Goal: Task Accomplishment & Management: Complete application form

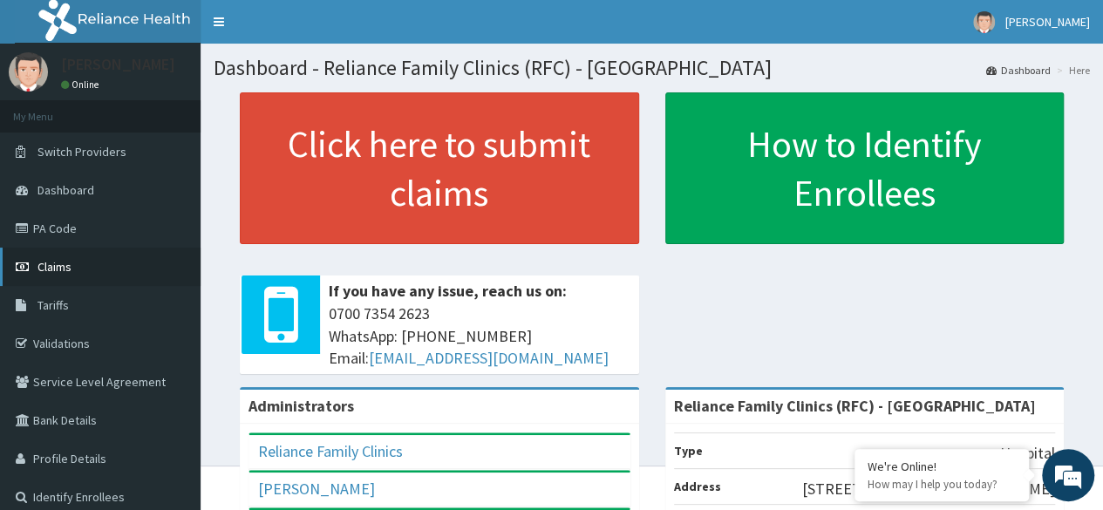
click at [56, 276] on link "Claims" at bounding box center [100, 267] width 201 height 38
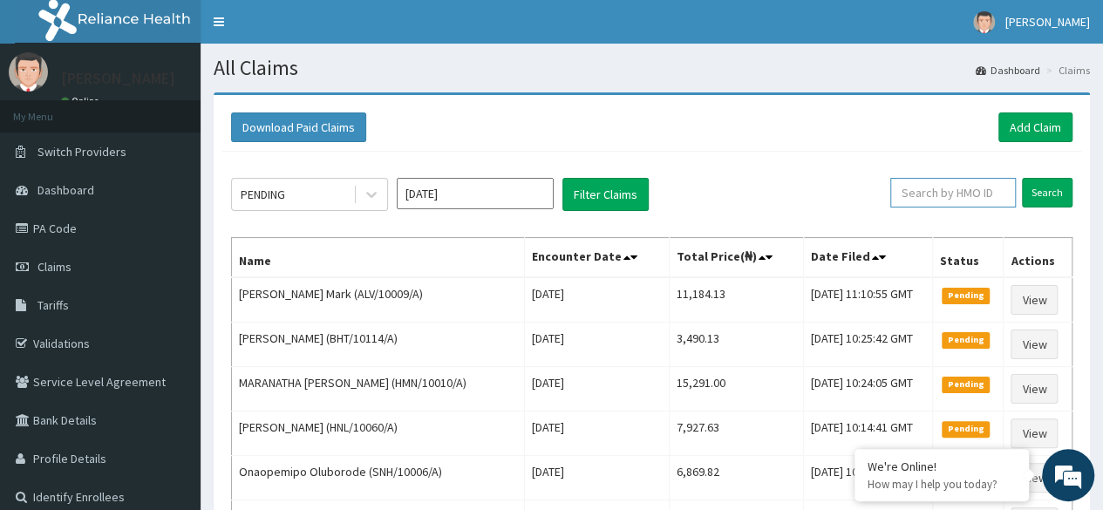
click at [919, 194] on input "text" at bounding box center [953, 193] width 126 height 30
paste input "PFA/10016/A"
type input "PFA/10016/A"
click at [1022, 178] on input "Search" at bounding box center [1047, 193] width 51 height 30
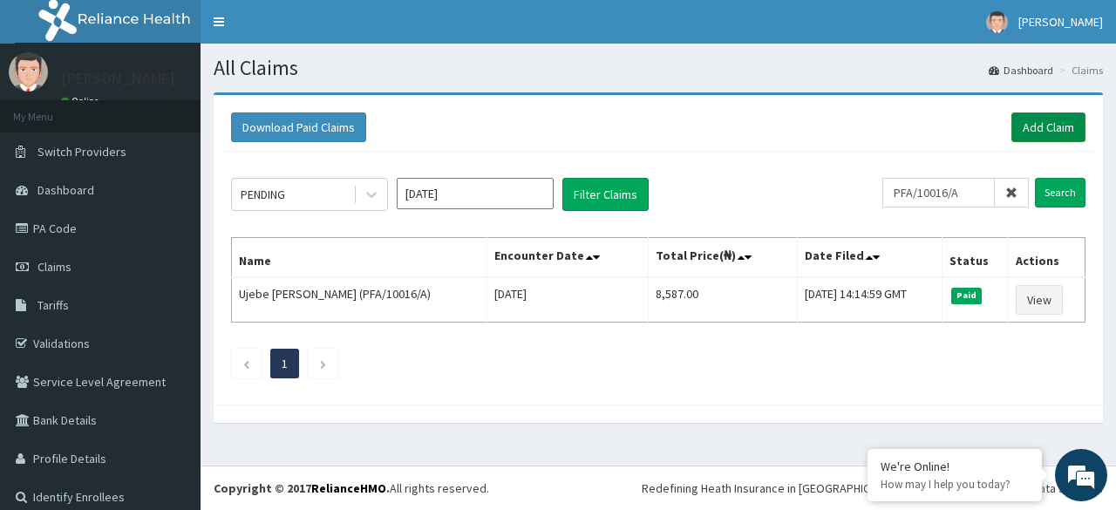
click at [1022, 130] on link "Add Claim" at bounding box center [1048, 127] width 74 height 30
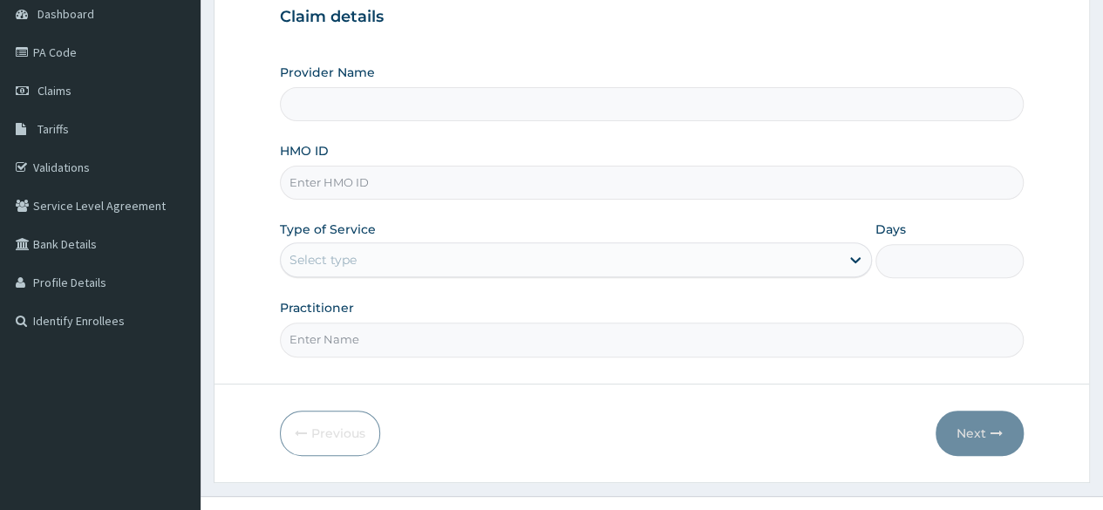
drag, startPoint x: 1109, startPoint y: 108, endPoint x: 1106, endPoint y: 228, distance: 119.5
click at [1103, 228] on html "R EL Toggle navigation [PERSON_NAME] Daniel Odum - [EMAIL_ADDRESS][PERSON_NAME]…" at bounding box center [551, 182] width 1103 height 717
type input "Reliance Family Clinics (RFC) - [GEOGRAPHIC_DATA]"
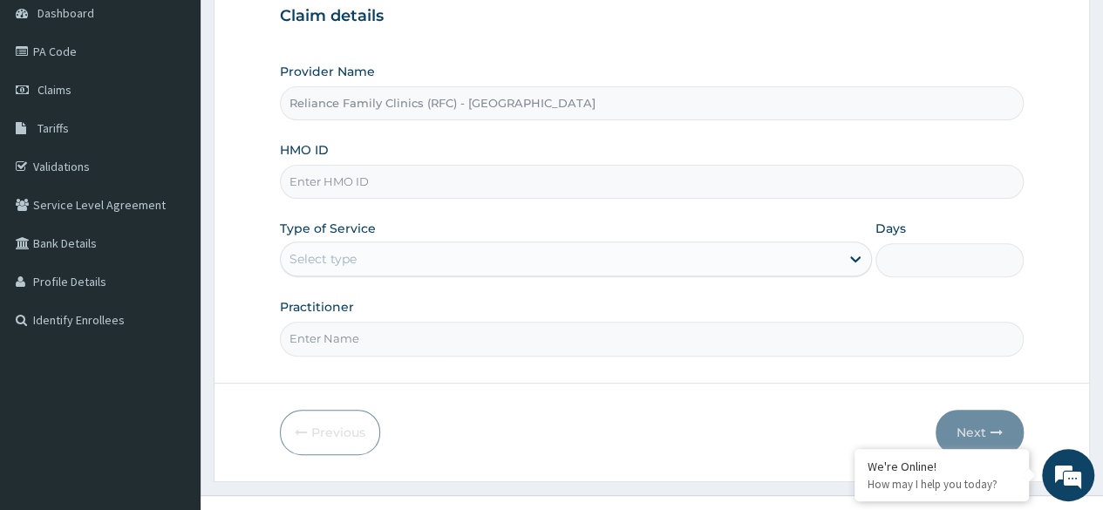
click at [392, 182] on input "HMO ID" at bounding box center [652, 182] width 744 height 34
paste input "PFA/10016/A"
type input "PFA/10016/A"
drag, startPoint x: 459, startPoint y: 131, endPoint x: 411, endPoint y: 258, distance: 136.0
click at [411, 258] on div "Provider Name Reliance Family Clinics (RFC) - Lekki HMO ID PFA/10016/A Type of …" at bounding box center [652, 209] width 744 height 293
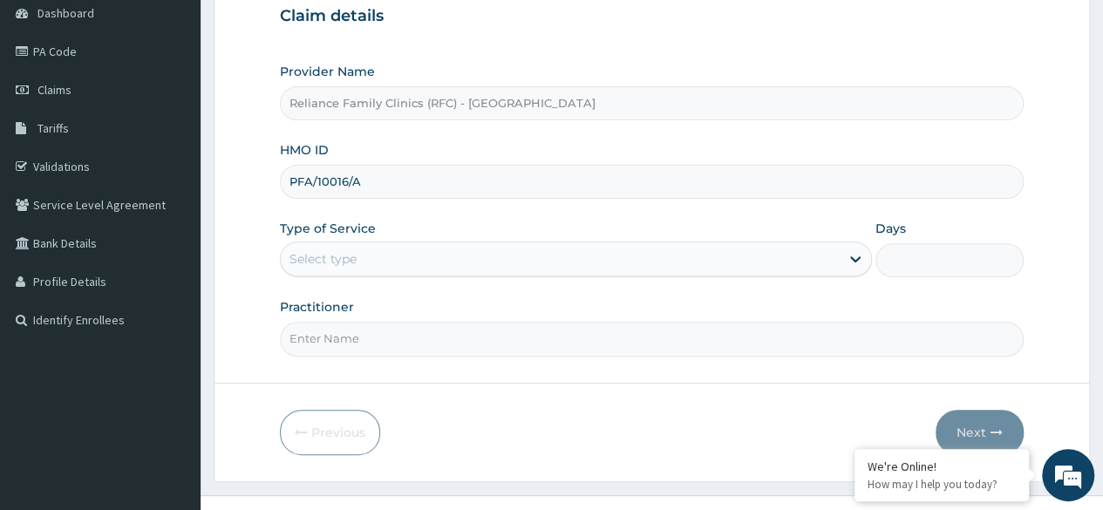
click at [406, 296] on div "Provider Name Reliance Family Clinics (RFC) - Lekki HMO ID PFA/10016/A Type of …" at bounding box center [652, 209] width 744 height 293
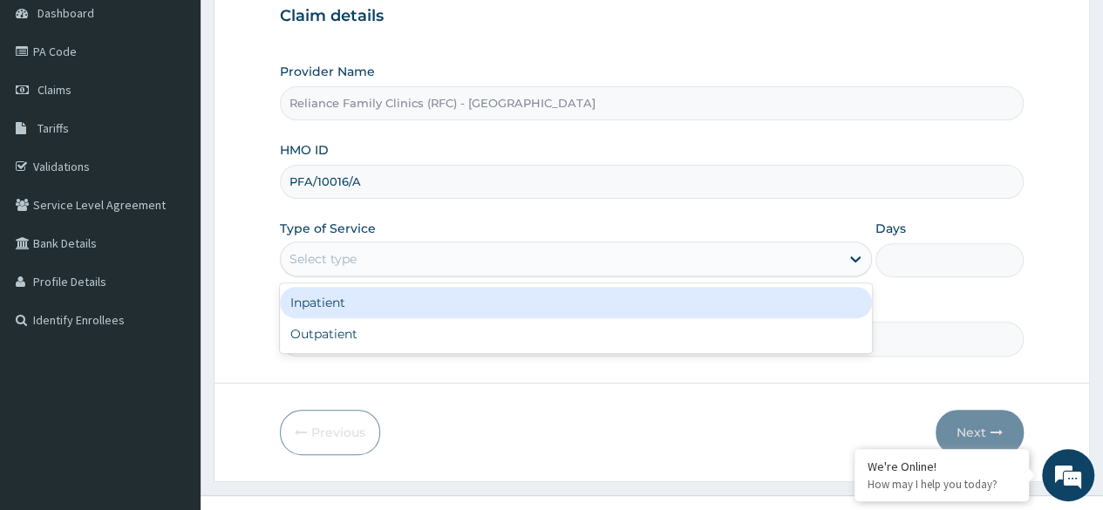
click at [413, 252] on div "Select type" at bounding box center [560, 259] width 559 height 28
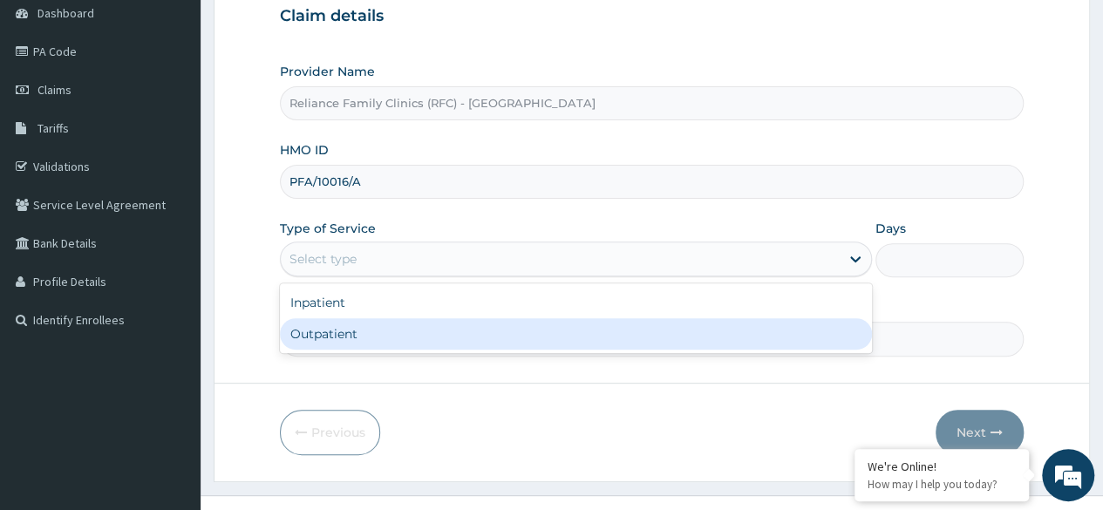
click at [375, 330] on div "Outpatient" at bounding box center [576, 333] width 592 height 31
type input "1"
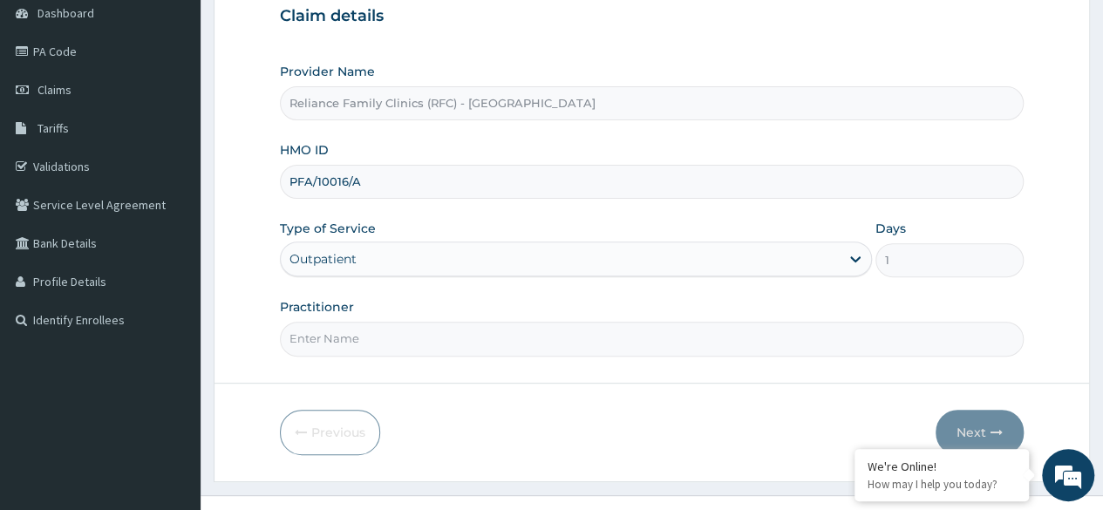
click at [429, 341] on input "Practitioner" at bounding box center [652, 339] width 744 height 34
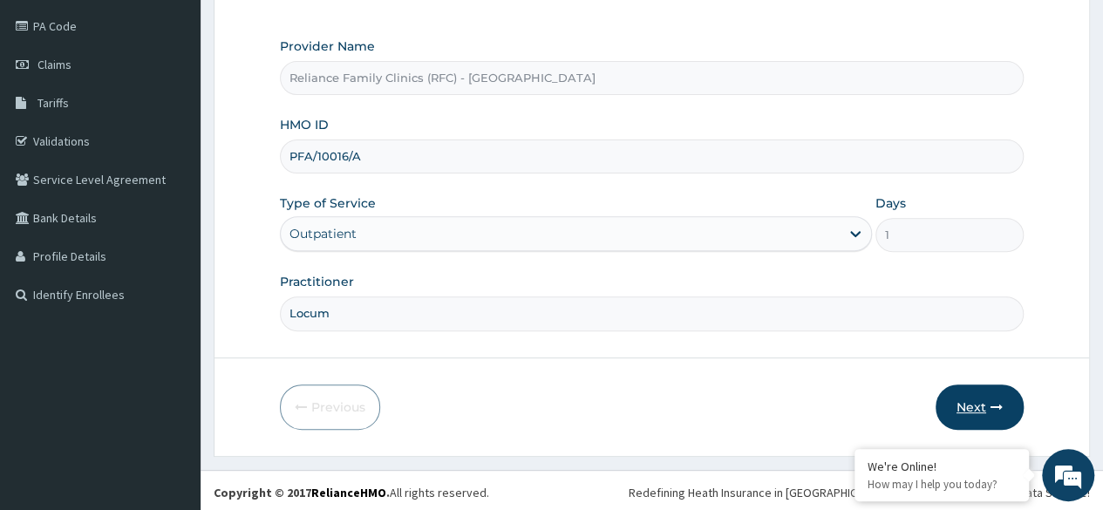
type input "Locum"
click at [964, 407] on button "Next" at bounding box center [979, 406] width 88 height 45
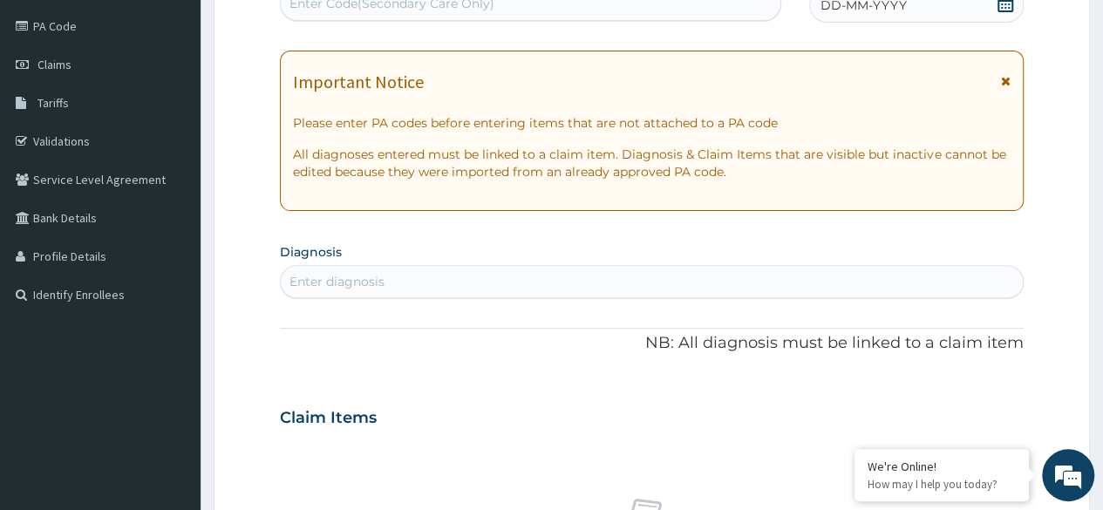
click at [493, 275] on div "Enter diagnosis" at bounding box center [652, 282] width 742 height 28
type input "Mala"
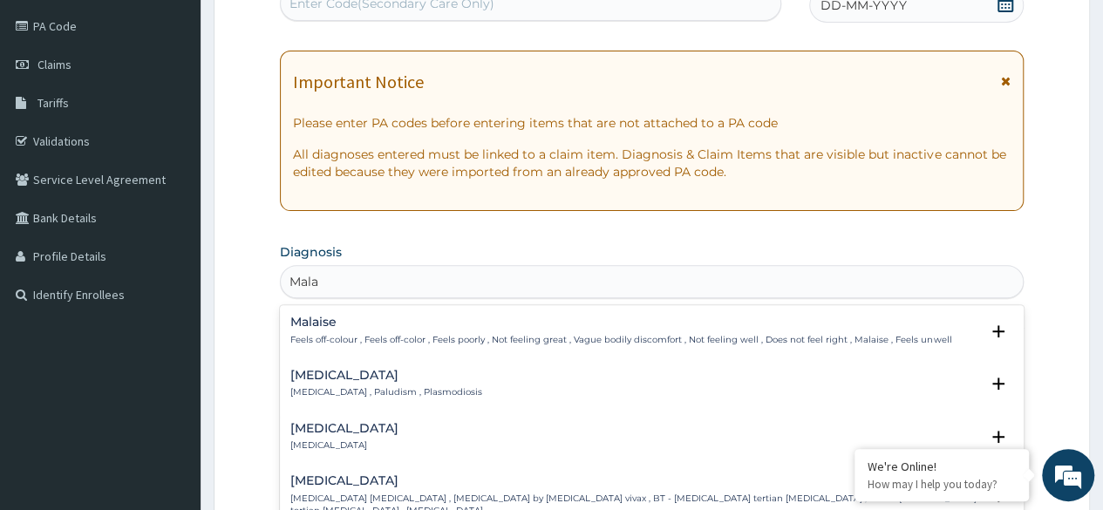
click at [349, 386] on p "Malaria , Paludism , Plasmodiosis" at bounding box center [386, 392] width 192 height 12
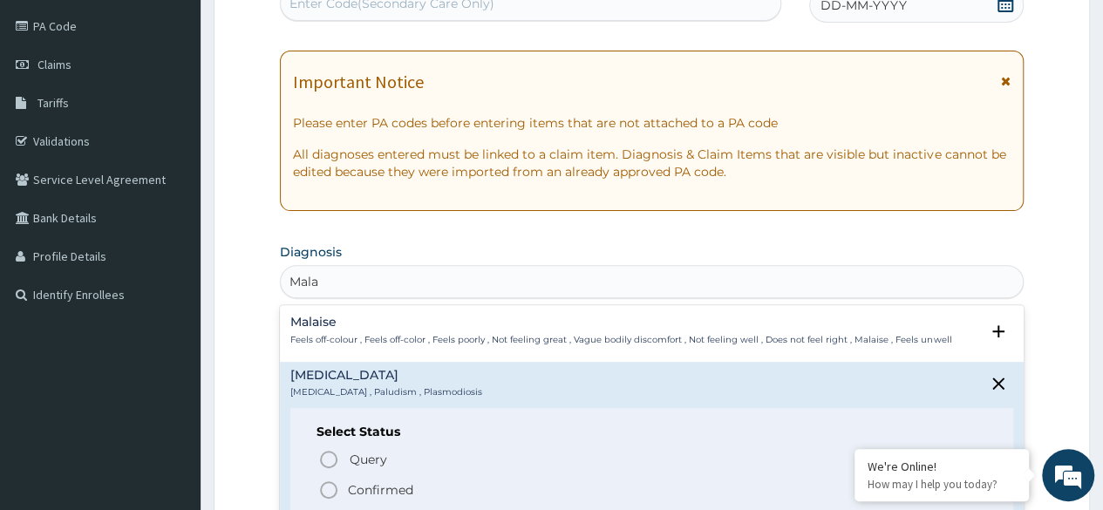
click at [329, 491] on icon "status option filled" at bounding box center [328, 490] width 21 height 21
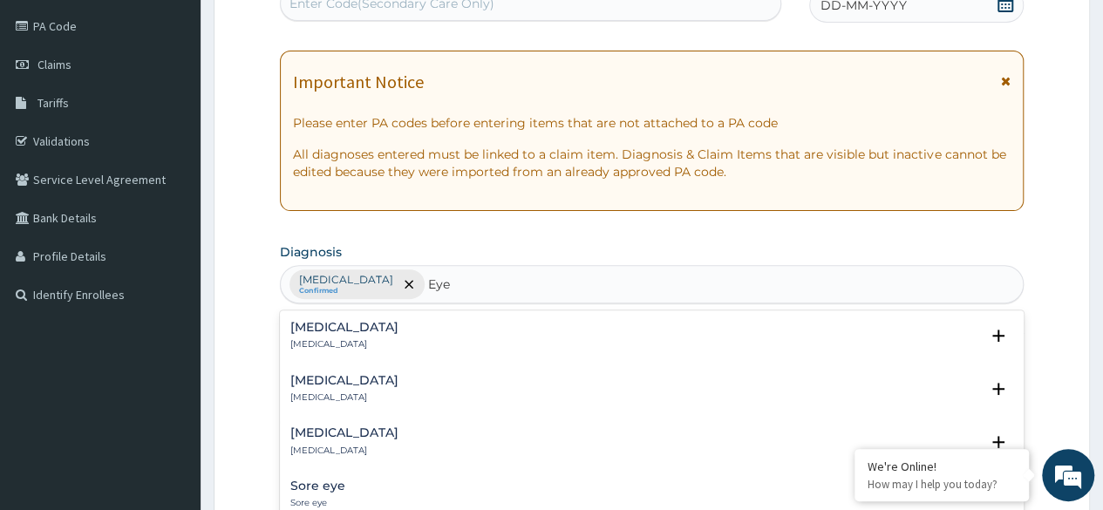
type input "Eye"
type input "Eye St"
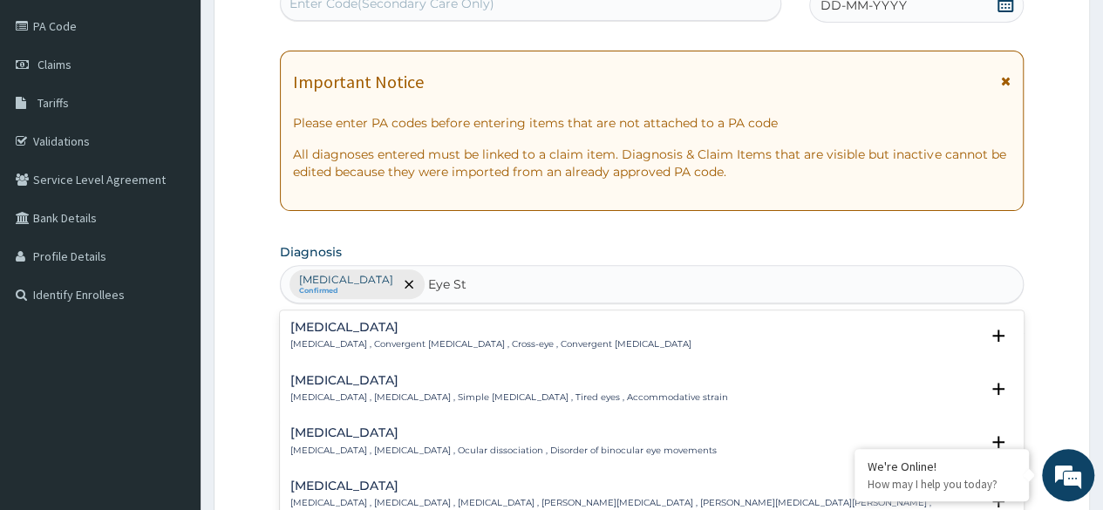
click at [374, 391] on p "Eye strain , Asthenopia , Simple eye strain , Tired eyes , Accommodative strain" at bounding box center [509, 397] width 438 height 12
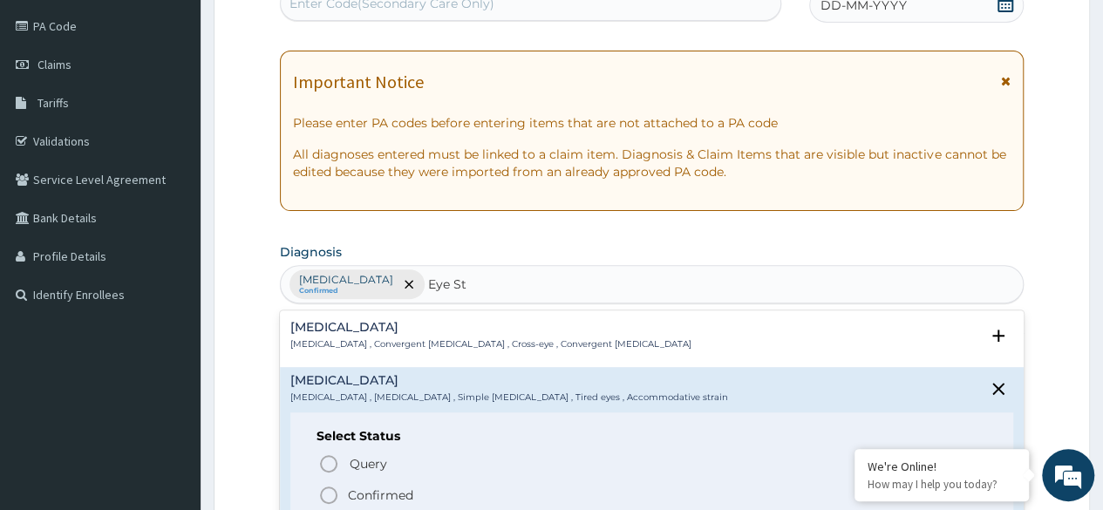
click at [332, 497] on icon "status option filled" at bounding box center [328, 495] width 21 height 21
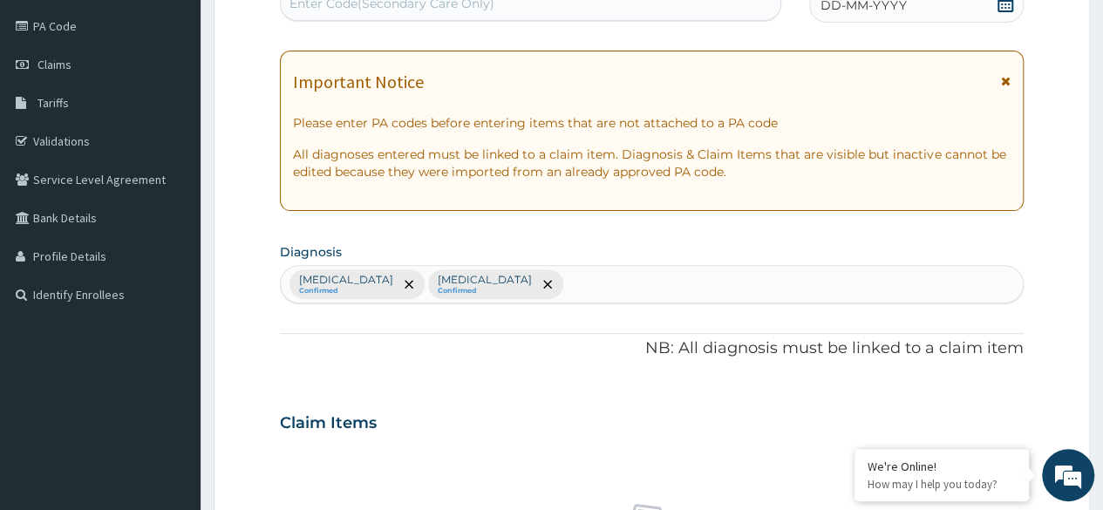
drag, startPoint x: 1111, startPoint y: 248, endPoint x: 1087, endPoint y: 378, distance: 132.0
click at [1087, 378] on form "Step 2 of 2 PA Code / Prescription Code Enter Code(Secondary Care Only) Encount…" at bounding box center [652, 443] width 876 height 1106
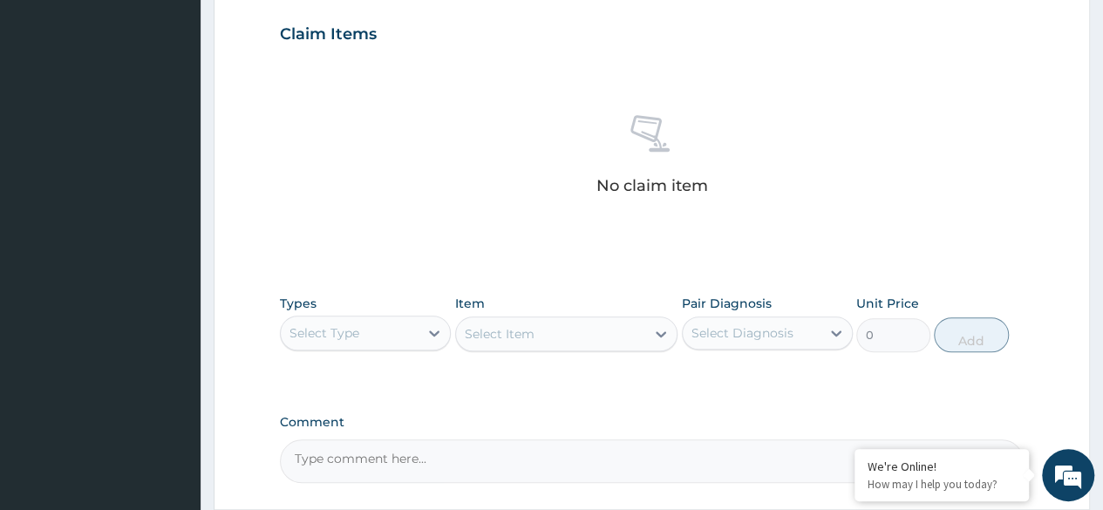
scroll to position [605, 0]
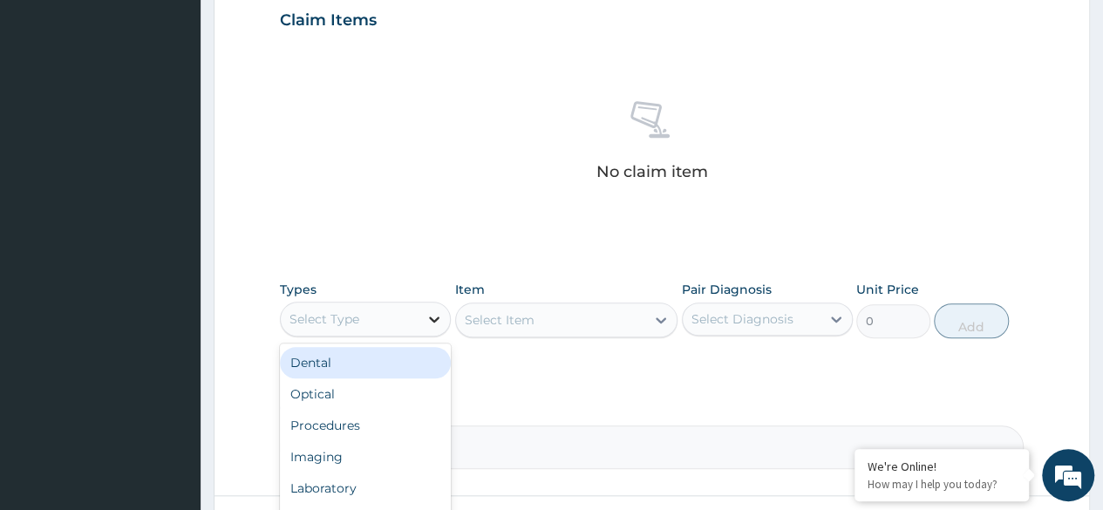
click at [428, 316] on icon at bounding box center [433, 318] width 17 height 17
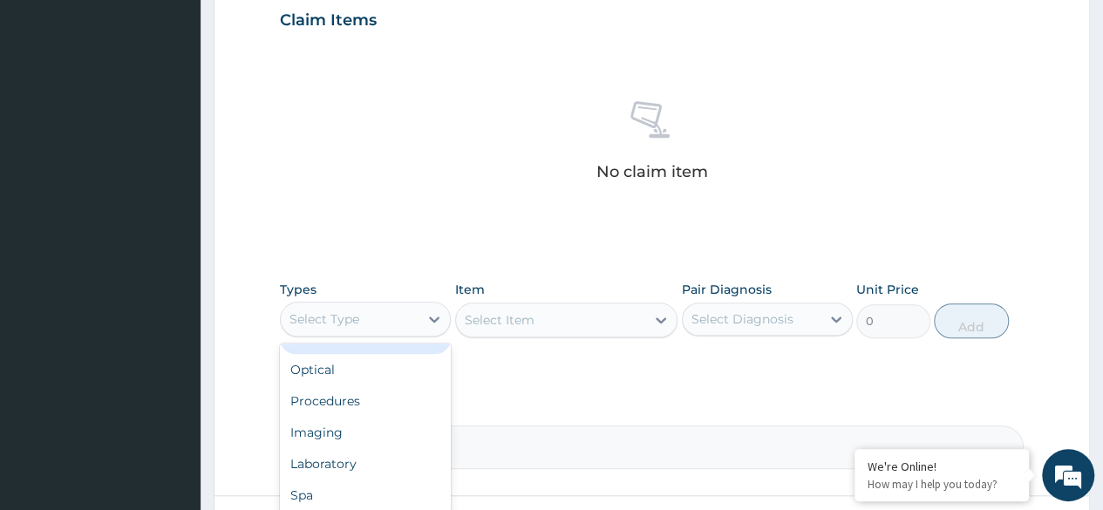
scroll to position [59, 0]
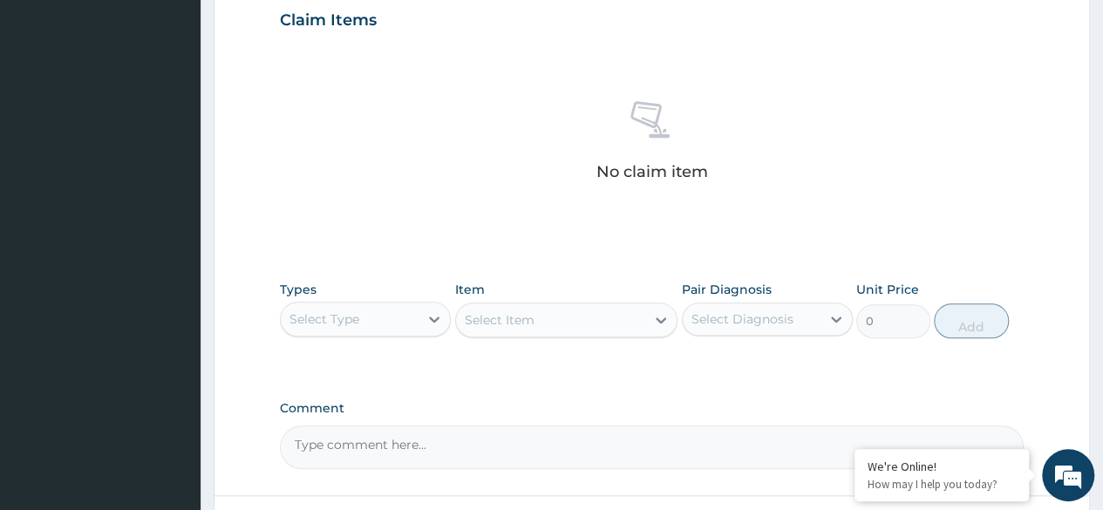
click at [453, 156] on div "No claim item" at bounding box center [652, 144] width 744 height 201
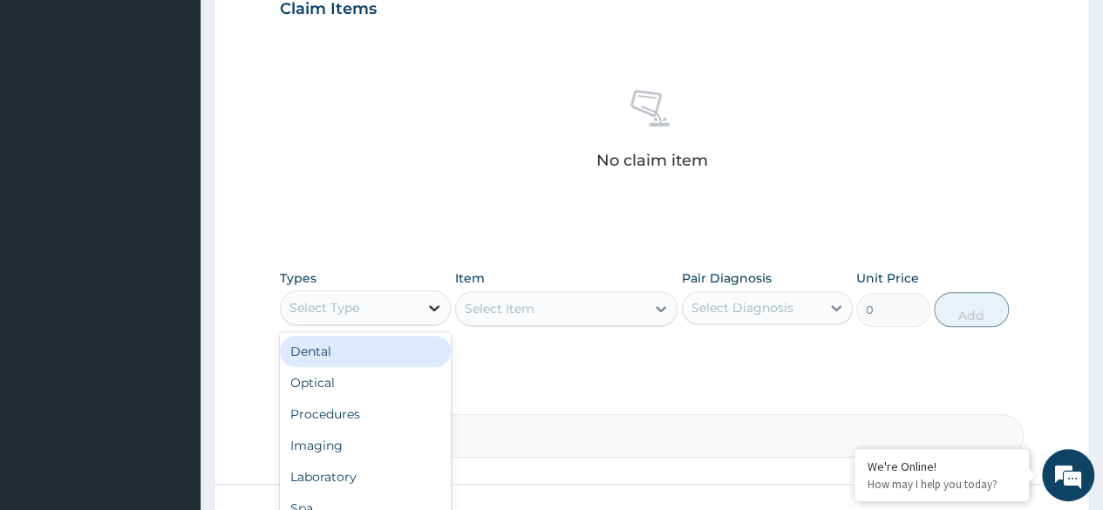
click at [425, 306] on icon at bounding box center [433, 307] width 17 height 17
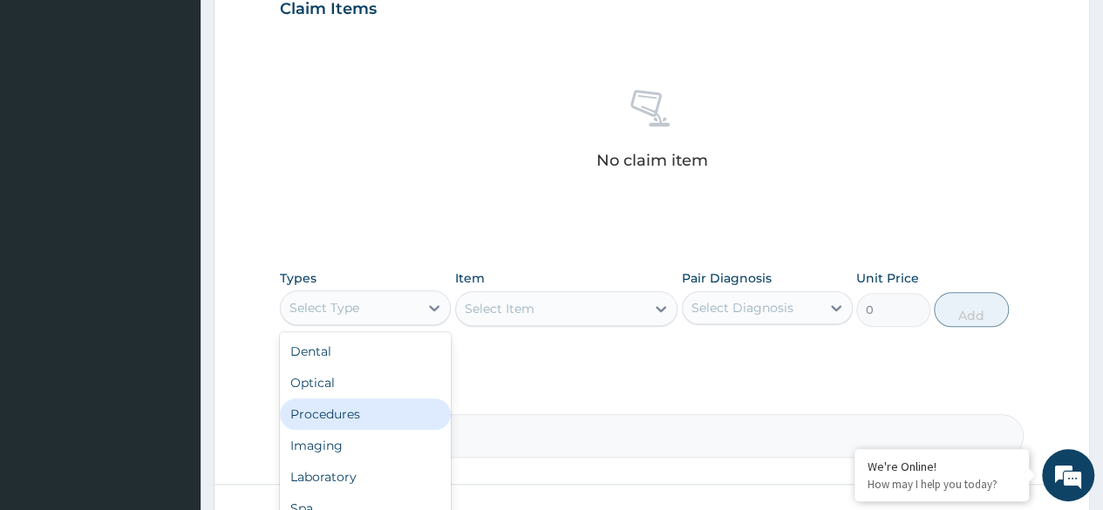
click at [362, 423] on div "Procedures" at bounding box center [365, 413] width 171 height 31
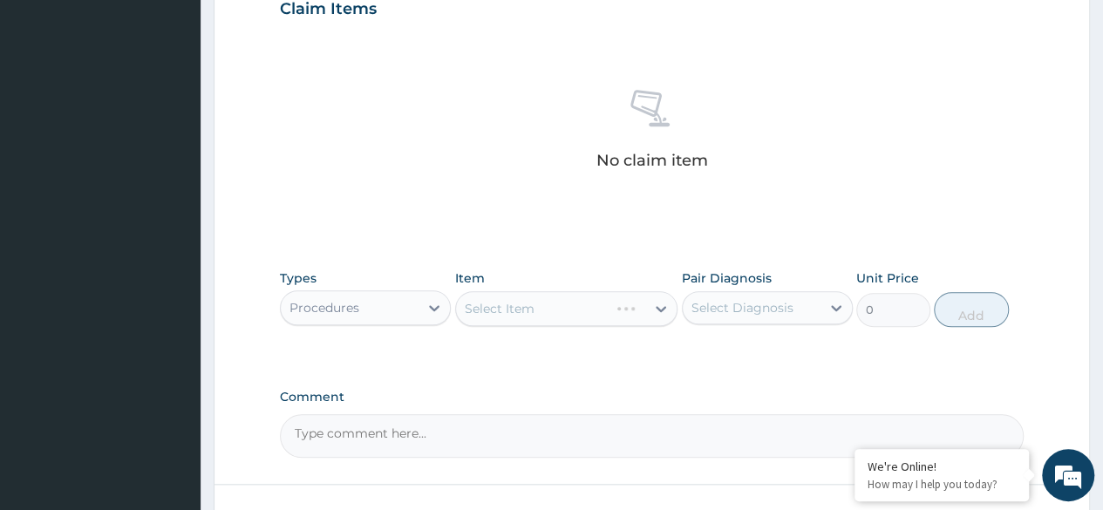
click at [657, 307] on div "Select Item" at bounding box center [566, 308] width 223 height 35
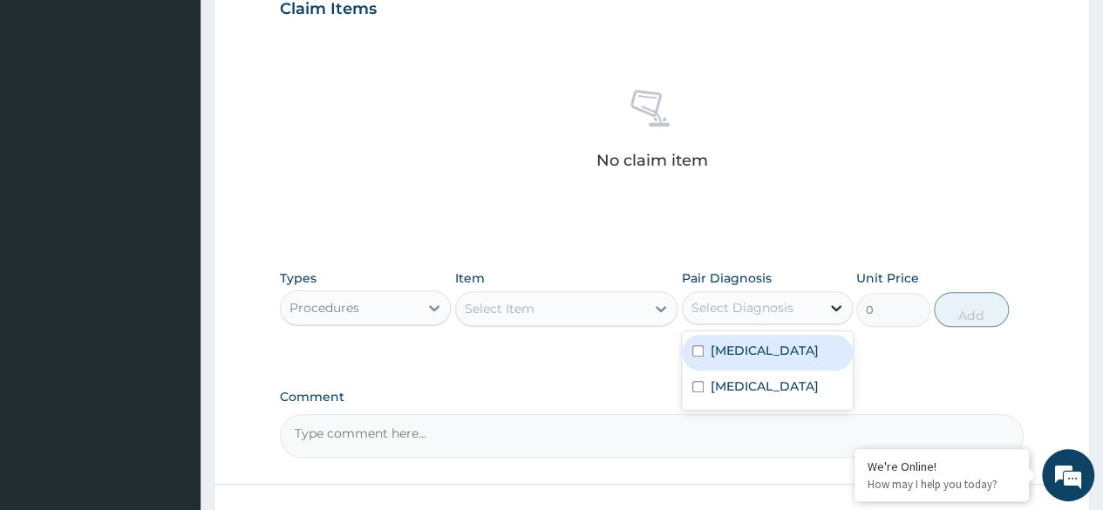
click at [835, 308] on icon at bounding box center [836, 308] width 10 height 6
click at [688, 351] on div "Malaria" at bounding box center [767, 353] width 171 height 36
checkbox input "true"
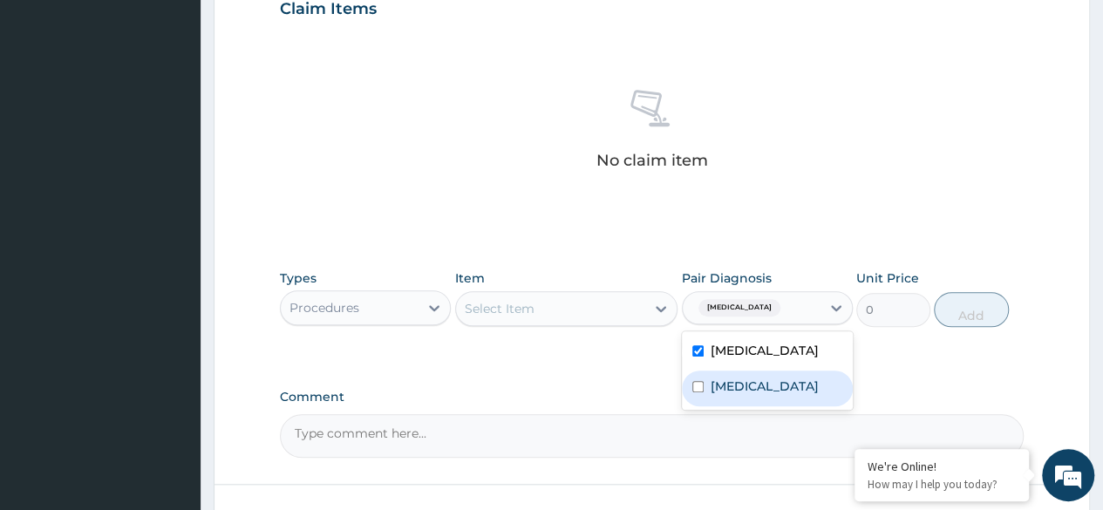
click at [696, 388] on input "checkbox" at bounding box center [697, 386] width 11 height 11
checkbox input "true"
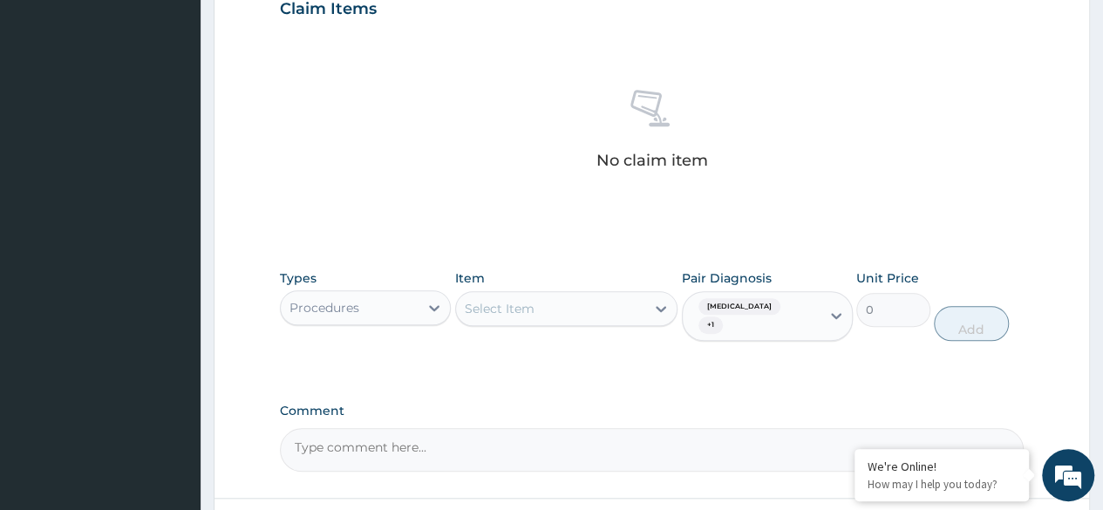
click at [907, 342] on div "Types Procedures Item Select Item Pair Diagnosis Malaria + 1 Unit Price 0 Add" at bounding box center [652, 319] width 744 height 116
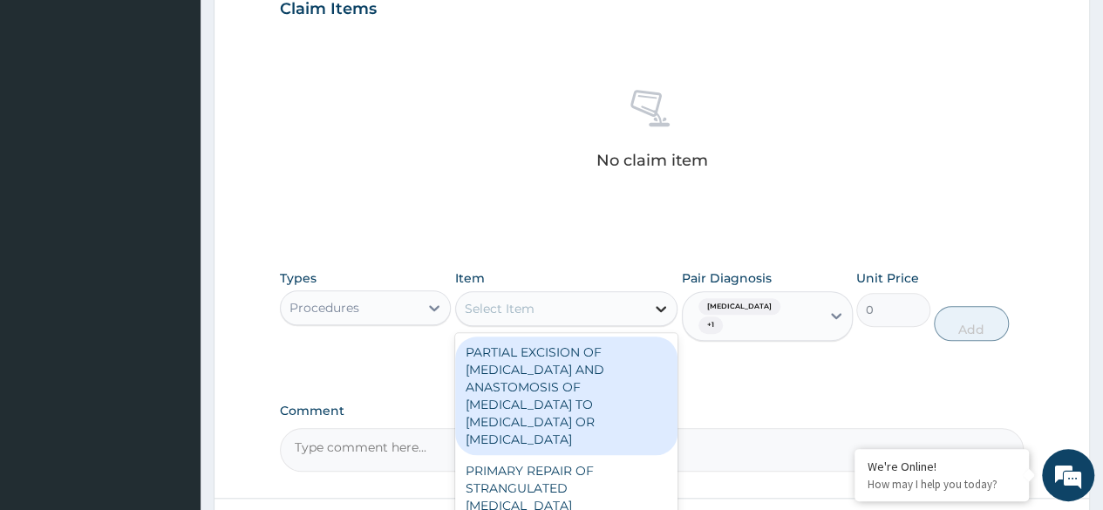
click at [654, 302] on icon at bounding box center [660, 308] width 17 height 17
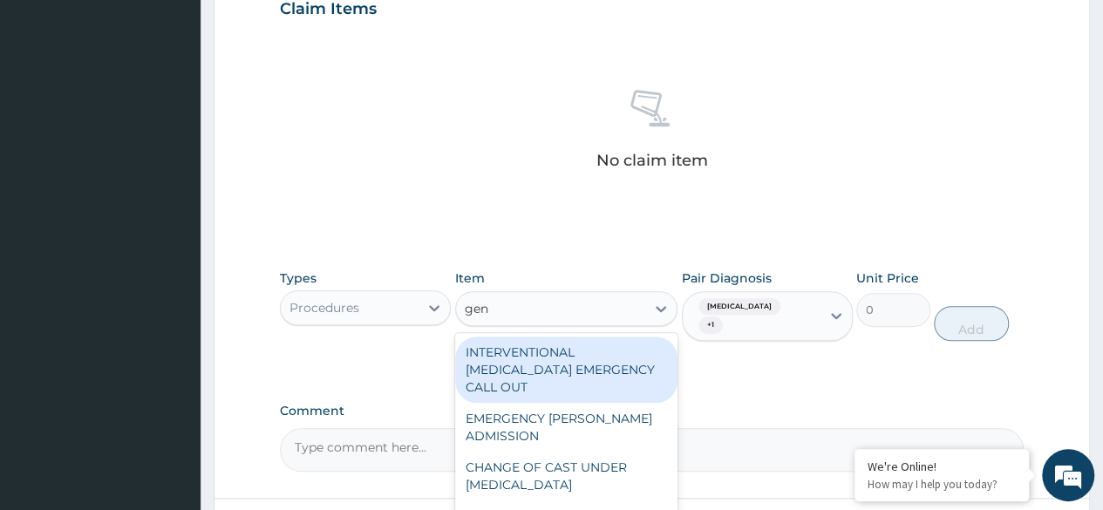
type input "gene"
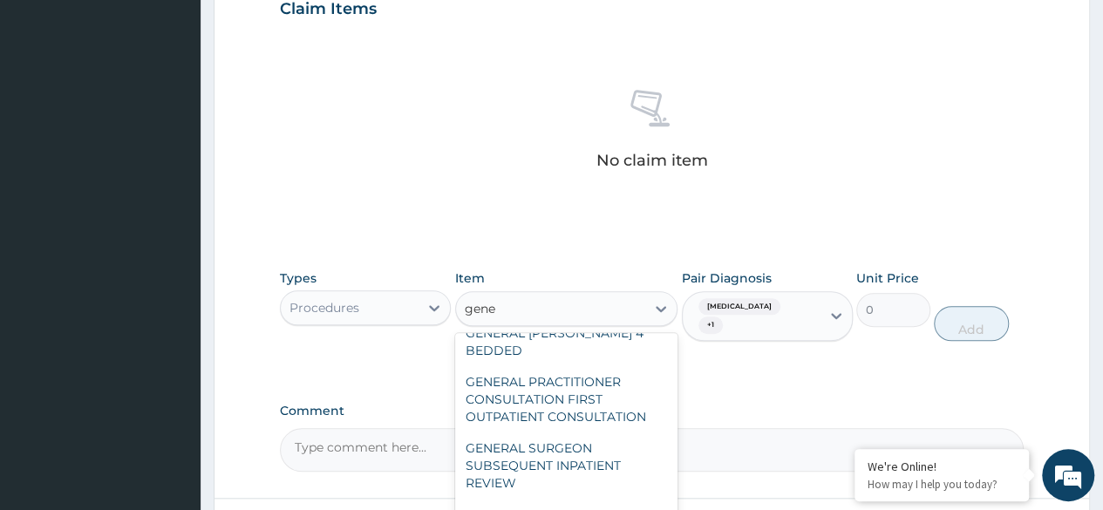
scroll to position [118, 0]
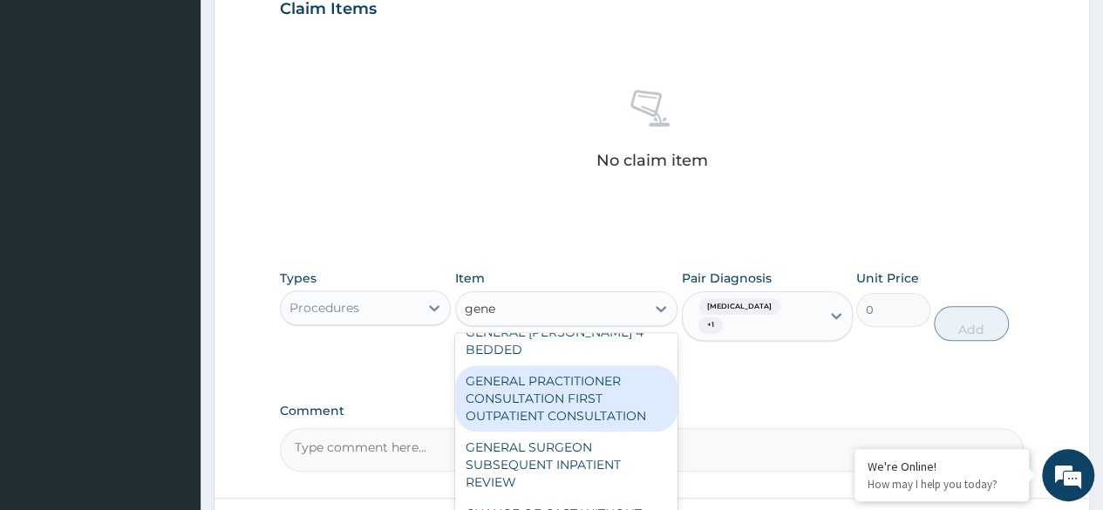
click at [547, 399] on div "GENERAL PRACTITIONER CONSULTATION FIRST OUTPATIENT CONSULTATION" at bounding box center [566, 398] width 223 height 66
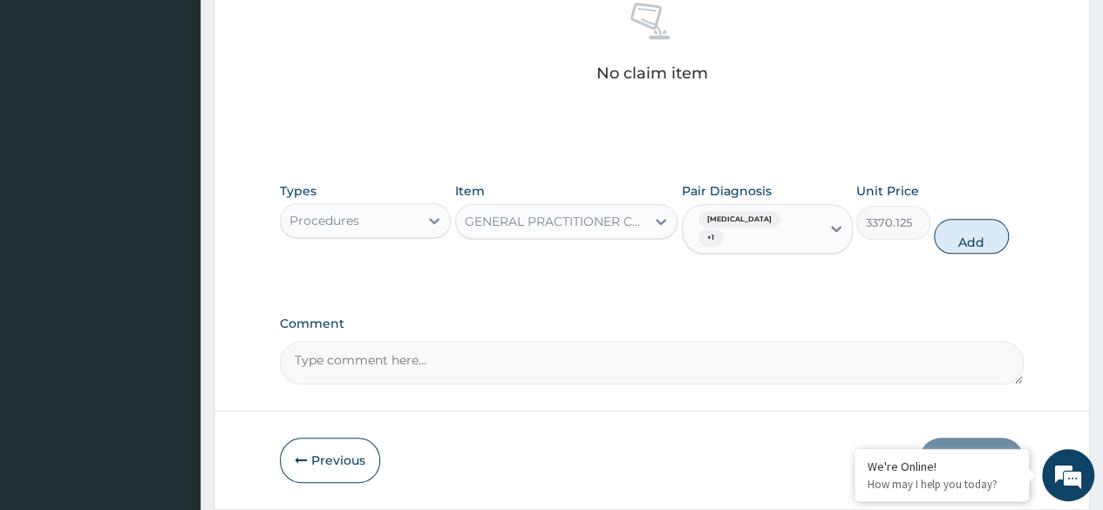
scroll to position [744, 0]
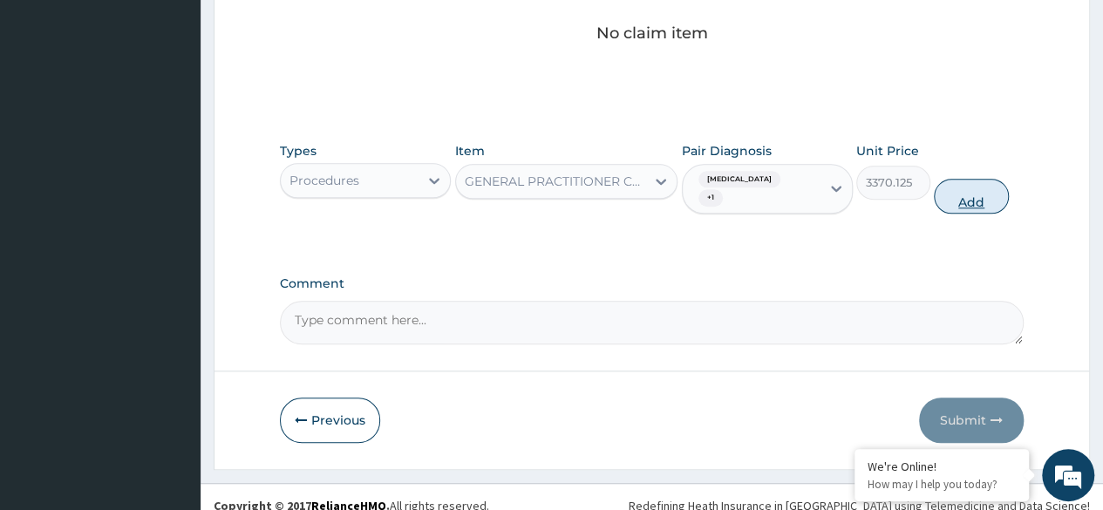
click at [962, 179] on button "Add" at bounding box center [971, 196] width 74 height 35
type input "0"
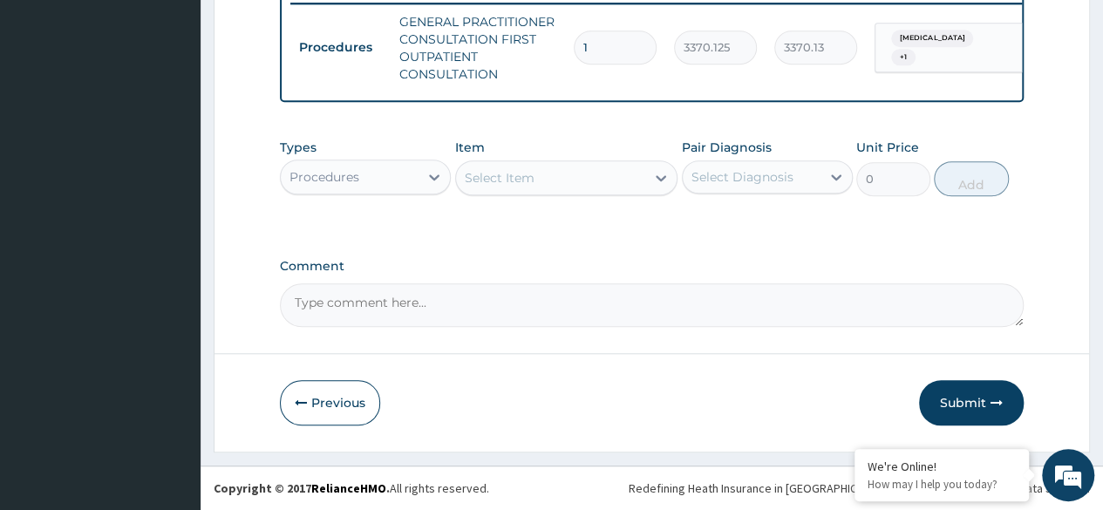
drag, startPoint x: 1111, startPoint y: 315, endPoint x: 662, endPoint y: 364, distance: 451.6
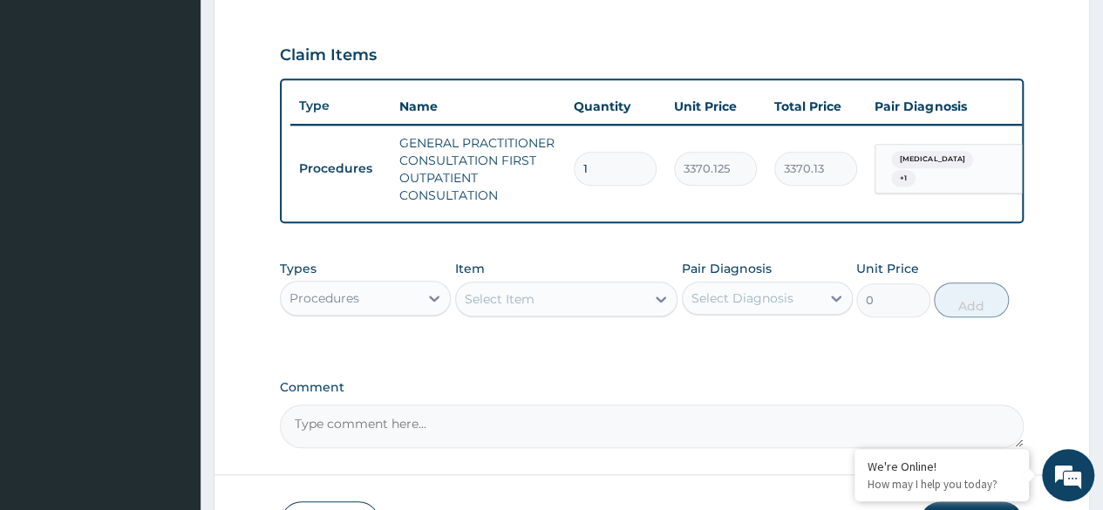
scroll to position [575, 0]
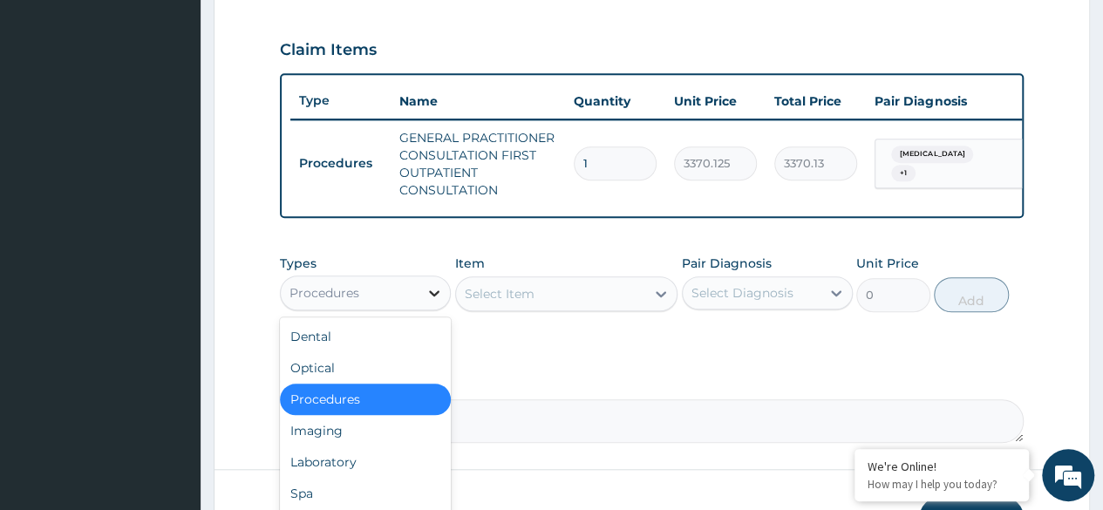
click at [427, 301] on icon at bounding box center [433, 292] width 17 height 17
click at [360, 477] on div "Laboratory" at bounding box center [365, 461] width 171 height 31
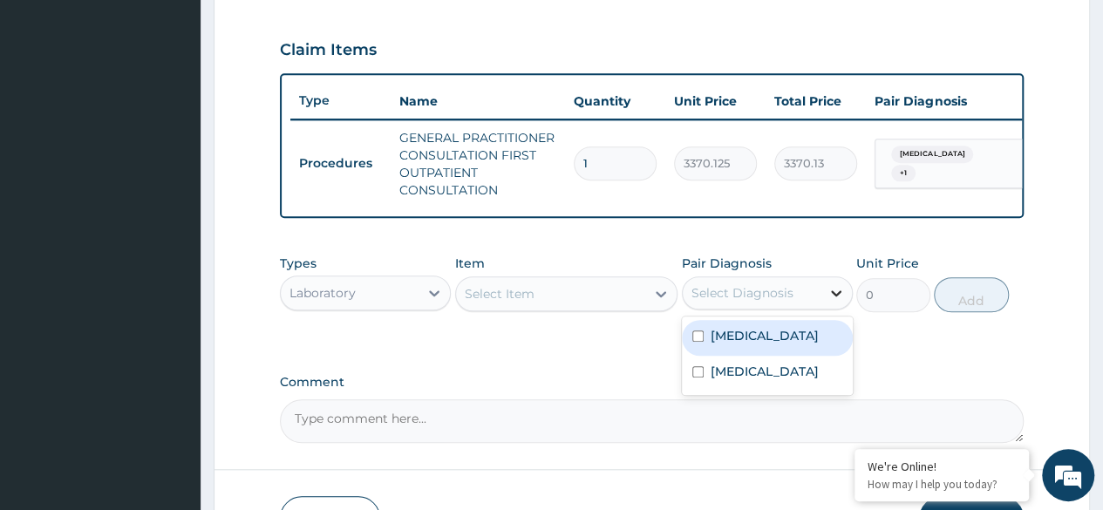
click at [844, 300] on icon at bounding box center [835, 292] width 17 height 17
click at [697, 342] on input "checkbox" at bounding box center [697, 335] width 11 height 11
checkbox input "true"
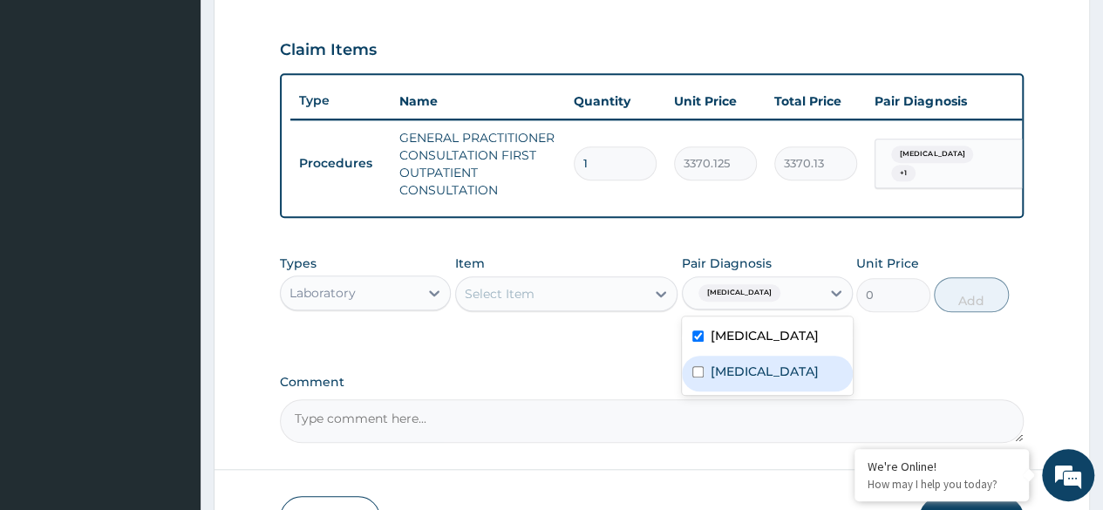
click at [697, 378] on input "checkbox" at bounding box center [697, 371] width 11 height 11
checkbox input "true"
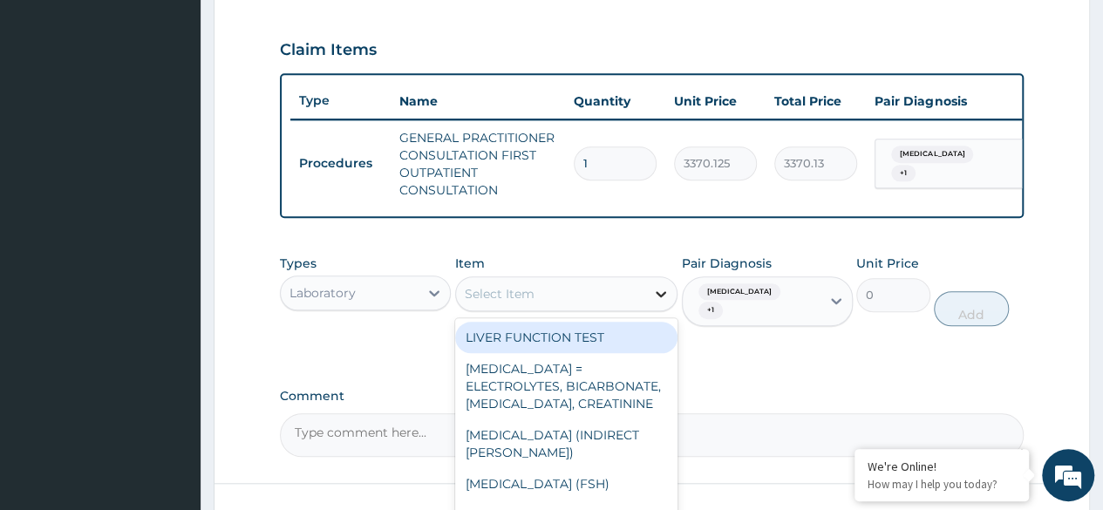
click at [656, 303] on icon at bounding box center [660, 293] width 17 height 17
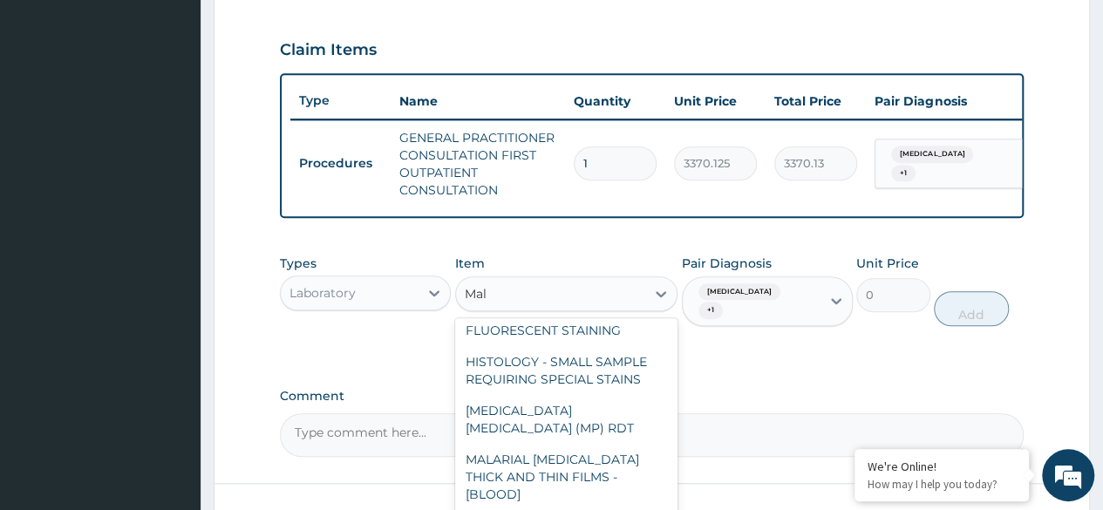
scroll to position [0, 0]
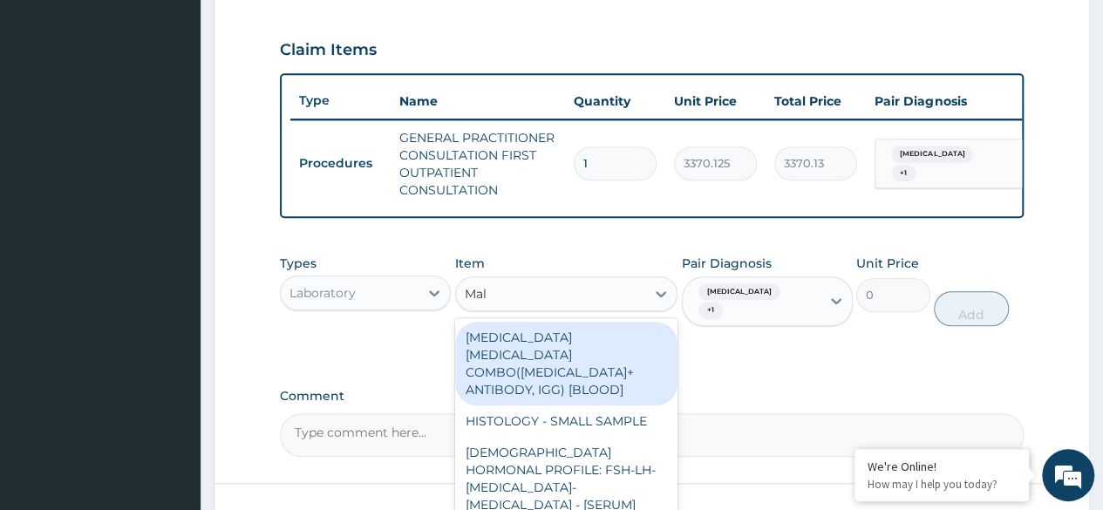
type input "Mala"
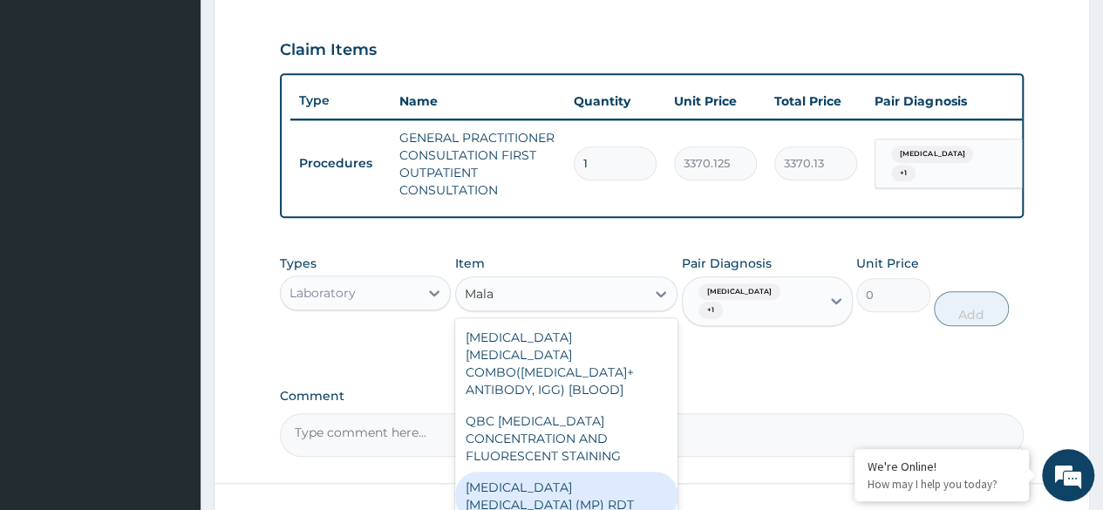
click at [574, 477] on div "MALARIA PARASITE (MP) RDT" at bounding box center [566, 496] width 223 height 49
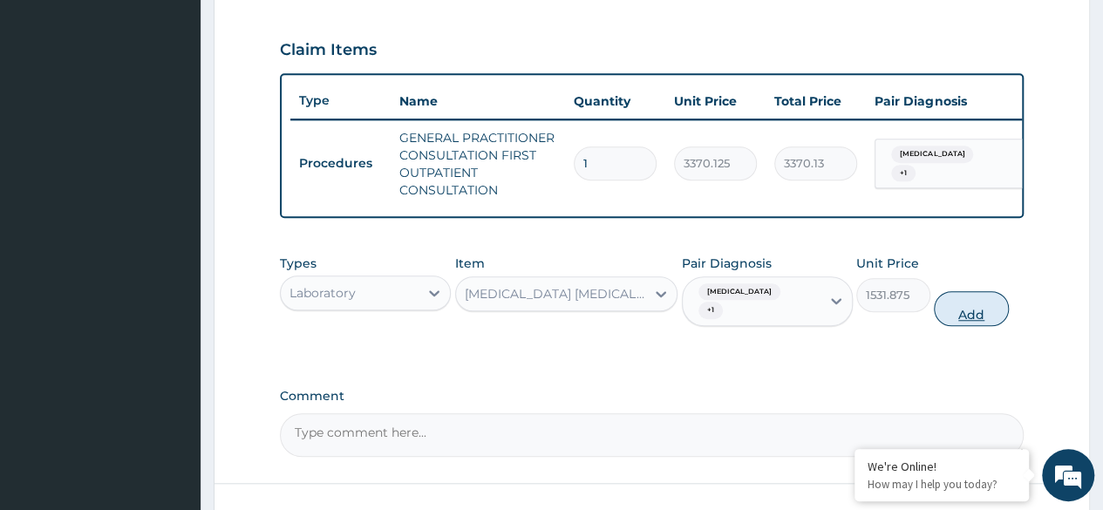
click at [969, 315] on button "Add" at bounding box center [971, 308] width 74 height 35
type input "0"
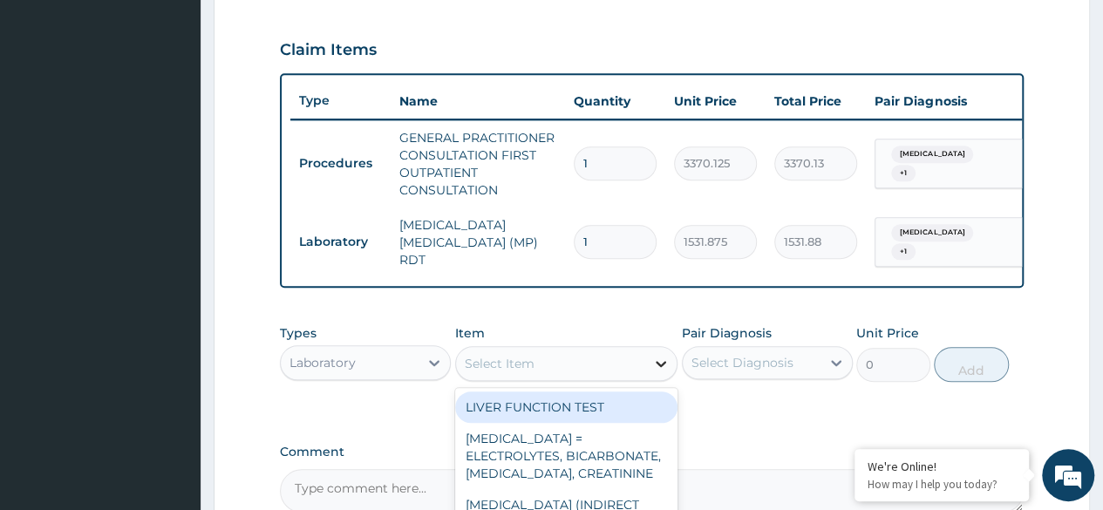
click at [660, 370] on icon at bounding box center [660, 363] width 17 height 17
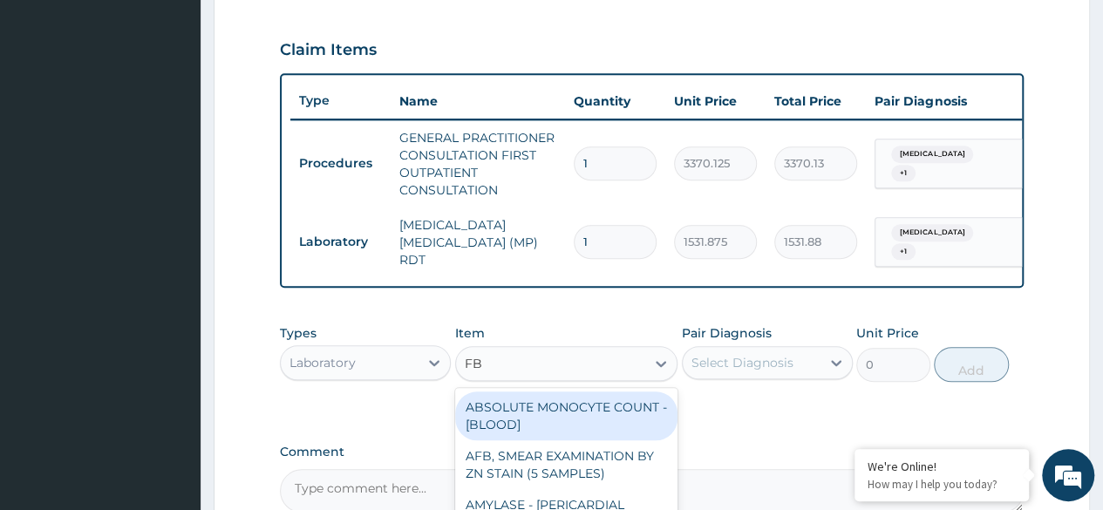
type input "FBC"
click at [606, 440] on div "FBC CBC-COMPLETE BLOOD COUNT (HAEMOGRAM) - [BLOOD]" at bounding box center [566, 415] width 223 height 49
type input "4085"
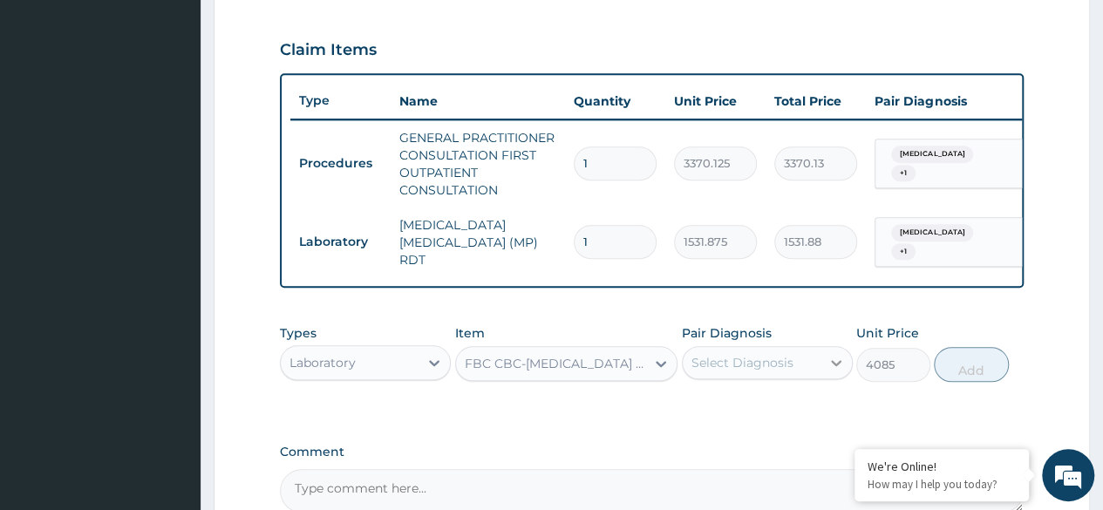
click at [833, 364] on icon at bounding box center [836, 363] width 10 height 6
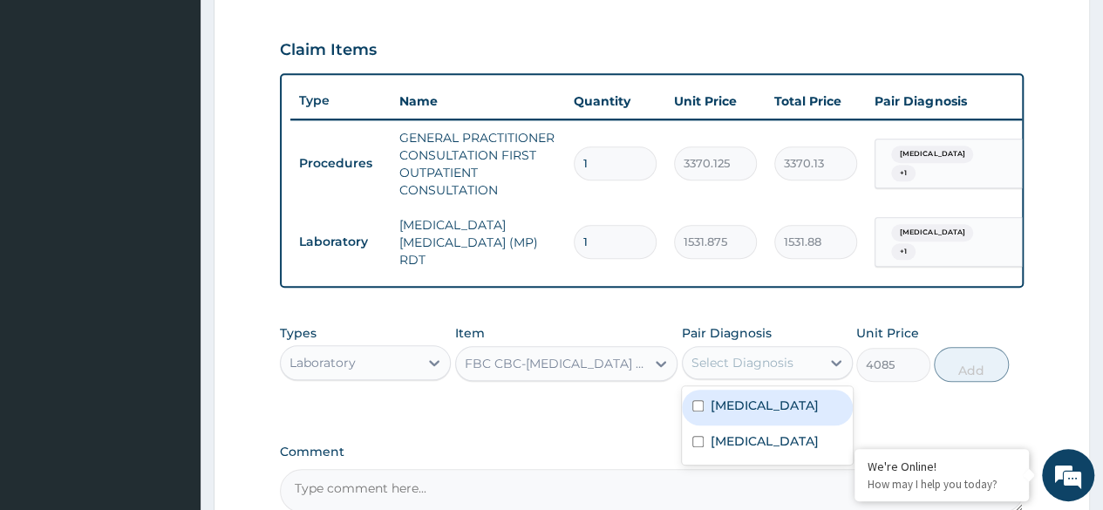
click at [764, 401] on div "Malaria" at bounding box center [767, 408] width 171 height 36
checkbox input "true"
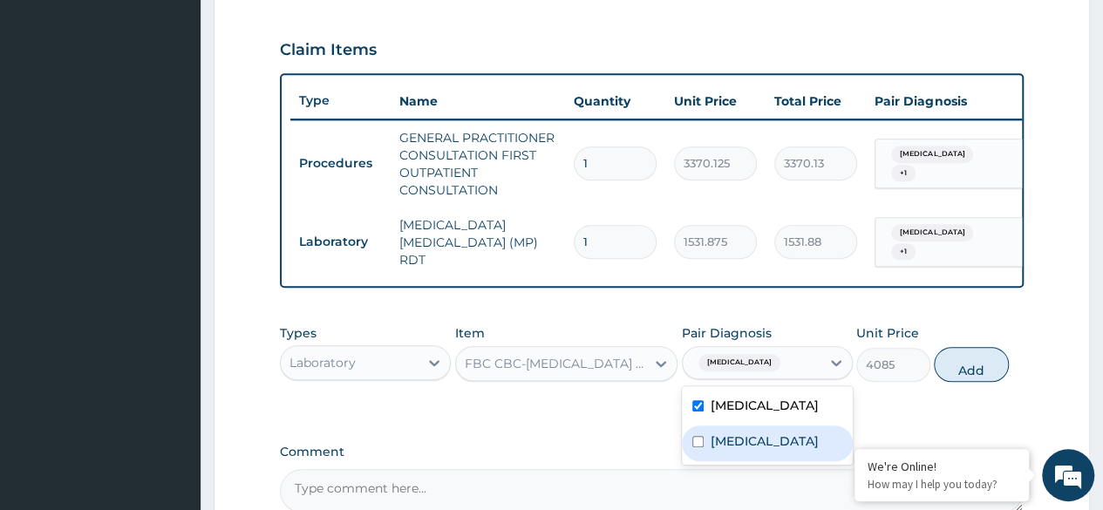
click at [706, 445] on div "Eye strain" at bounding box center [767, 443] width 171 height 36
checkbox input "true"
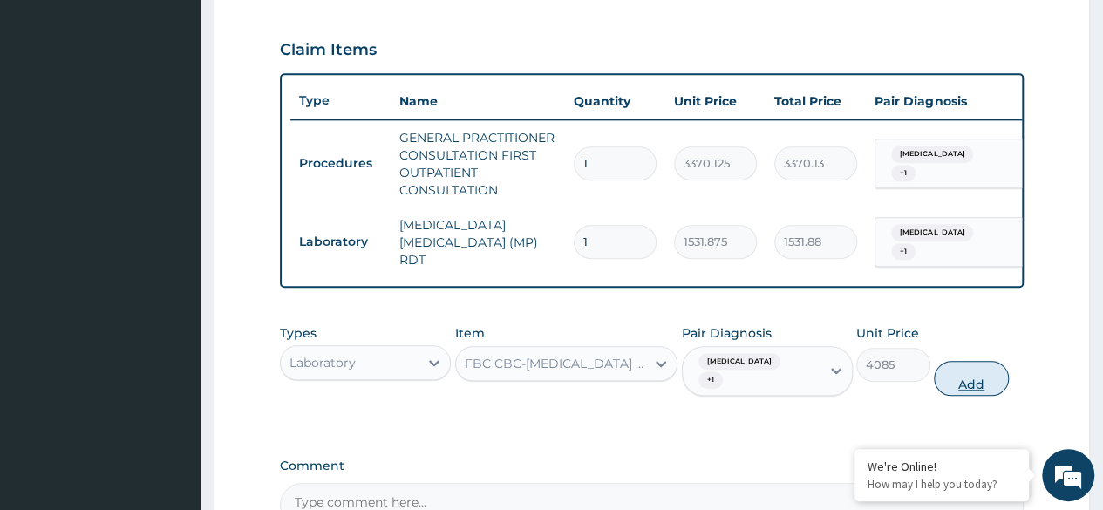
click at [967, 372] on button "Add" at bounding box center [971, 378] width 74 height 35
type input "0"
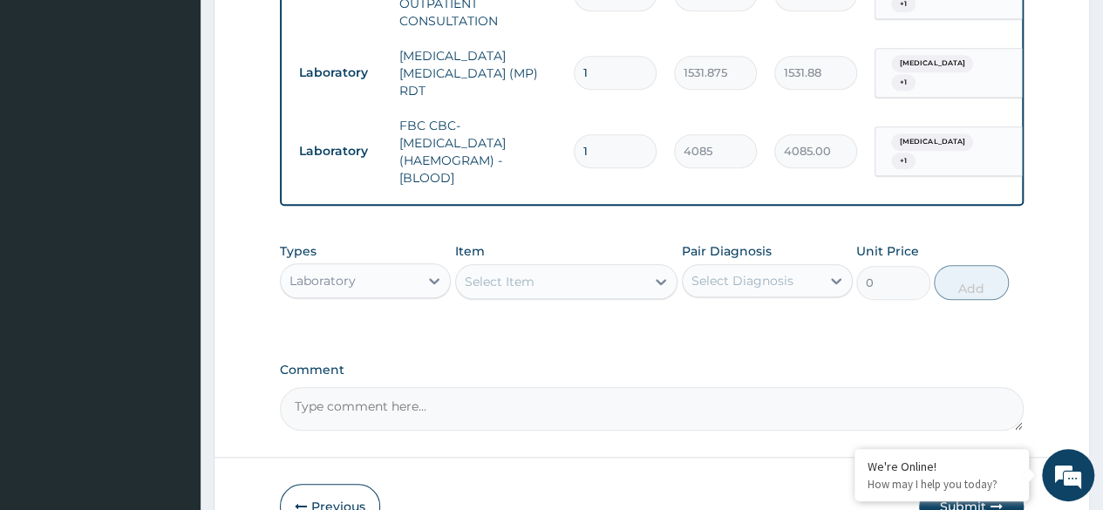
scroll to position [799, 0]
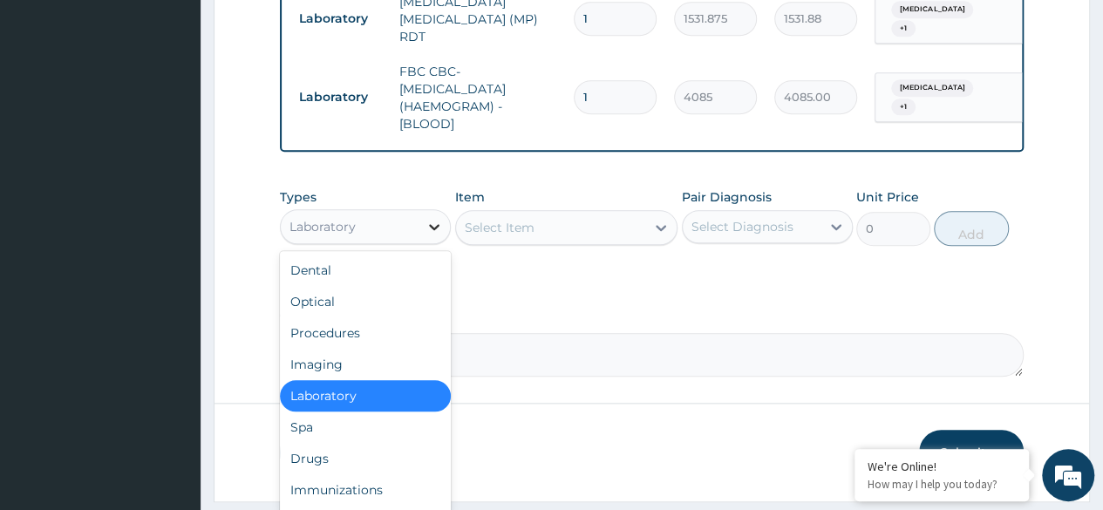
click at [432, 235] on icon at bounding box center [433, 226] width 17 height 17
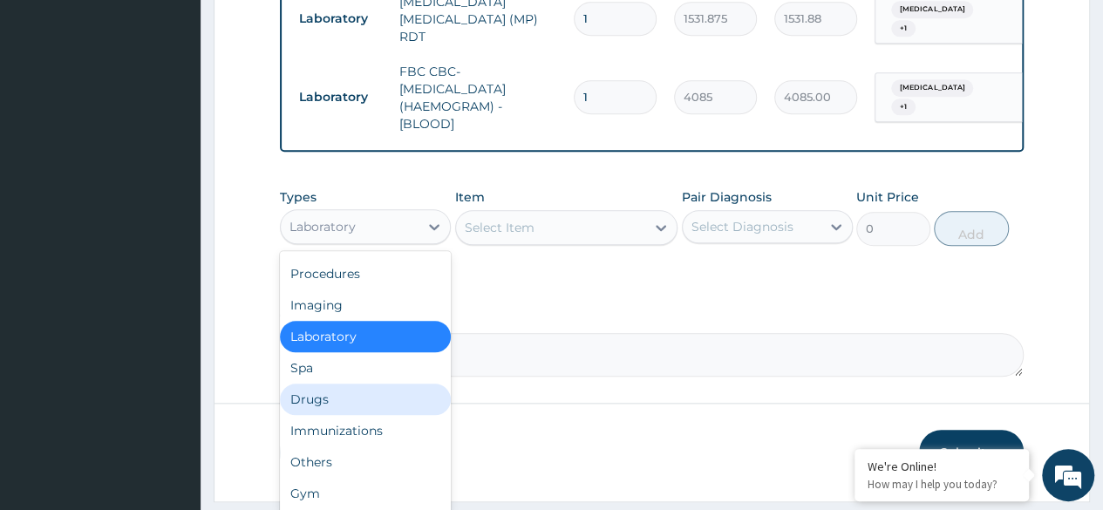
click at [337, 397] on div "Drugs" at bounding box center [365, 399] width 171 height 31
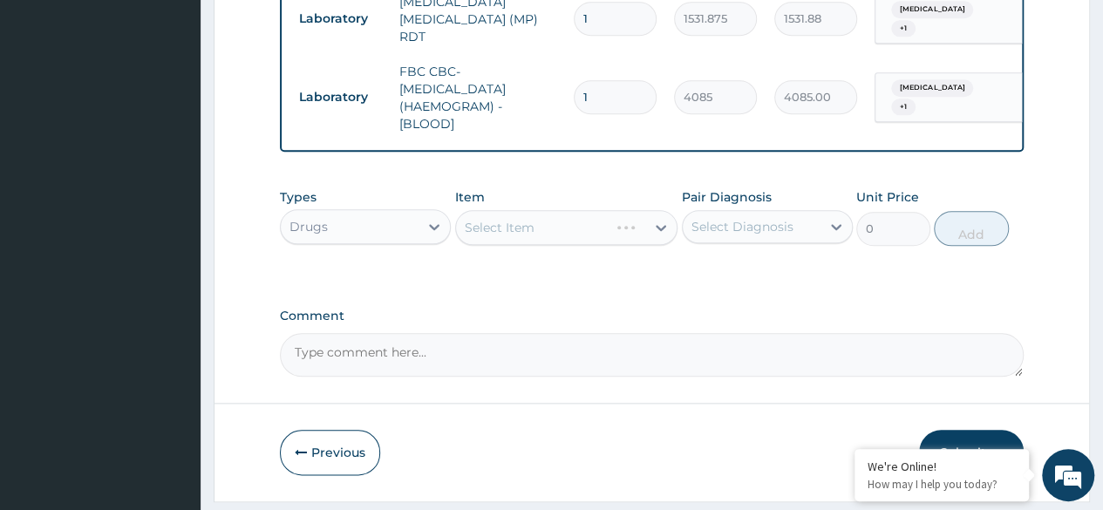
click at [643, 236] on div "Select Item" at bounding box center [566, 227] width 223 height 35
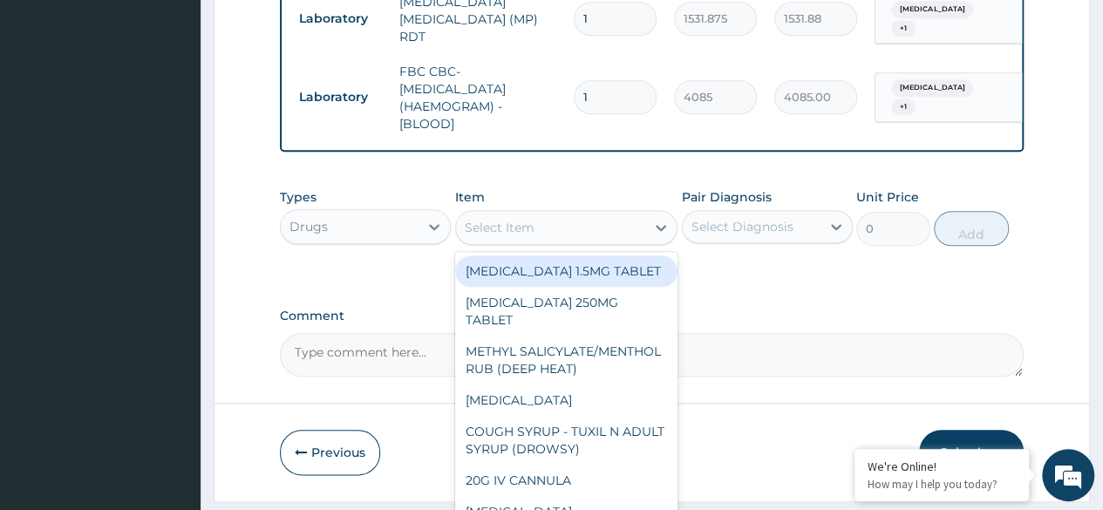
click at [527, 231] on div "Select Item" at bounding box center [500, 227] width 70 height 17
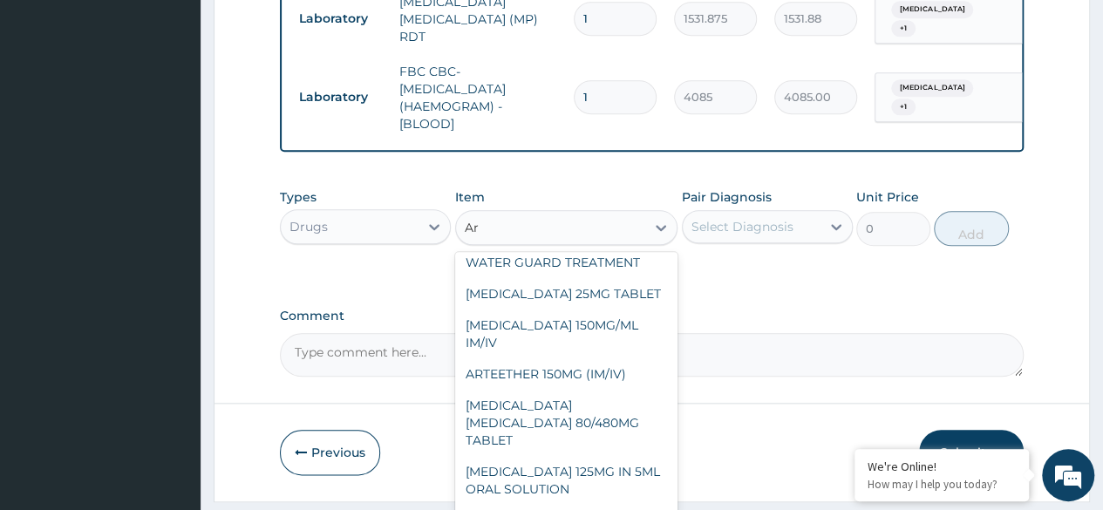
scroll to position [112, 0]
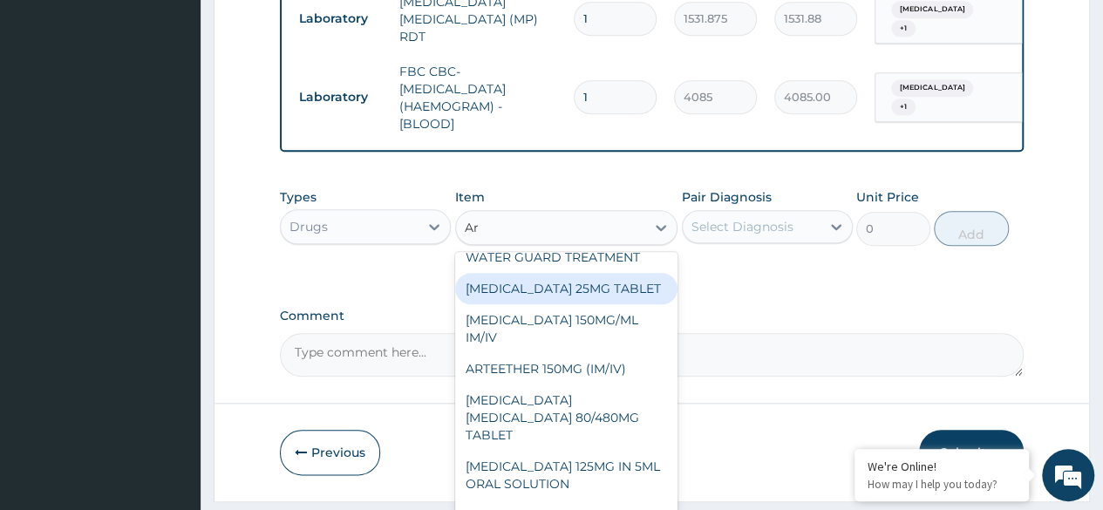
type input "Ar"
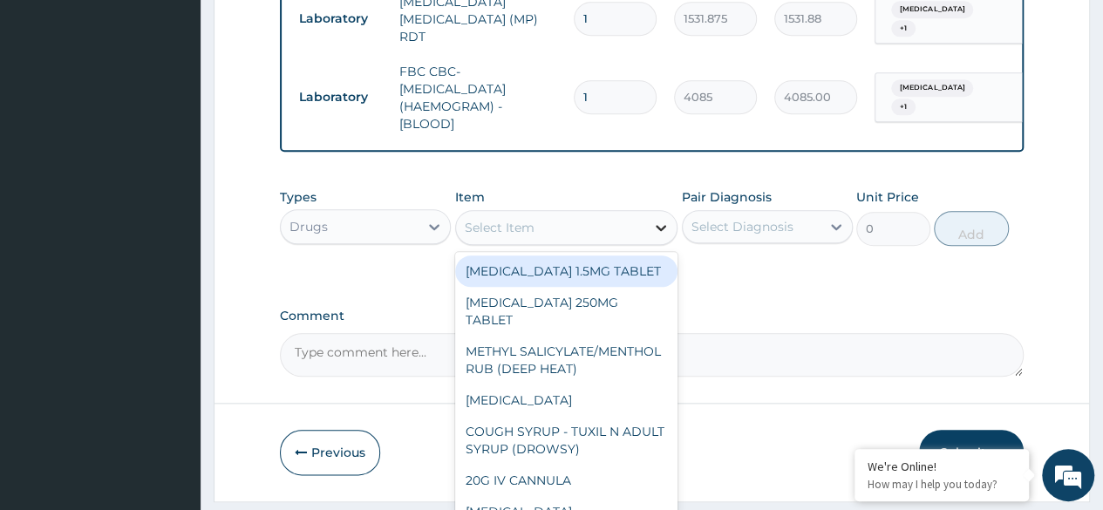
click at [663, 228] on icon at bounding box center [660, 227] width 17 height 17
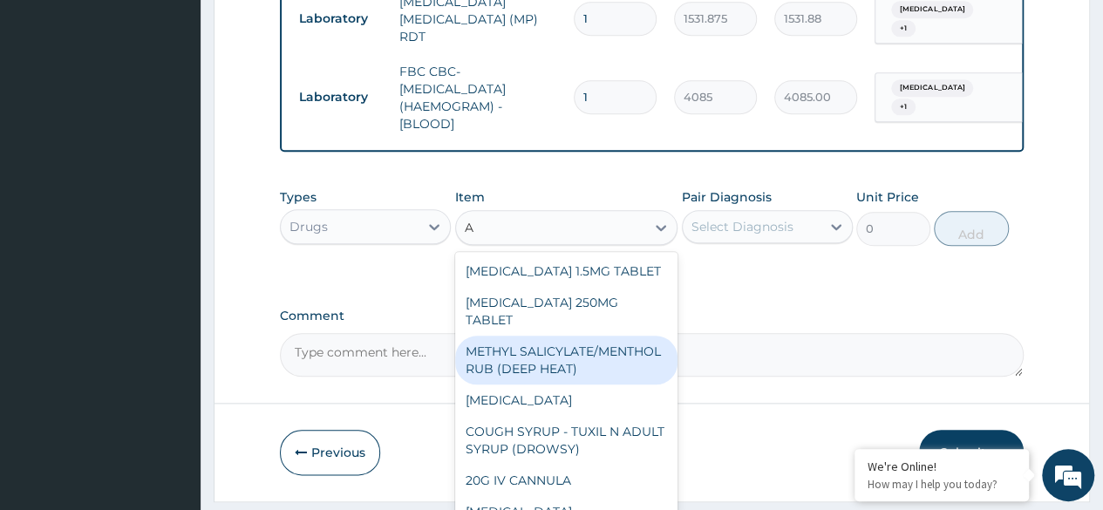
type input "Ar"
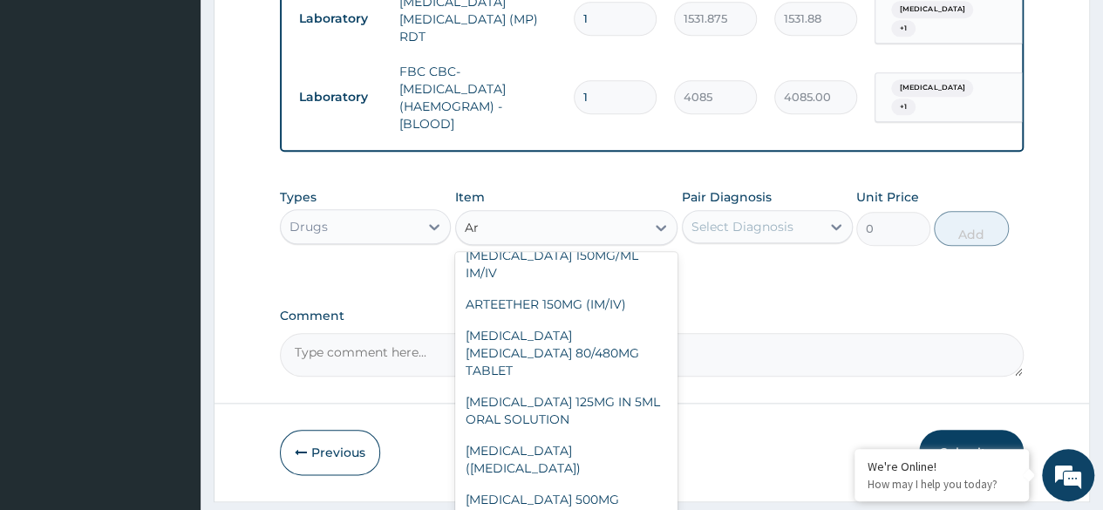
scroll to position [176, 0]
click at [563, 350] on div "ARTEMETHER LUMEFANTRINE 80/480MG TABLET" at bounding box center [566, 353] width 223 height 66
type input "450"
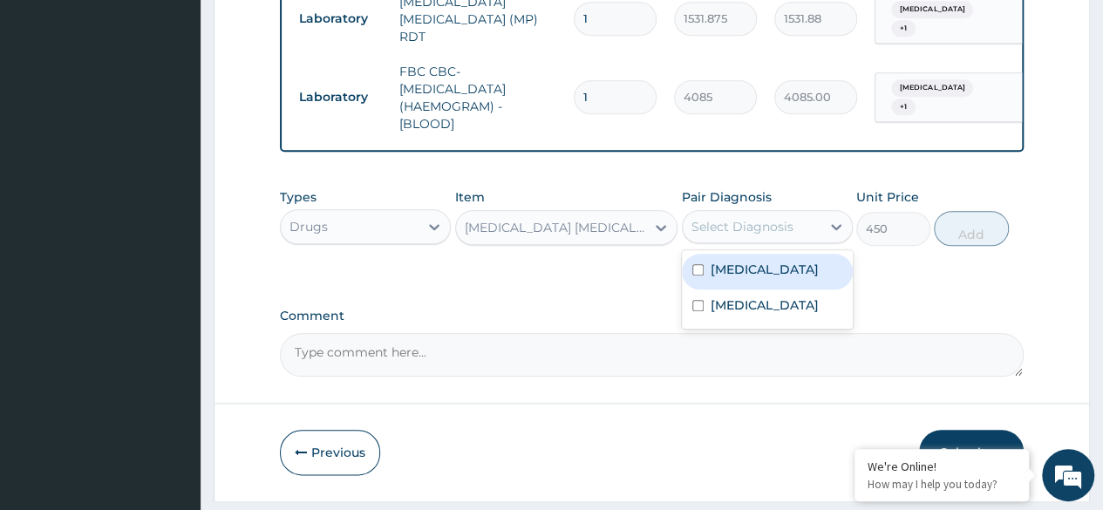
click at [804, 265] on div "Malaria" at bounding box center [767, 272] width 171 height 36
checkbox input "true"
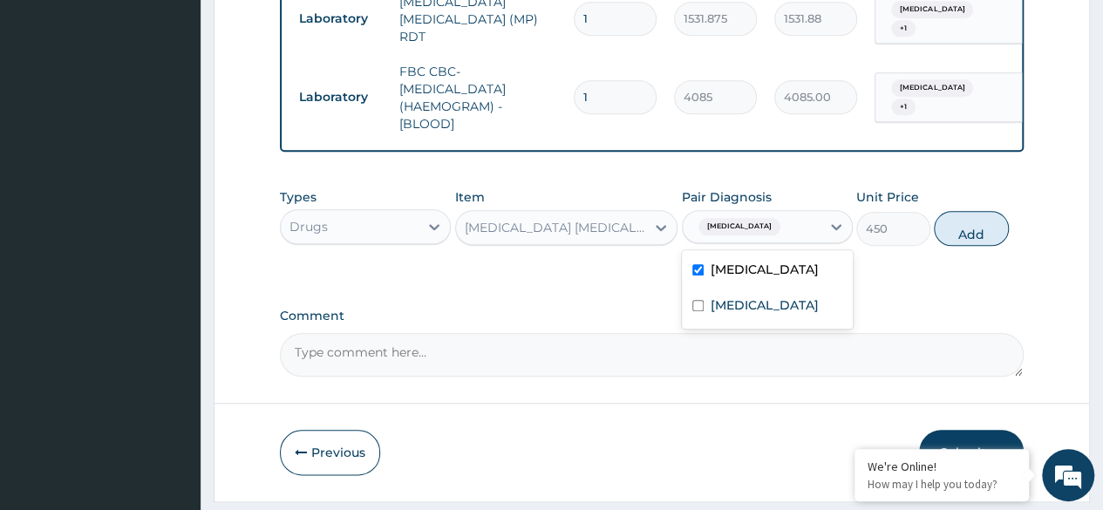
click at [816, 316] on div "Eye strain" at bounding box center [767, 307] width 171 height 36
checkbox input "true"
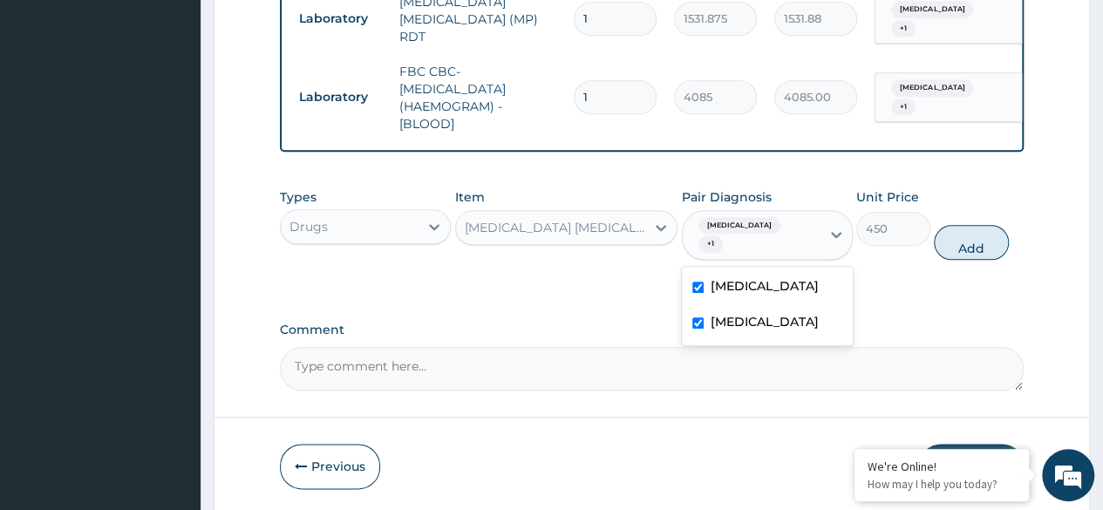
click at [908, 268] on div "Types Drugs Item ARTEMETHER LUMEFANTRINE 80/480MG TABLET Pair Diagnosis option …" at bounding box center [652, 238] width 744 height 116
click at [969, 234] on button "Add" at bounding box center [971, 242] width 74 height 35
type input "0"
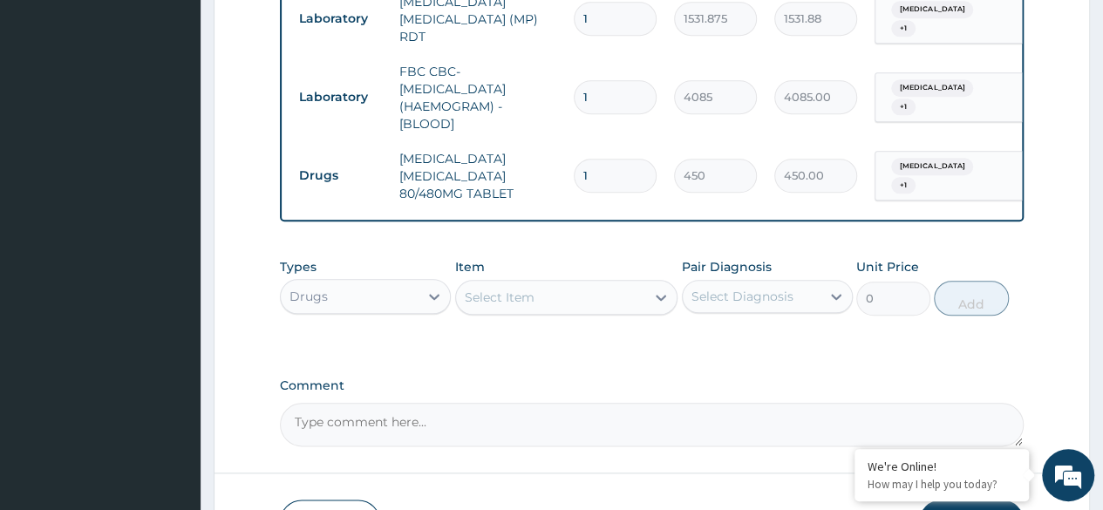
type input "0.00"
type input "6"
type input "2700.00"
type input "6"
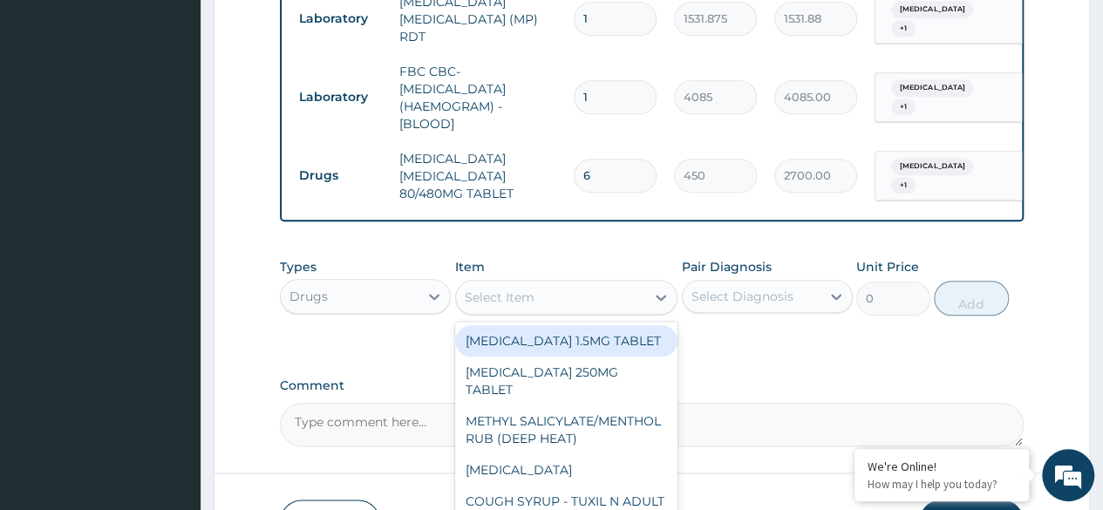
click at [572, 295] on div "Select Item" at bounding box center [551, 297] width 190 height 28
click at [652, 302] on icon at bounding box center [660, 297] width 17 height 17
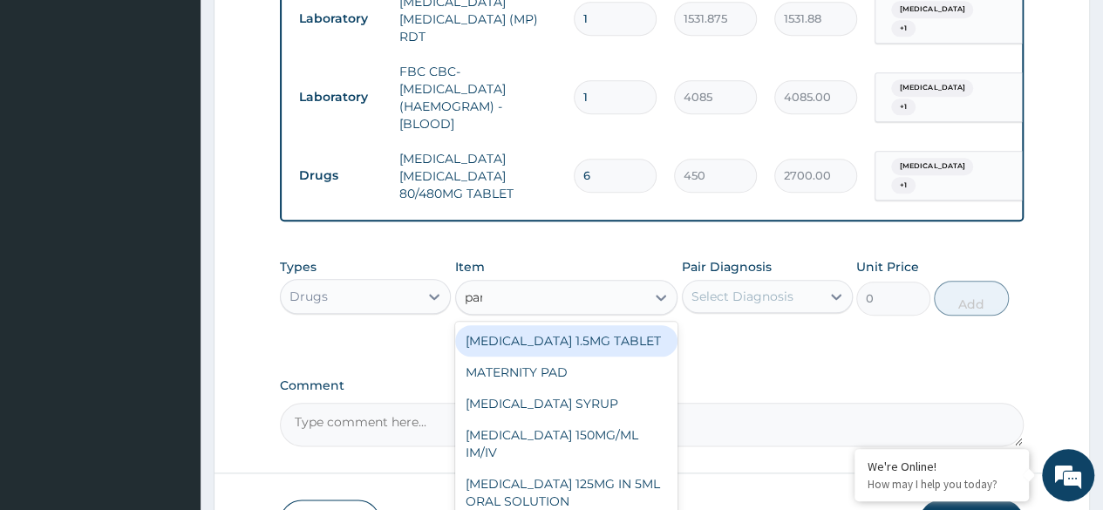
type input "para"
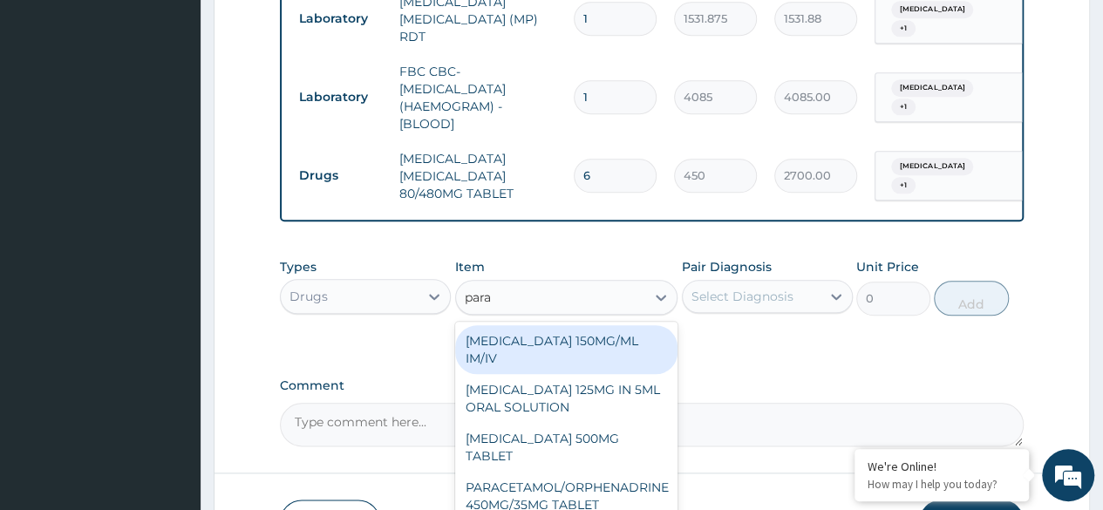
click at [574, 350] on div "PARACETAMOL 150MG/ML IM/IV" at bounding box center [566, 349] width 223 height 49
type input "300"
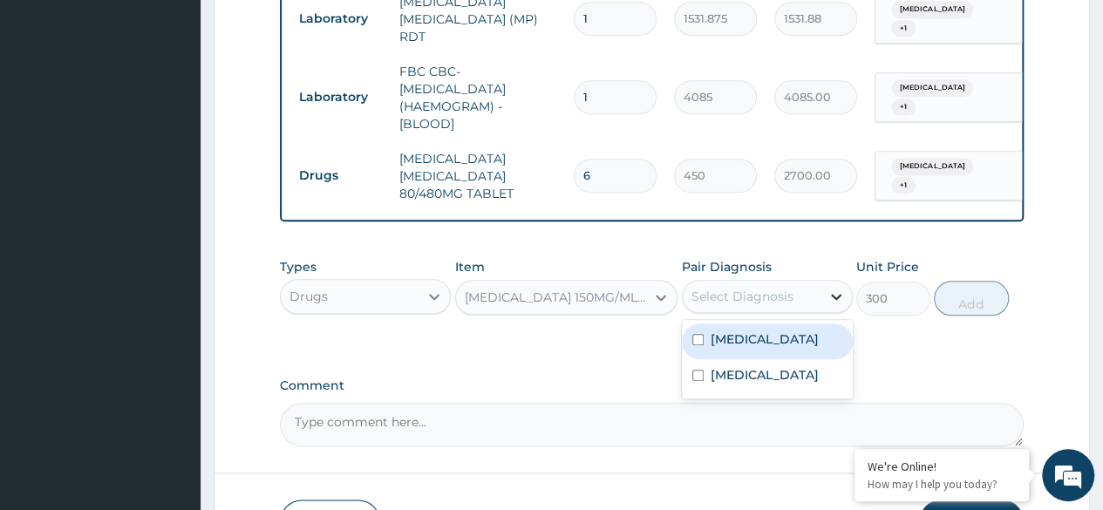
click at [827, 303] on icon at bounding box center [835, 296] width 17 height 17
click at [719, 347] on label "Malaria" at bounding box center [765, 338] width 108 height 17
checkbox input "true"
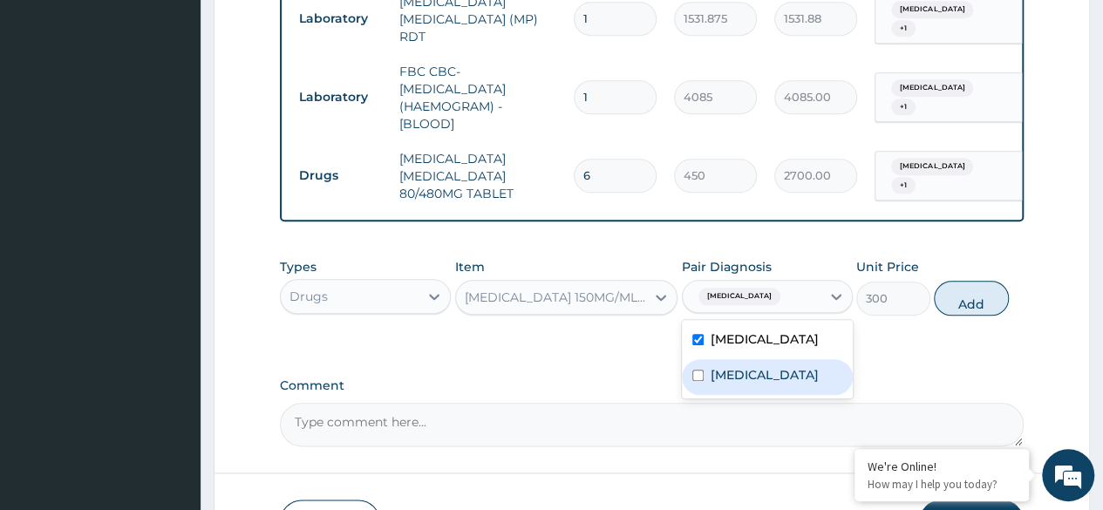
click at [711, 375] on label "Eye strain" at bounding box center [765, 374] width 108 height 17
checkbox input "true"
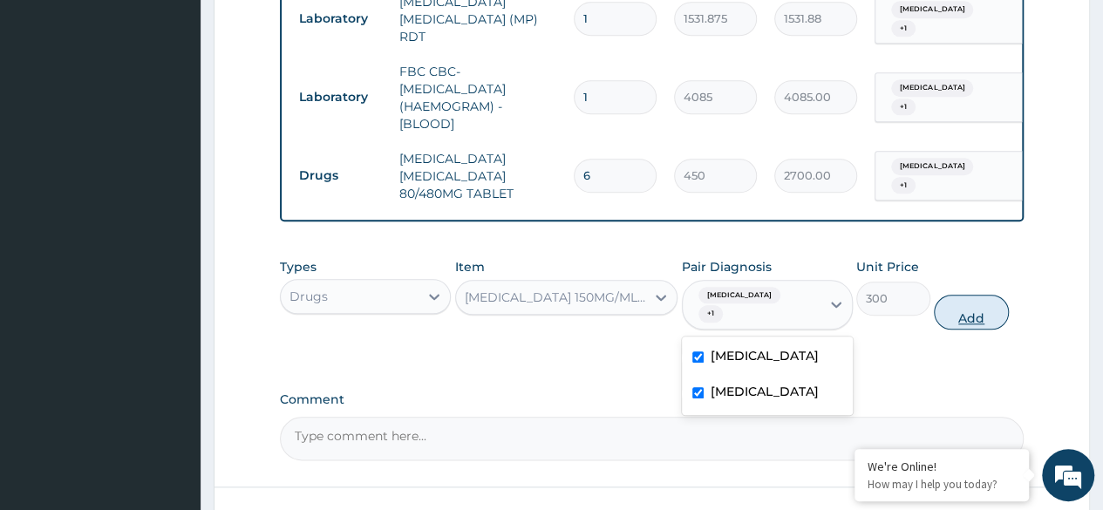
click at [962, 303] on button "Add" at bounding box center [971, 312] width 74 height 35
type input "0"
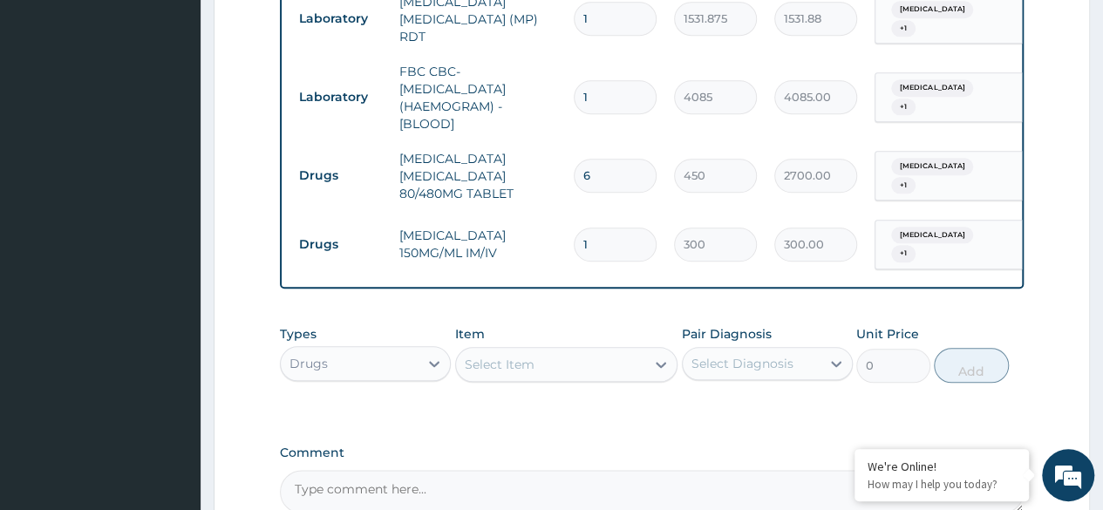
type input "0.00"
type input "9"
type input "2700.00"
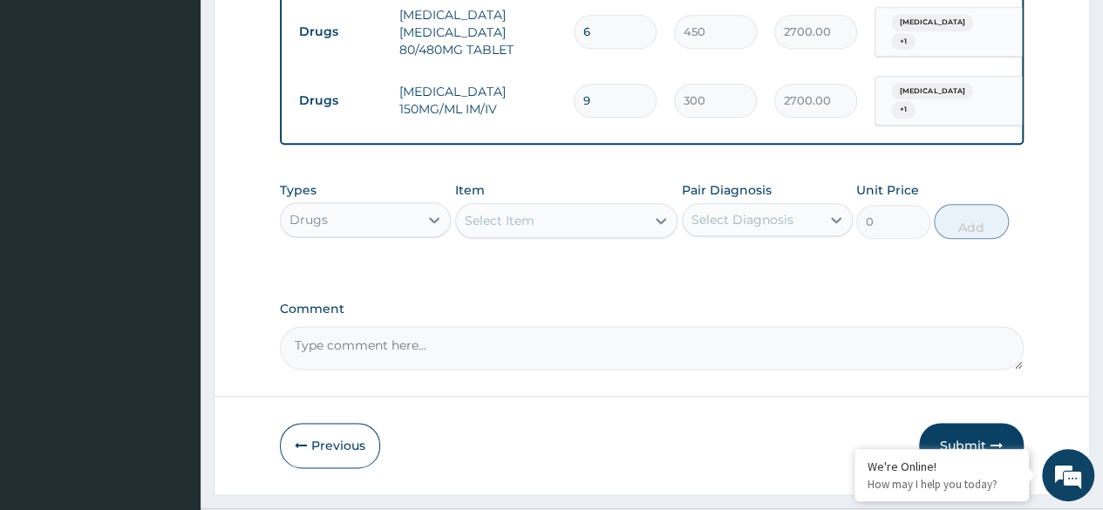
scroll to position [979, 0]
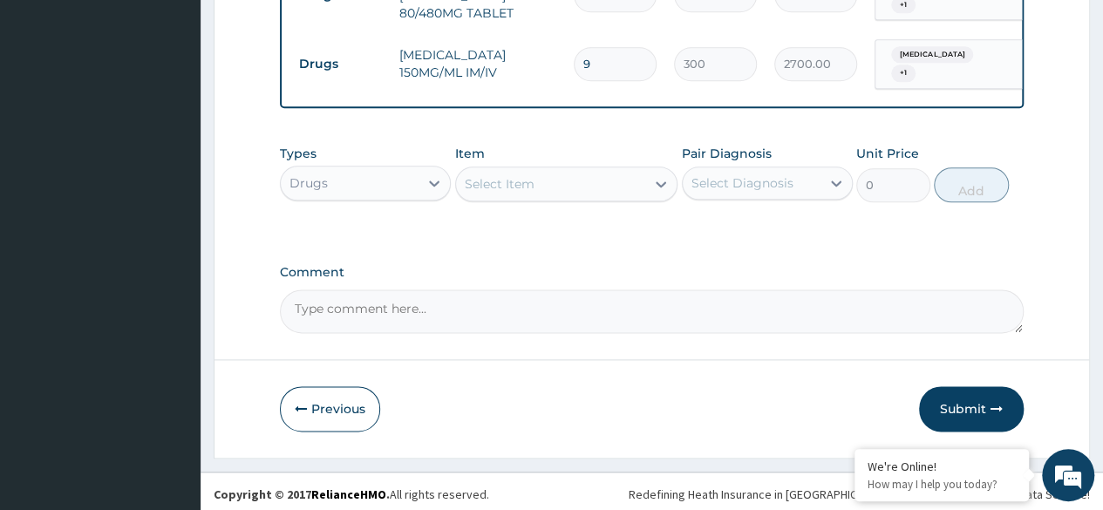
type input "9"
click at [962, 395] on button "Submit" at bounding box center [971, 408] width 105 height 45
click at [964, 404] on button "Submit" at bounding box center [971, 408] width 105 height 45
click at [997, 403] on icon "button" at bounding box center [996, 409] width 12 height 12
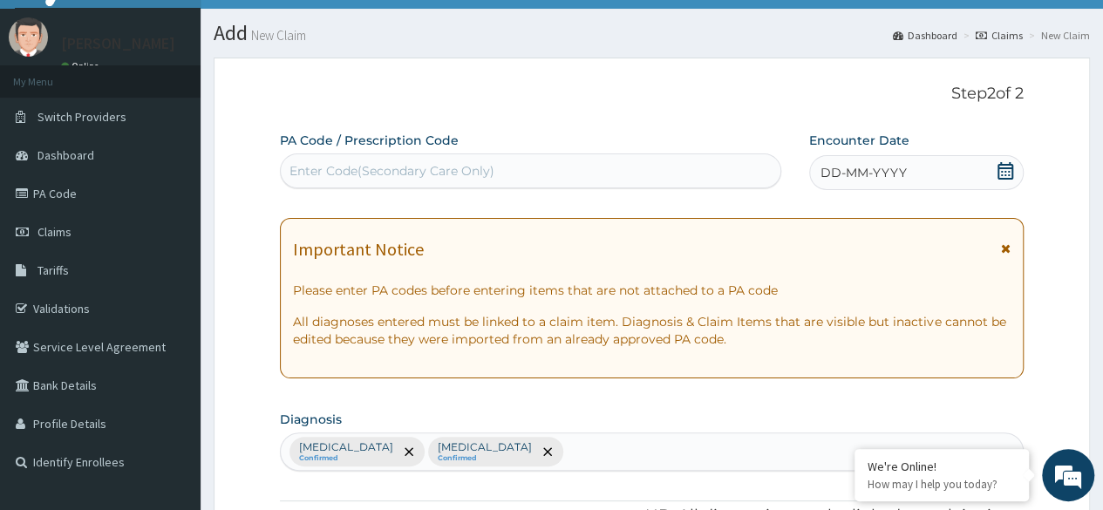
scroll to position [0, 0]
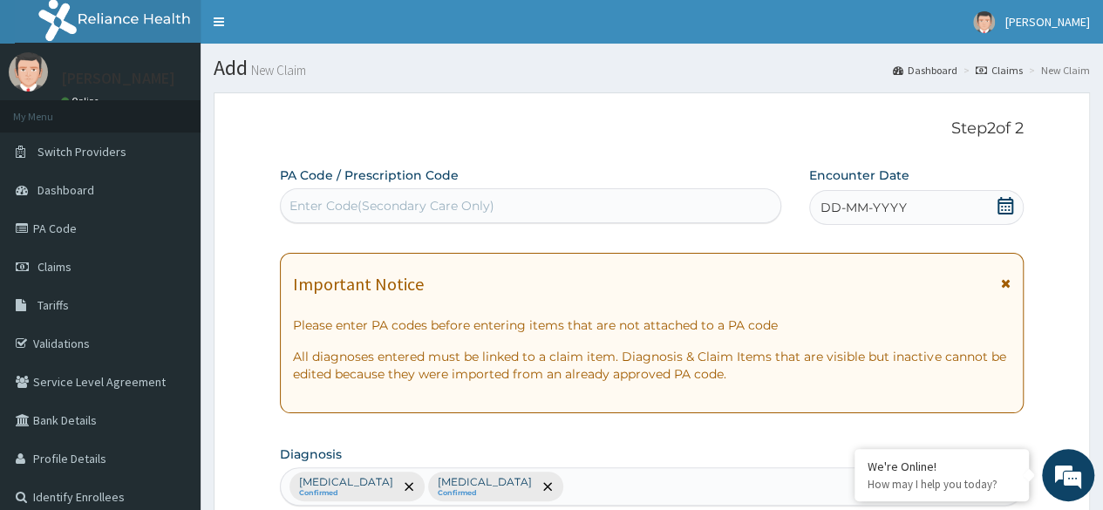
click at [1008, 203] on icon at bounding box center [1005, 205] width 16 height 17
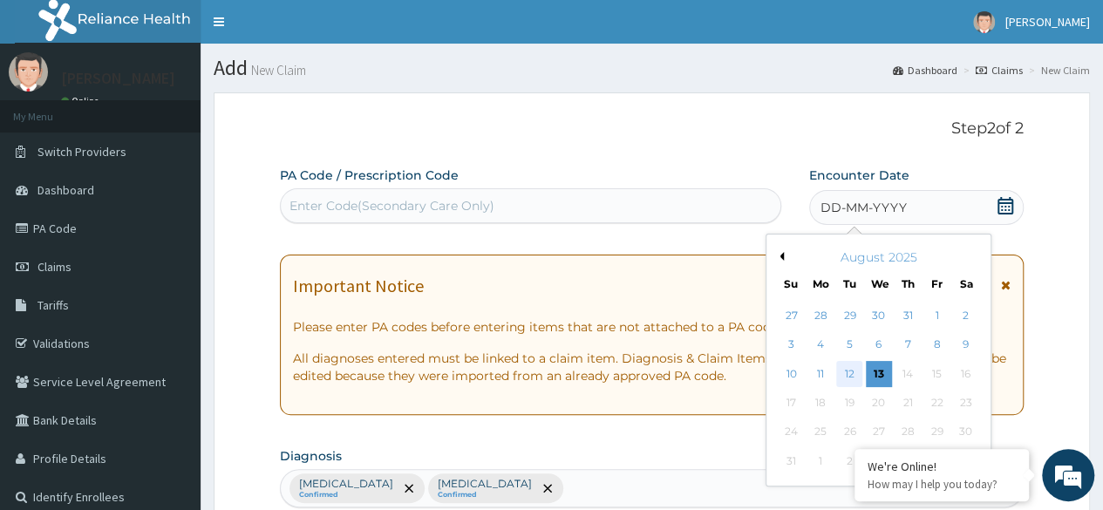
click at [847, 376] on div "12" at bounding box center [849, 374] width 26 height 26
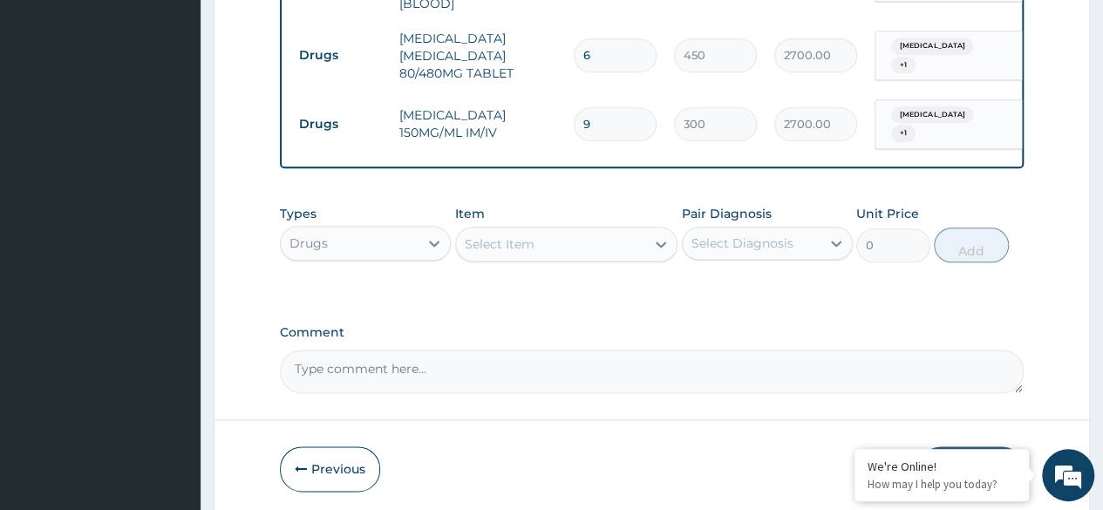
scroll to position [979, 0]
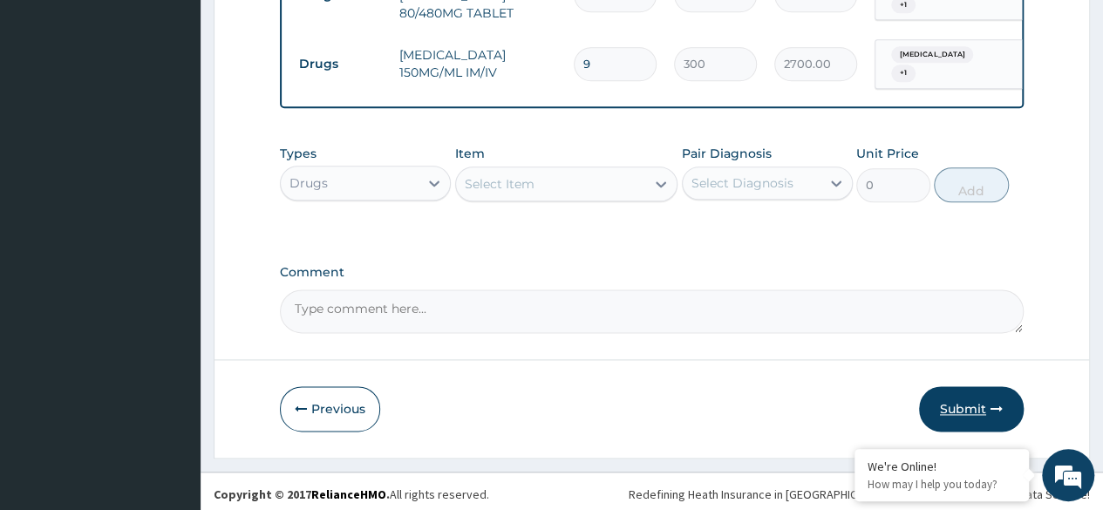
click at [963, 402] on button "Submit" at bounding box center [971, 408] width 105 height 45
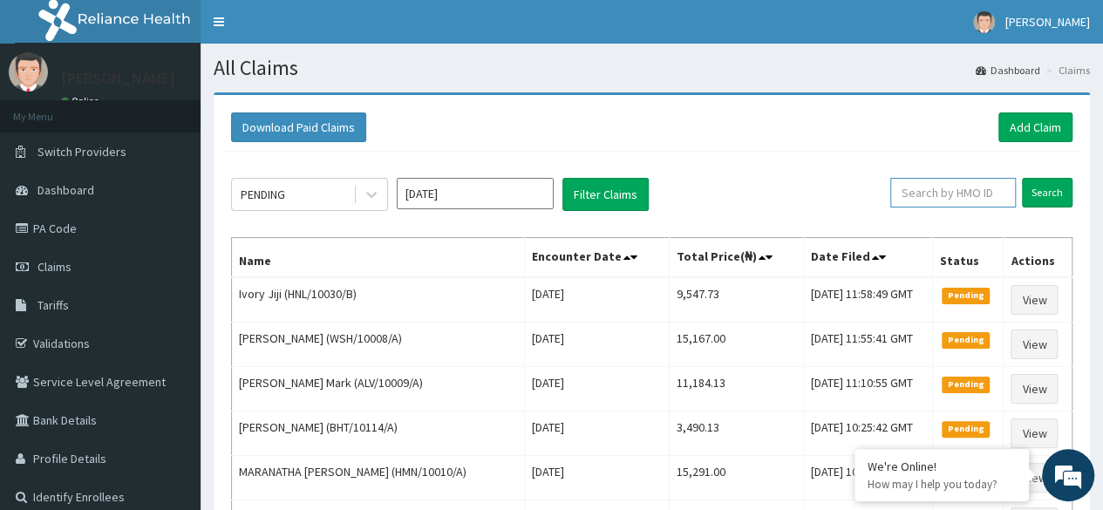
click at [950, 195] on input "text" at bounding box center [953, 193] width 126 height 30
paste input "PFA/10016/A"
click at [1022, 178] on input "Search" at bounding box center [1047, 193] width 51 height 30
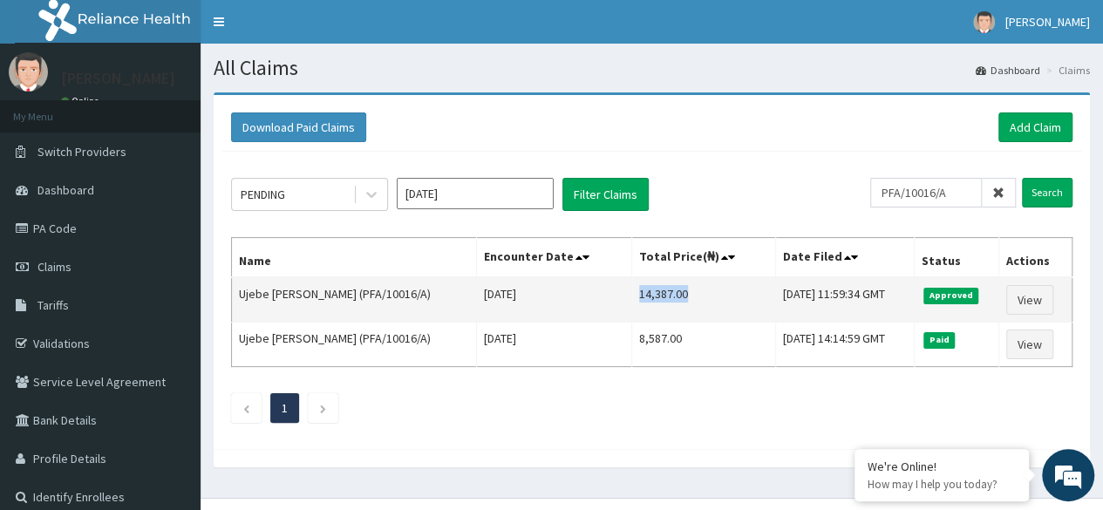
drag, startPoint x: 650, startPoint y: 289, endPoint x: 601, endPoint y: 292, distance: 48.9
click at [632, 292] on td "14,387.00" at bounding box center [704, 299] width 144 height 45
copy td "14,387.00"
click at [632, 292] on td "14,387.00" at bounding box center [704, 299] width 144 height 45
drag, startPoint x: 650, startPoint y: 295, endPoint x: 598, endPoint y: 290, distance: 52.5
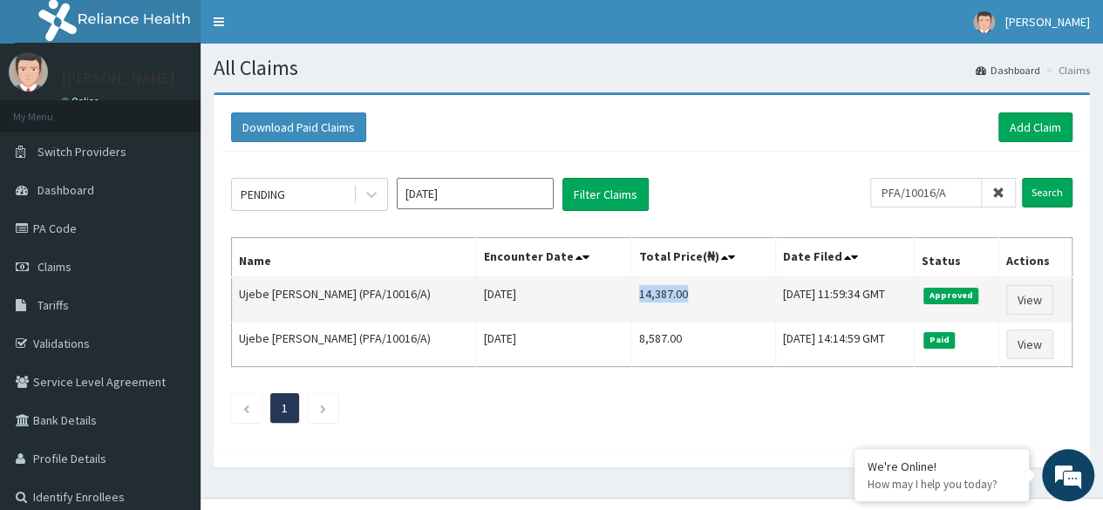
click at [632, 290] on td "14,387.00" at bounding box center [704, 299] width 144 height 45
copy td "14,387.00"
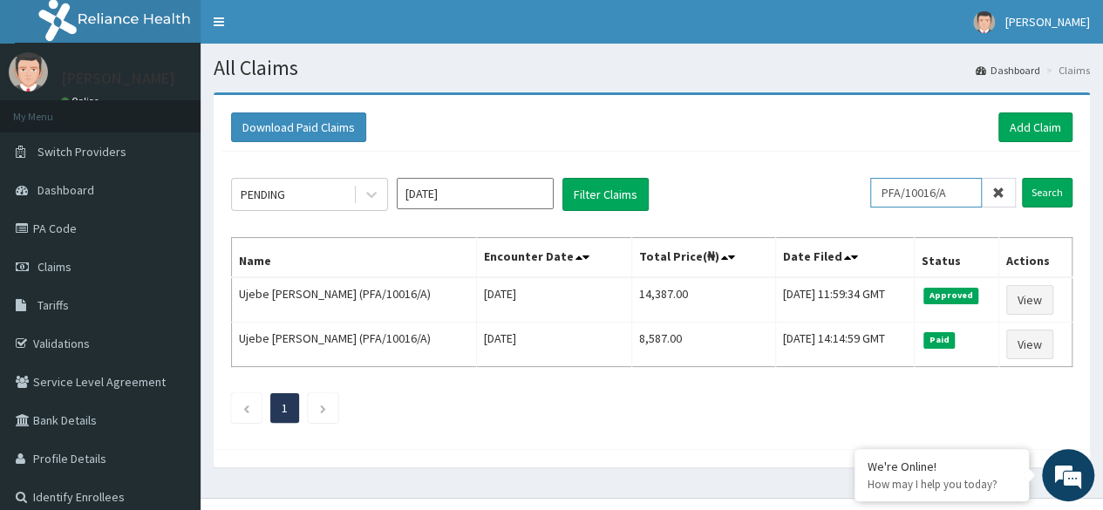
drag, startPoint x: 960, startPoint y: 195, endPoint x: 874, endPoint y: 194, distance: 86.3
click at [874, 194] on div "PENDING Aug 2025 Filter Claims PFA/10016/A Search" at bounding box center [651, 194] width 841 height 33
paste input "GOE/10001"
type input "GOE/10001/A"
click at [1022, 178] on input "Search" at bounding box center [1047, 193] width 51 height 30
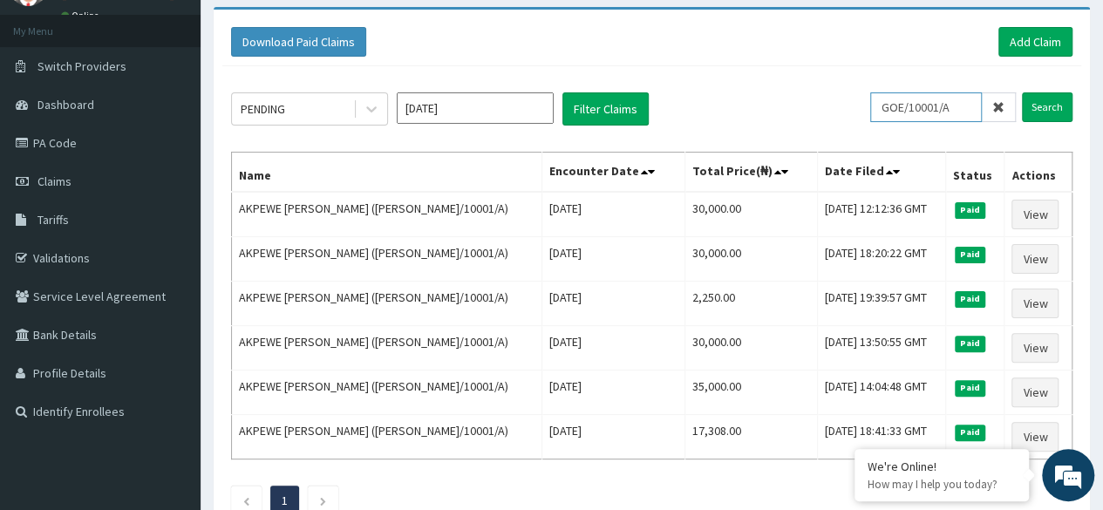
scroll to position [87, 0]
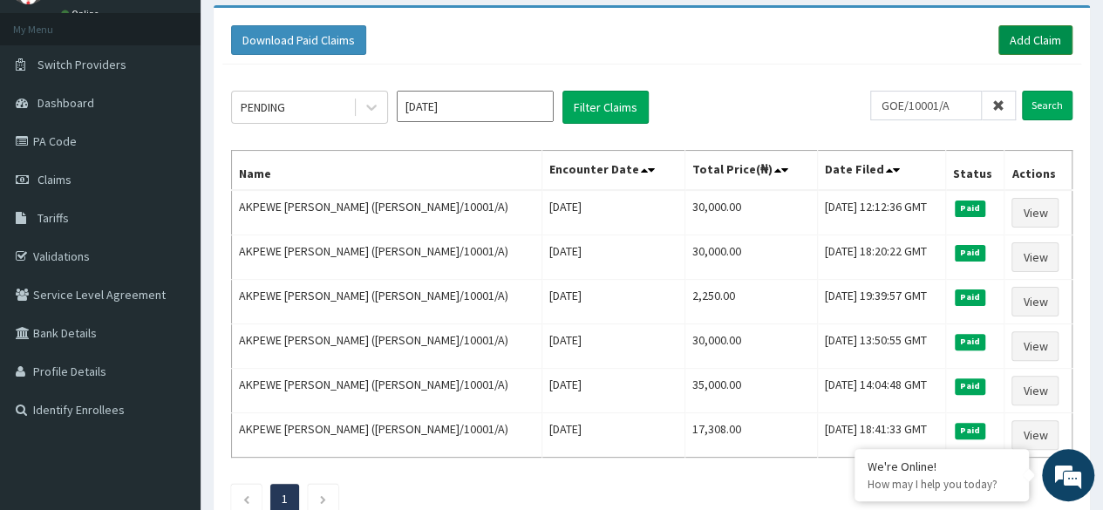
click at [1031, 42] on link "Add Claim" at bounding box center [1035, 40] width 74 height 30
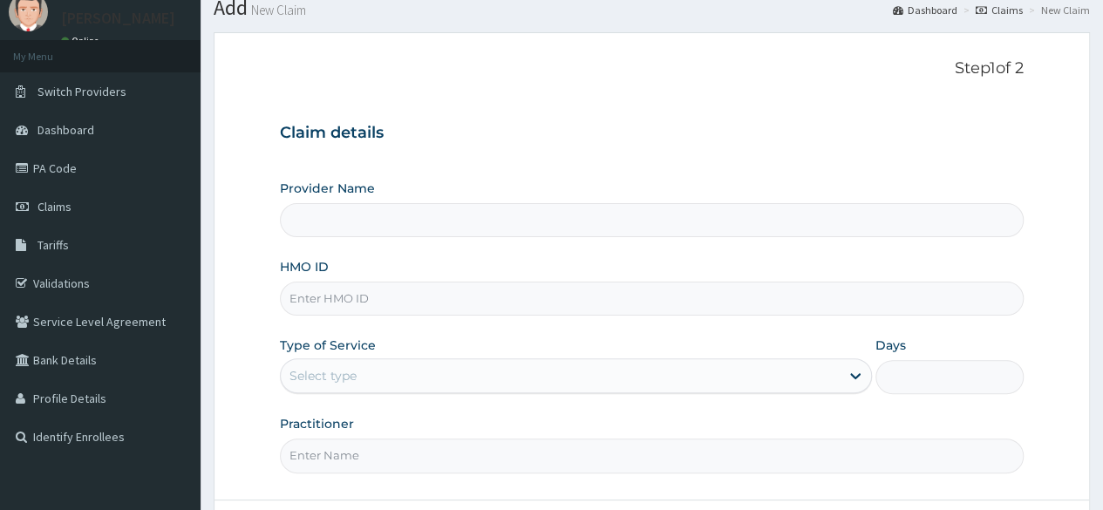
type input "Reliance Family Clinics (RFC) - [GEOGRAPHIC_DATA]"
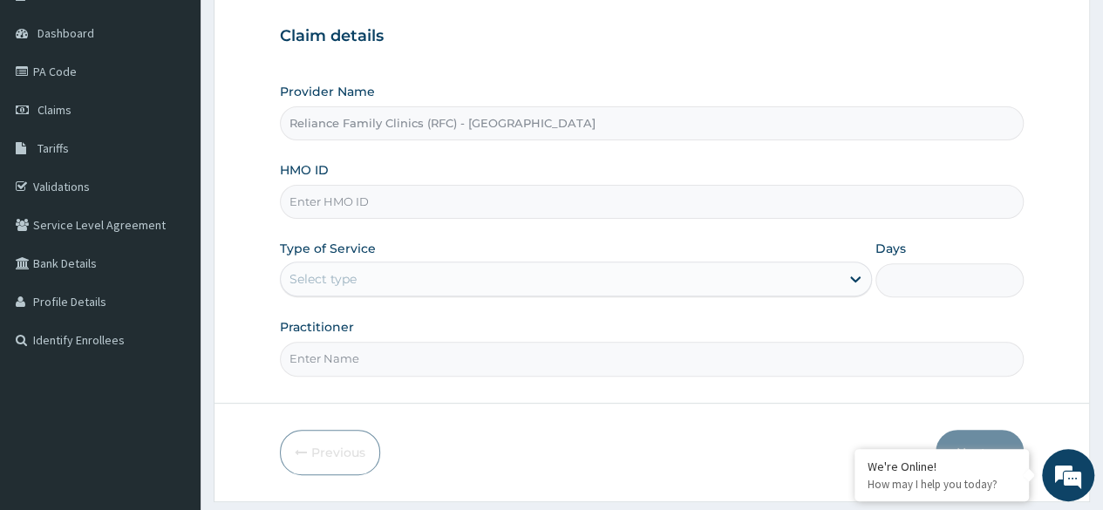
scroll to position [159, 0]
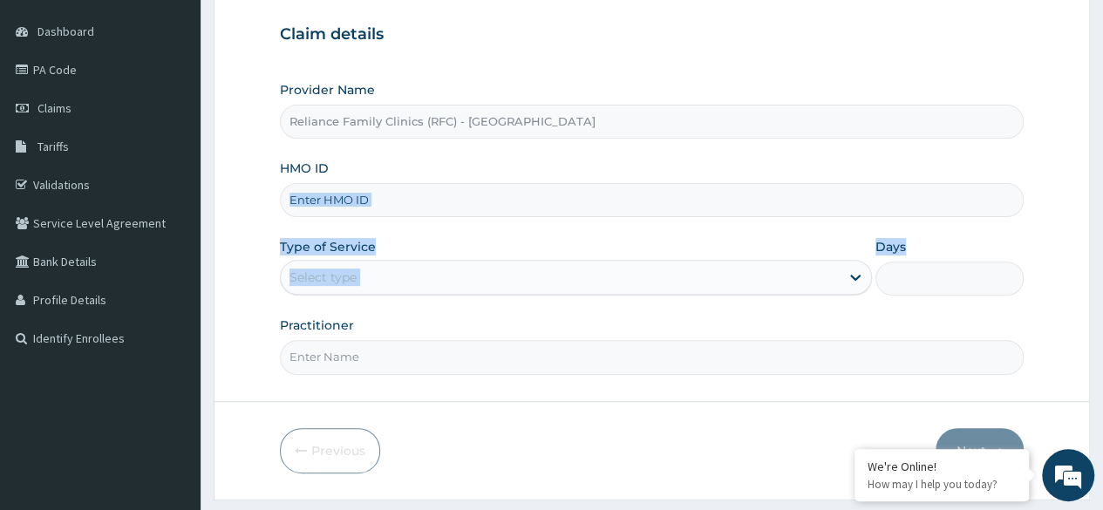
drag, startPoint x: 1096, startPoint y: 243, endPoint x: 379, endPoint y: 201, distance: 717.9
click at [379, 201] on section "Step 1 of 2 Claim details Provider Name Reliance Family Clinics (RFC) - Lekki H…" at bounding box center [652, 217] width 902 height 592
click at [379, 201] on input "HMO ID" at bounding box center [652, 200] width 744 height 34
paste input "GOE/10001/A"
type input "GOE/10001/A"
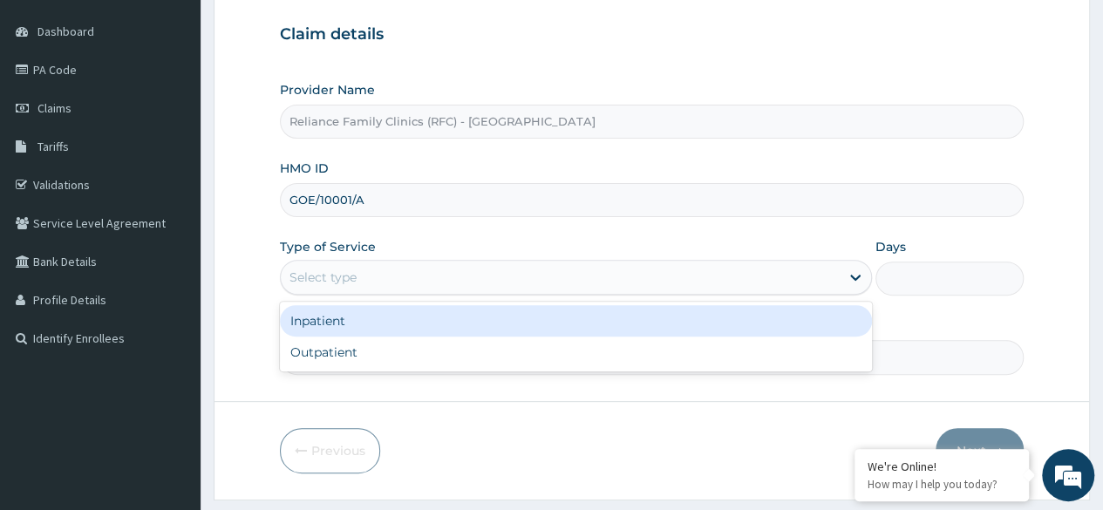
click at [364, 273] on div "Select type" at bounding box center [560, 277] width 559 height 28
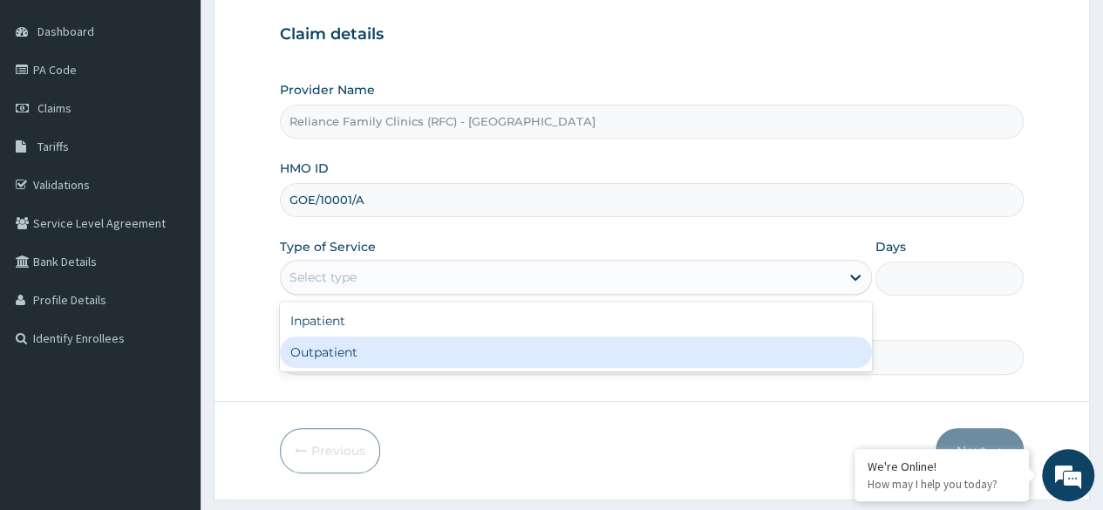
click at [343, 351] on div "Outpatient" at bounding box center [576, 352] width 592 height 31
type input "1"
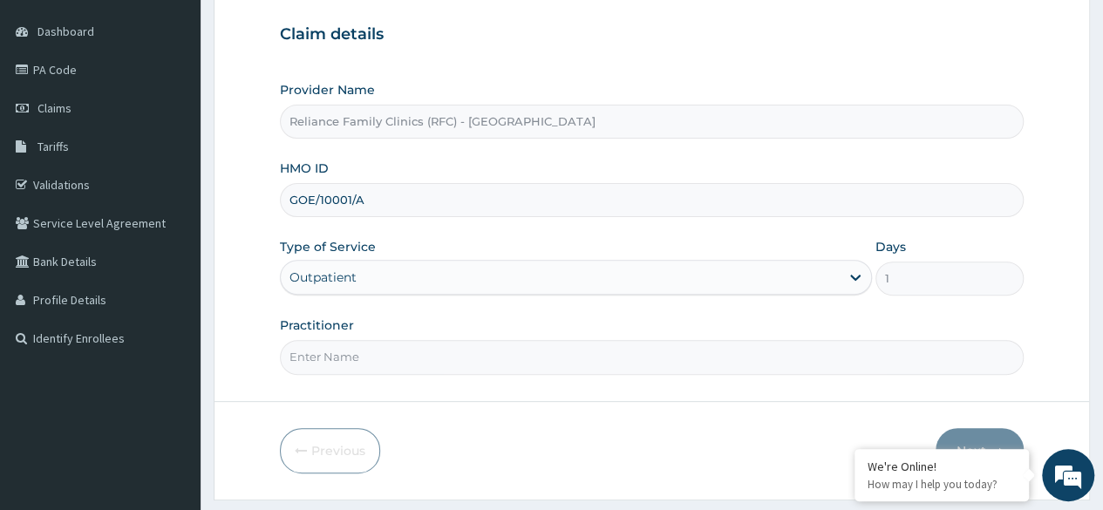
click at [343, 351] on input "Practitioner" at bounding box center [652, 357] width 744 height 34
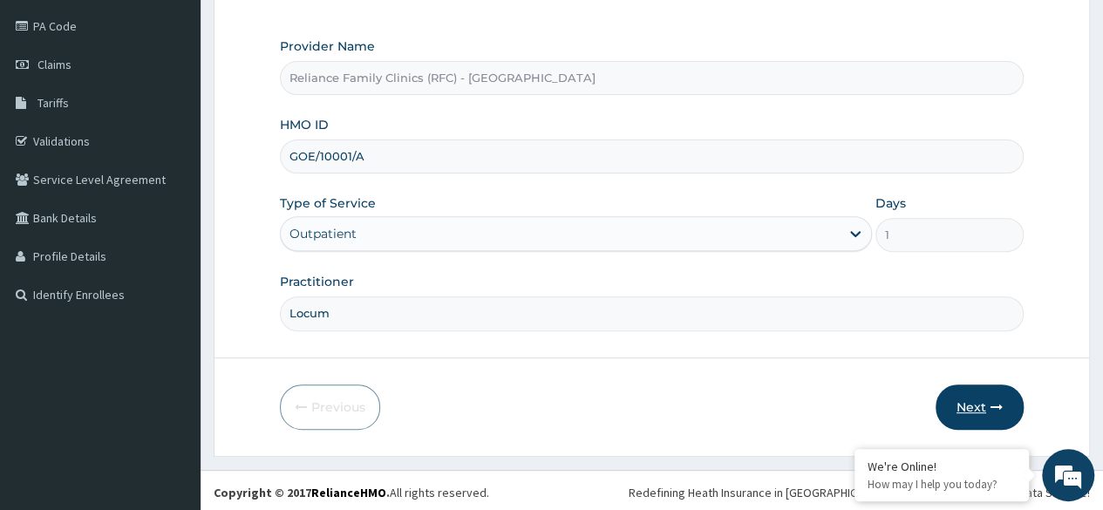
type input "Locum"
click at [968, 399] on button "Next" at bounding box center [979, 406] width 88 height 45
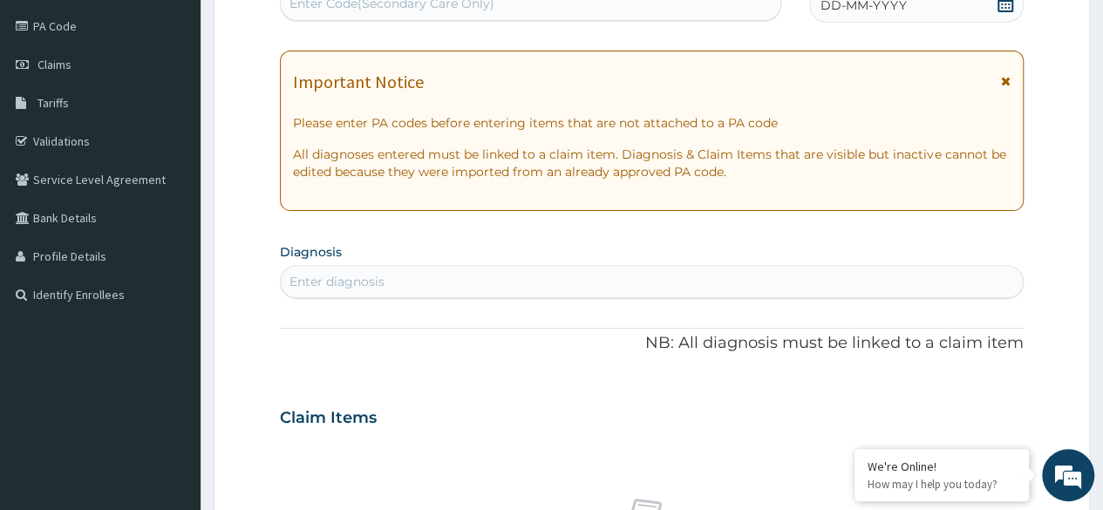
click at [525, 286] on div "Enter diagnosis" at bounding box center [652, 282] width 742 height 28
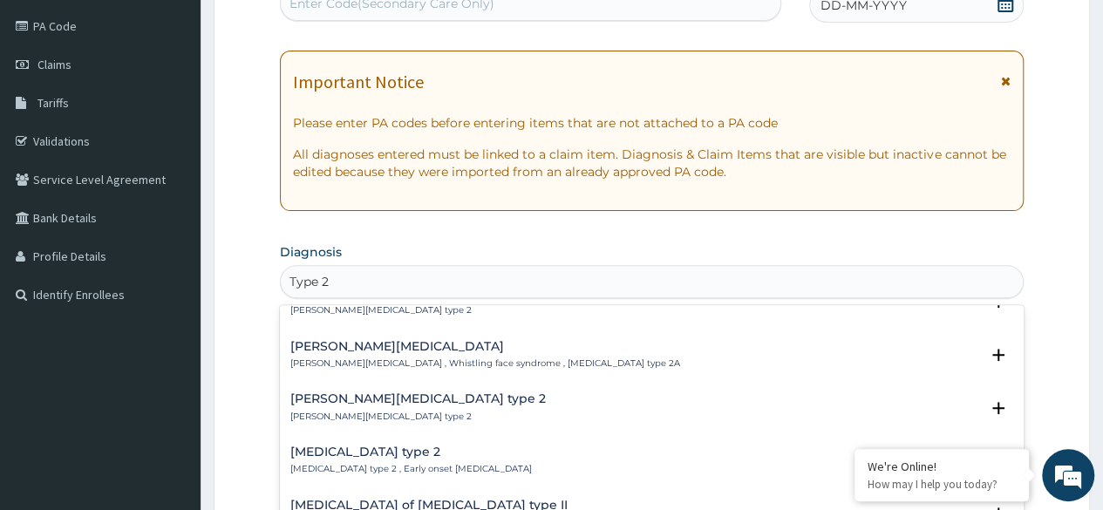
scroll to position [1714, 0]
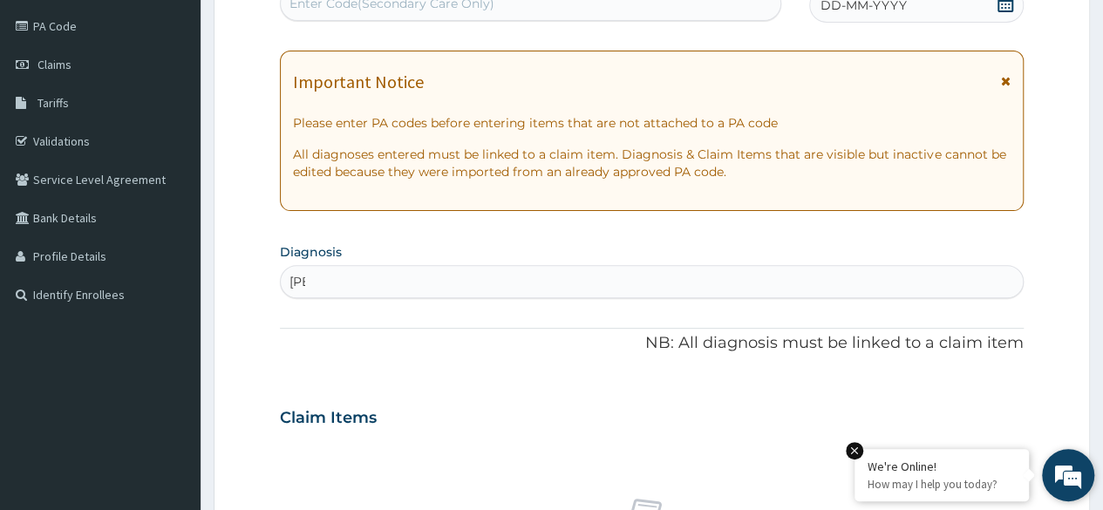
type input "T"
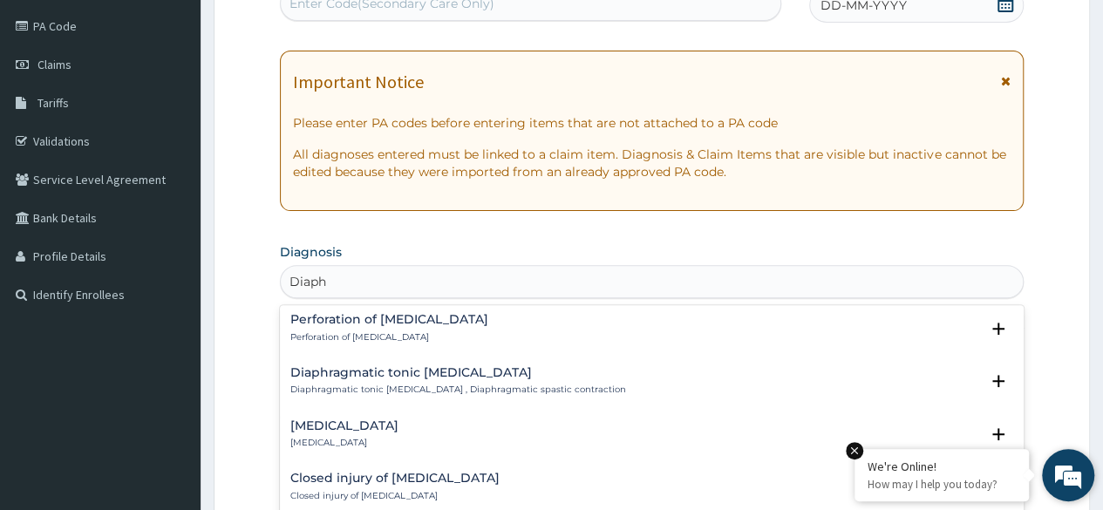
scroll to position [1615, 0]
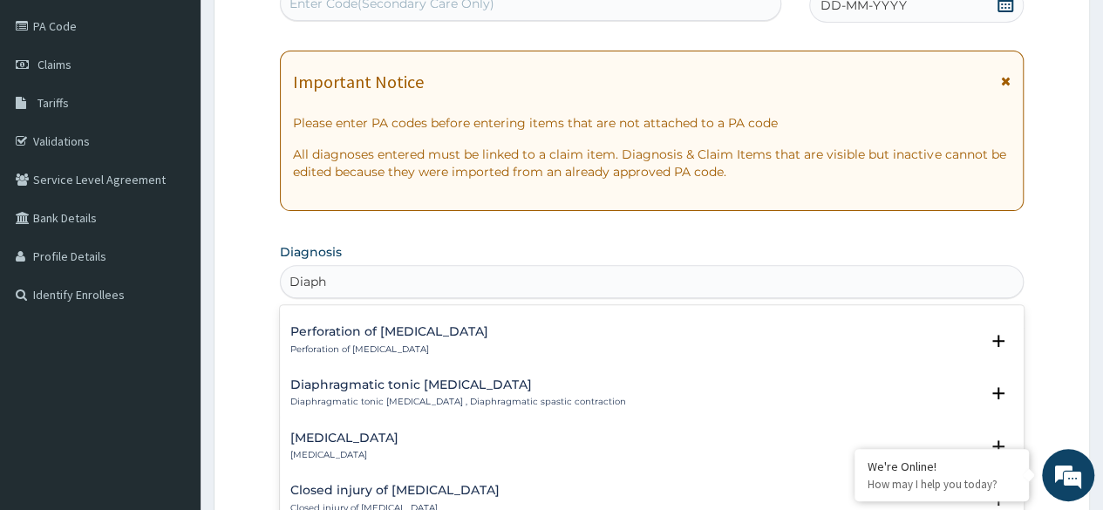
type input "Diaph"
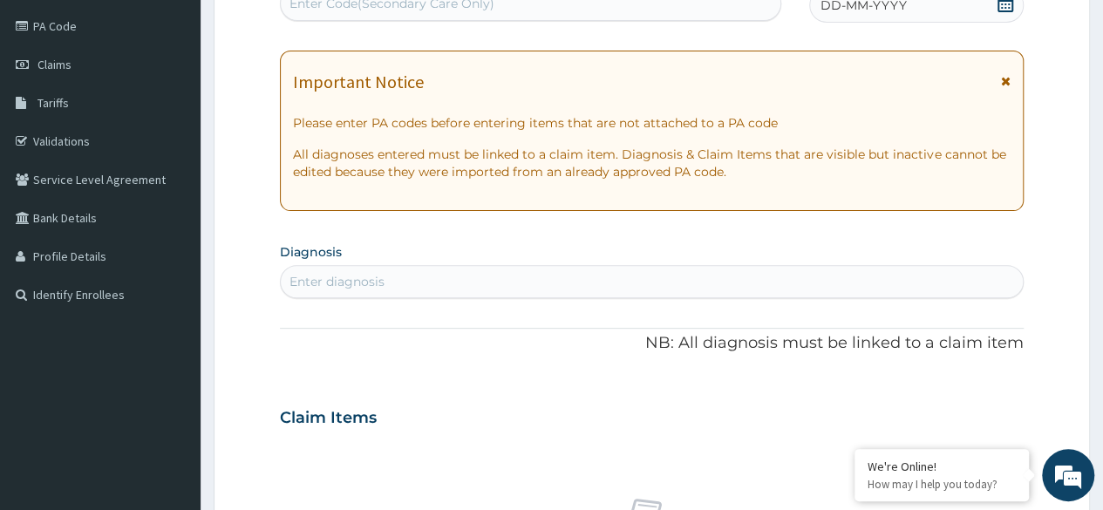
click at [1064, 393] on form "Step 2 of 2 PA Code / Prescription Code Enter Code(Secondary Care Only) Encount…" at bounding box center [652, 441] width 876 height 1102
click at [521, 283] on div "Enter diagnosis" at bounding box center [652, 282] width 742 height 28
type input "D"
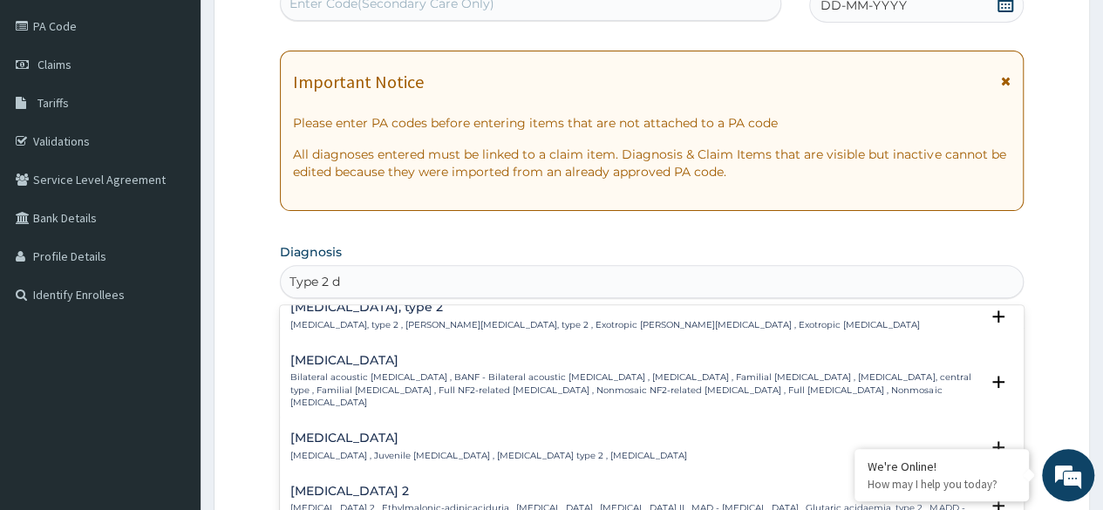
scroll to position [1965, 0]
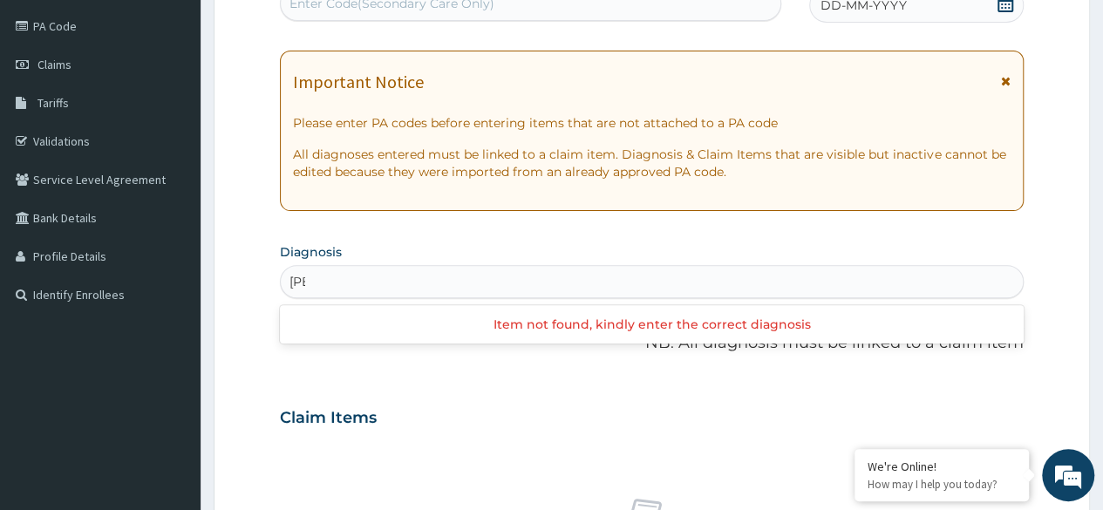
type input "T"
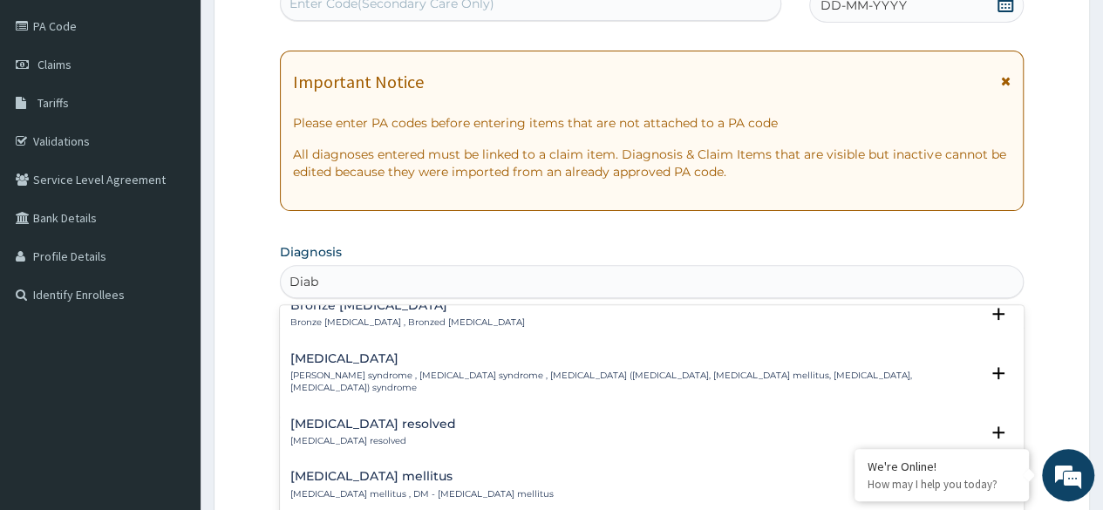
scroll to position [355, 0]
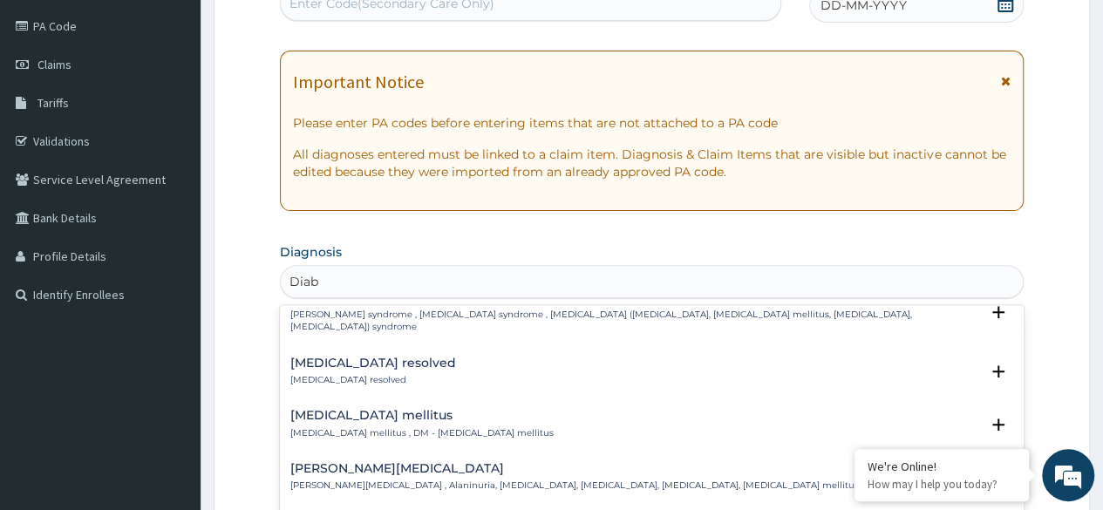
click at [441, 409] on h4 "Diabetes mellitus" at bounding box center [421, 415] width 263 height 13
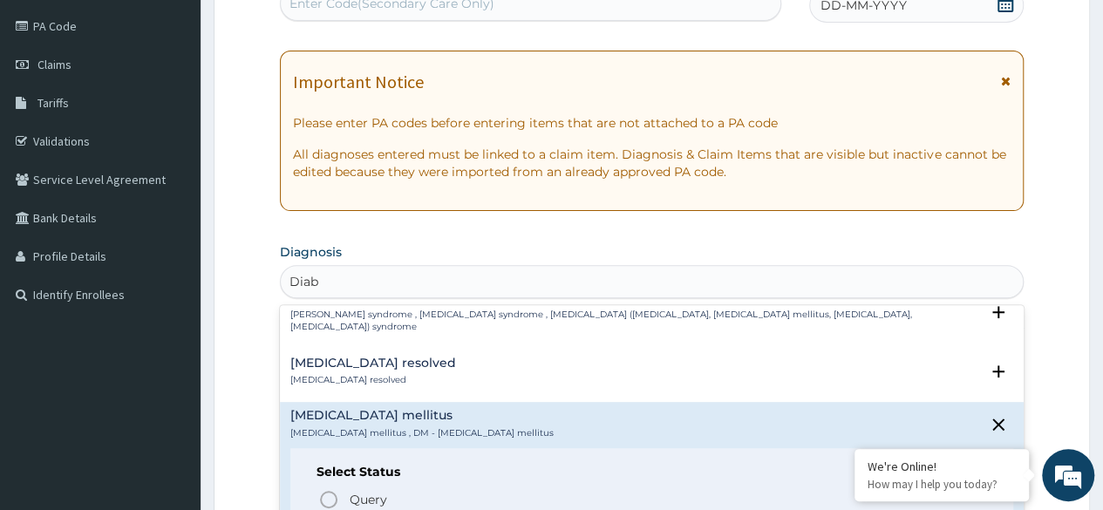
click at [441, 409] on h4 "Diabetes mellitus" at bounding box center [421, 415] width 263 height 13
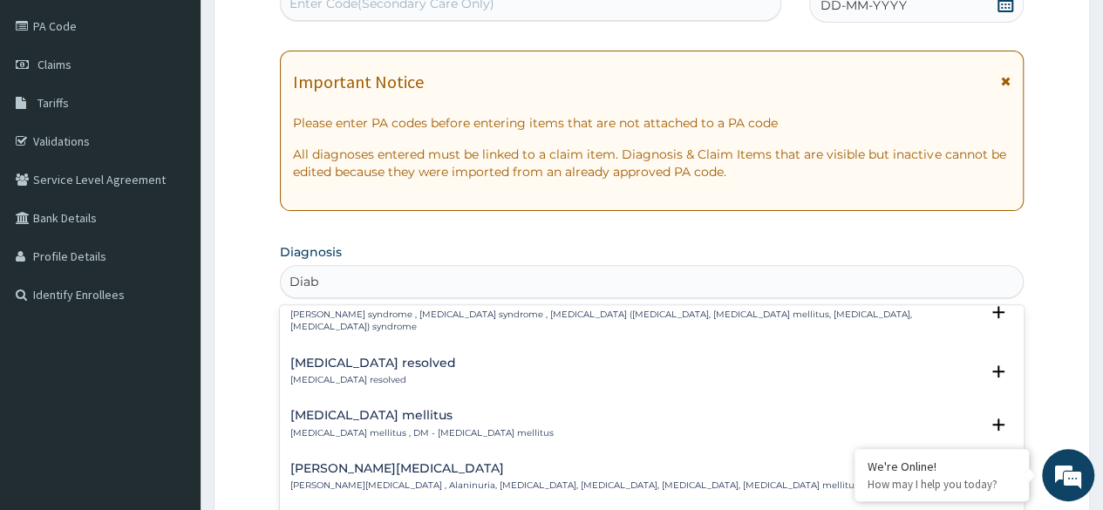
click at [441, 409] on h4 "Diabetes mellitus" at bounding box center [421, 415] width 263 height 13
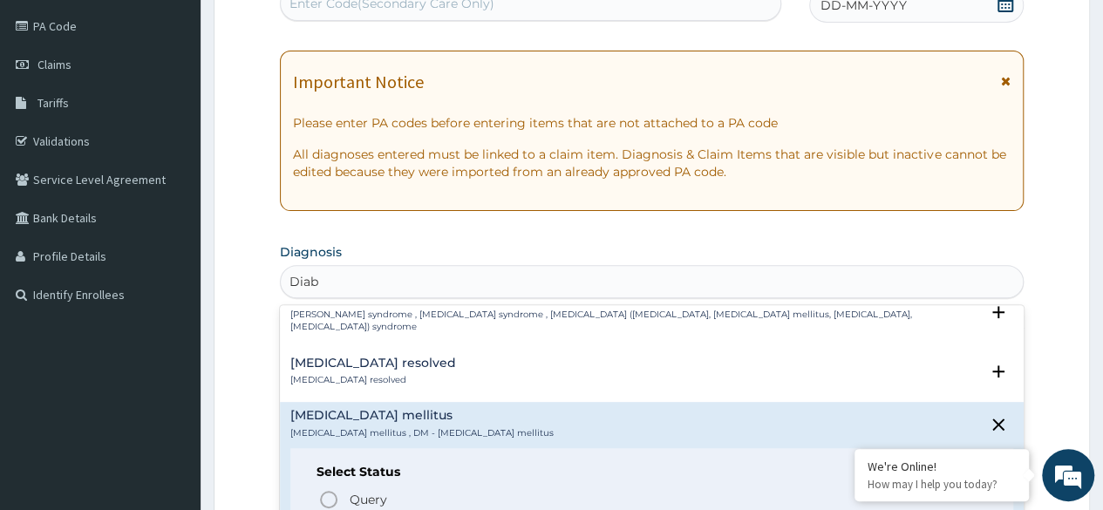
click at [413, 427] on p "Diabetes mellitus , DM - Diabetes mellitus" at bounding box center [421, 433] width 263 height 12
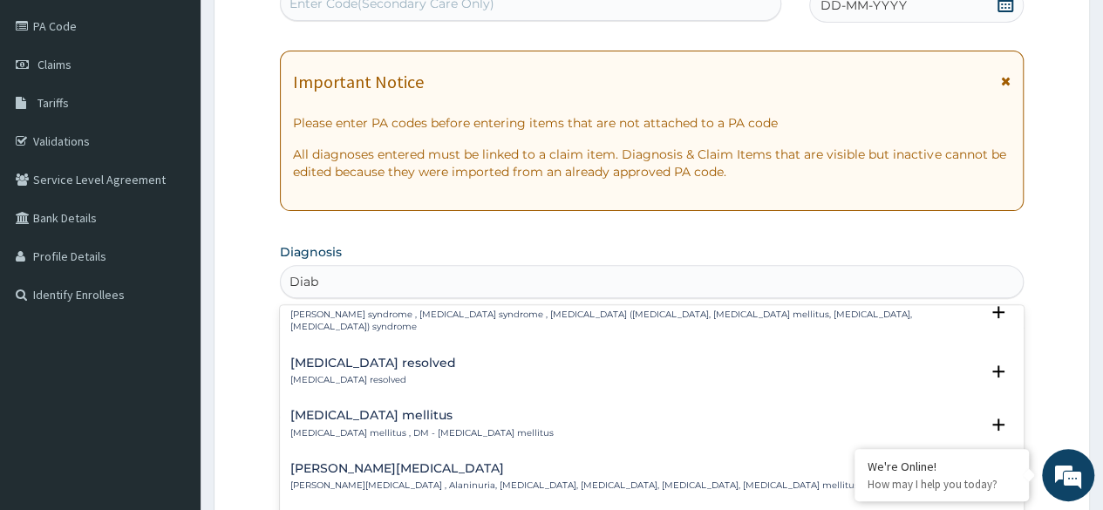
click at [431, 409] on h4 "Diabetes mellitus" at bounding box center [421, 415] width 263 height 13
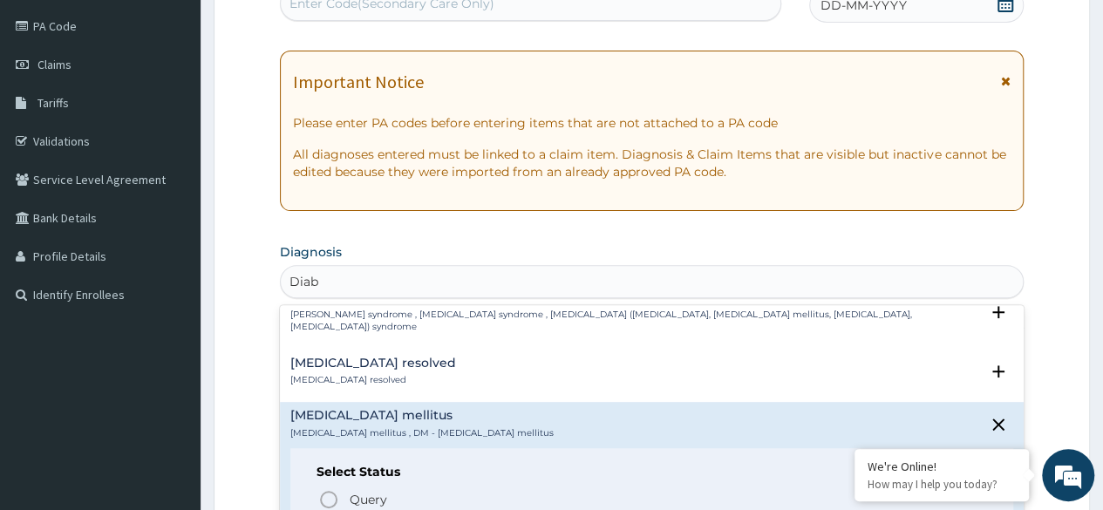
type input "Diab"
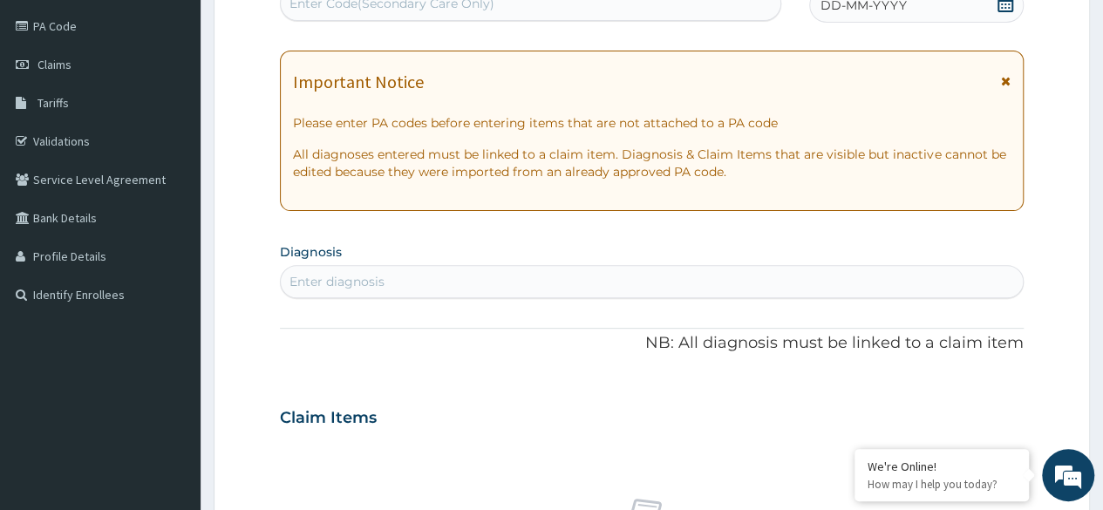
click at [1046, 67] on form "Step 2 of 2 PA Code / Prescription Code Enter Code(Secondary Care Only) Encount…" at bounding box center [652, 441] width 876 height 1102
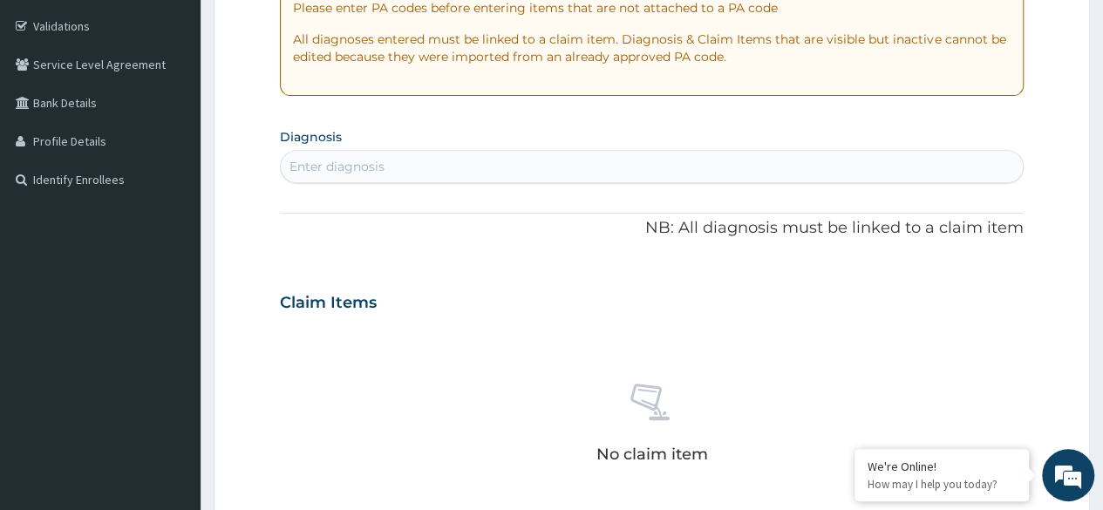
scroll to position [340, 0]
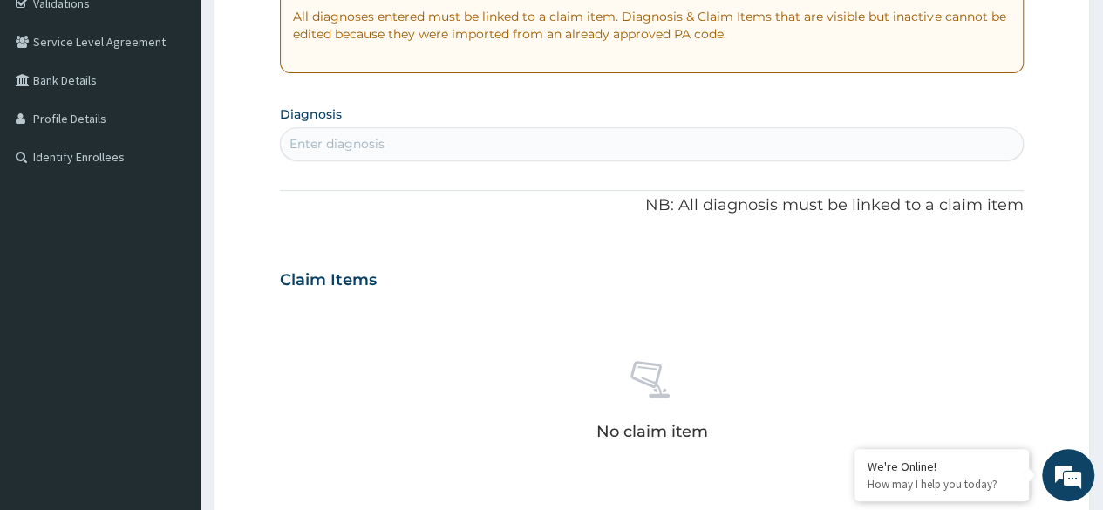
click at [539, 146] on div "Enter diagnosis" at bounding box center [652, 144] width 742 height 28
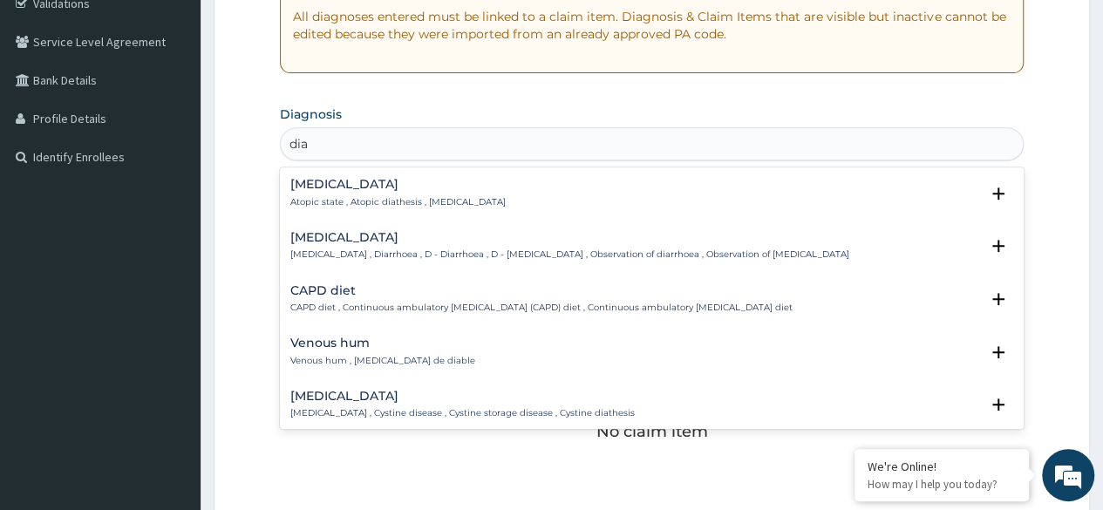
type input "diab"
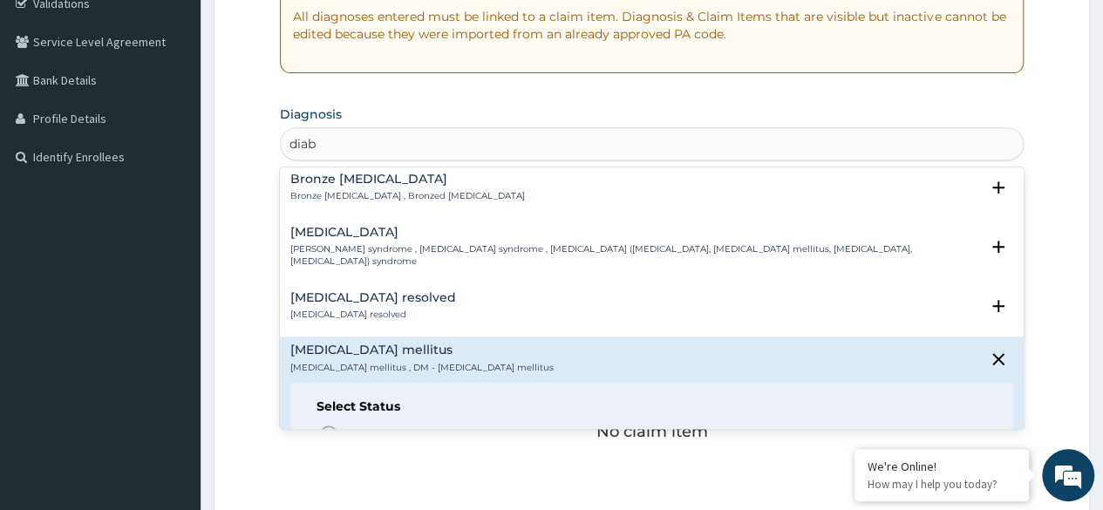
scroll to position [314, 0]
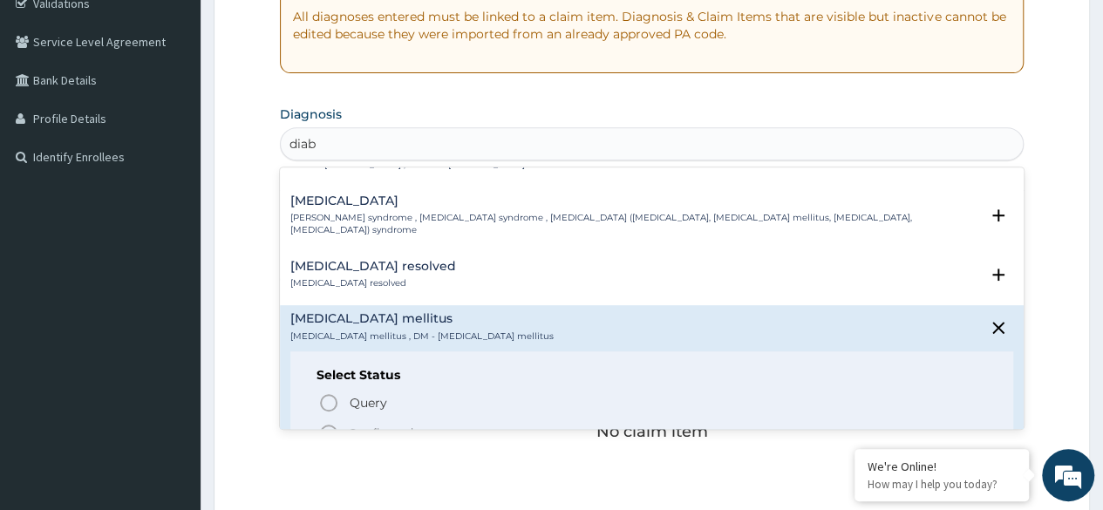
click at [331, 423] on icon "status option filled" at bounding box center [328, 433] width 21 height 21
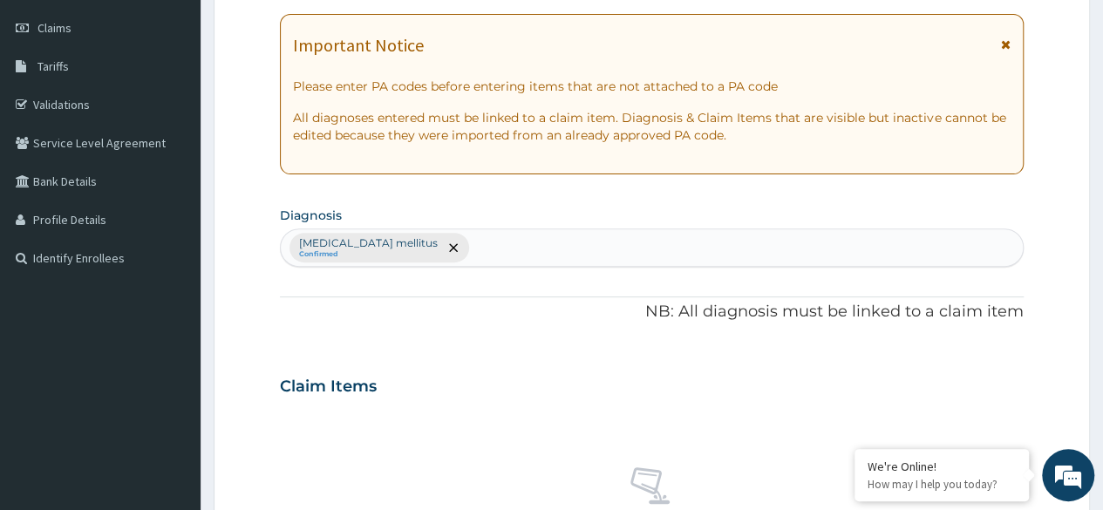
scroll to position [228, 0]
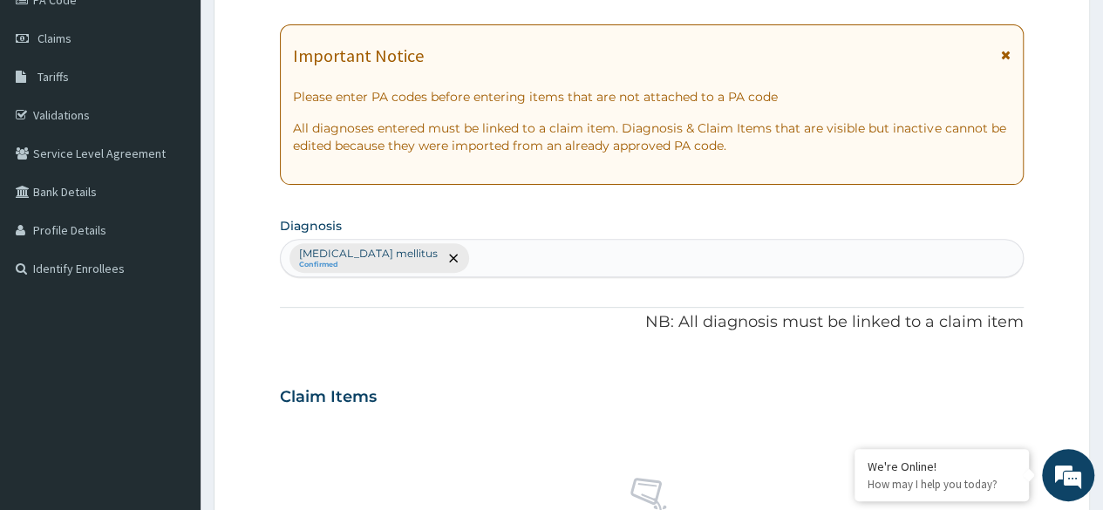
click at [699, 263] on div "Diabetes mellitus Confirmed" at bounding box center [652, 258] width 742 height 37
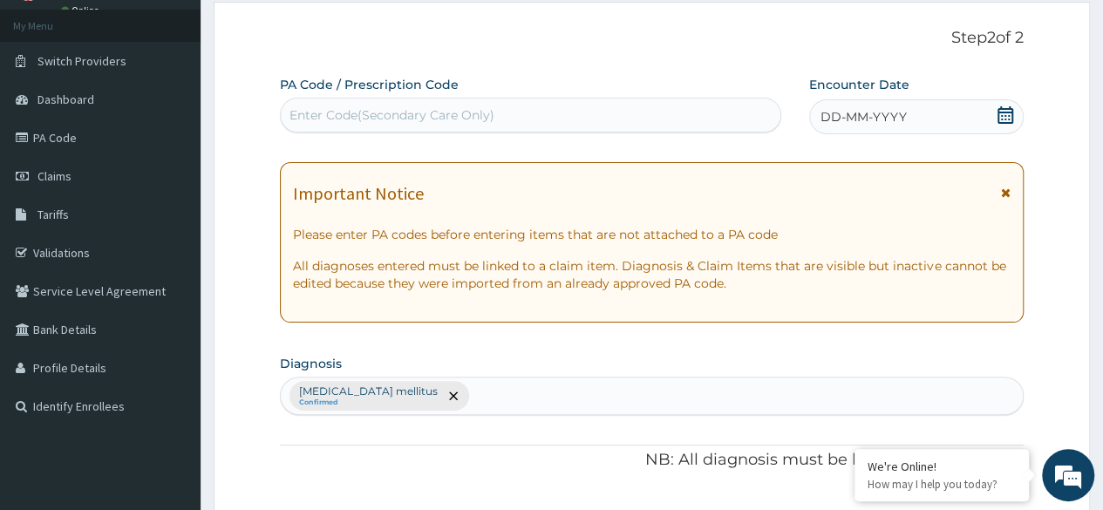
scroll to position [0, 0]
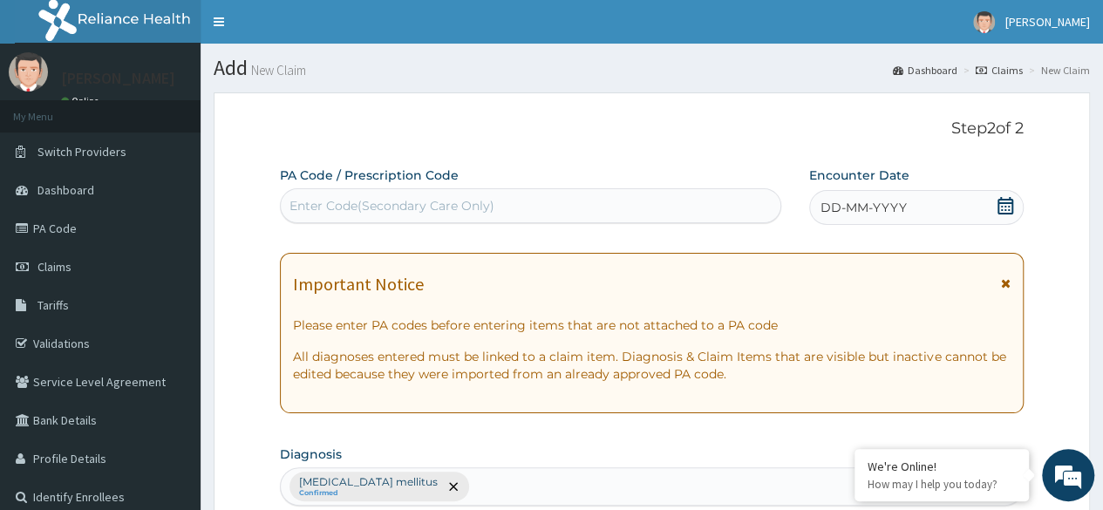
click at [1002, 207] on icon at bounding box center [1005, 205] width 17 height 17
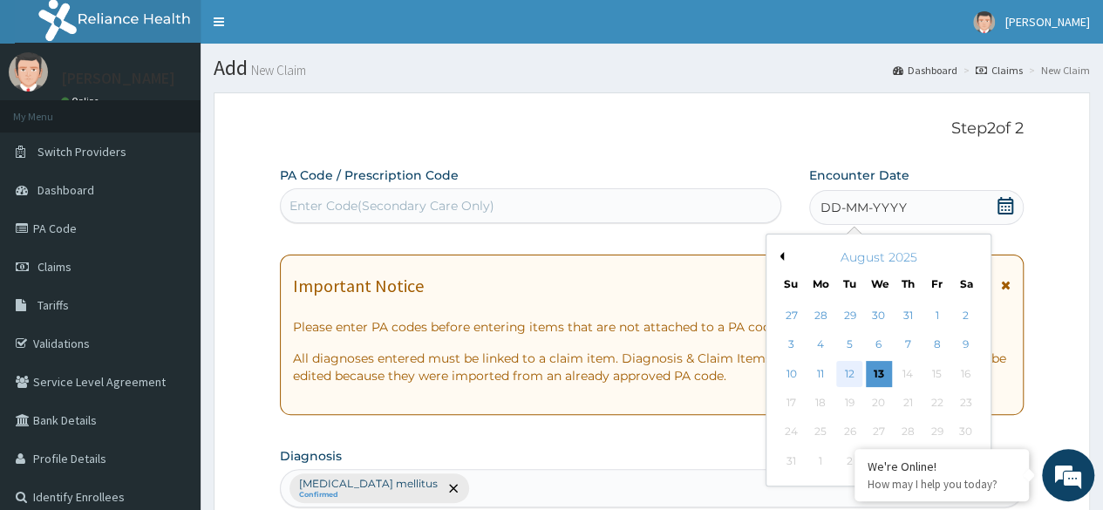
click at [849, 377] on div "12" at bounding box center [849, 374] width 26 height 26
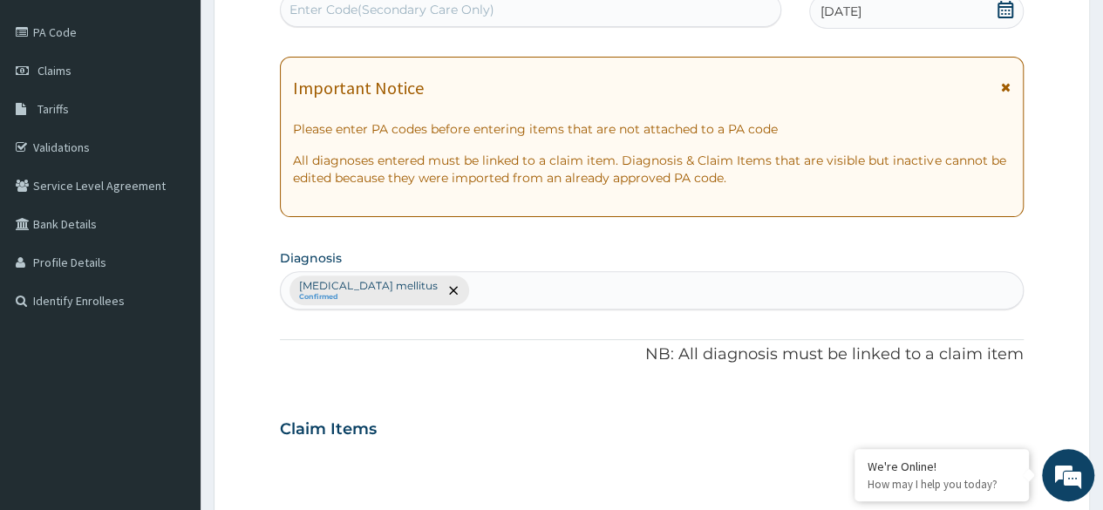
scroll to position [188, 0]
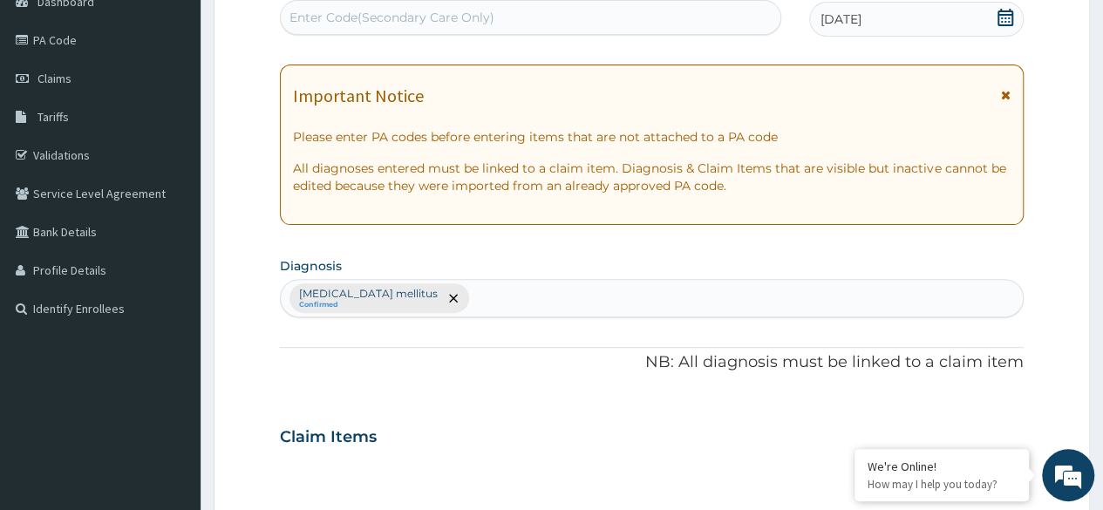
click at [752, 289] on div "Diabetes mellitus Confirmed" at bounding box center [652, 298] width 742 height 37
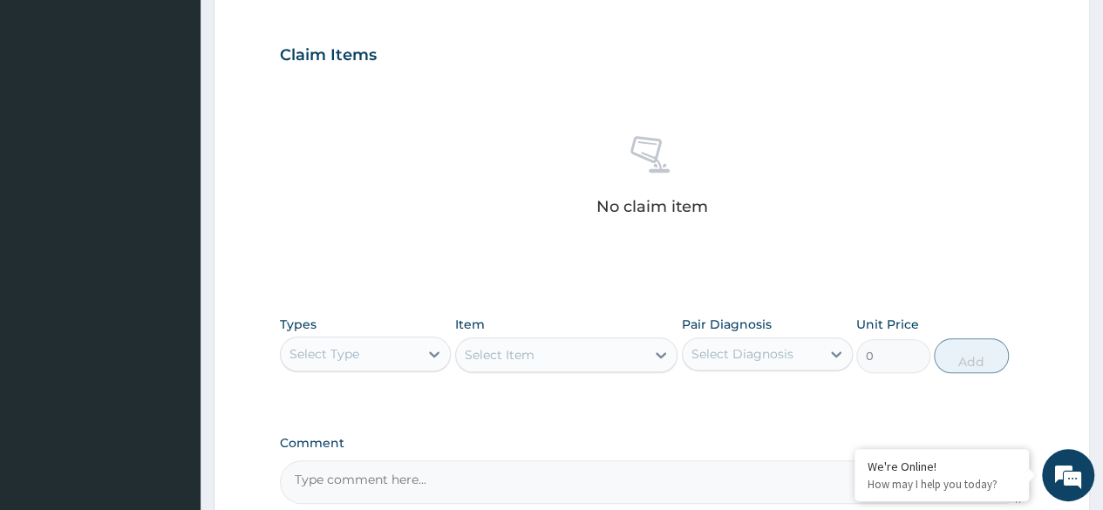
scroll to position [570, 0]
click at [410, 346] on div "Select Type" at bounding box center [350, 354] width 138 height 28
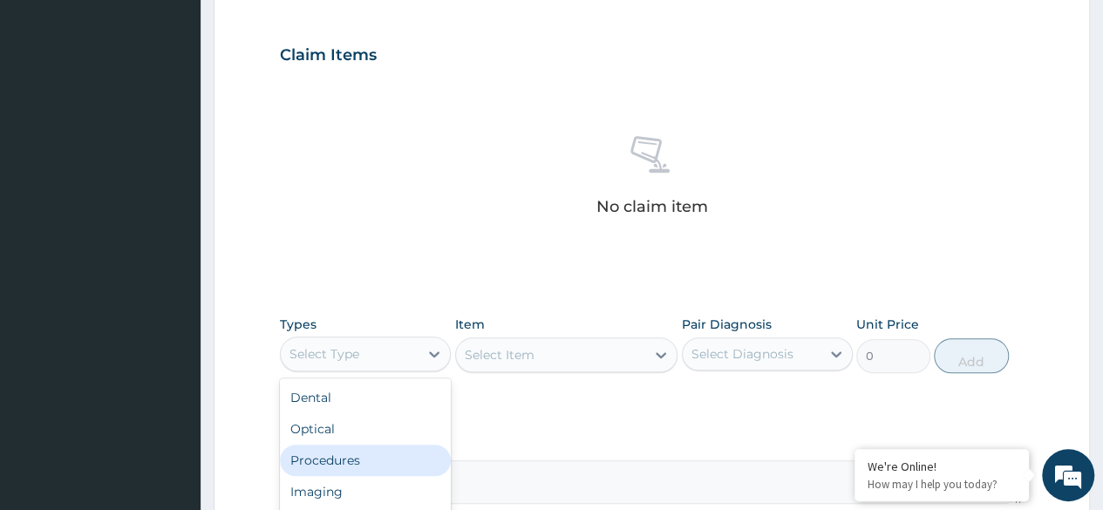
click at [373, 461] on div "Procedures" at bounding box center [365, 460] width 171 height 31
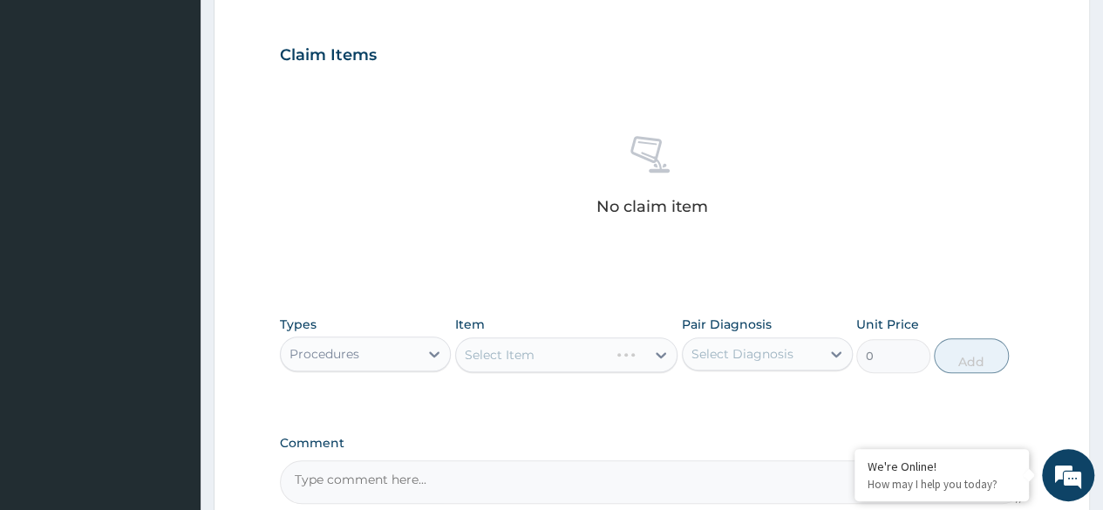
click at [595, 357] on div "Select Item" at bounding box center [566, 354] width 223 height 35
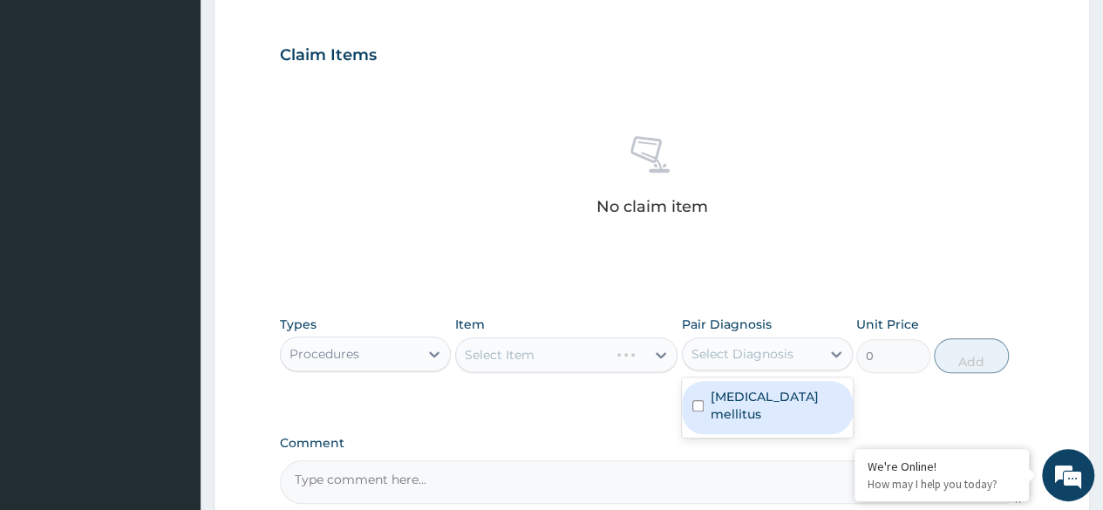
click at [734, 358] on div "Select Diagnosis" at bounding box center [742, 353] width 102 height 17
click at [702, 400] on input "checkbox" at bounding box center [697, 405] width 11 height 11
checkbox input "true"
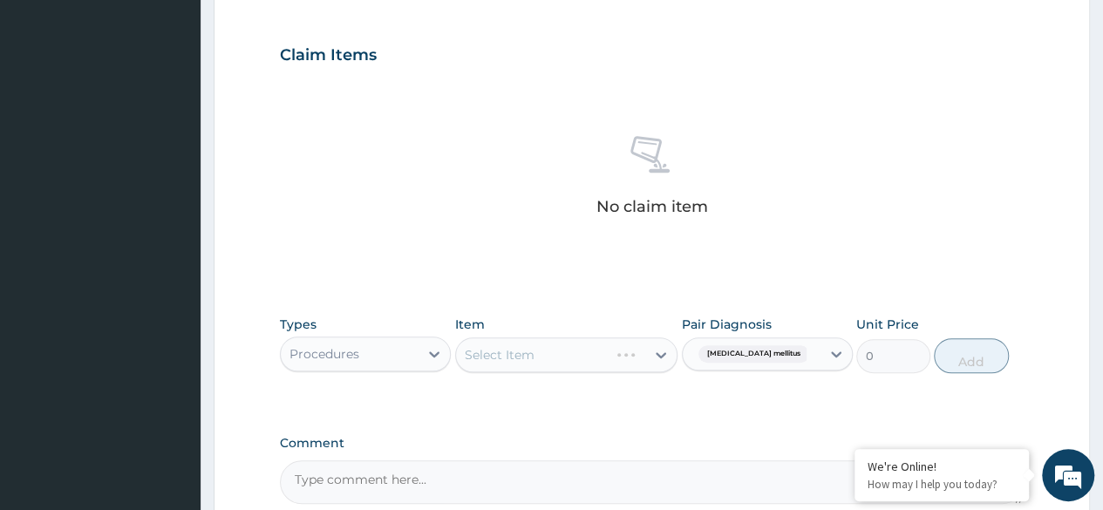
click at [651, 353] on div "Select Item" at bounding box center [566, 354] width 223 height 35
click at [651, 353] on div at bounding box center [660, 354] width 31 height 31
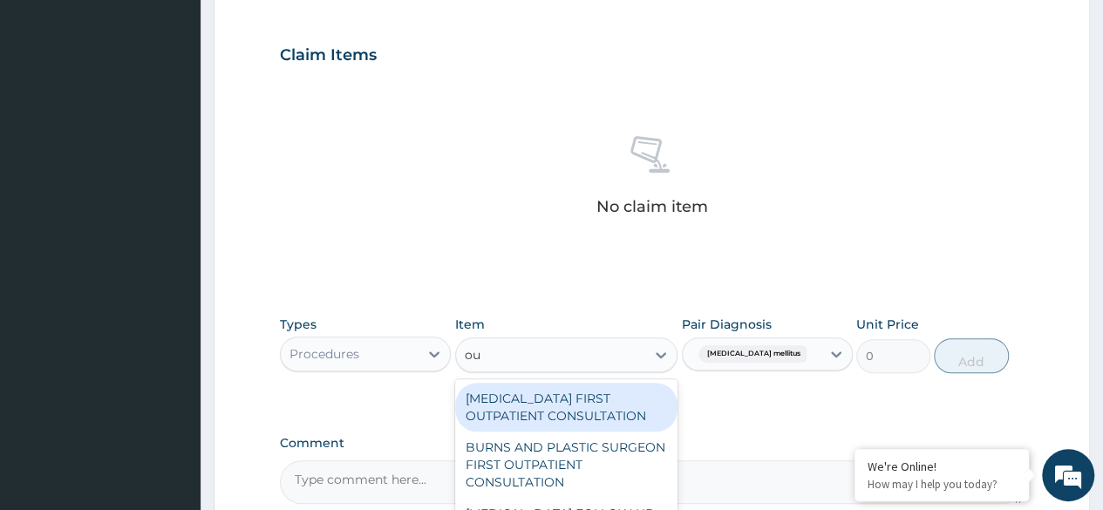
type input "o"
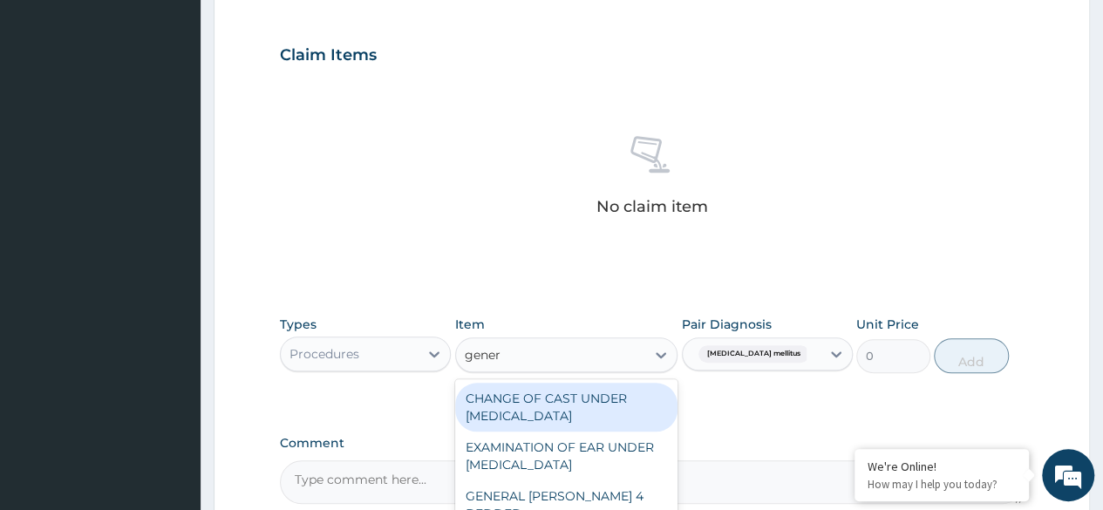
type input "genera"
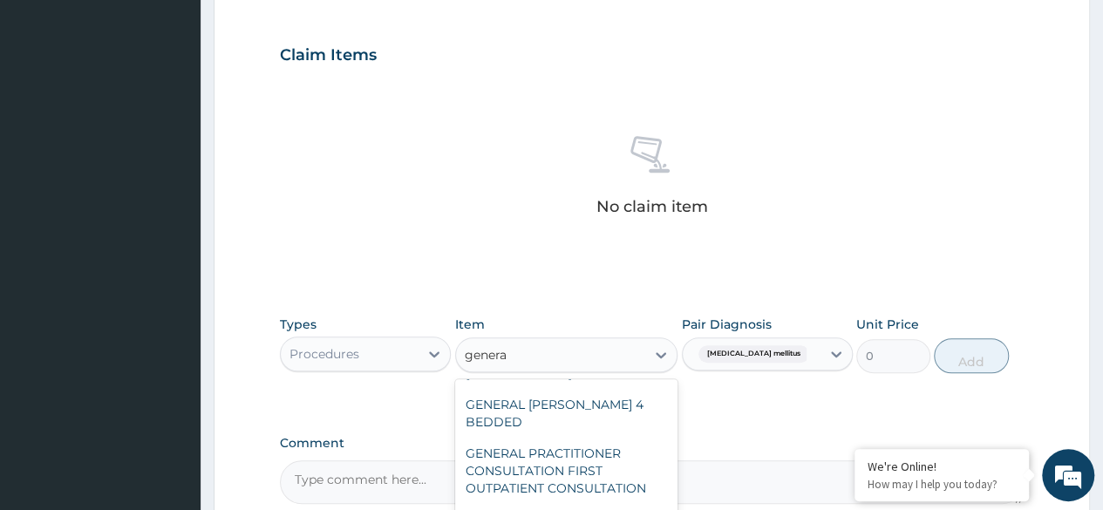
scroll to position [94, 0]
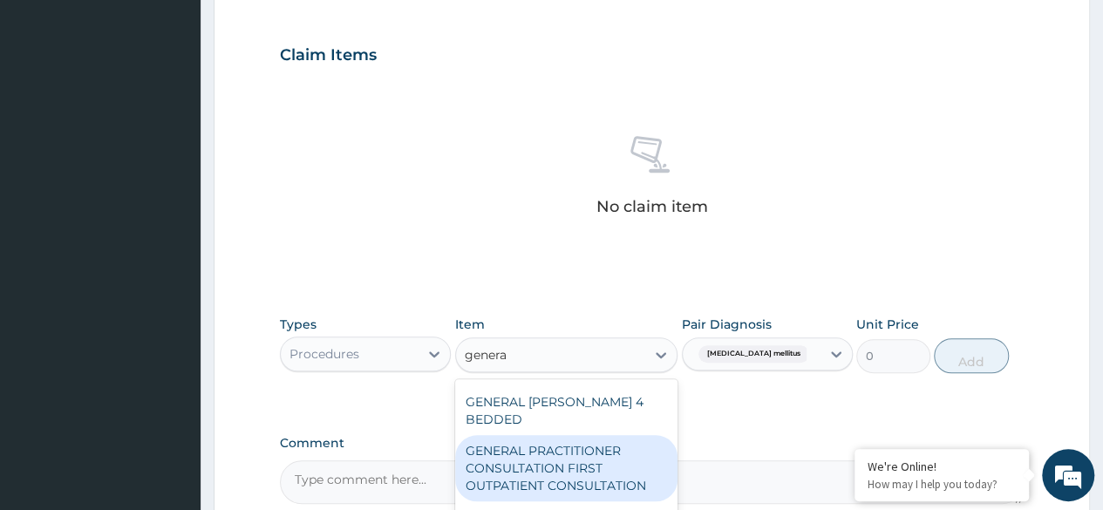
click at [575, 473] on div "GENERAL PRACTITIONER CONSULTATION FIRST OUTPATIENT CONSULTATION" at bounding box center [566, 468] width 223 height 66
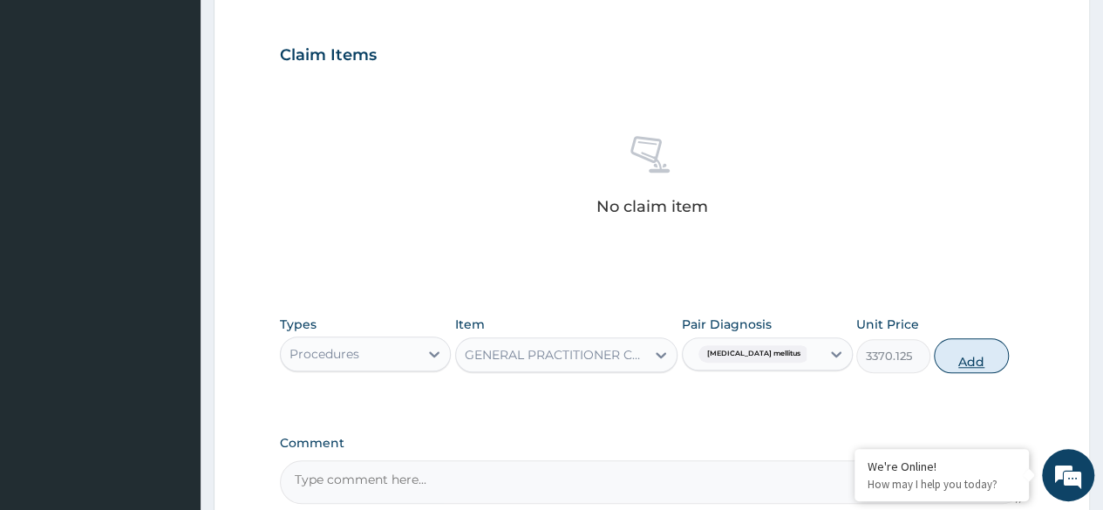
click at [964, 360] on button "Add" at bounding box center [971, 355] width 74 height 35
type input "0"
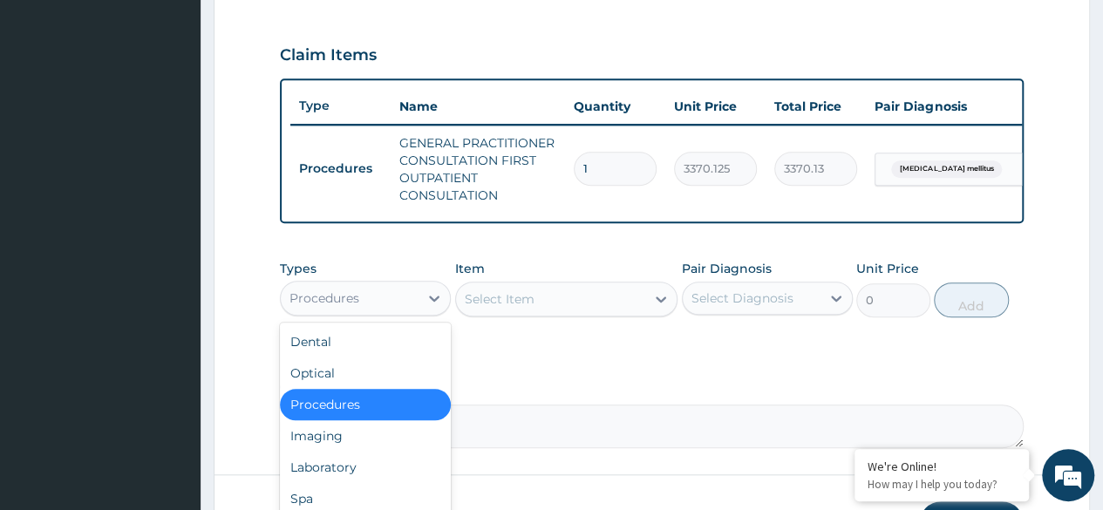
click at [389, 310] on div "Procedures" at bounding box center [350, 298] width 138 height 28
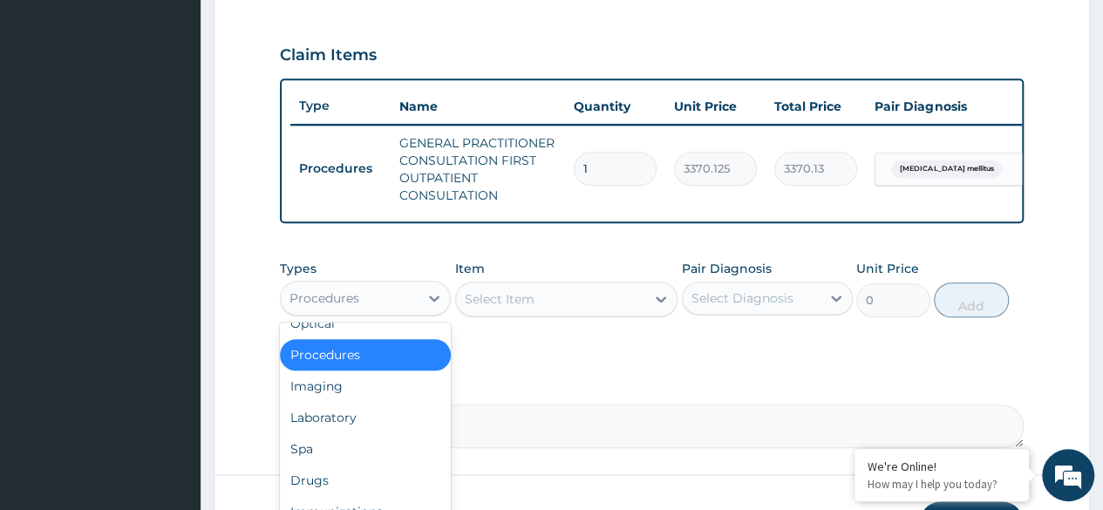
scroll to position [58, 0]
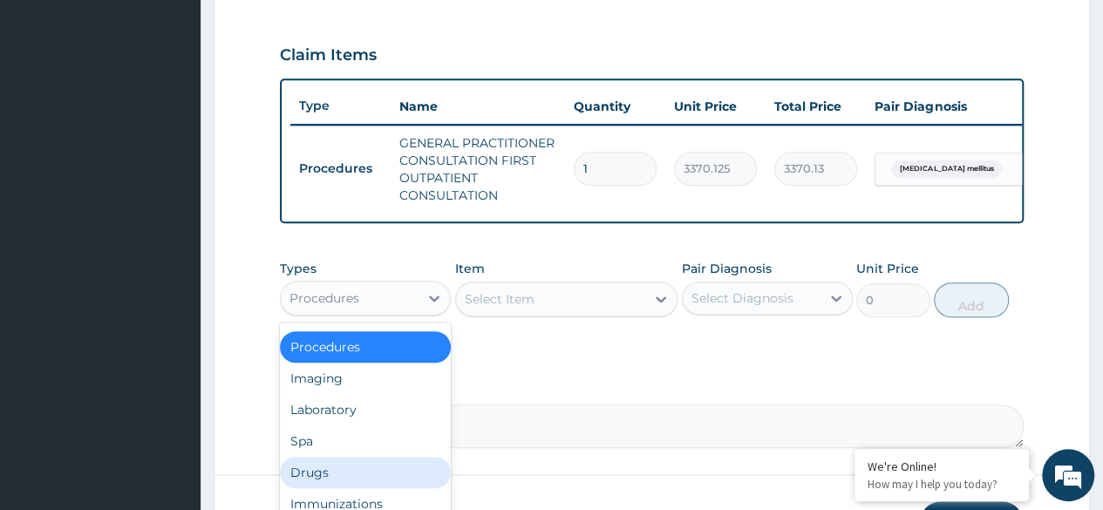
click at [354, 488] on div "Drugs" at bounding box center [365, 472] width 171 height 31
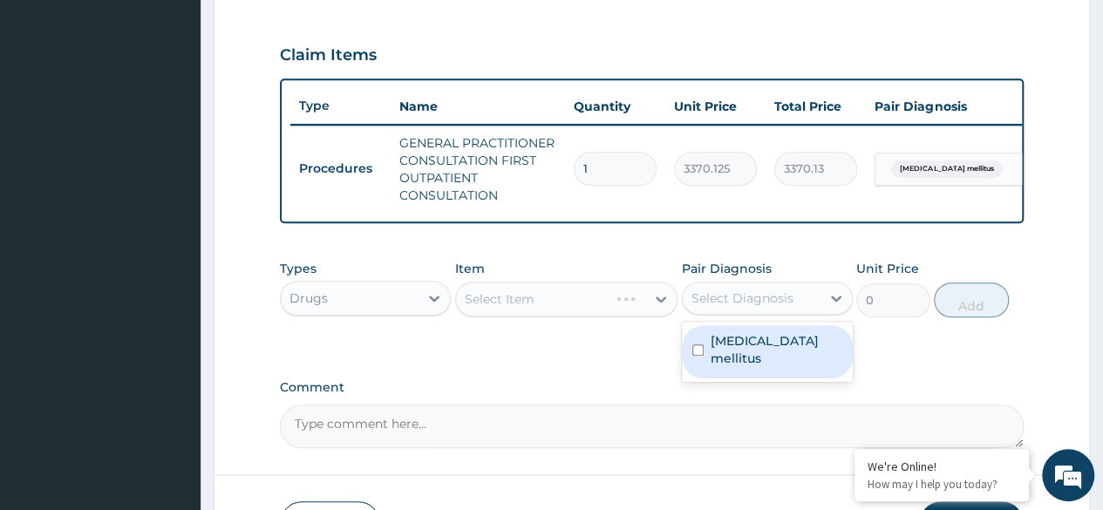
click at [748, 307] on div "Select Diagnosis" at bounding box center [742, 297] width 102 height 17
click at [700, 352] on input "checkbox" at bounding box center [697, 349] width 11 height 11
checkbox input "true"
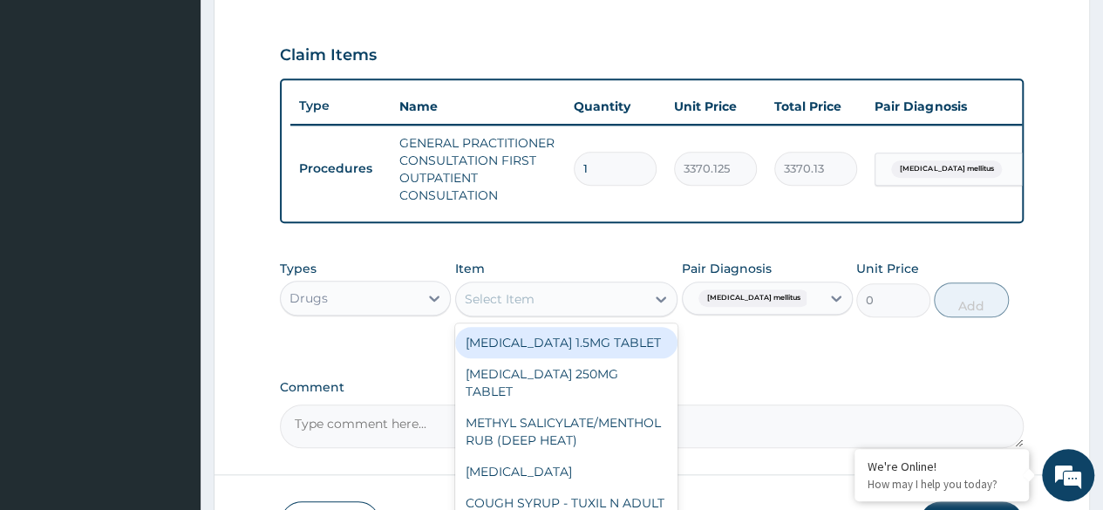
click at [636, 308] on div "Select Item" at bounding box center [551, 299] width 190 height 28
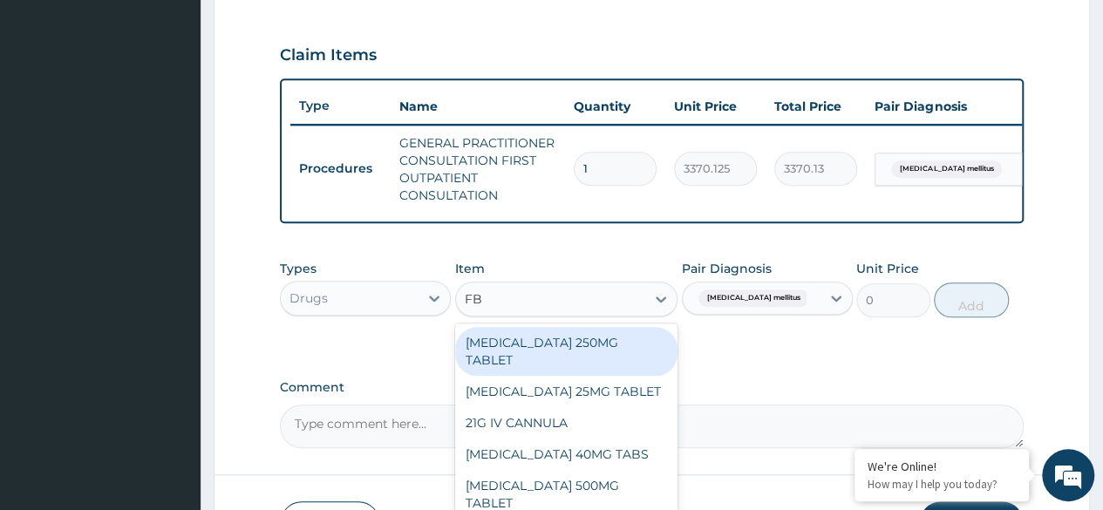
type input "FB"
click at [405, 311] on div "Drugs" at bounding box center [350, 298] width 138 height 28
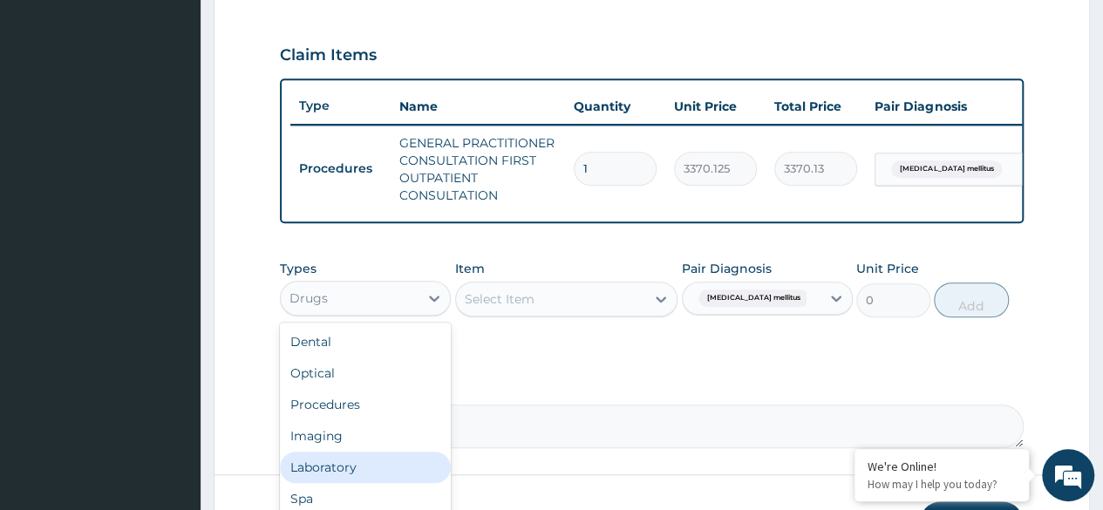
click at [367, 473] on div "Laboratory" at bounding box center [365, 467] width 171 height 31
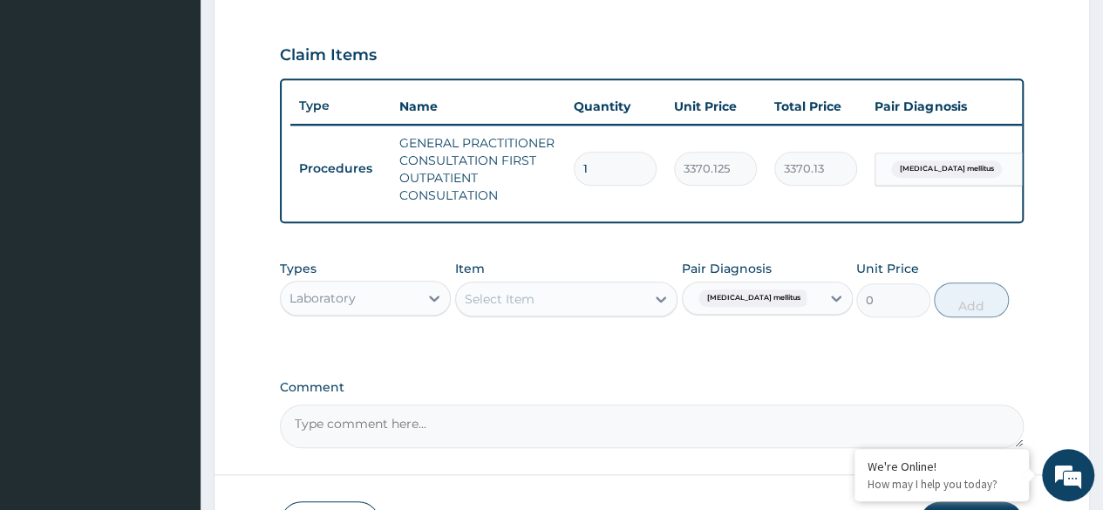
click at [605, 308] on div "Select Item" at bounding box center [551, 299] width 190 height 28
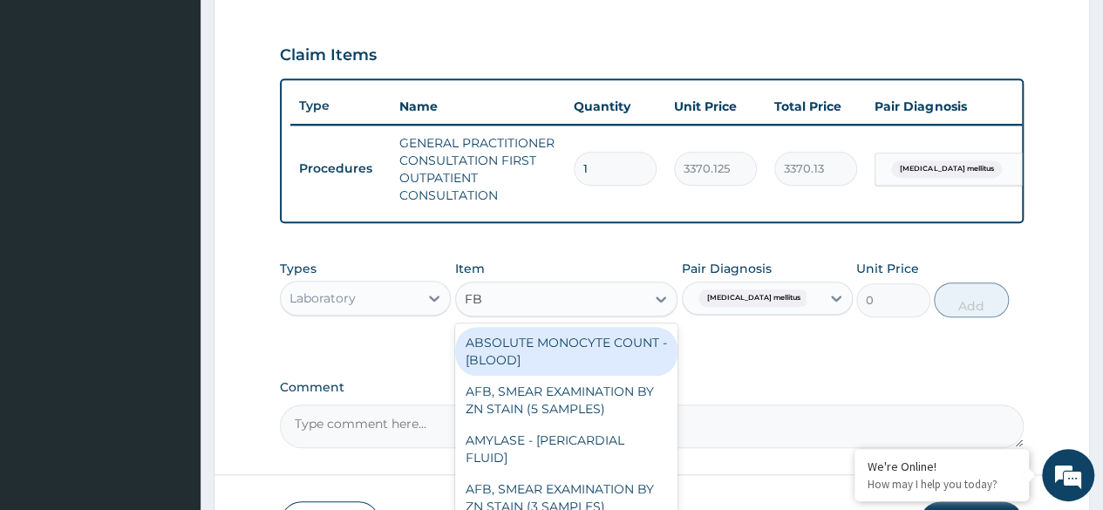
type input "FBS"
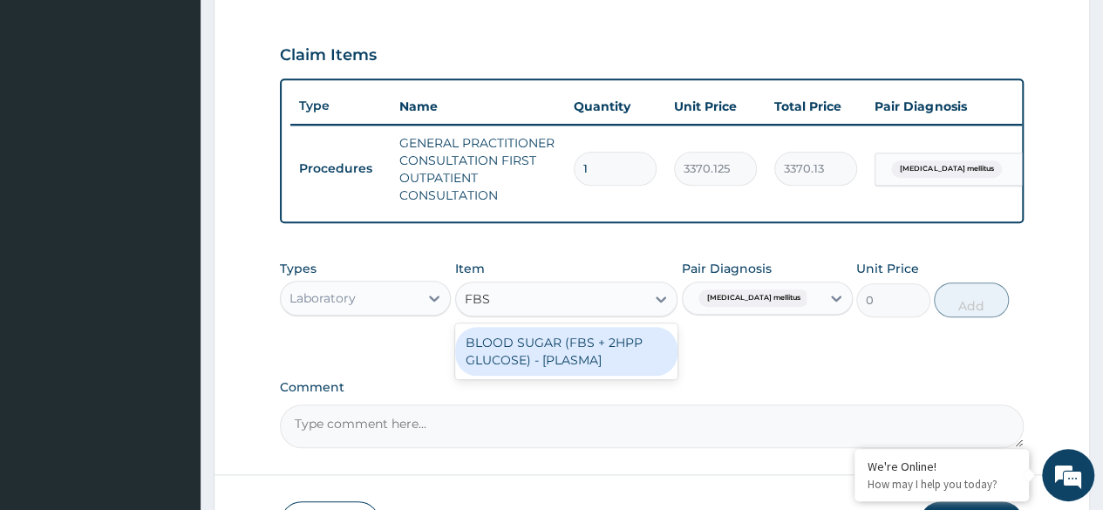
click at [530, 362] on div "BLOOD SUGAR (FBS + 2HPP GLUCOSE) - [PLASMA]" at bounding box center [566, 351] width 223 height 49
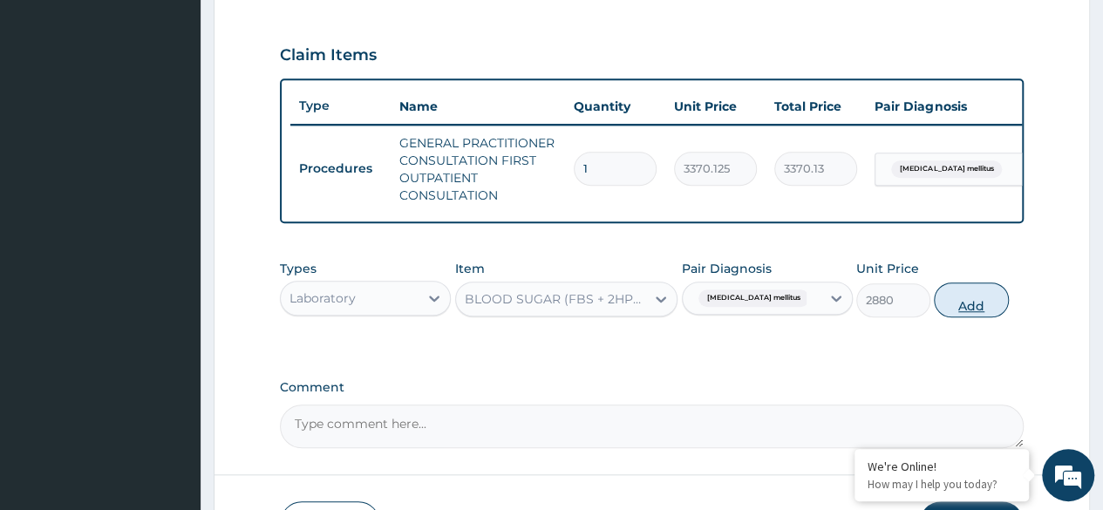
click at [952, 316] on button "Add" at bounding box center [971, 299] width 74 height 35
type input "0"
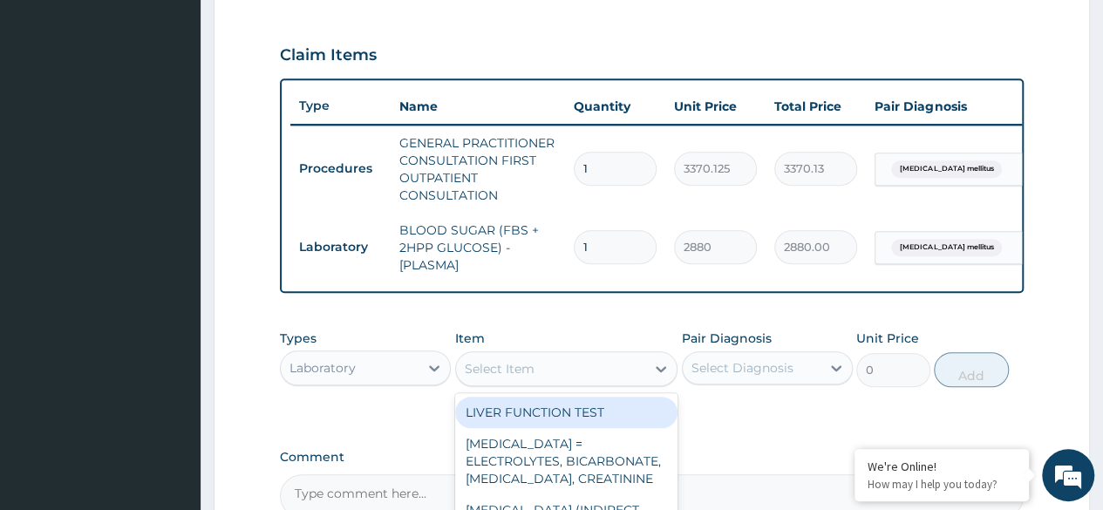
click at [545, 383] on div "Select Item" at bounding box center [551, 369] width 190 height 28
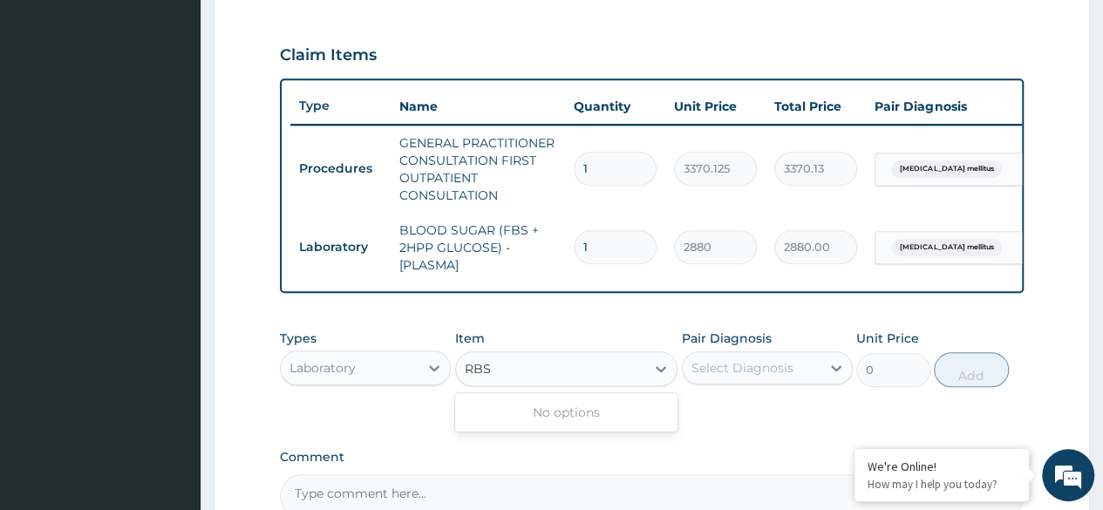
type input "RBS"
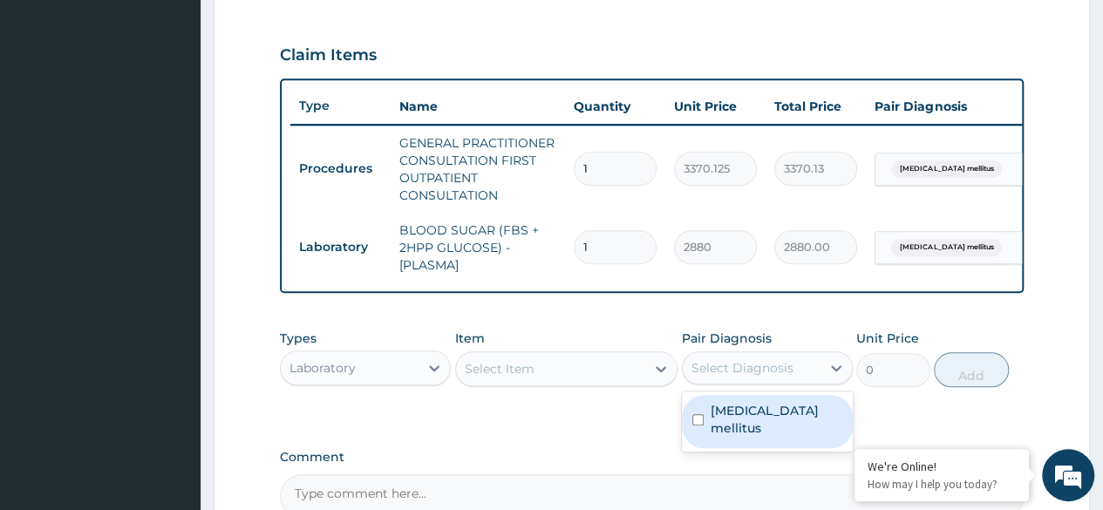
click at [799, 379] on div "Select Diagnosis" at bounding box center [752, 368] width 138 height 28
click at [739, 433] on div "Diabetes mellitus" at bounding box center [767, 421] width 171 height 53
checkbox input "true"
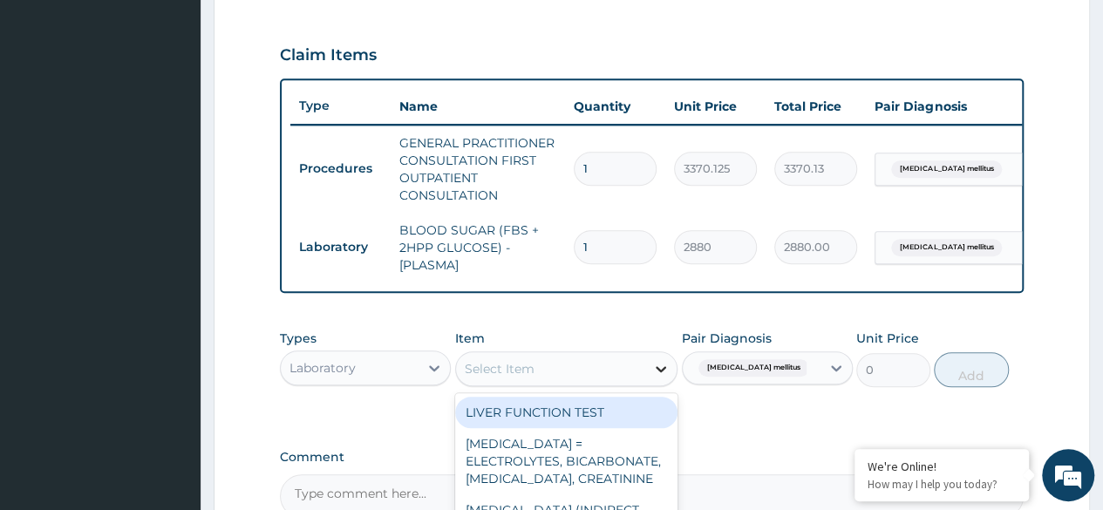
click at [648, 384] on div at bounding box center [660, 368] width 31 height 31
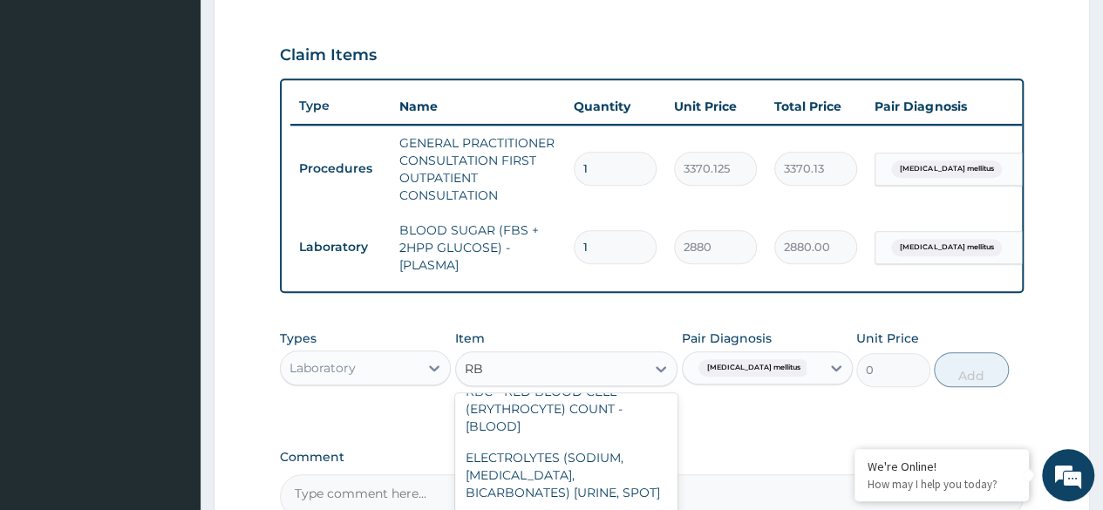
scroll to position [92, 0]
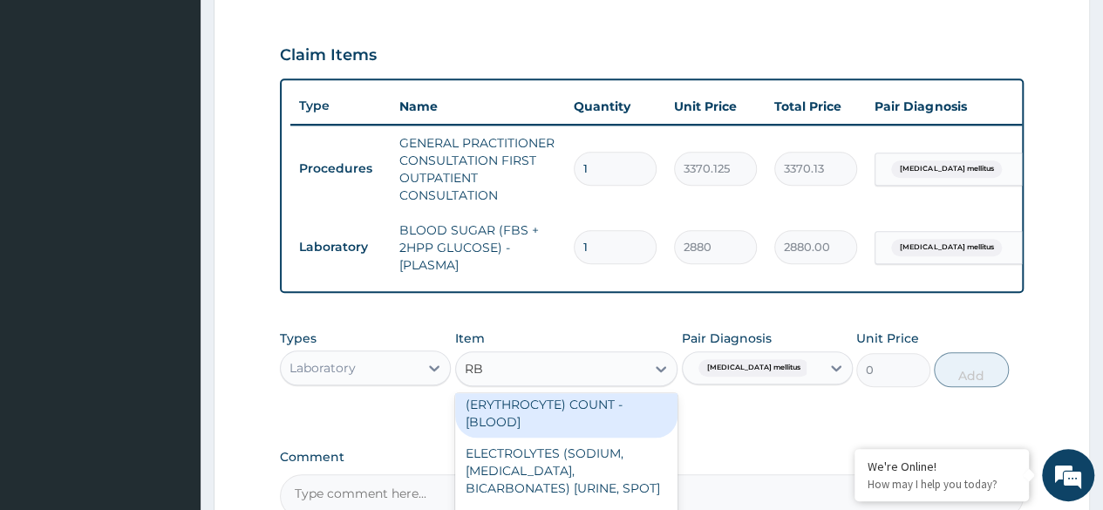
type input "RB"
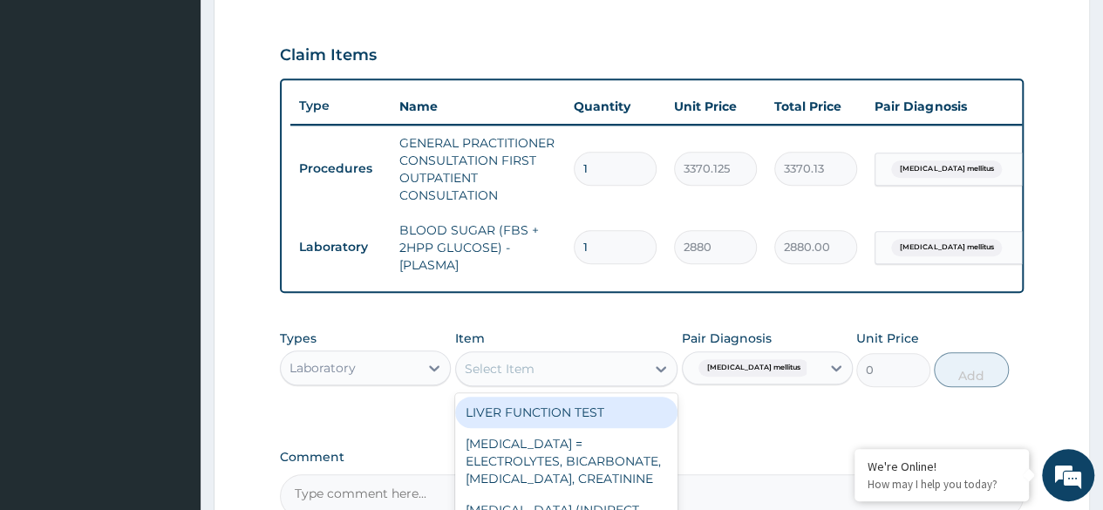
click at [575, 362] on div "Select Item" at bounding box center [566, 368] width 223 height 35
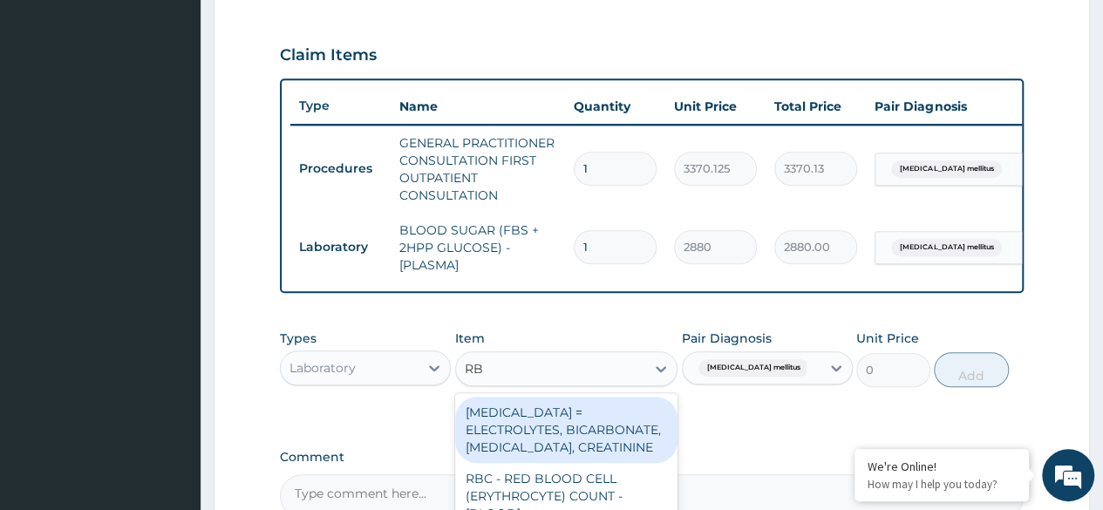
type input "RB"
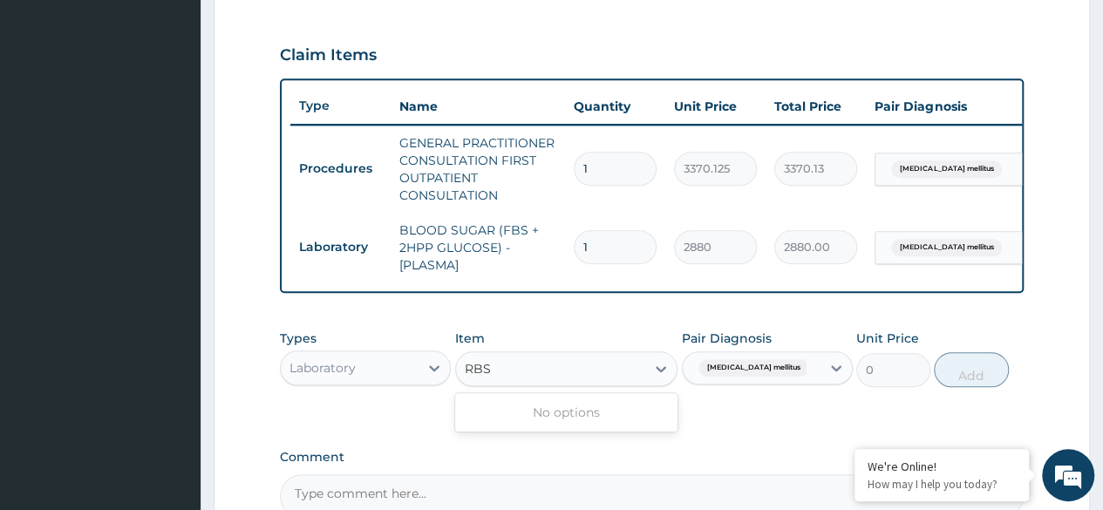
type input "RB"
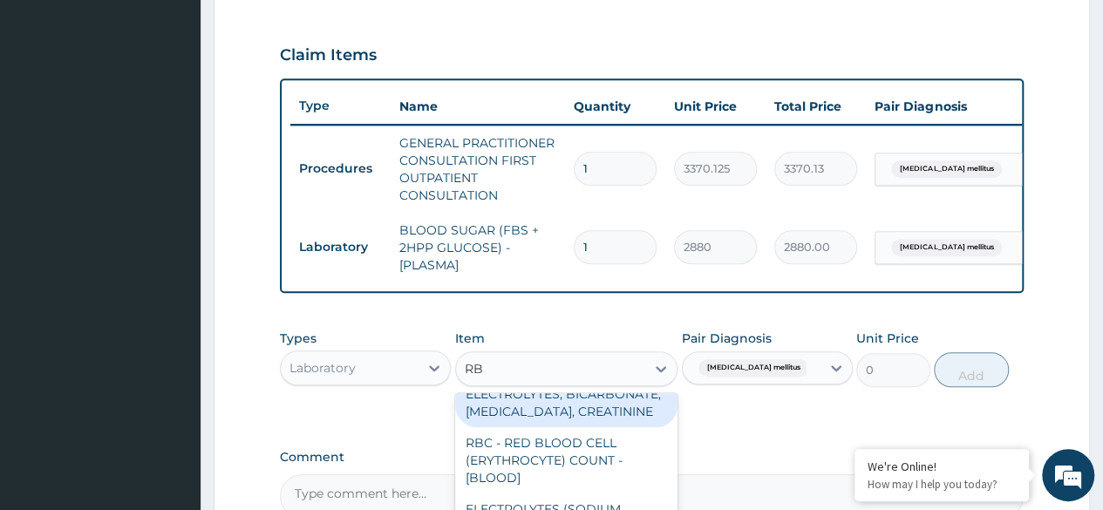
scroll to position [38, 0]
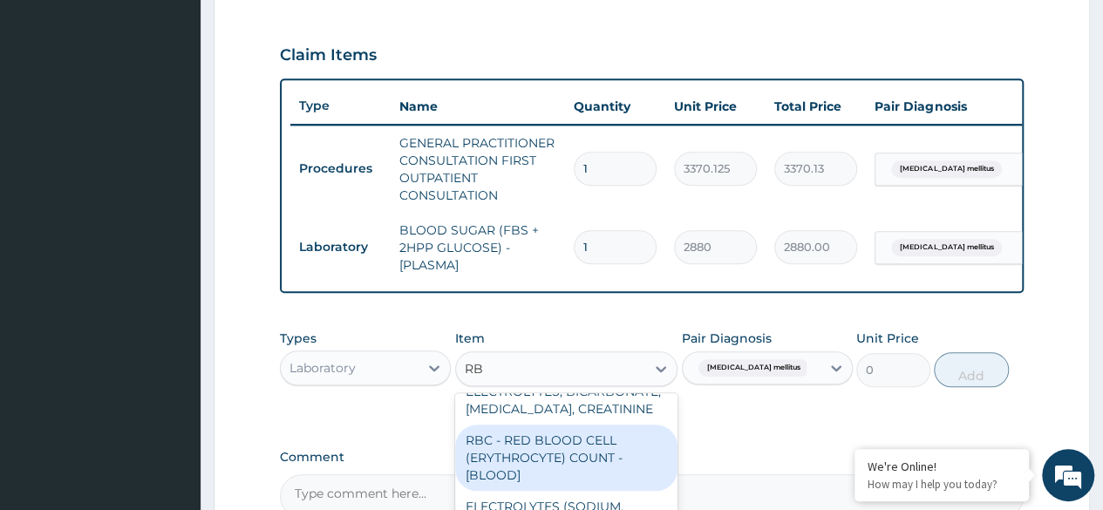
click at [569, 474] on div "RBC - RED BLOOD CELL (ERYTHROCYTE) COUNT - [BLOOD]" at bounding box center [566, 458] width 223 height 66
type input "3063.75"
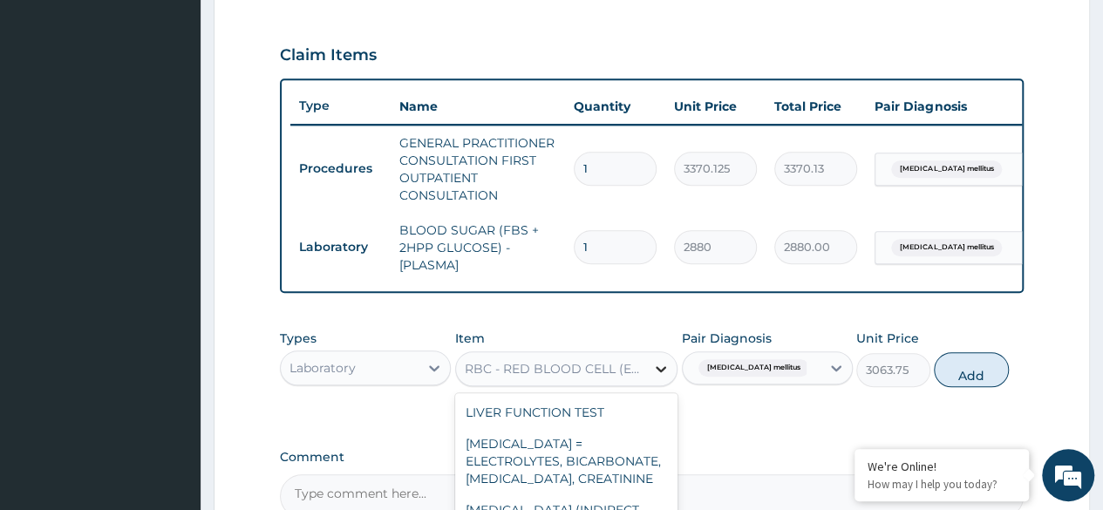
click at [666, 378] on icon at bounding box center [660, 368] width 17 height 17
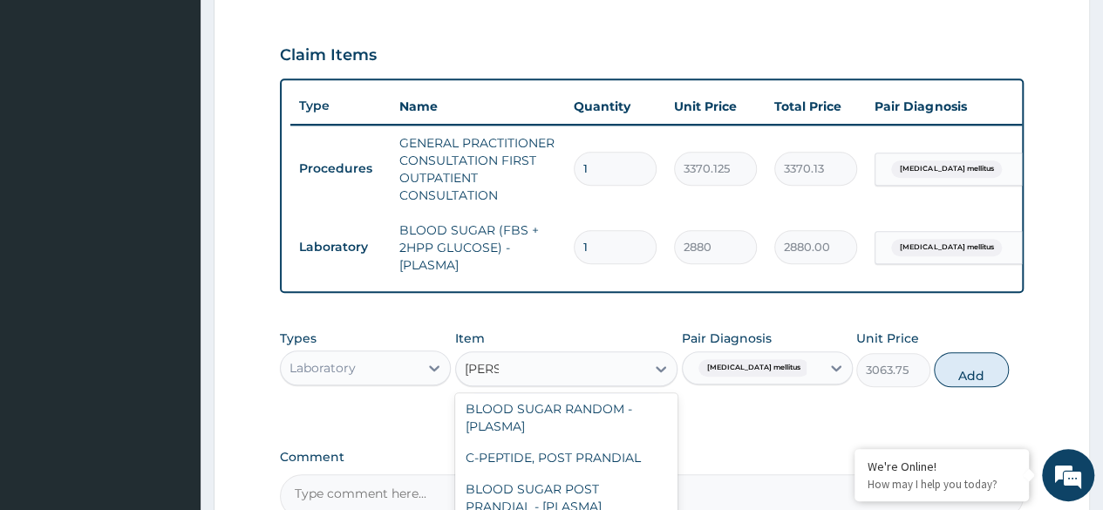
scroll to position [0, 0]
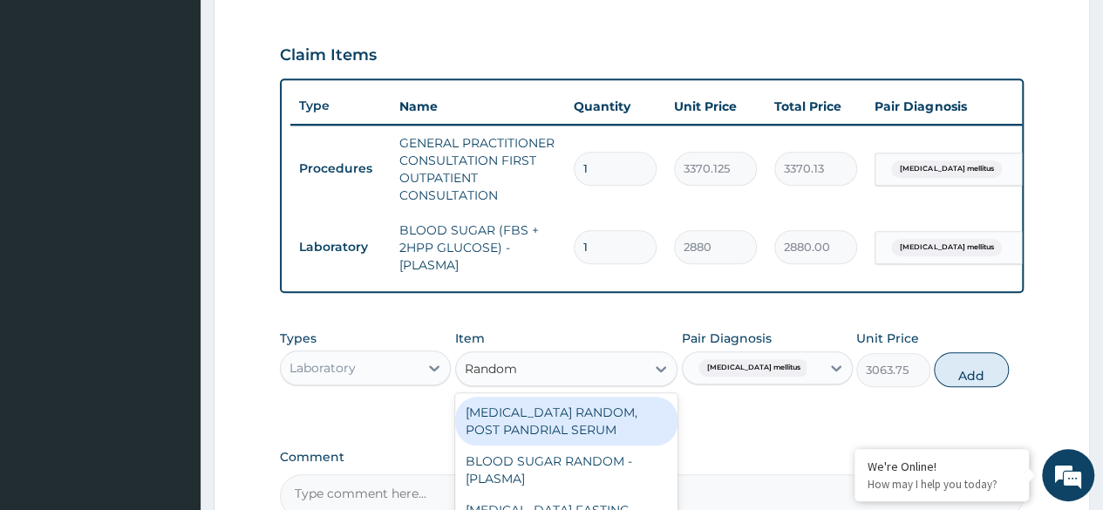
type input "Random"
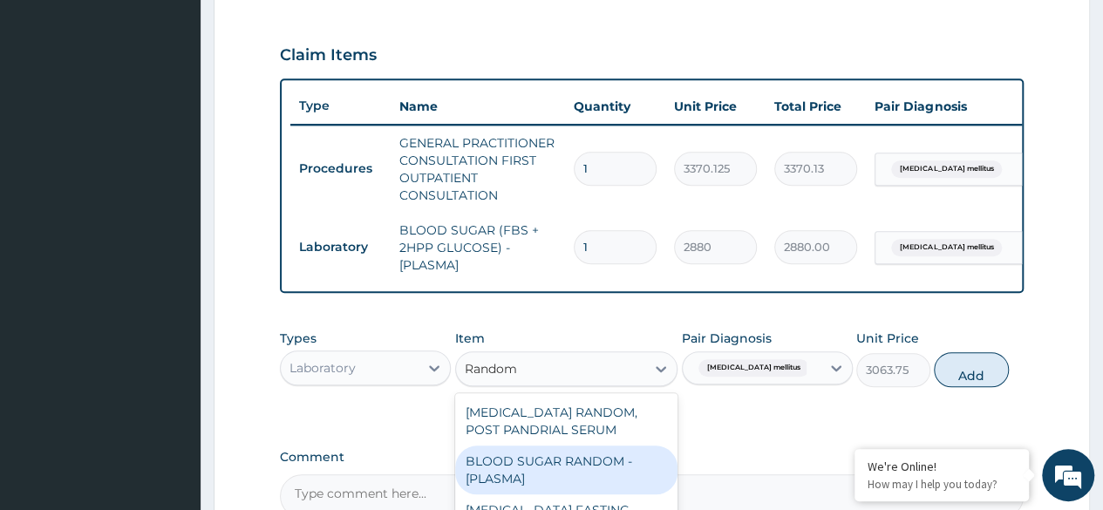
click at [585, 467] on div "BLOOD SUGAR RANDOM - [PLASMA]" at bounding box center [566, 470] width 223 height 49
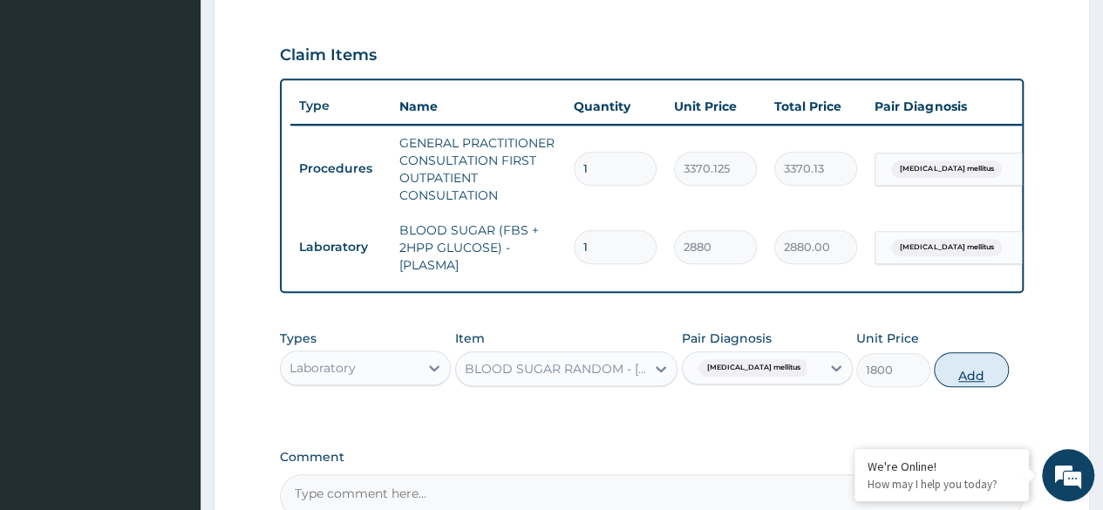
click at [968, 382] on button "Add" at bounding box center [971, 369] width 74 height 35
type input "0"
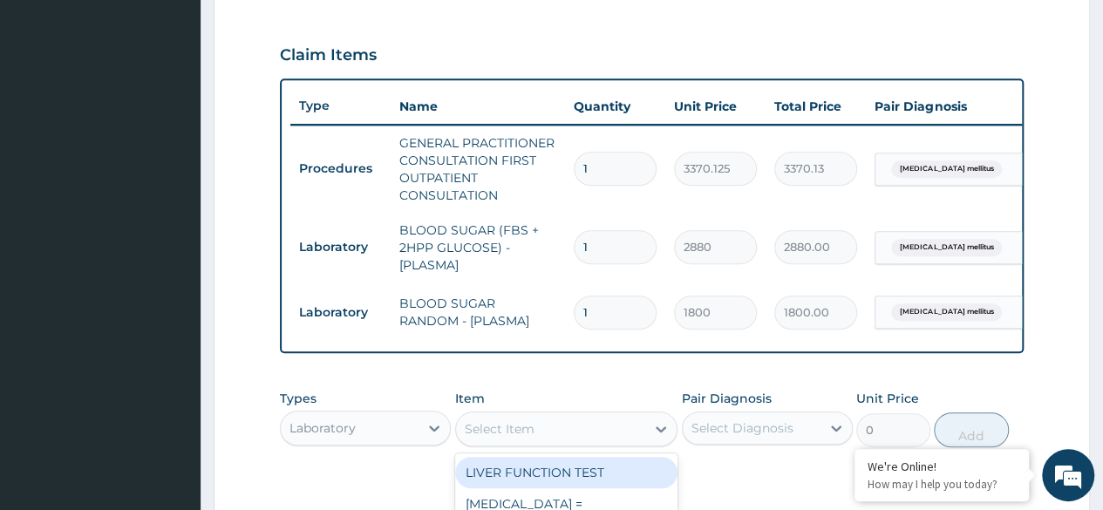
click at [624, 443] on div "Select Item" at bounding box center [551, 429] width 190 height 28
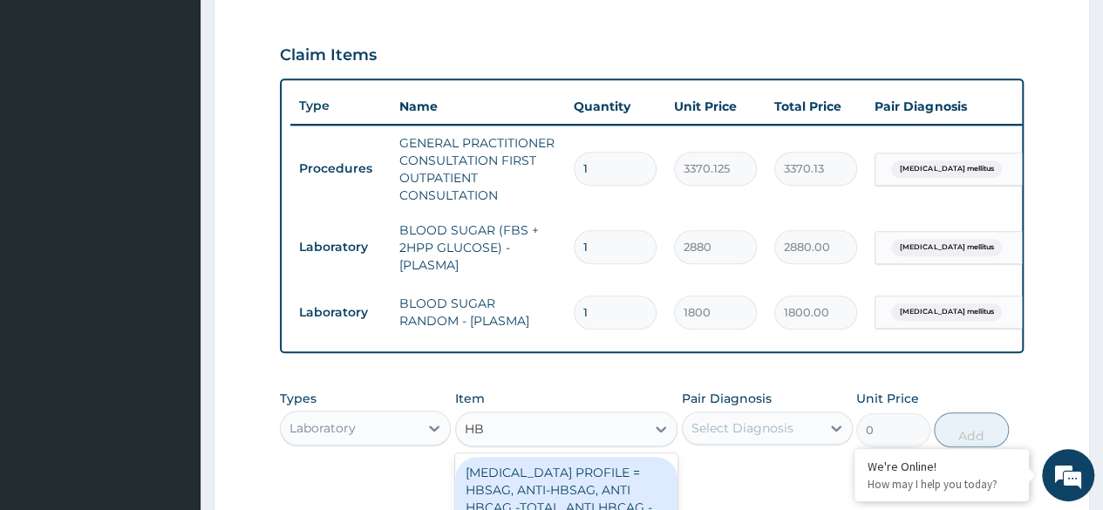
type input "HBA"
click at [544, 495] on div "GLYCATED HAEMOGLOBIN (HBA1C) - [BLOOD]" at bounding box center [566, 481] width 223 height 49
type input "12255"
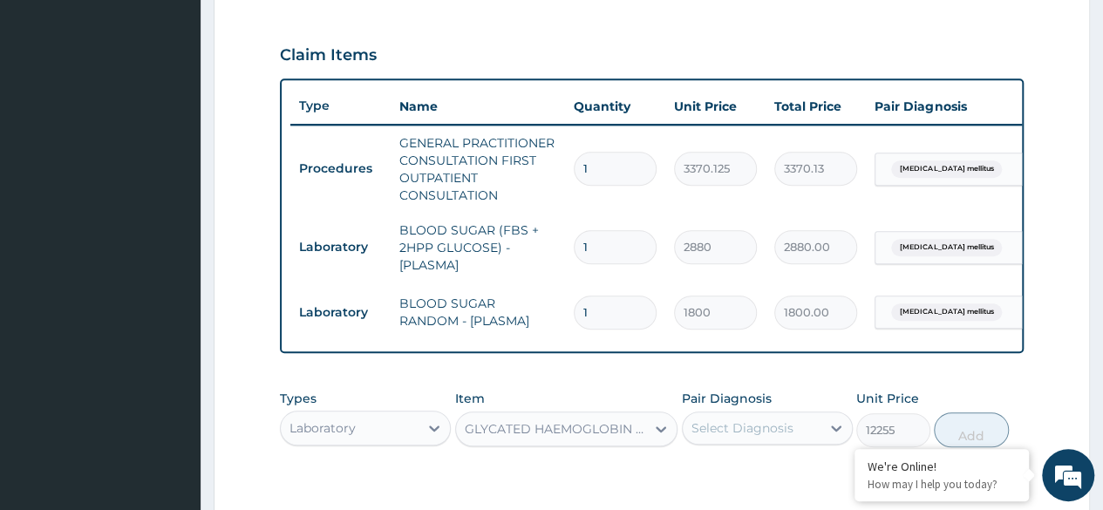
click at [799, 435] on div "Select Diagnosis" at bounding box center [752, 428] width 138 height 28
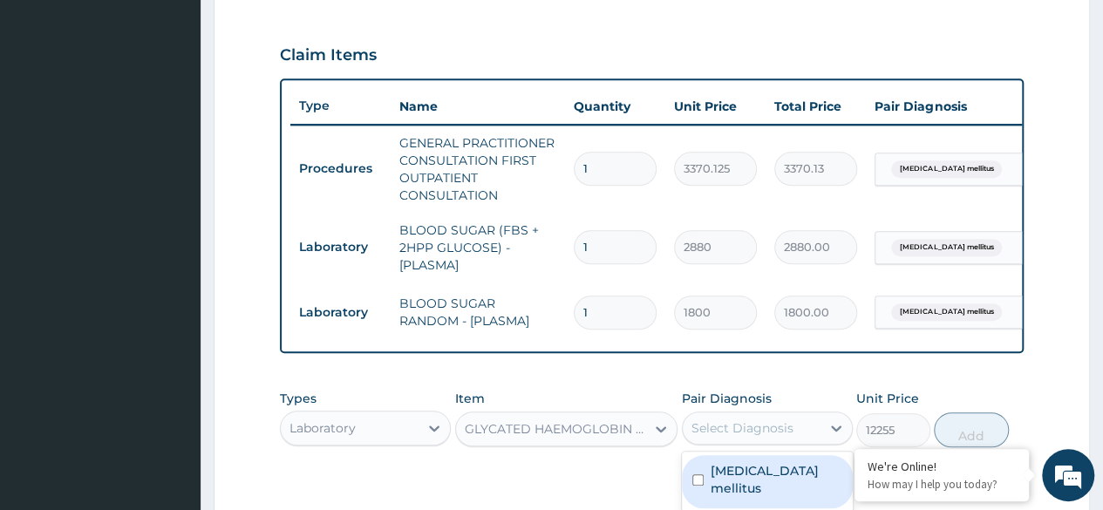
click at [717, 484] on label "Diabetes mellitus" at bounding box center [777, 479] width 132 height 35
checkbox input "true"
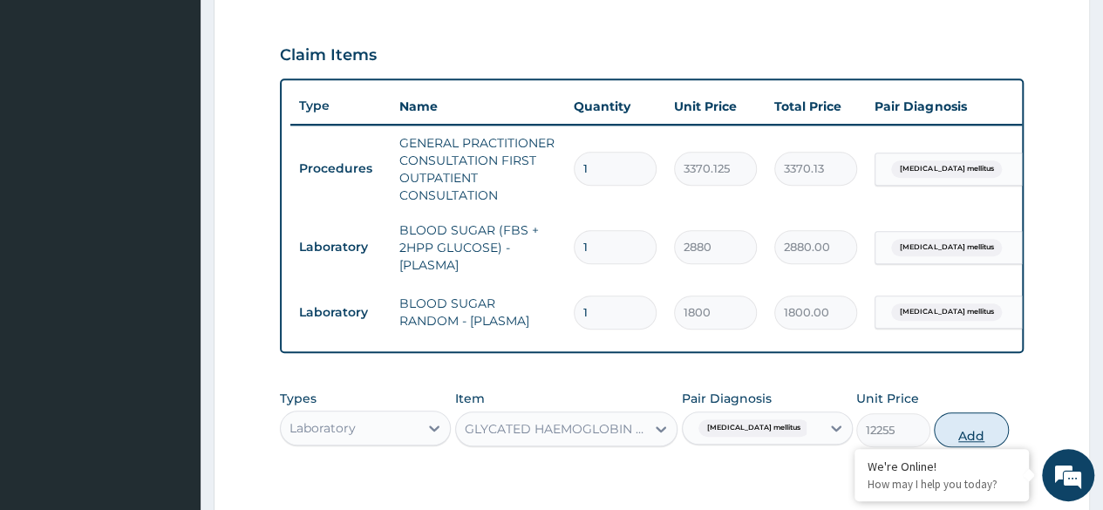
click at [979, 433] on button "Add" at bounding box center [971, 429] width 74 height 35
type input "0"
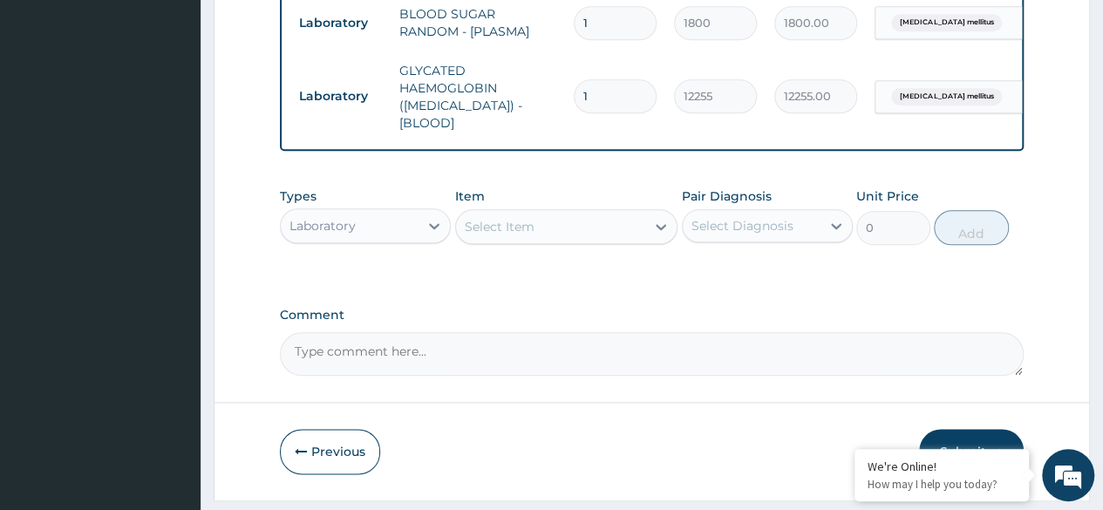
scroll to position [901, 0]
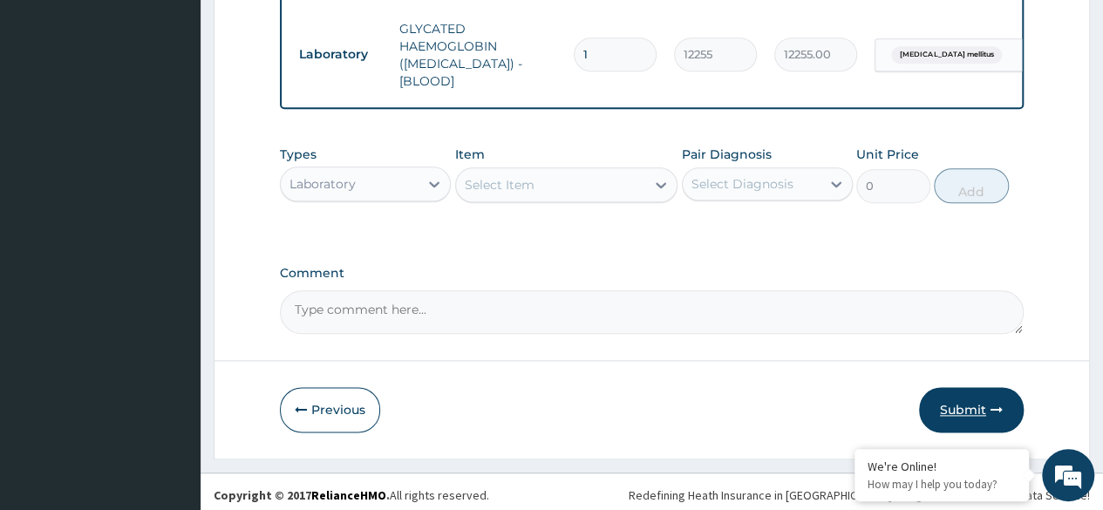
click at [962, 404] on button "Submit" at bounding box center [971, 409] width 105 height 45
drag, startPoint x: 1108, startPoint y: 352, endPoint x: 772, endPoint y: 250, distance: 350.8
click at [949, 404] on button "Submit" at bounding box center [971, 409] width 105 height 45
click at [950, 398] on button "Submit" at bounding box center [971, 409] width 105 height 45
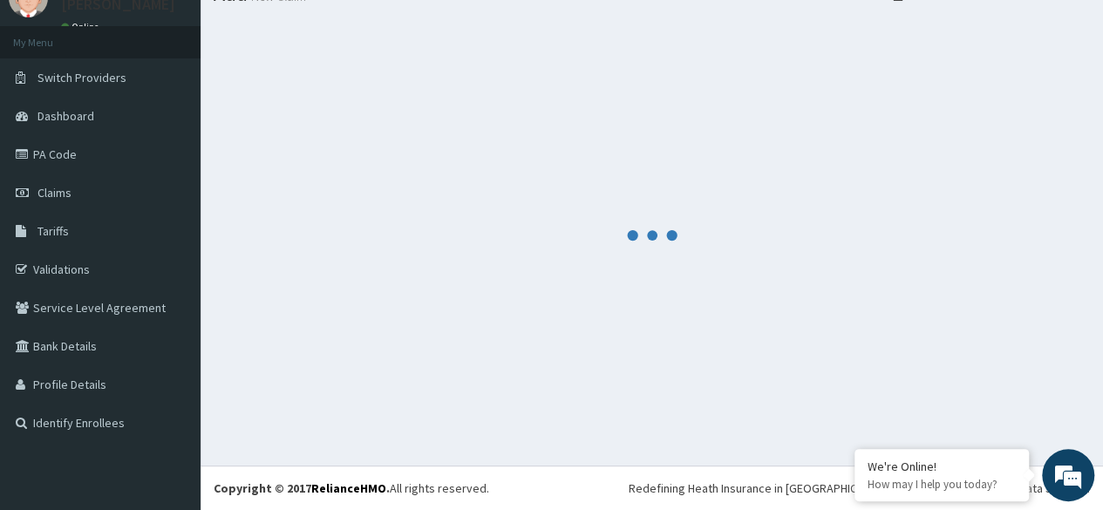
scroll to position [73, 0]
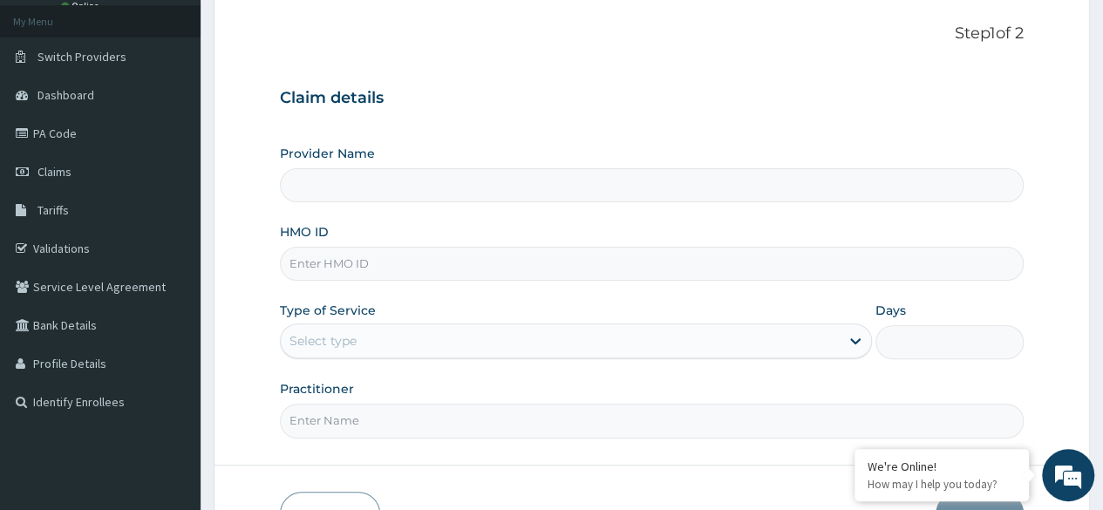
scroll to position [93, 0]
type input "Reliance Family Clinics (RFC) - [GEOGRAPHIC_DATA]"
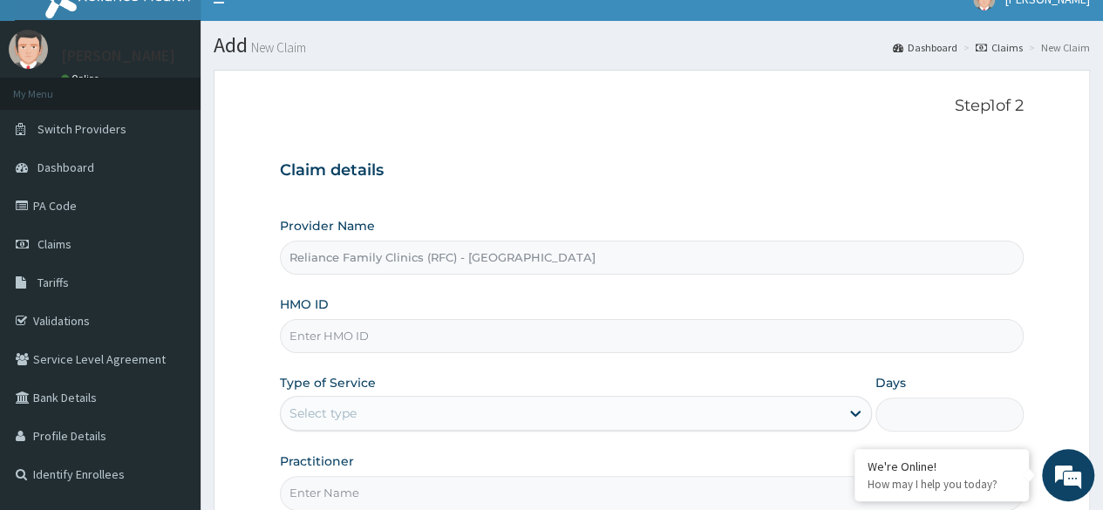
scroll to position [0, 0]
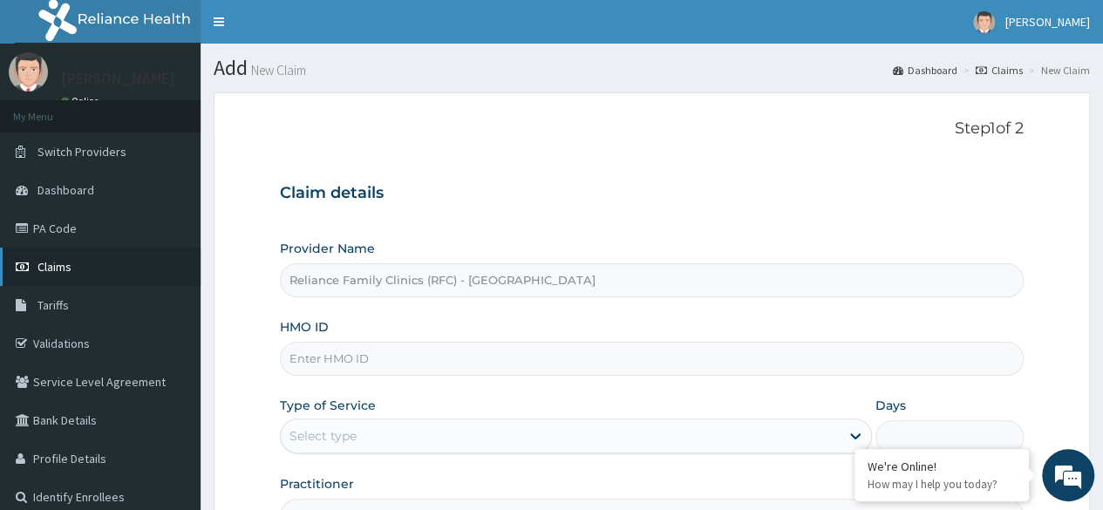
click at [68, 266] on span "Claims" at bounding box center [54, 267] width 34 height 16
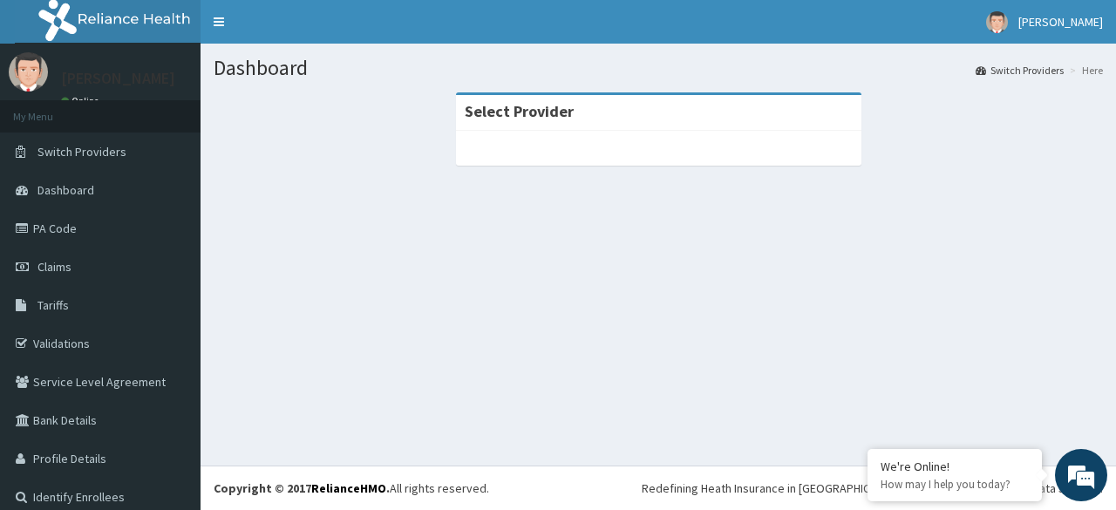
click at [672, 223] on section "Select Provider" at bounding box center [658, 188] width 915 height 218
click at [61, 263] on span "Claims" at bounding box center [54, 267] width 34 height 16
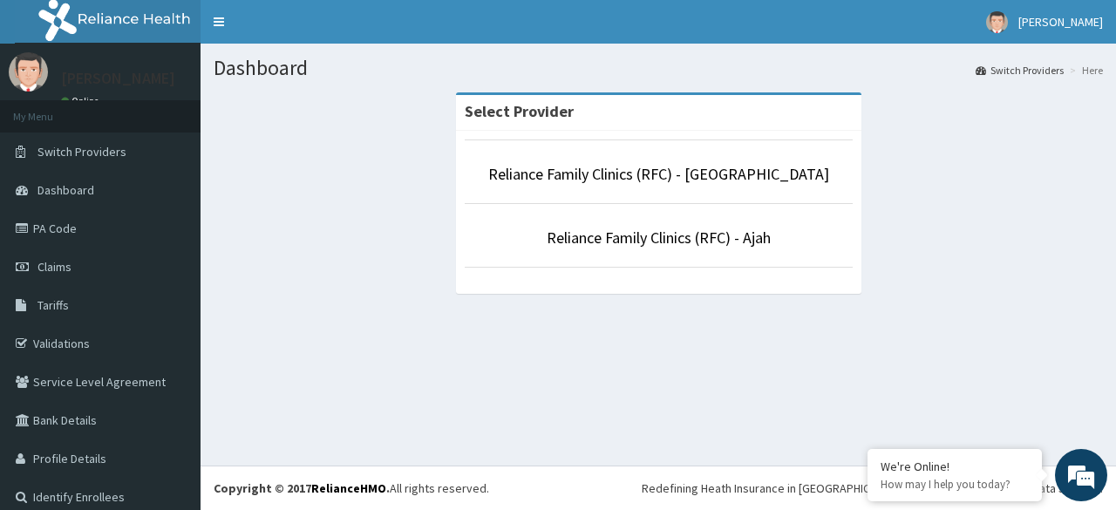
drag, startPoint x: 0, startPoint y: 0, endPoint x: 631, endPoint y: 337, distance: 715.7
click at [631, 337] on div "Dashboard Switch Providers Here Select Provider Reliance Family Clinics (RFC) -…" at bounding box center [658, 255] width 915 height 422
click at [642, 167] on link "Reliance Family Clinics (RFC) - [GEOGRAPHIC_DATA]" at bounding box center [658, 174] width 341 height 20
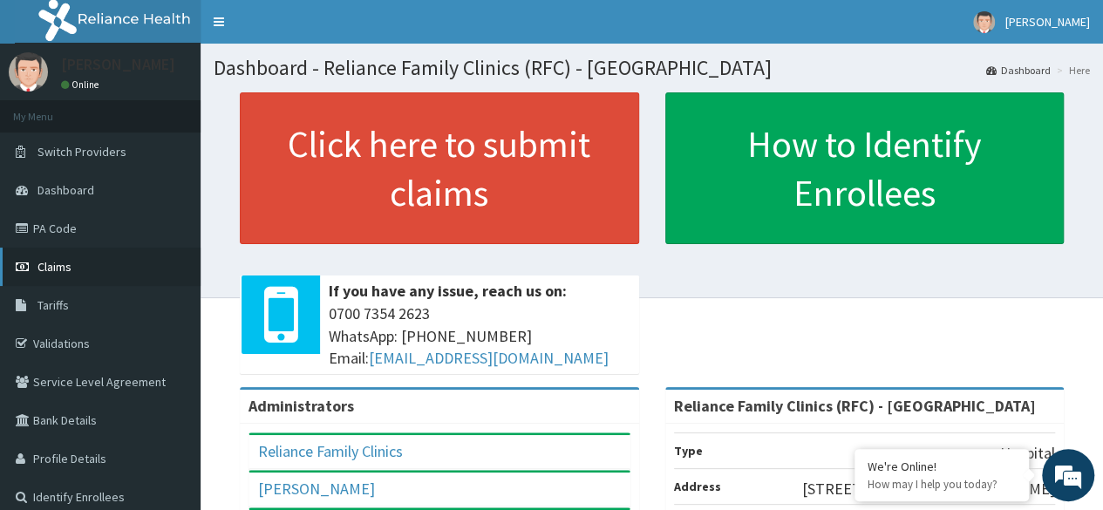
click at [65, 261] on span "Claims" at bounding box center [54, 267] width 34 height 16
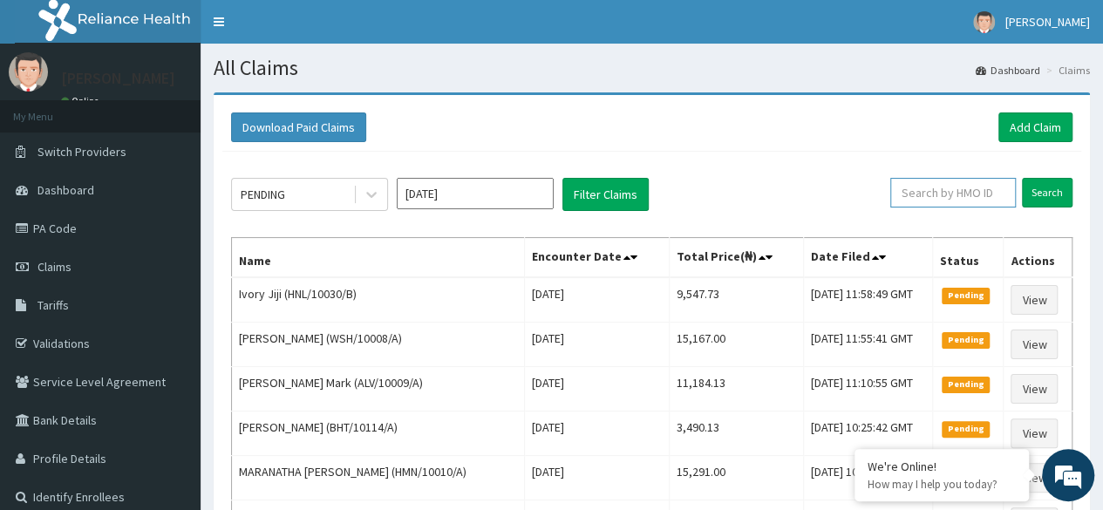
click at [917, 193] on input "text" at bounding box center [953, 193] width 126 height 30
paste input "D8QorrzgD6"
type input "D"
paste input "GOE/10001/A"
type input "GOE/10001/A"
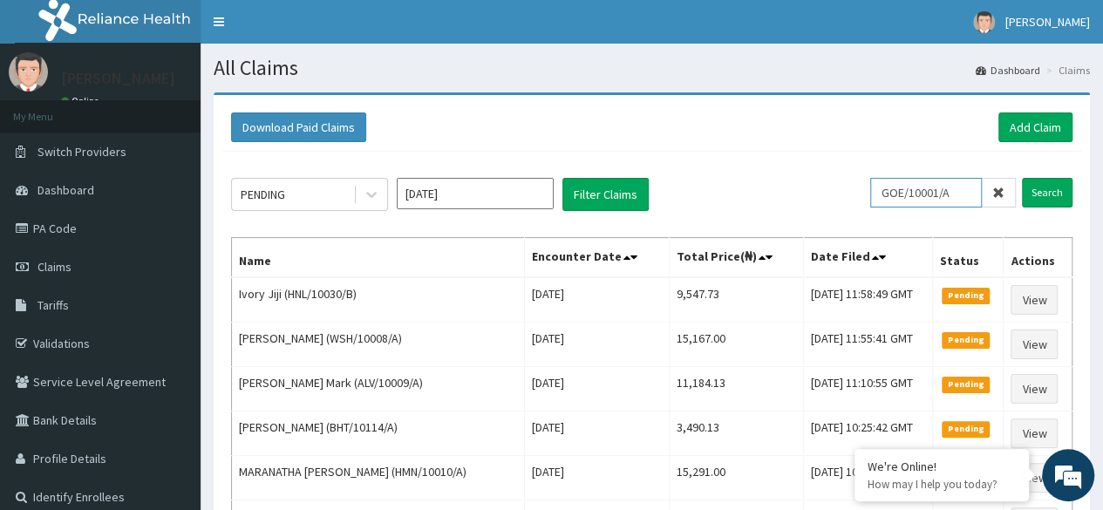
click at [1022, 178] on input "Search" at bounding box center [1047, 193] width 51 height 30
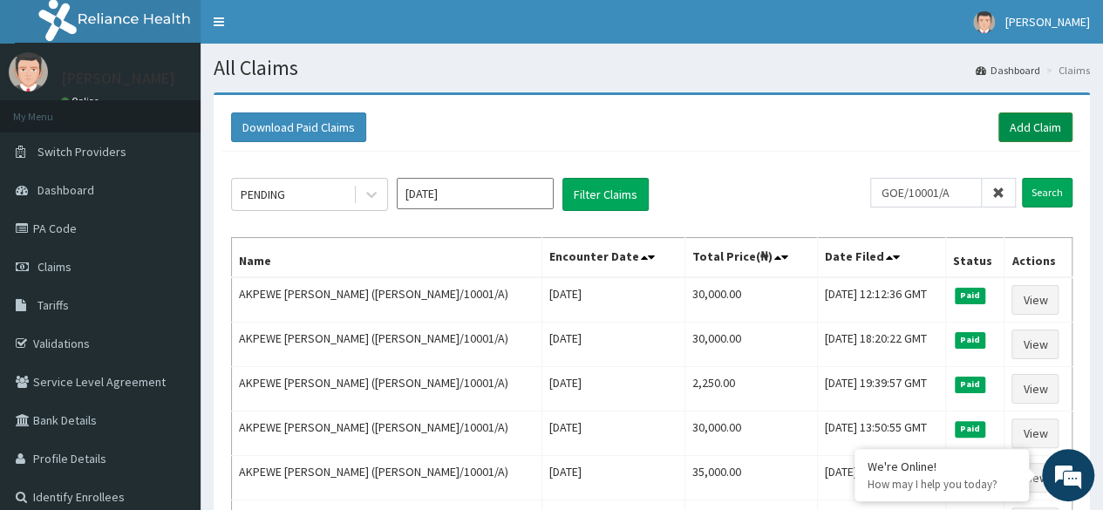
click at [1023, 128] on link "Add Claim" at bounding box center [1035, 127] width 74 height 30
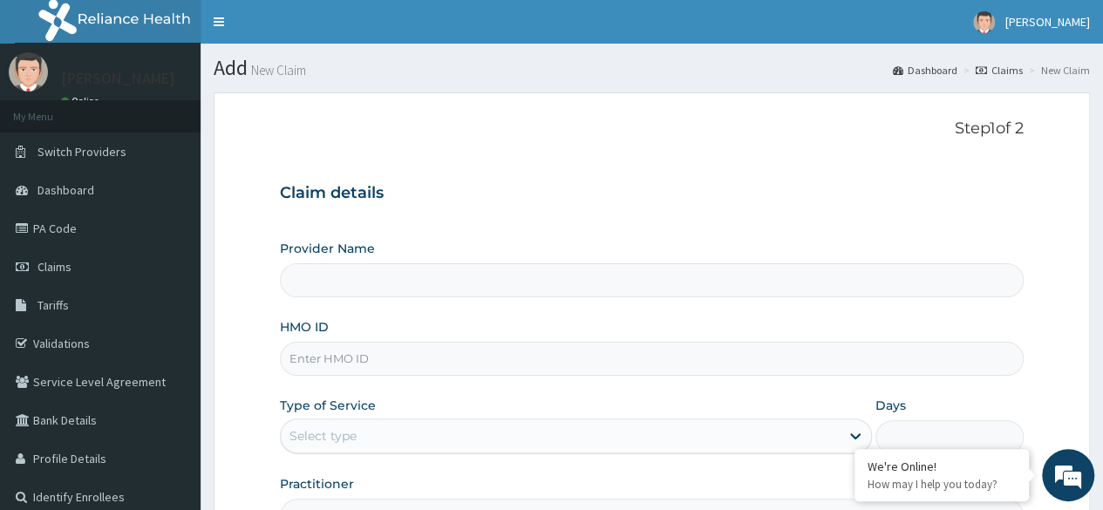
type input "Reliance Family Clinics (RFC) - [GEOGRAPHIC_DATA]"
click at [456, 360] on input "HMO ID" at bounding box center [652, 359] width 744 height 34
paste input "GOE/10001/A"
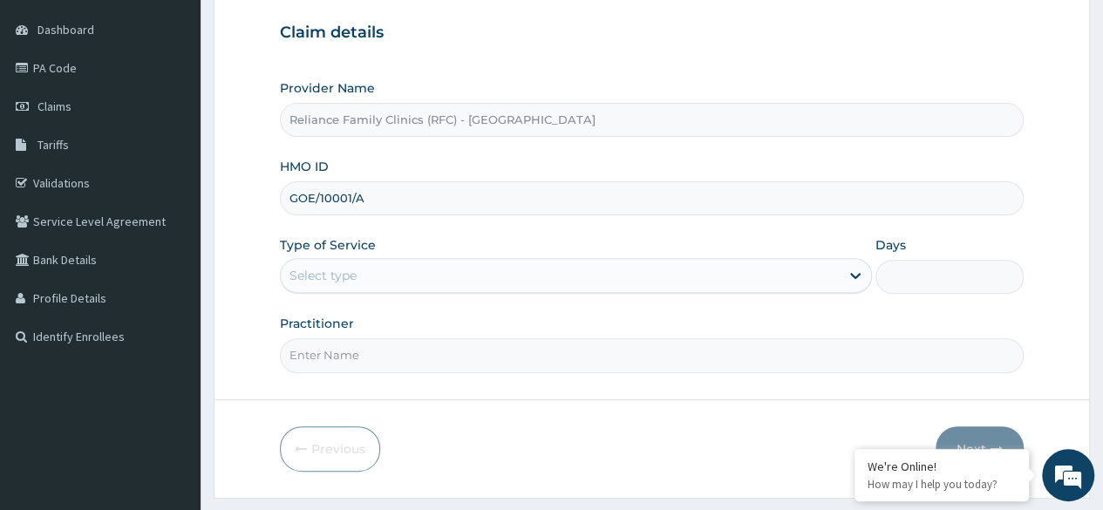
scroll to position [187, 0]
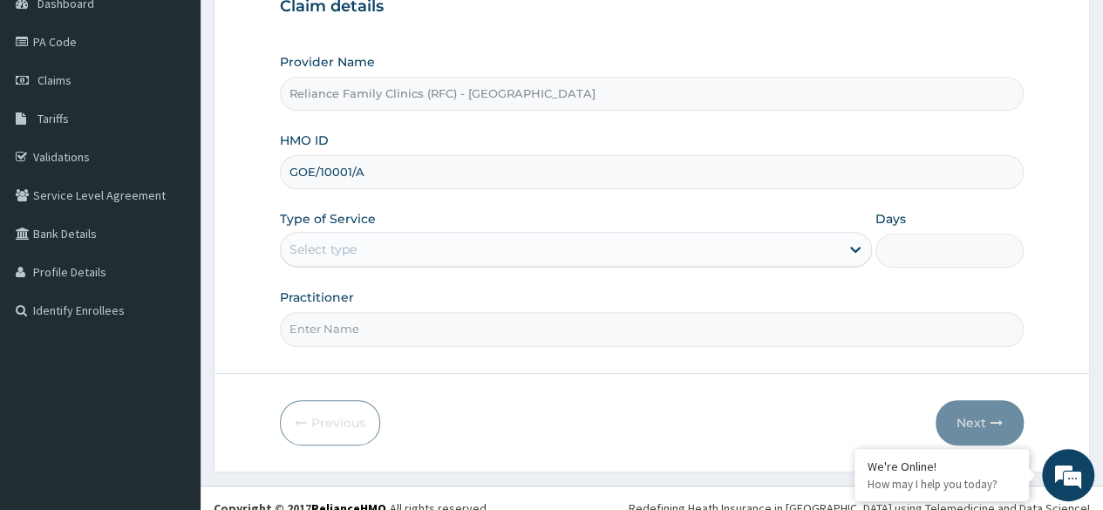
type input "GOE/10001/A"
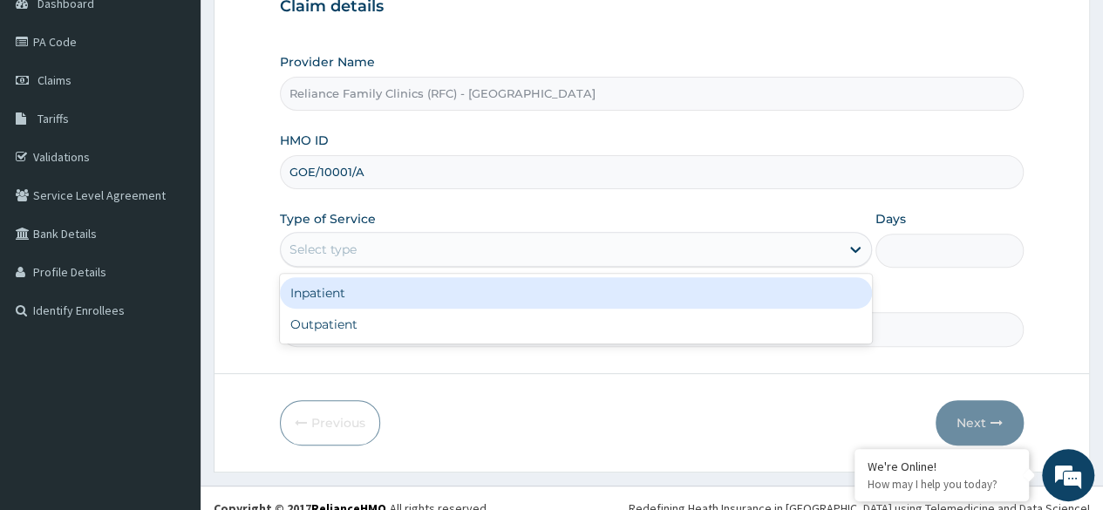
click at [643, 255] on div "Select type" at bounding box center [560, 249] width 559 height 28
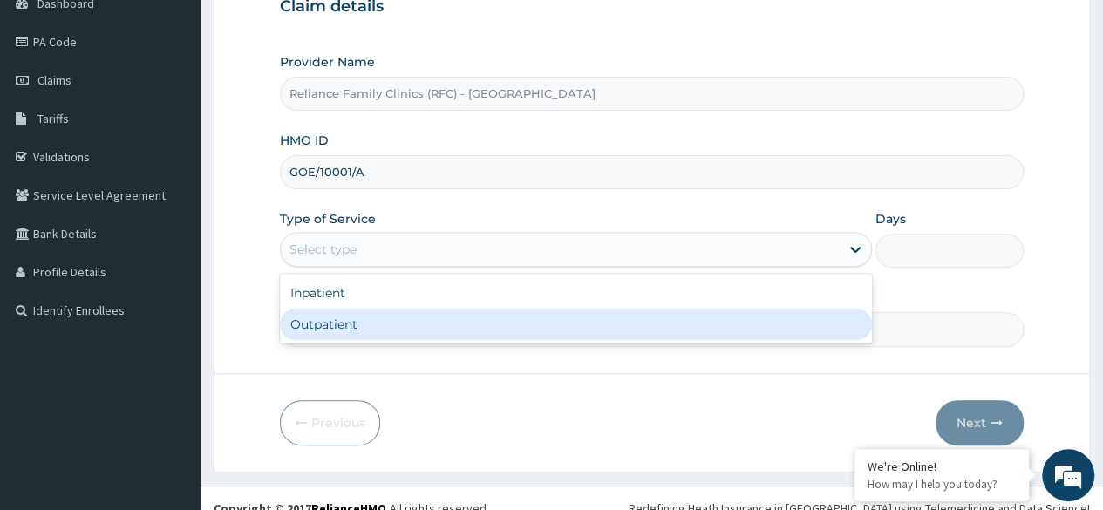
click at [559, 323] on div "Outpatient" at bounding box center [576, 324] width 592 height 31
type input "1"
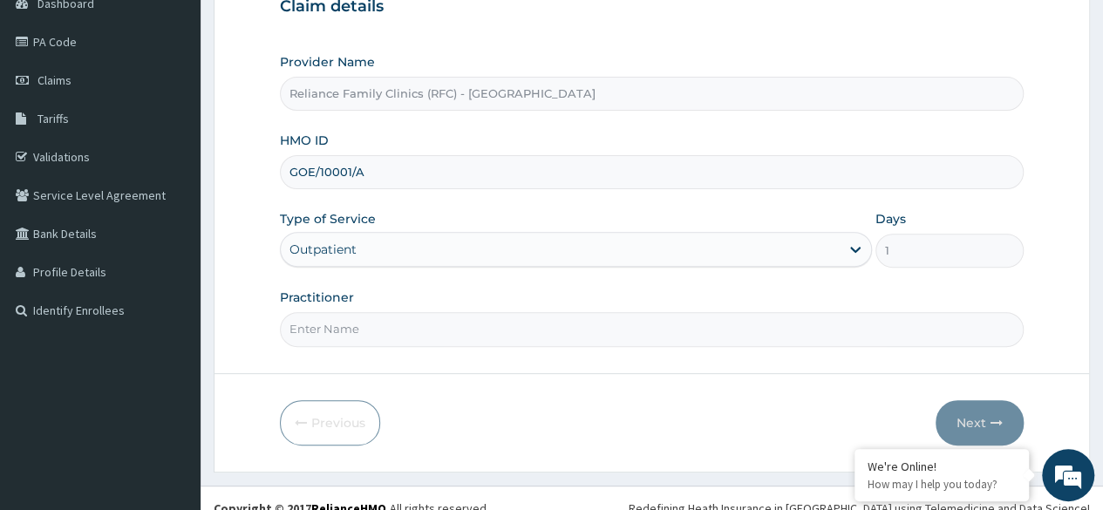
click at [511, 332] on input "Practitioner" at bounding box center [652, 329] width 744 height 34
type input "Locum"
click at [978, 418] on button "Next" at bounding box center [979, 422] width 88 height 45
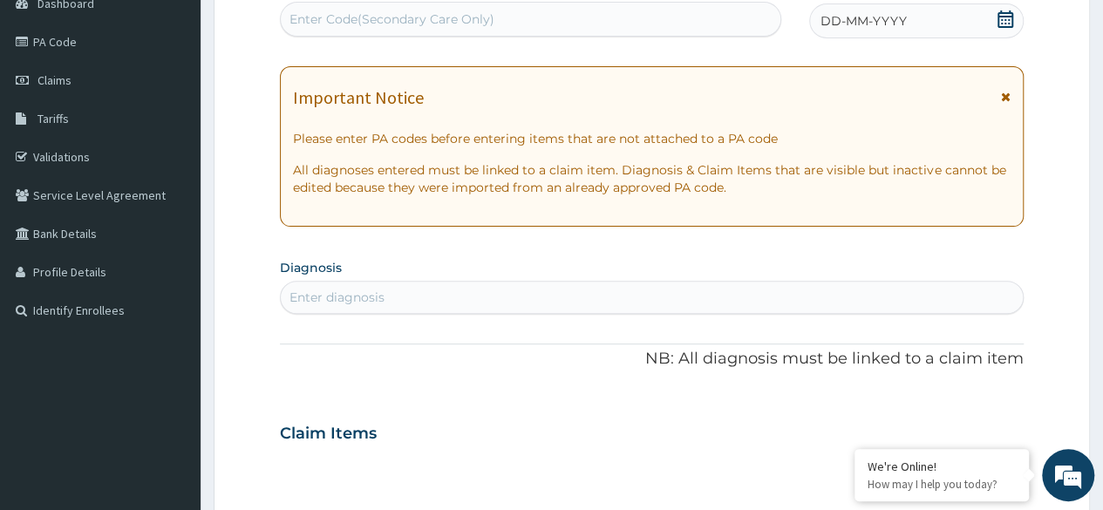
click at [999, 11] on icon at bounding box center [1005, 18] width 16 height 17
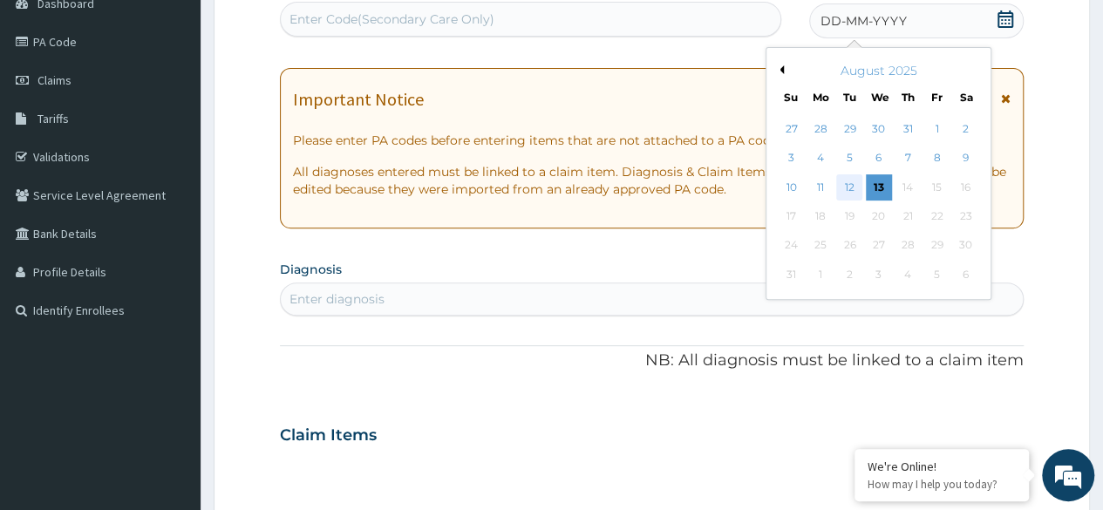
click at [845, 196] on div "12" at bounding box center [849, 187] width 26 height 26
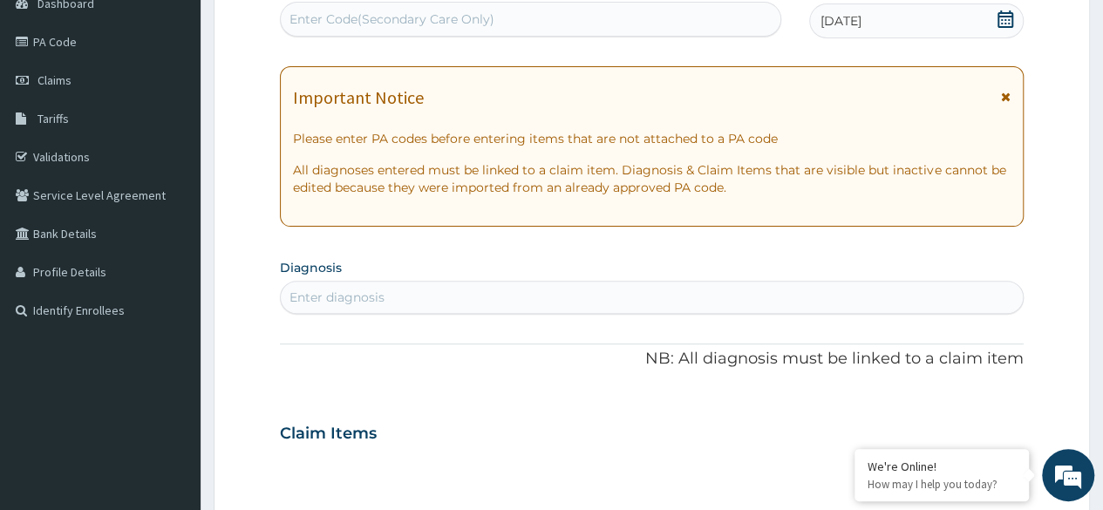
click at [605, 296] on div "Enter diagnosis" at bounding box center [652, 297] width 742 height 28
type input "Diab"
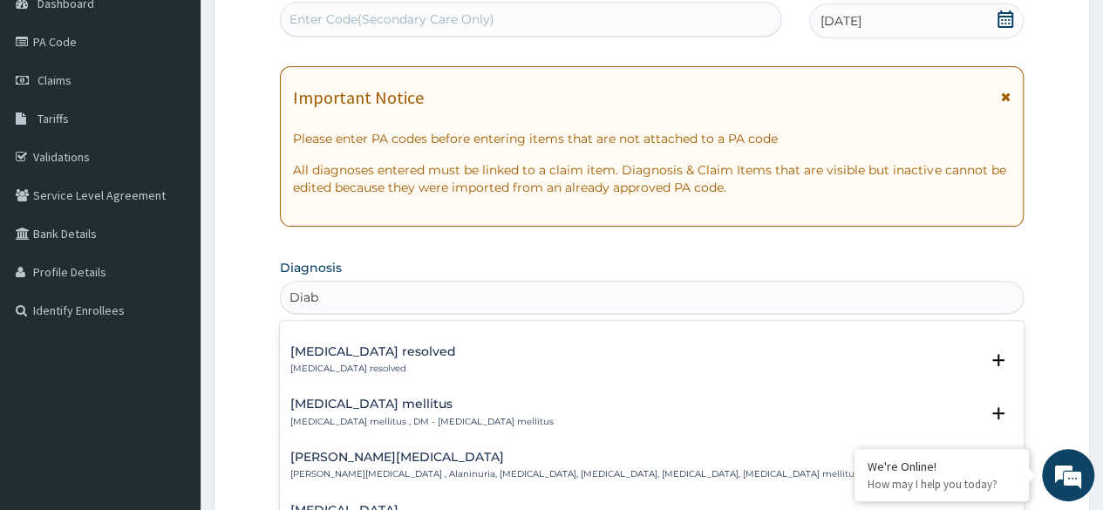
scroll to position [389, 0]
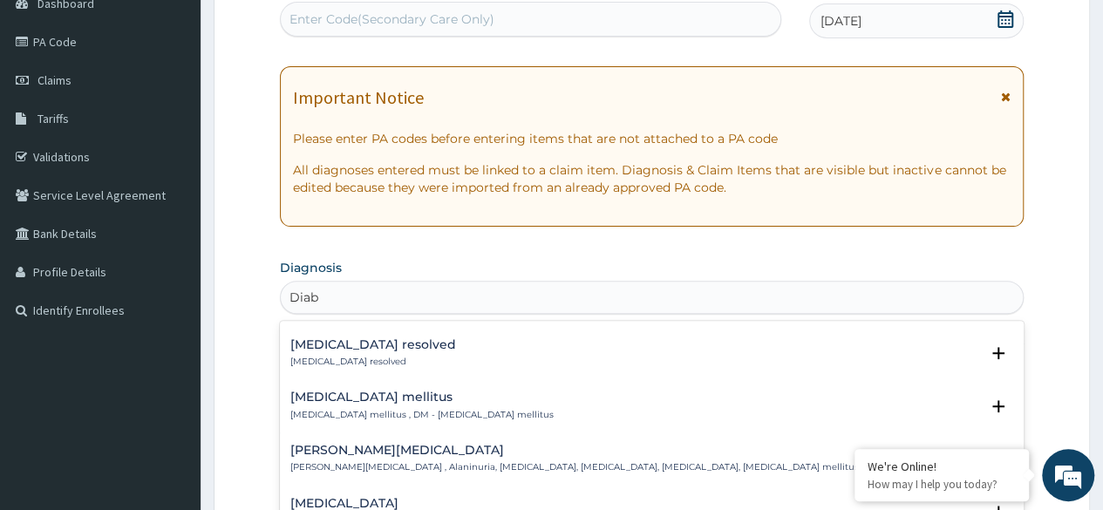
click at [452, 392] on div "Diabetes mellitus Diabetes mellitus , DM - Diabetes mellitus" at bounding box center [421, 406] width 263 height 31
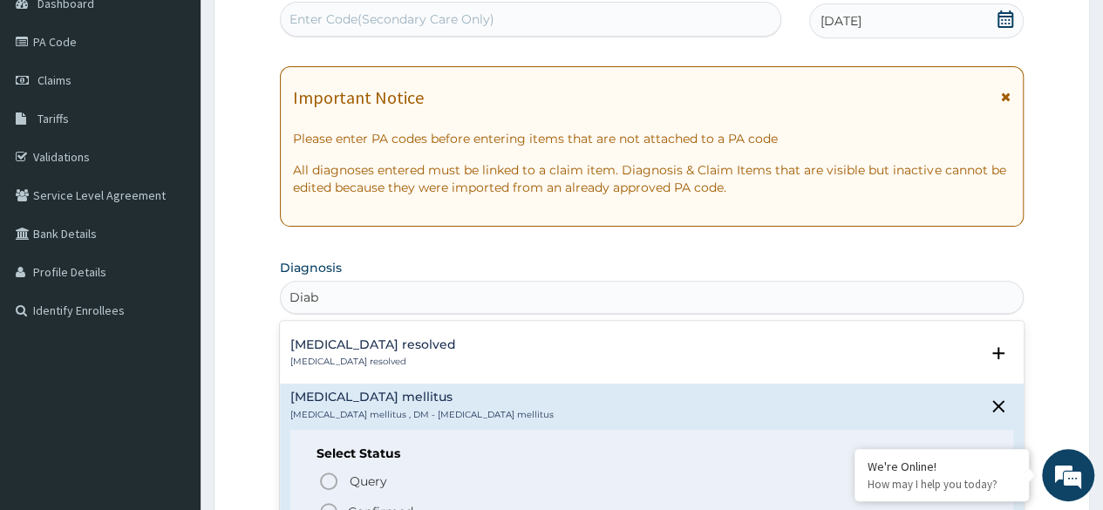
click at [375, 503] on p "Confirmed" at bounding box center [380, 511] width 65 height 17
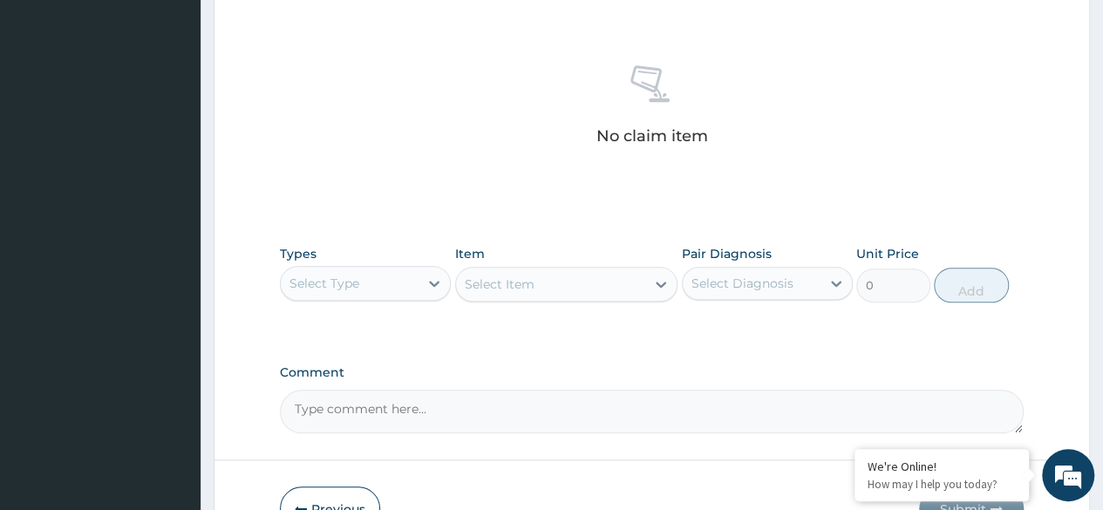
scroll to position [647, 0]
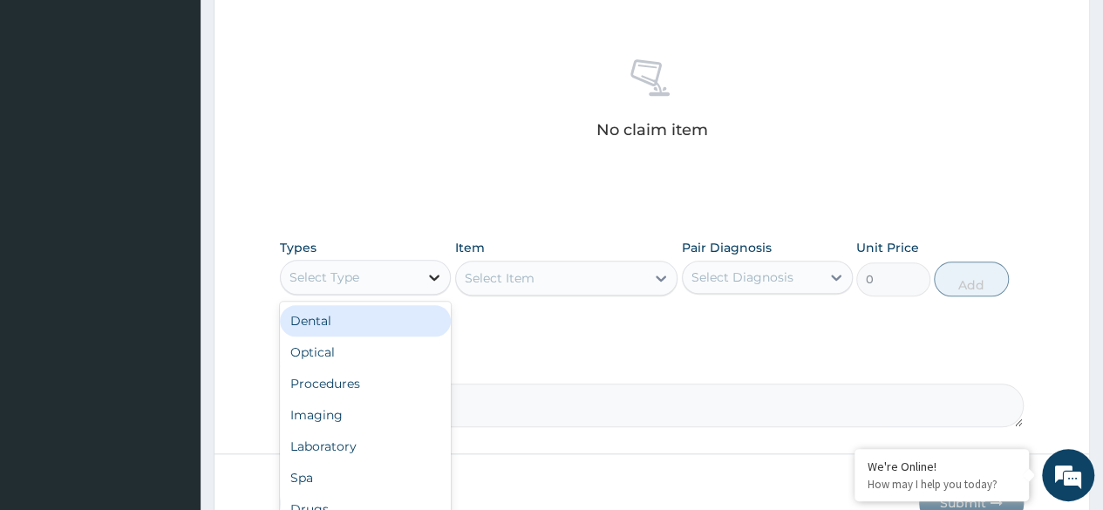
click at [419, 268] on div at bounding box center [433, 277] width 31 height 31
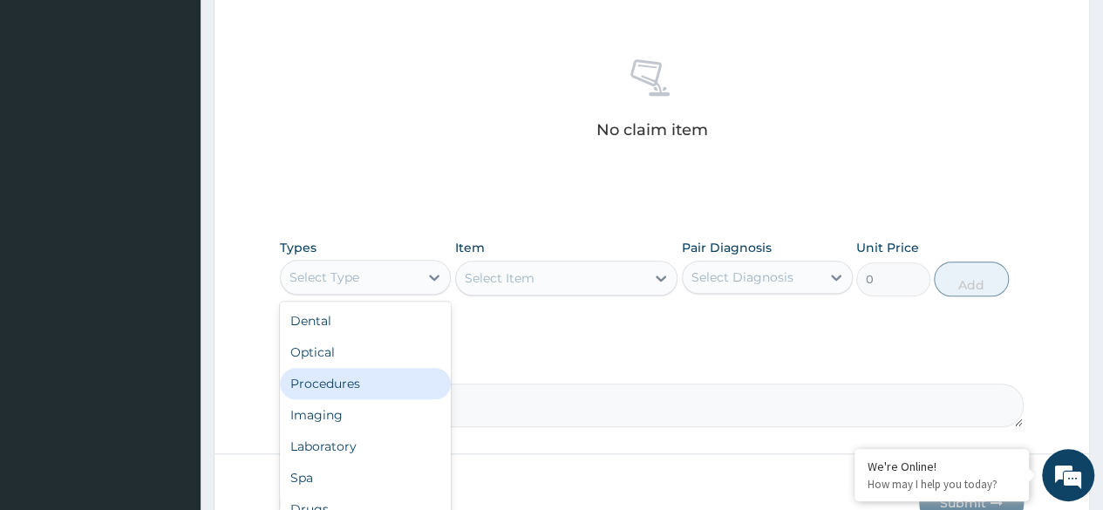
click at [371, 378] on div "Procedures" at bounding box center [365, 383] width 171 height 31
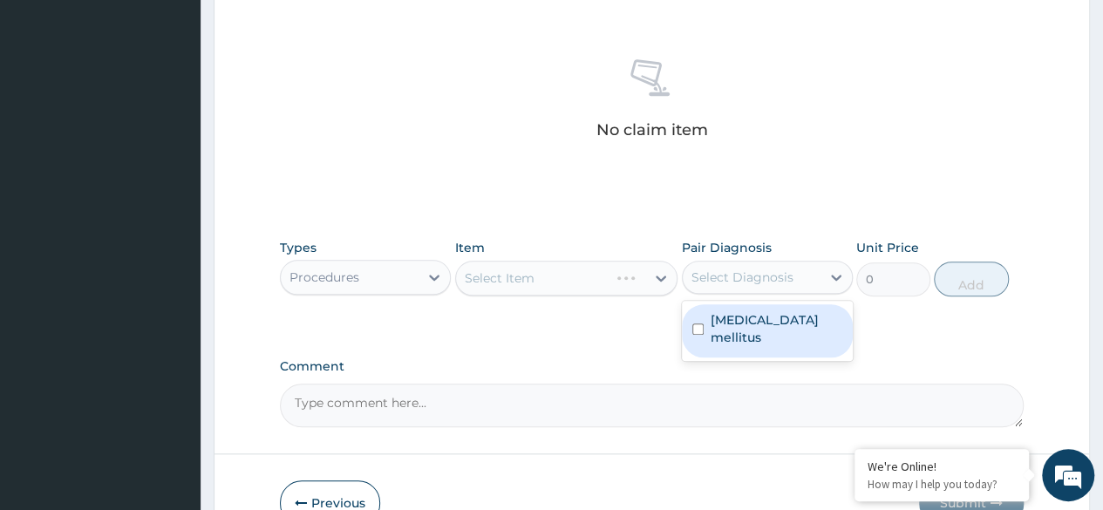
click at [804, 263] on div "Select Diagnosis" at bounding box center [752, 277] width 138 height 28
click at [741, 320] on label "Diabetes mellitus" at bounding box center [777, 328] width 132 height 35
checkbox input "true"
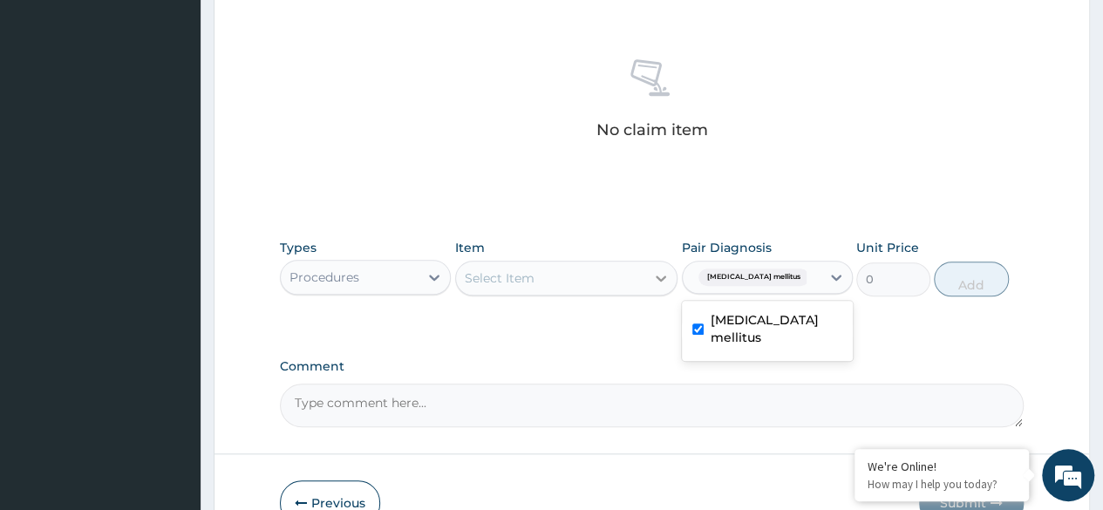
click at [656, 287] on div at bounding box center [660, 277] width 31 height 31
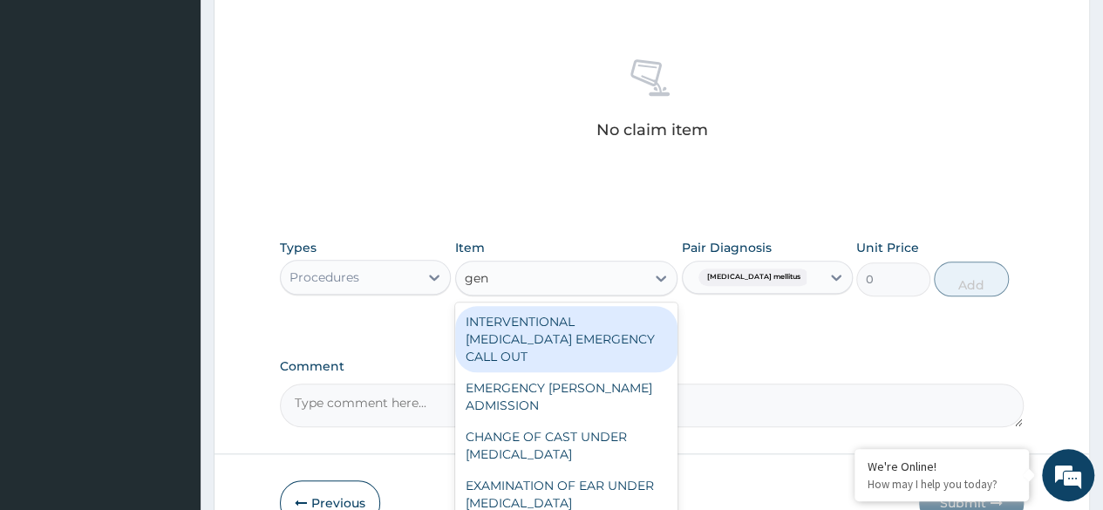
type input "gene"
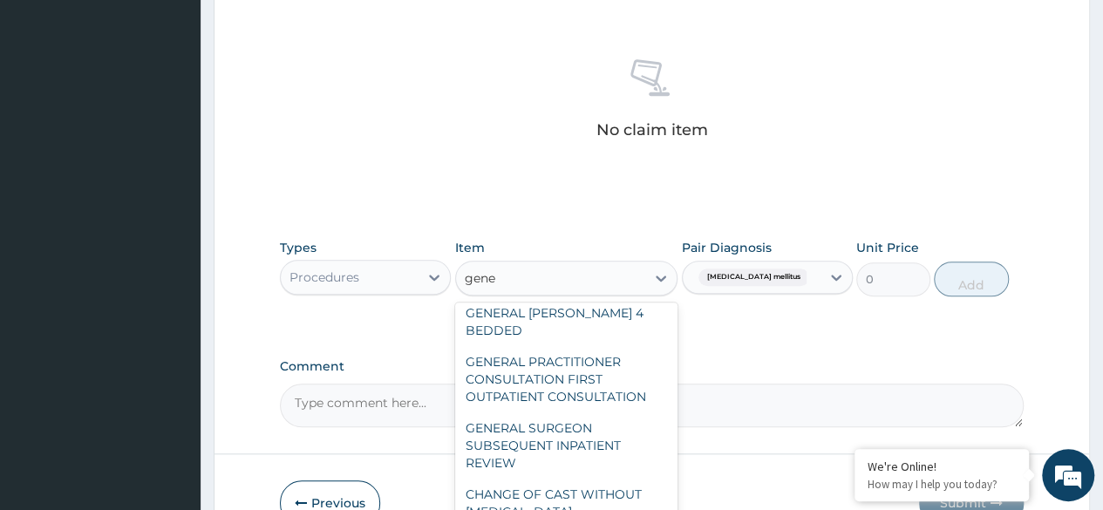
scroll to position [111, 0]
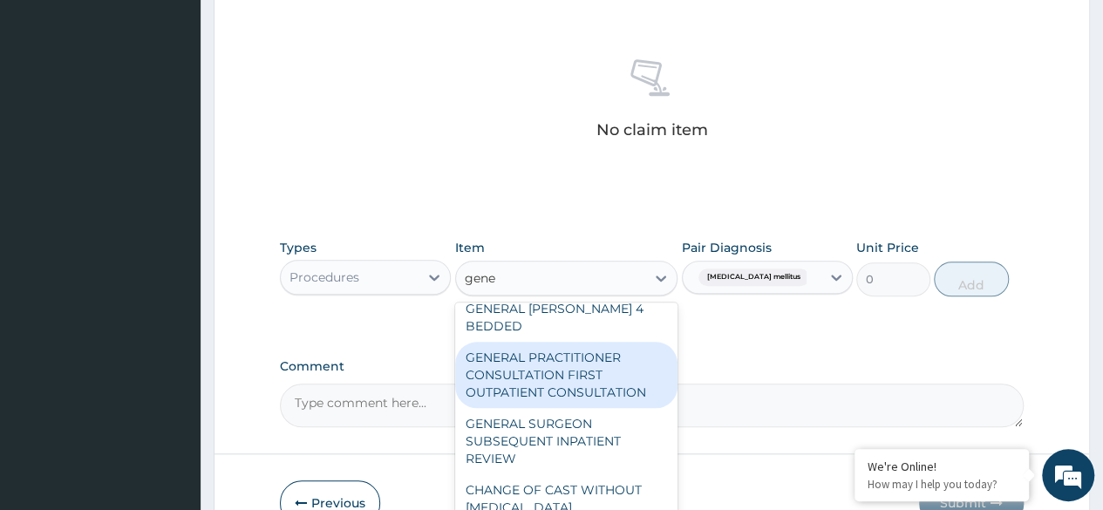
click at [596, 381] on div "GENERAL PRACTITIONER CONSULTATION FIRST OUTPATIENT CONSULTATION" at bounding box center [566, 375] width 223 height 66
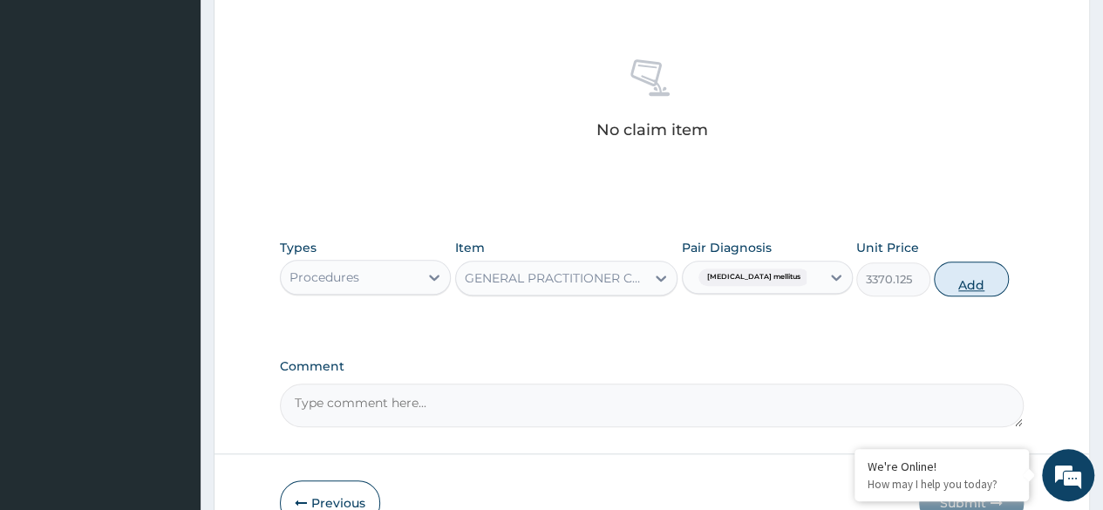
click at [967, 282] on button "Add" at bounding box center [971, 279] width 74 height 35
type input "0"
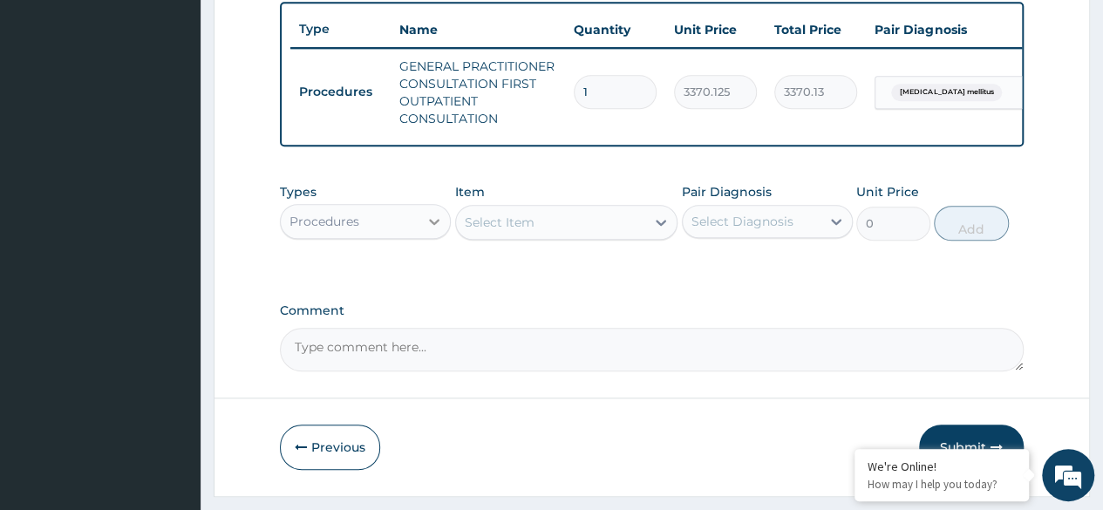
click at [430, 225] on icon at bounding box center [434, 222] width 10 height 6
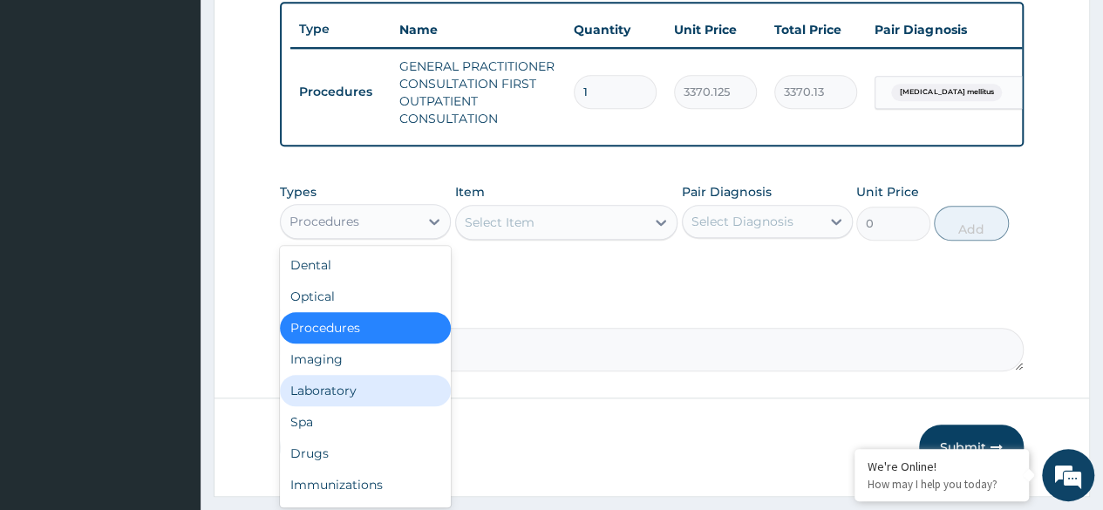
click at [404, 404] on div "Laboratory" at bounding box center [365, 390] width 171 height 31
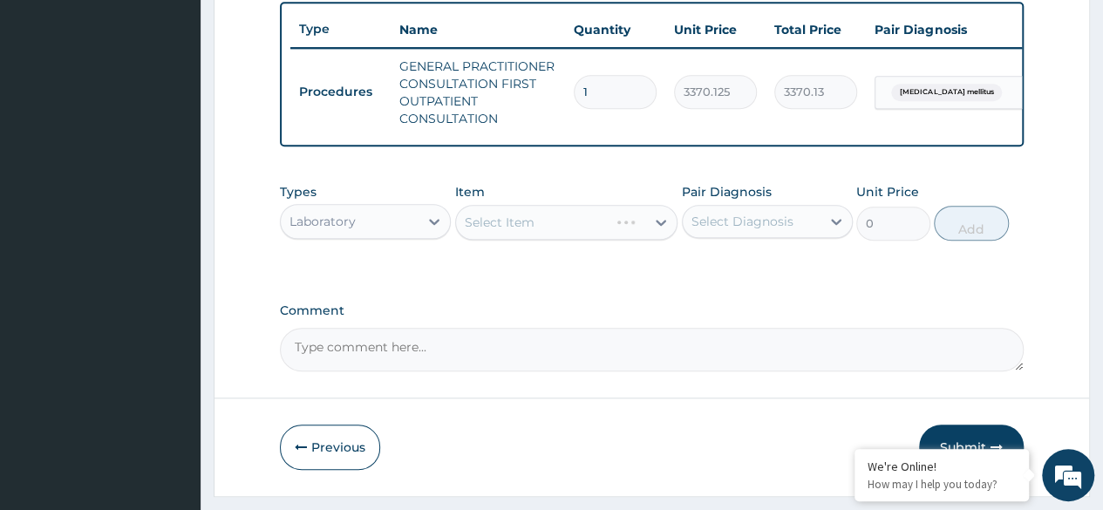
click at [575, 229] on div "Select Item" at bounding box center [566, 222] width 223 height 35
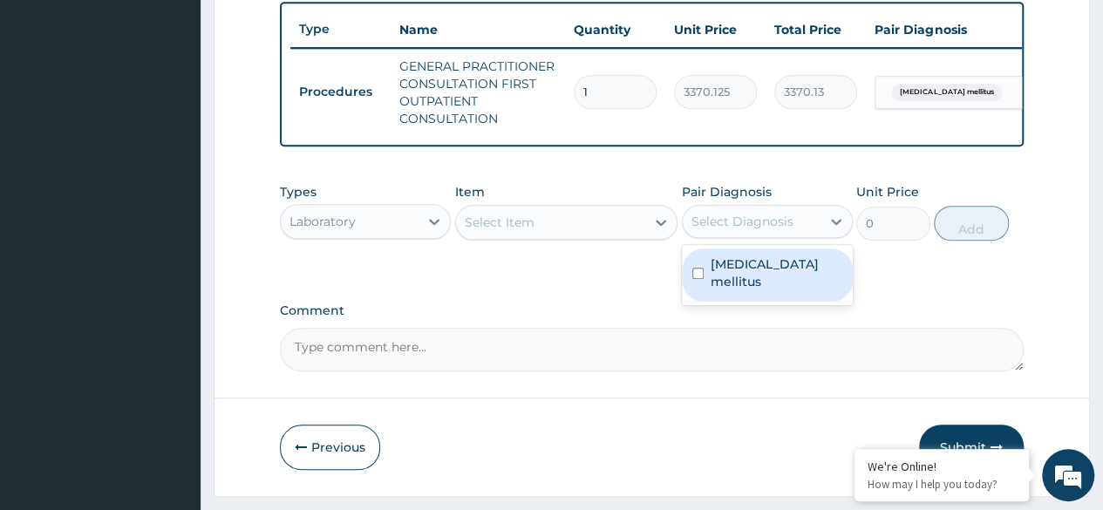
click at [798, 229] on div "Select Diagnosis" at bounding box center [752, 221] width 138 height 28
click at [727, 283] on label "Diabetes mellitus" at bounding box center [777, 272] width 132 height 35
checkbox input "true"
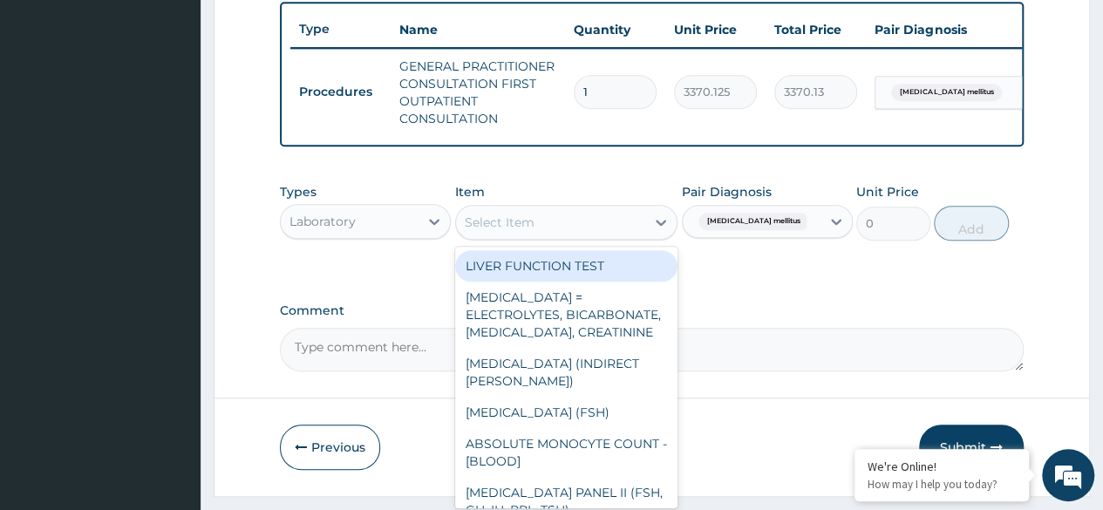
click at [641, 236] on div "Select Item" at bounding box center [551, 222] width 190 height 28
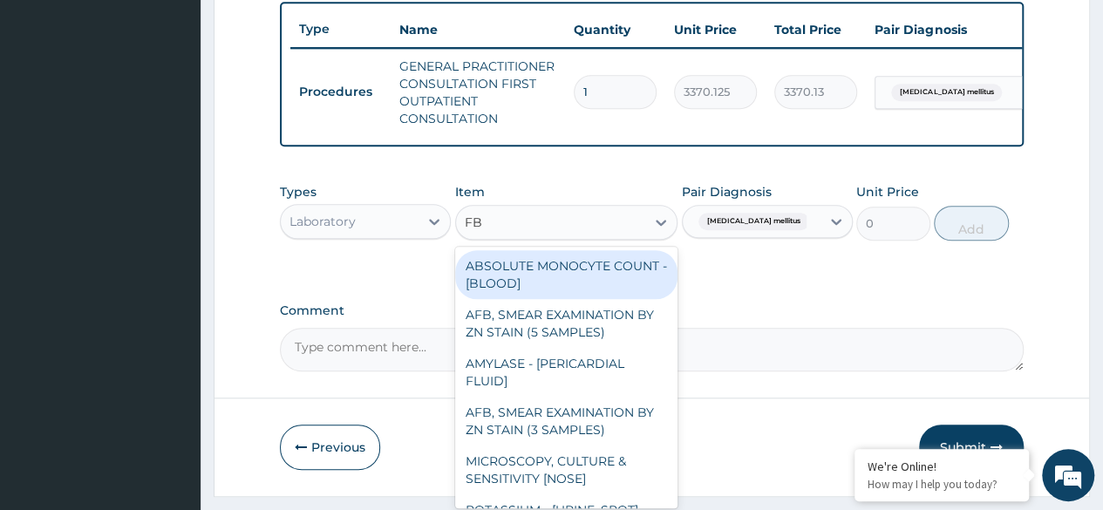
type input "FBS"
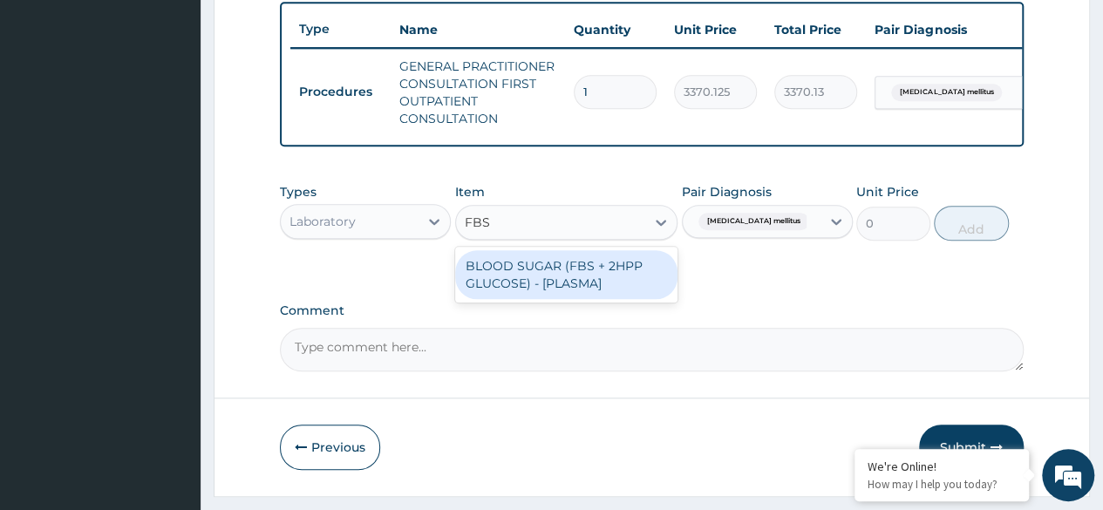
click at [570, 291] on div "BLOOD SUGAR (FBS + 2HPP GLUCOSE) - [PLASMA]" at bounding box center [566, 274] width 223 height 49
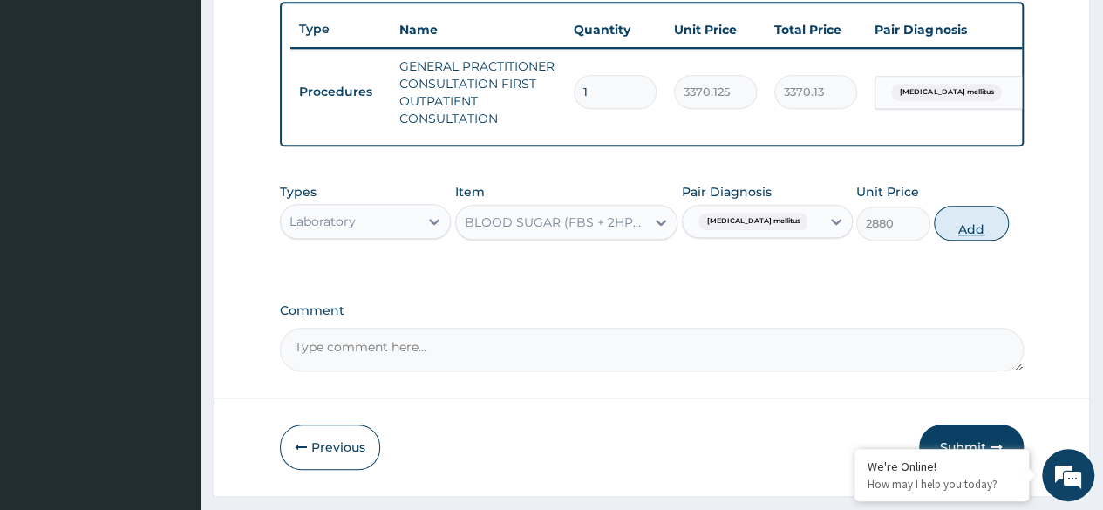
click at [958, 241] on button "Add" at bounding box center [971, 223] width 74 height 35
type input "0"
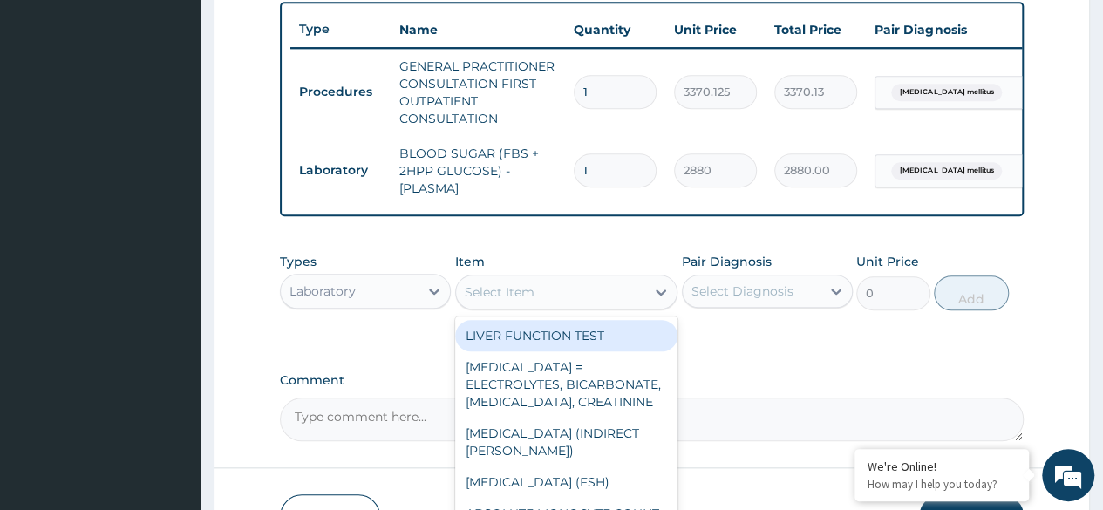
click at [527, 301] on div "Select Item" at bounding box center [500, 291] width 70 height 17
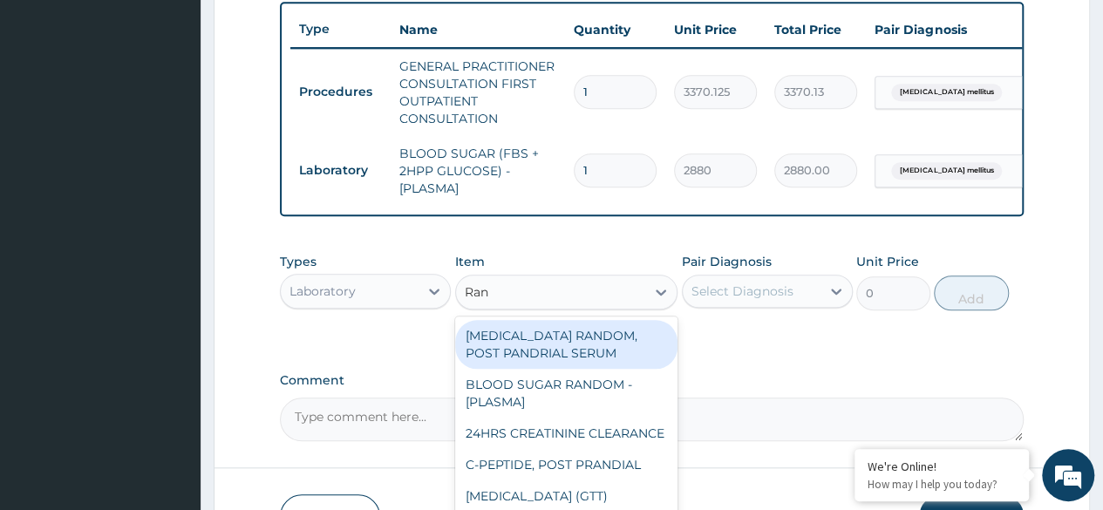
type input "Rand"
click at [547, 412] on div "BLOOD SUGAR RANDOM - [PLASMA]" at bounding box center [566, 393] width 223 height 49
type input "1800"
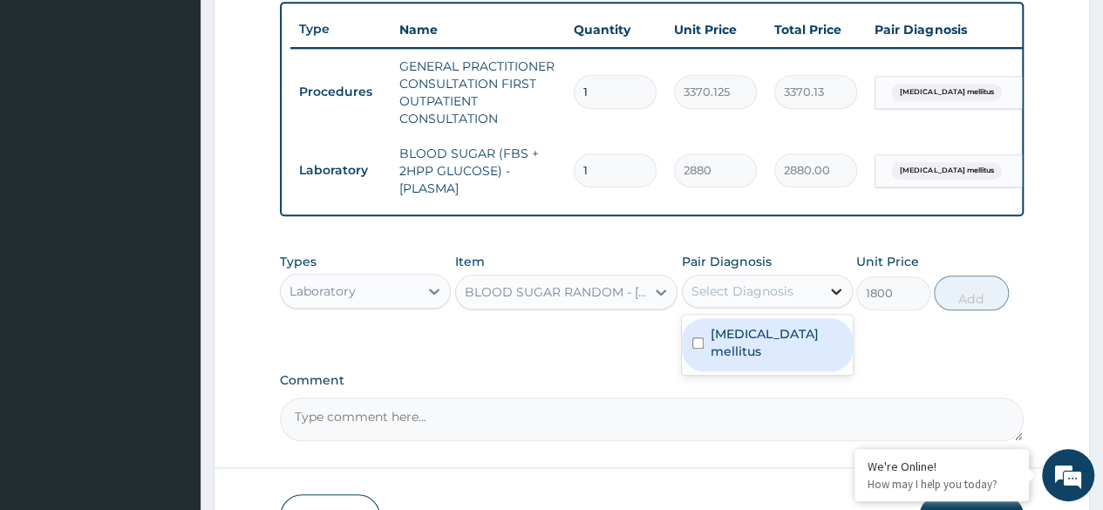
click at [821, 303] on div at bounding box center [835, 291] width 31 height 31
click at [747, 353] on label "Diabetes mellitus" at bounding box center [777, 342] width 132 height 35
checkbox input "true"
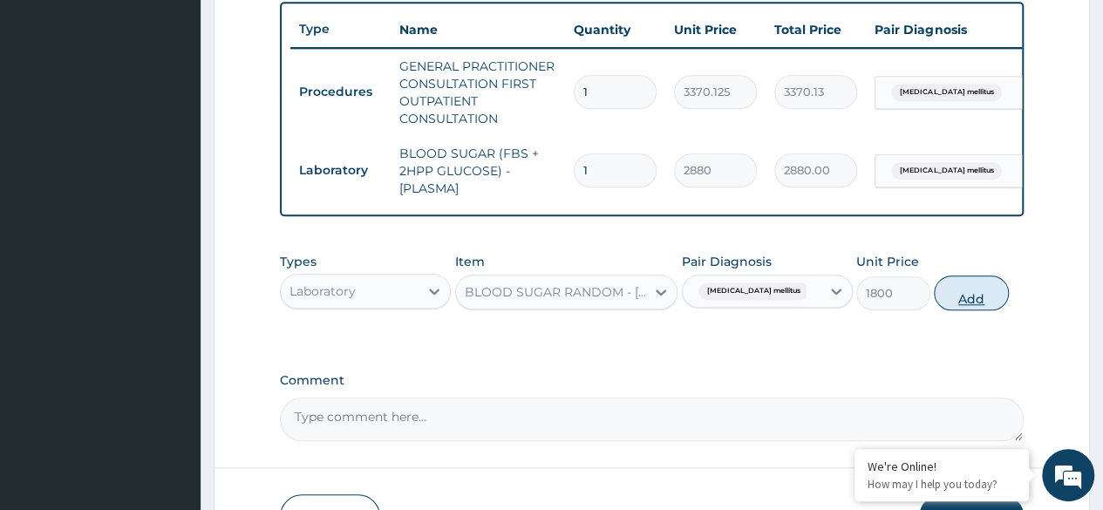
click at [986, 309] on button "Add" at bounding box center [971, 293] width 74 height 35
type input "0"
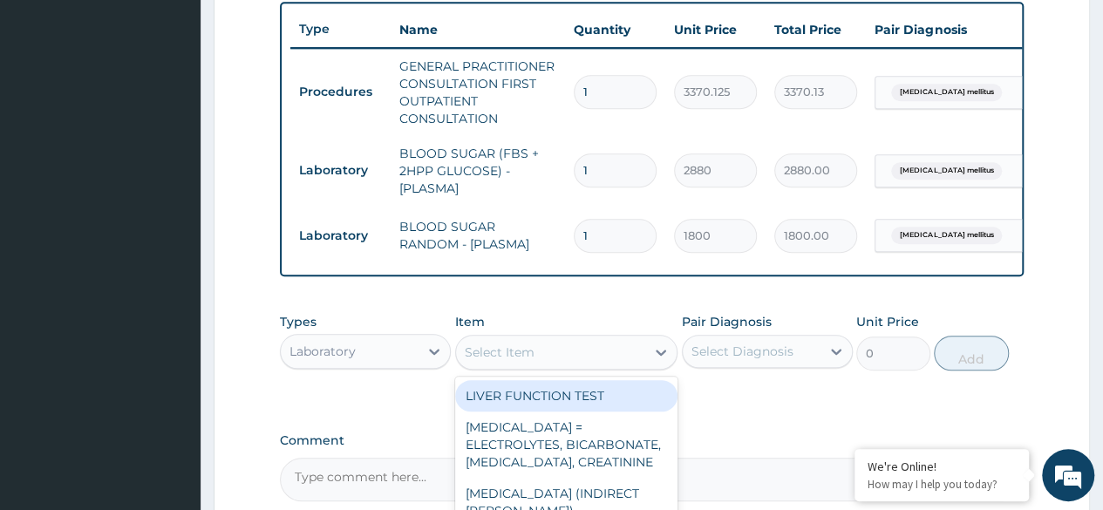
click at [536, 366] on div "Select Item" at bounding box center [551, 352] width 190 height 28
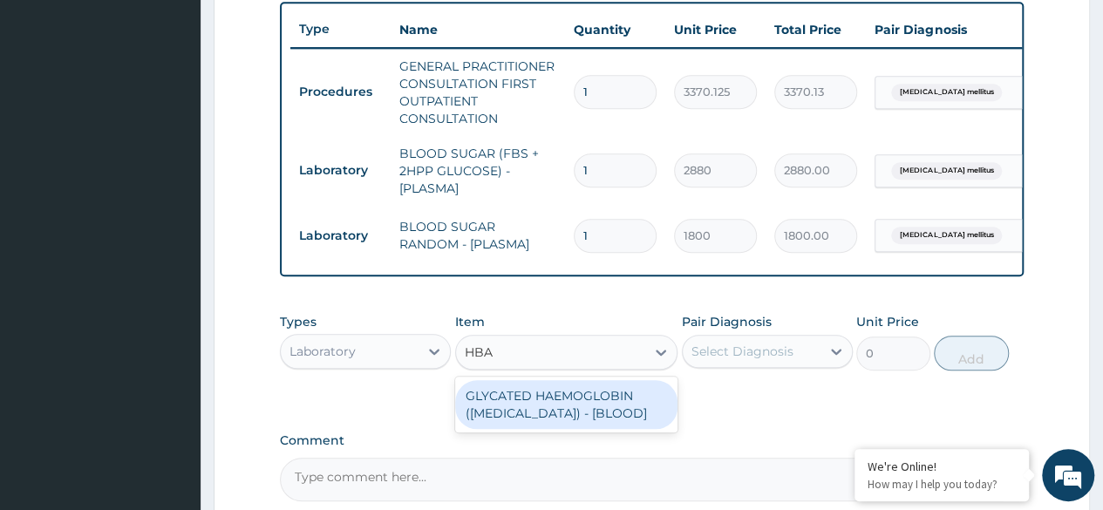
scroll to position [0, 0]
type input "HBA"
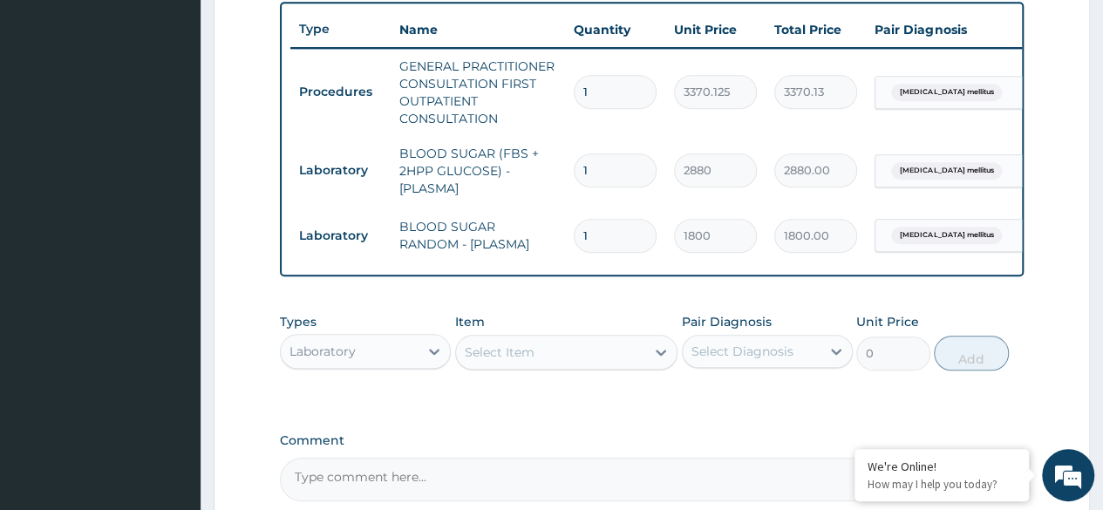
drag, startPoint x: 532, startPoint y: 407, endPoint x: 495, endPoint y: 424, distance: 40.2
click at [495, 424] on div "PA Code / Prescription Code Enter Code(Secondary Care Only) Encounter Date 12-0…" at bounding box center [652, 11] width 744 height 982
click at [512, 361] on div "Select Item" at bounding box center [500, 352] width 70 height 17
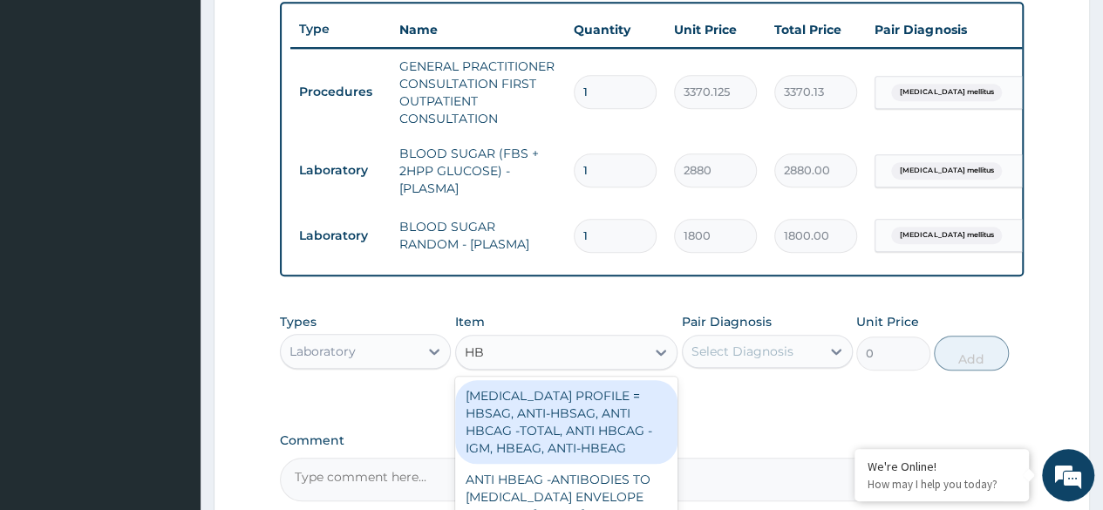
type input "HBA"
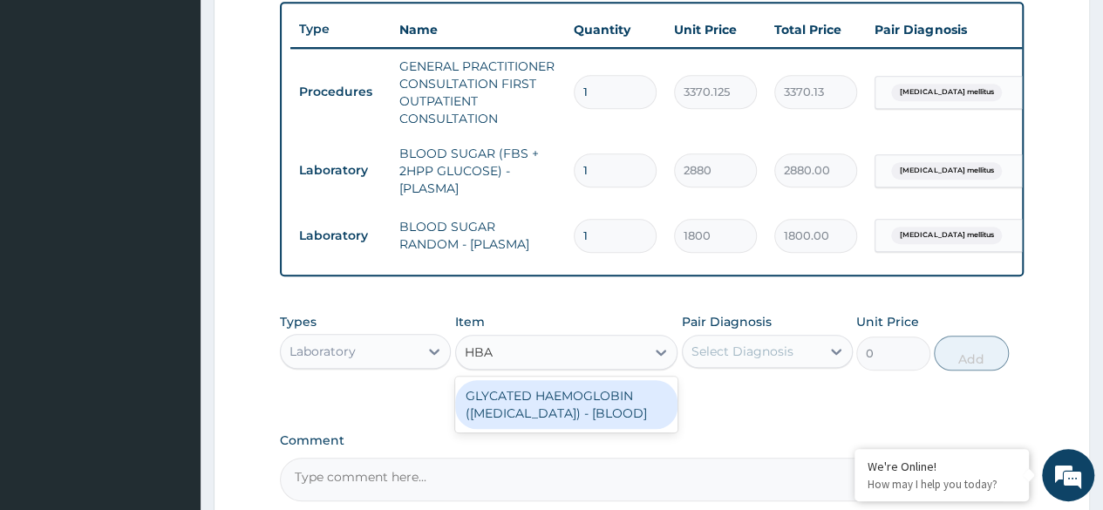
click at [523, 425] on div "GLYCATED HAEMOGLOBIN (HBA1C) - [BLOOD]" at bounding box center [566, 404] width 223 height 49
type input "12255"
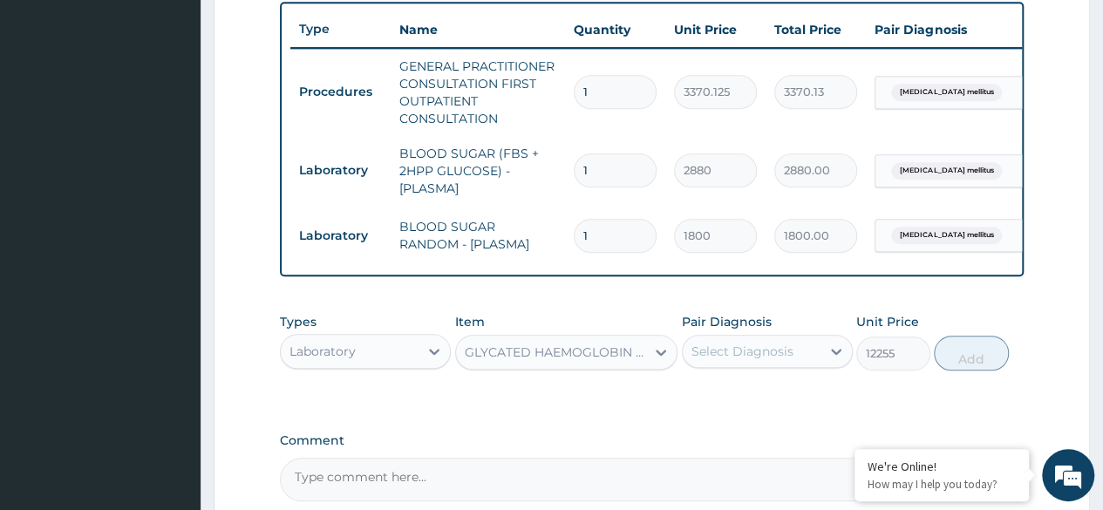
click at [820, 360] on div "Select Diagnosis" at bounding box center [752, 351] width 138 height 28
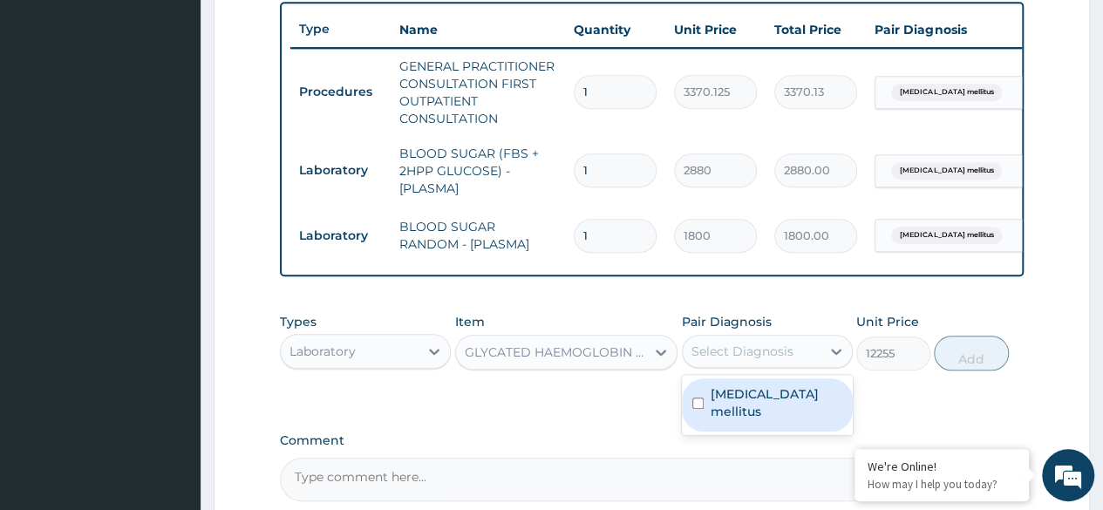
click at [775, 409] on label "Diabetes mellitus" at bounding box center [777, 402] width 132 height 35
checkbox input "true"
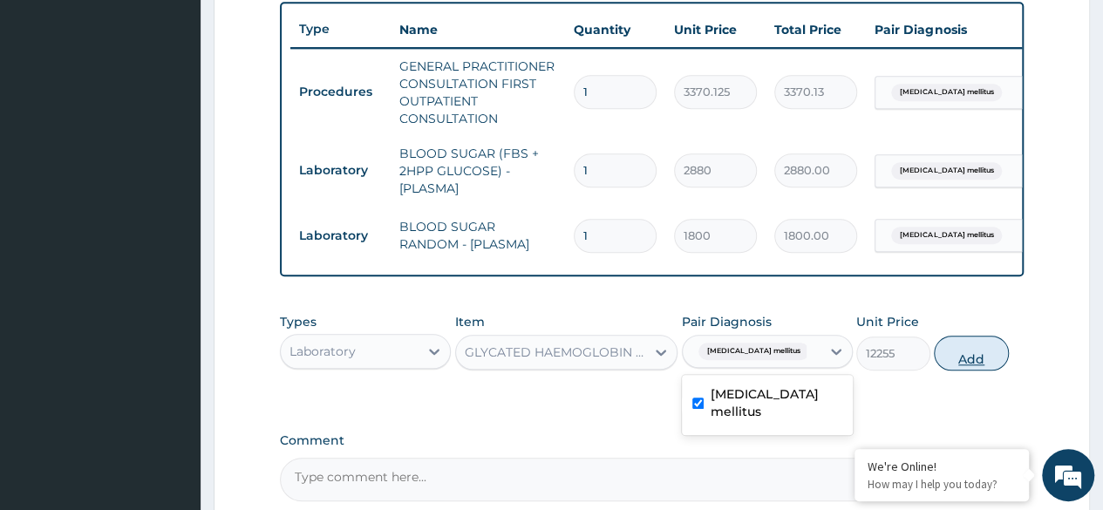
click at [989, 371] on button "Add" at bounding box center [971, 353] width 74 height 35
type input "0"
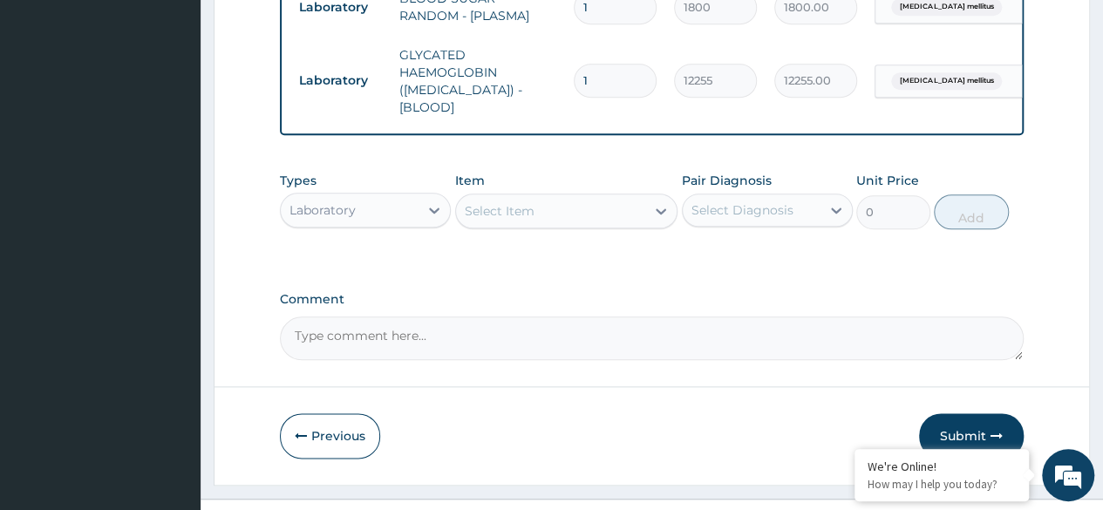
scroll to position [901, 0]
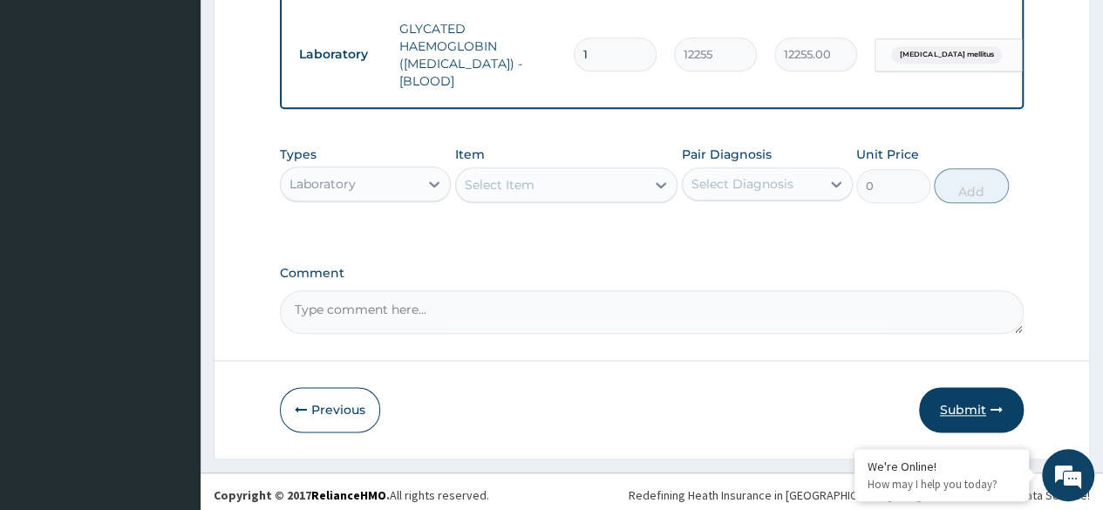
click at [962, 405] on button "Submit" at bounding box center [971, 409] width 105 height 45
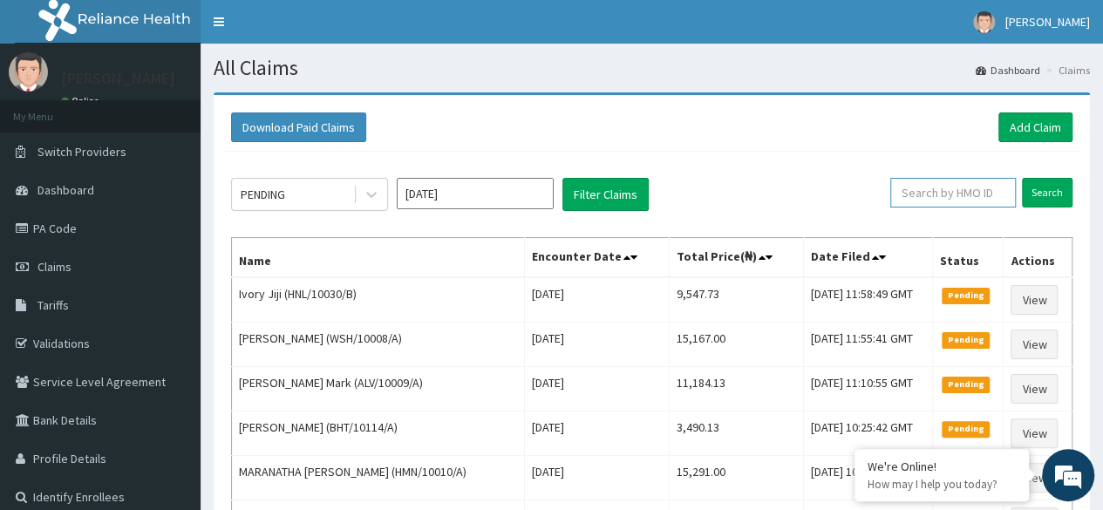
click at [922, 200] on input "text" at bounding box center [953, 193] width 126 height 30
paste input "GOE/10001/A"
click at [922, 200] on input "GOE/10001/A" at bounding box center [926, 193] width 112 height 30
click at [1022, 178] on input "Search" at bounding box center [1047, 193] width 51 height 30
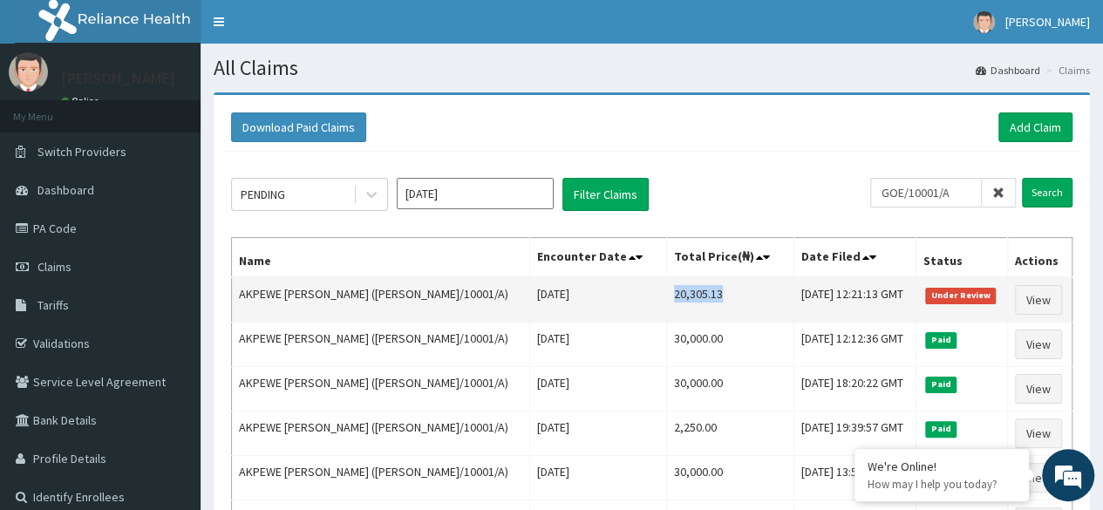
drag, startPoint x: 660, startPoint y: 288, endPoint x: 601, endPoint y: 296, distance: 59.9
click at [666, 296] on td "20,305.13" at bounding box center [729, 299] width 127 height 45
copy td "20,305.13"
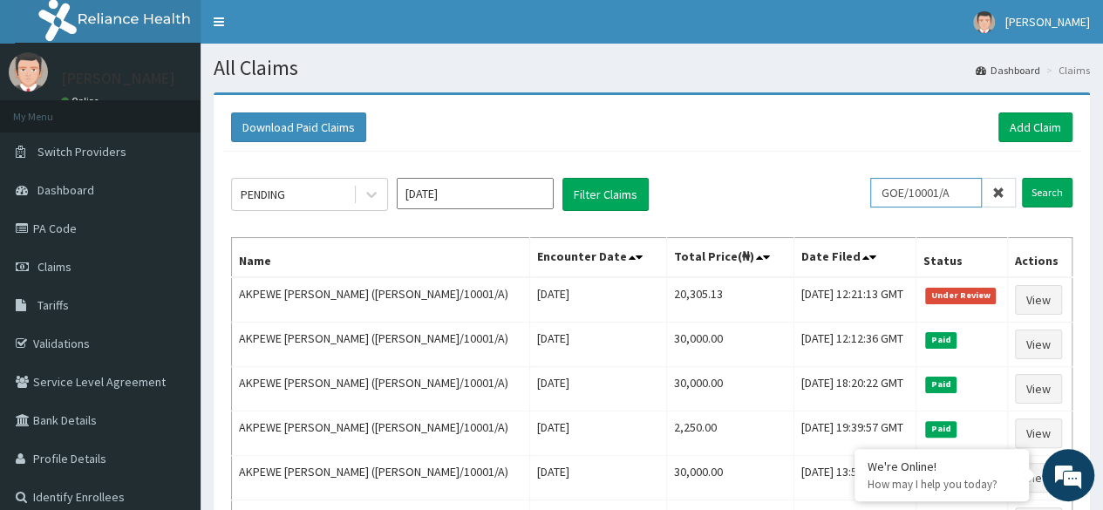
drag, startPoint x: 968, startPoint y: 193, endPoint x: 832, endPoint y: 212, distance: 137.4
click at [832, 212] on div "PENDING [DATE] Filter Claims GOE/10001/A Search Name Encounter Date Total Price…" at bounding box center [651, 407] width 859 height 511
paste input "TCE/10318"
click at [1022, 178] on input "Search" at bounding box center [1047, 193] width 51 height 30
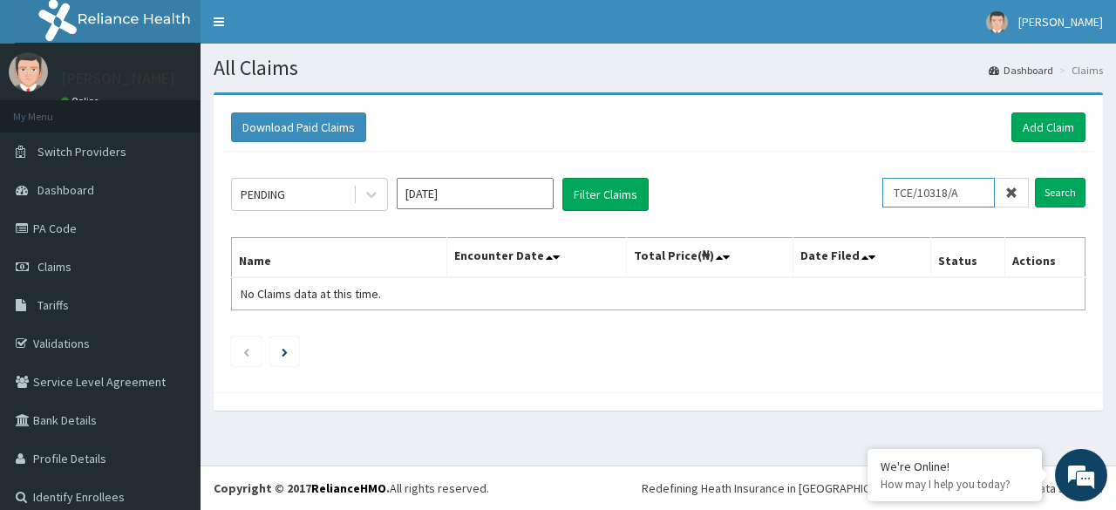
click at [964, 197] on input "TCE/10318/A" at bounding box center [938, 193] width 112 height 30
type input "T"
paste input "TCE/10318/A"
type input "TCE/10318/A"
click at [1039, 188] on input "Search" at bounding box center [1060, 193] width 51 height 30
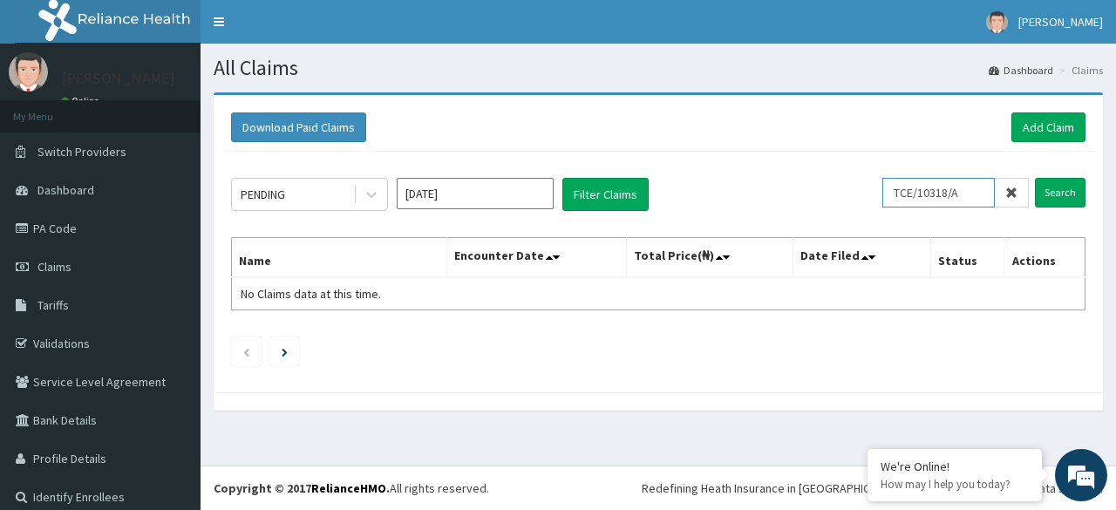
drag, startPoint x: 956, startPoint y: 194, endPoint x: 851, endPoint y: 202, distance: 105.0
click at [851, 202] on div "PENDING Aug 2025 Filter Claims TCE/10318/A Search" at bounding box center [658, 194] width 854 height 33
click at [1035, 178] on input "Search" at bounding box center [1060, 193] width 51 height 30
click at [1043, 128] on link "Add Claim" at bounding box center [1048, 127] width 74 height 30
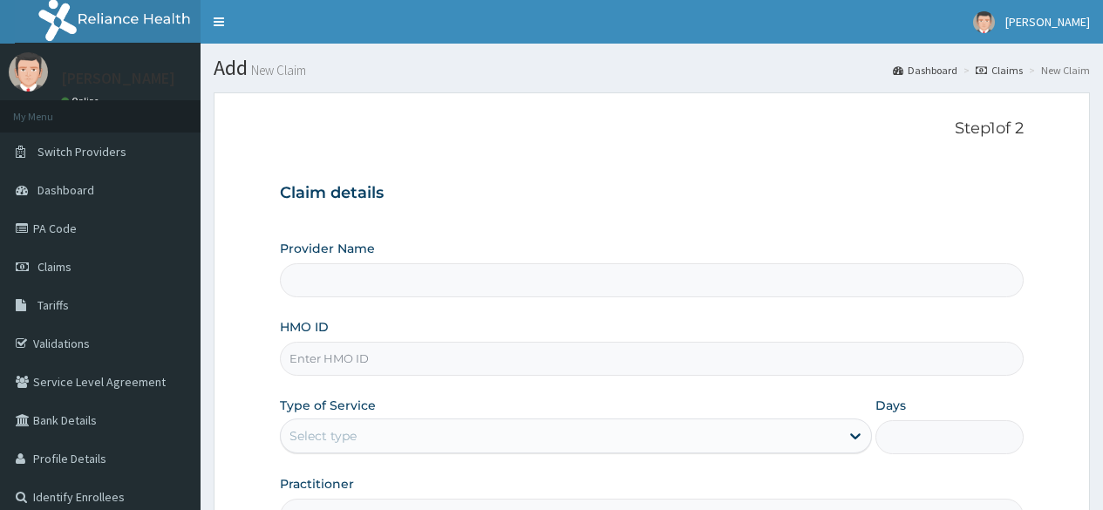
type input "Reliance Family Clinics (RFC) - [GEOGRAPHIC_DATA]"
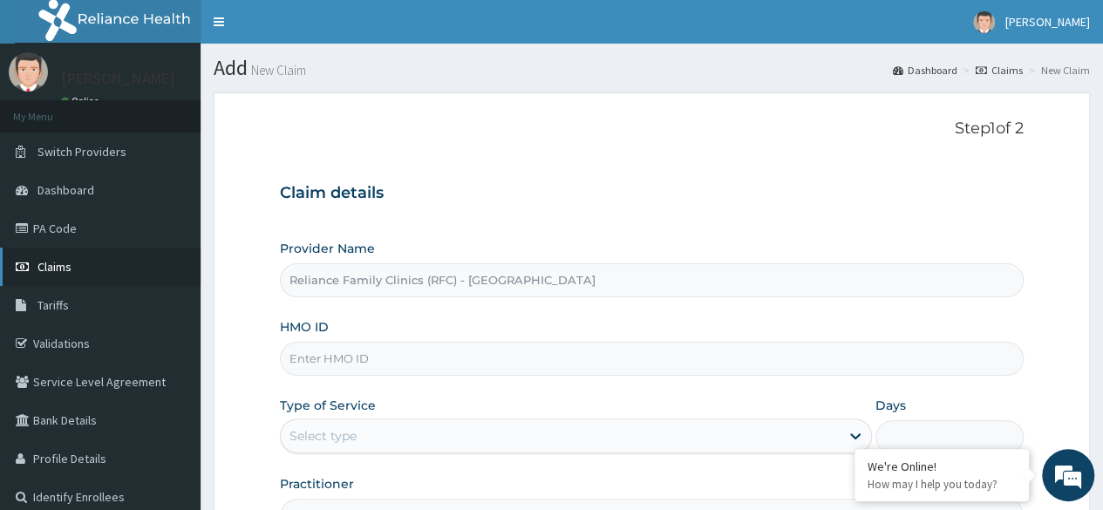
click at [53, 262] on span "Claims" at bounding box center [54, 267] width 34 height 16
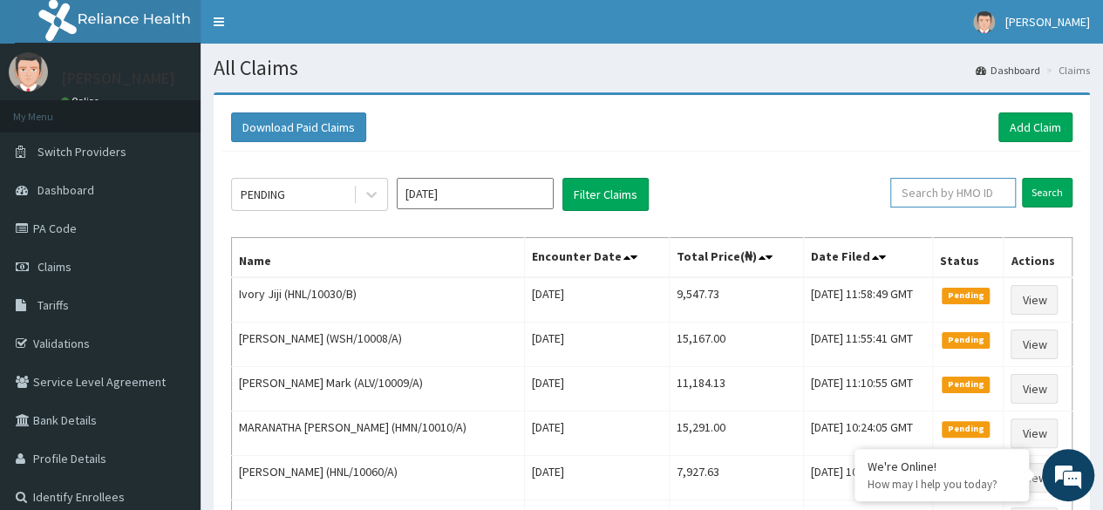
click at [913, 193] on input "text" at bounding box center [953, 193] width 126 height 30
paste input "TCE/10318/A"
type input "TCE/10318/A"
click at [1044, 187] on input "Search" at bounding box center [1047, 193] width 51 height 30
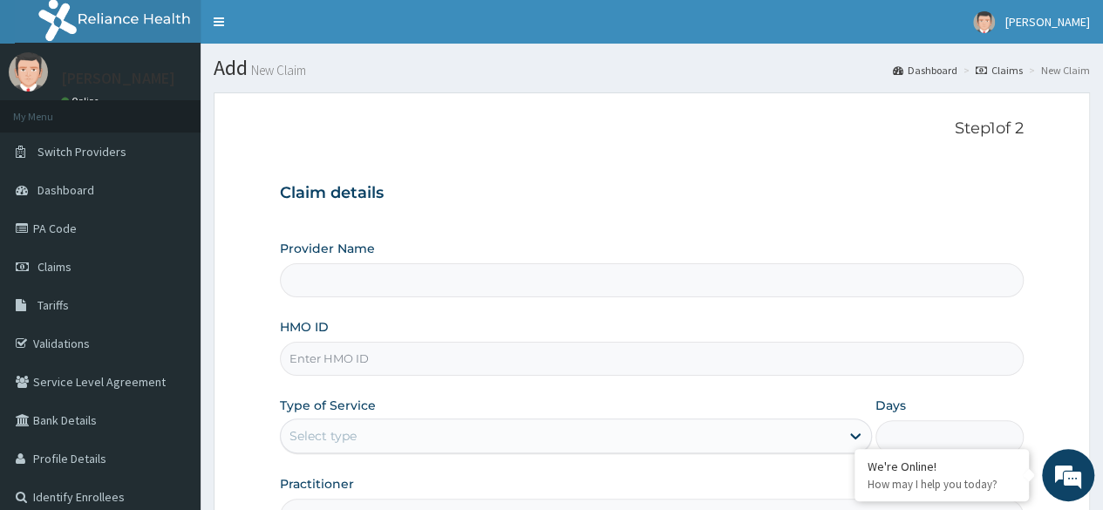
type input "Reliance Family Clinics (RFC) - [GEOGRAPHIC_DATA]"
click at [566, 355] on input "HMO ID" at bounding box center [652, 359] width 744 height 34
paste input "TCE/10318/A"
type input "TCE/10318/A"
drag, startPoint x: 1090, startPoint y: 144, endPoint x: 1083, endPoint y: 194, distance: 51.0
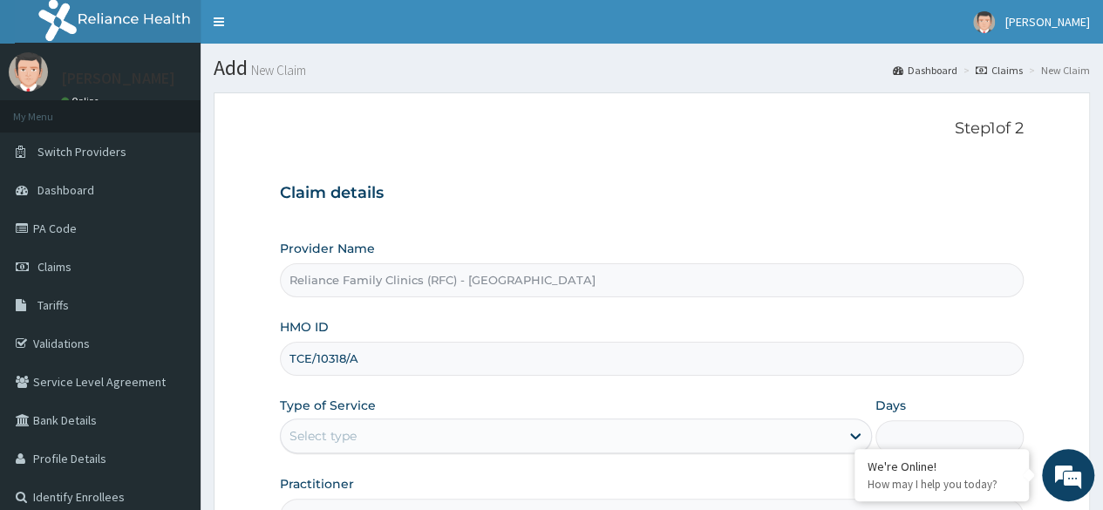
click at [1083, 194] on section "Step 1 of 2 Claim details Provider Name Reliance Family Clinics (RFC) - Lekki H…" at bounding box center [652, 375] width 902 height 592
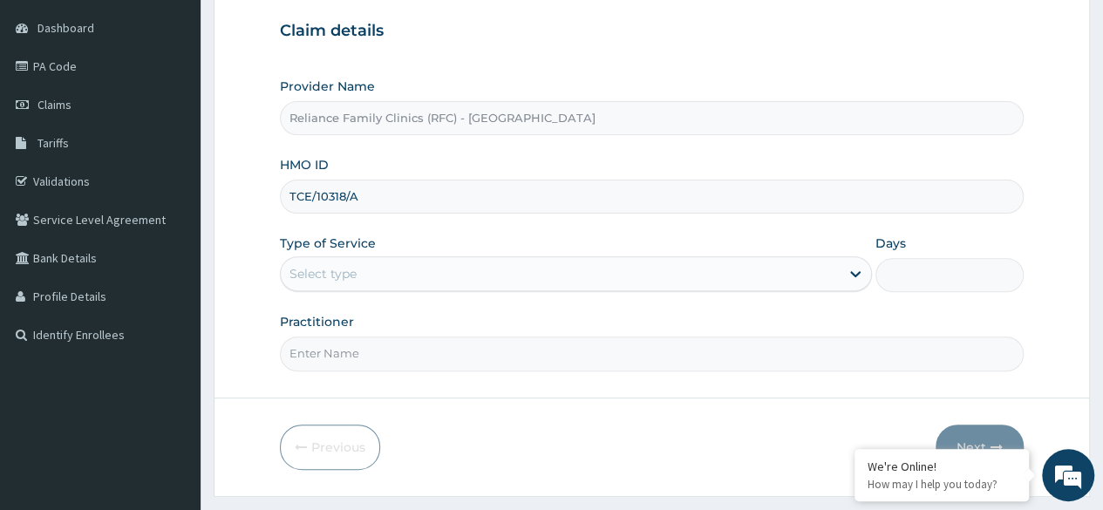
scroll to position [164, 0]
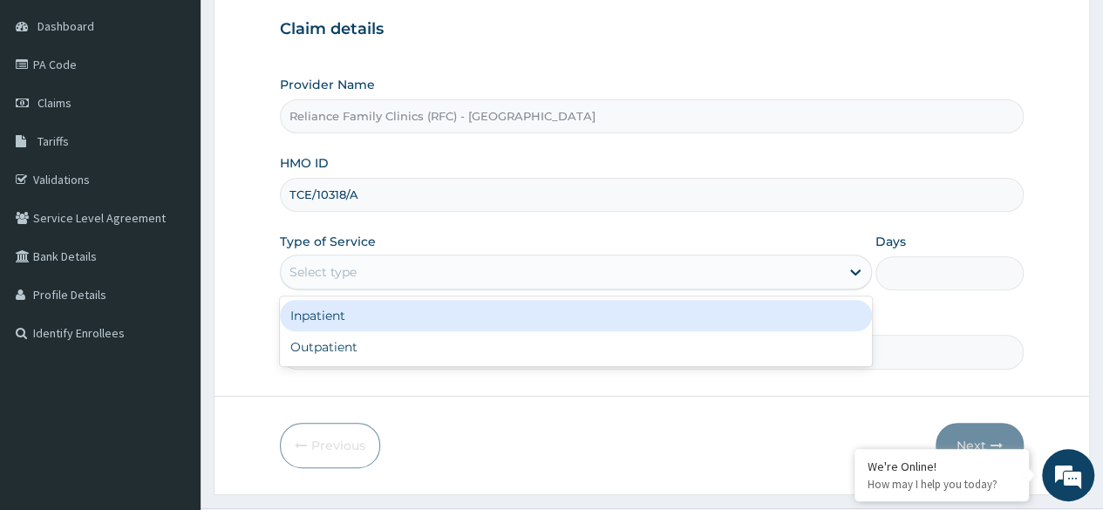
click at [839, 271] on div "Select type" at bounding box center [560, 272] width 559 height 28
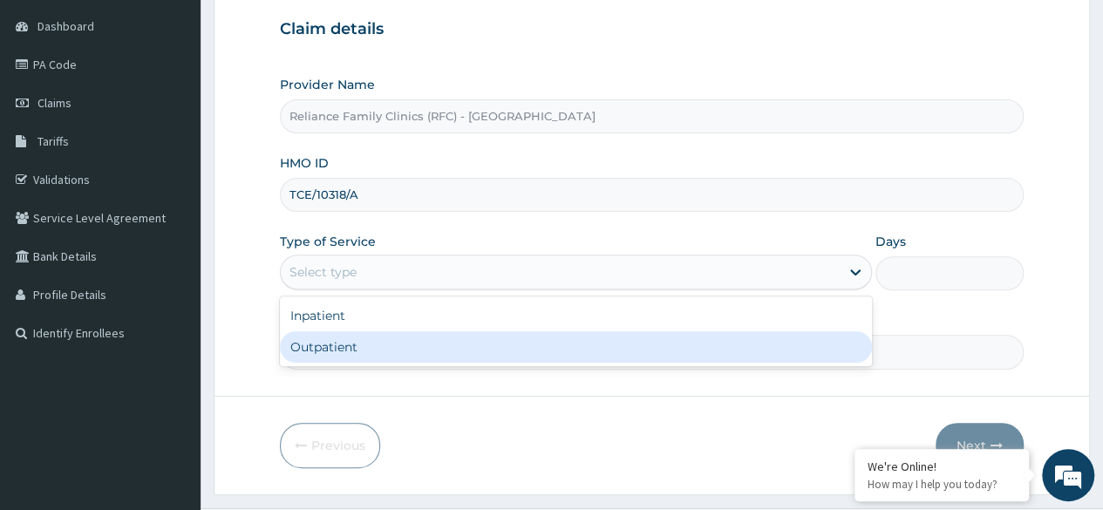
click at [697, 353] on div "Outpatient" at bounding box center [576, 346] width 592 height 31
type input "1"
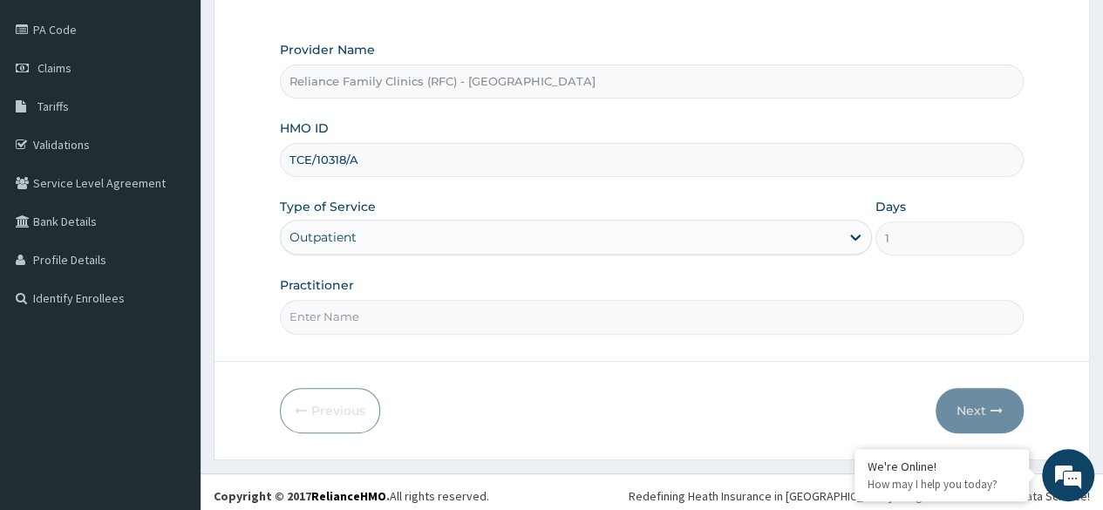
scroll to position [202, 0]
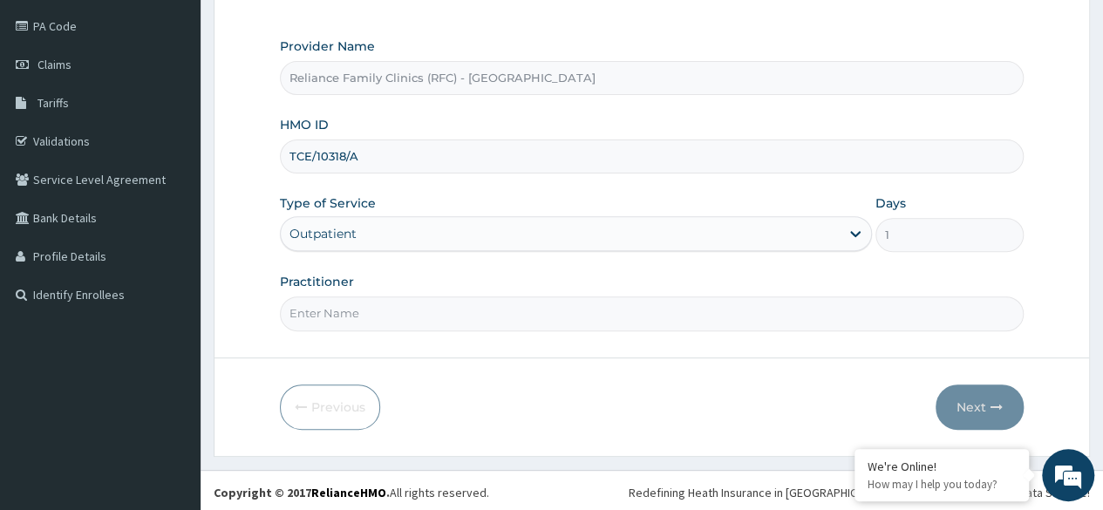
click at [459, 305] on input "Practitioner" at bounding box center [652, 313] width 744 height 34
type input "L"
type input "O"
type input "Dr Olabunmi"
click at [962, 400] on button "Next" at bounding box center [979, 406] width 88 height 45
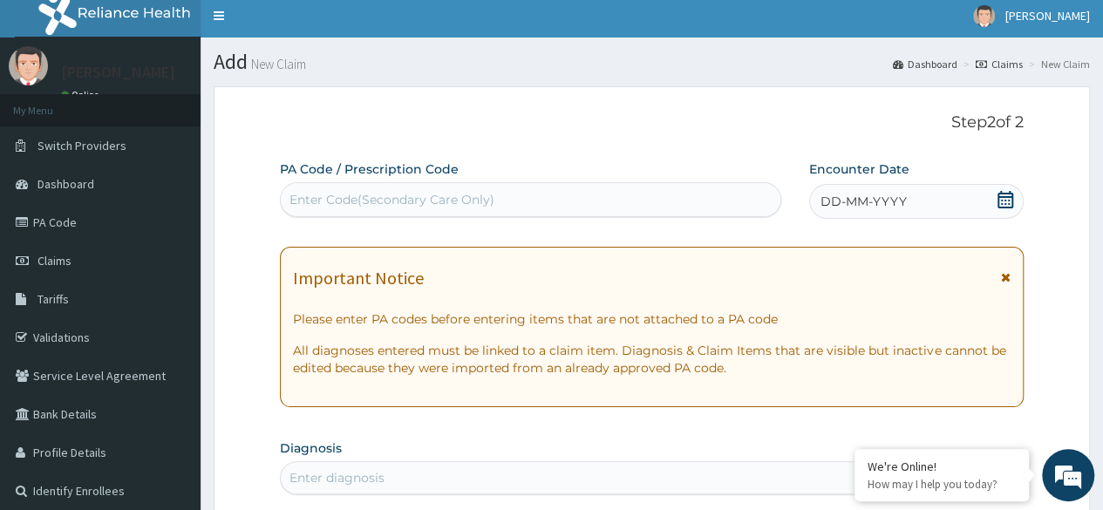
scroll to position [8, 0]
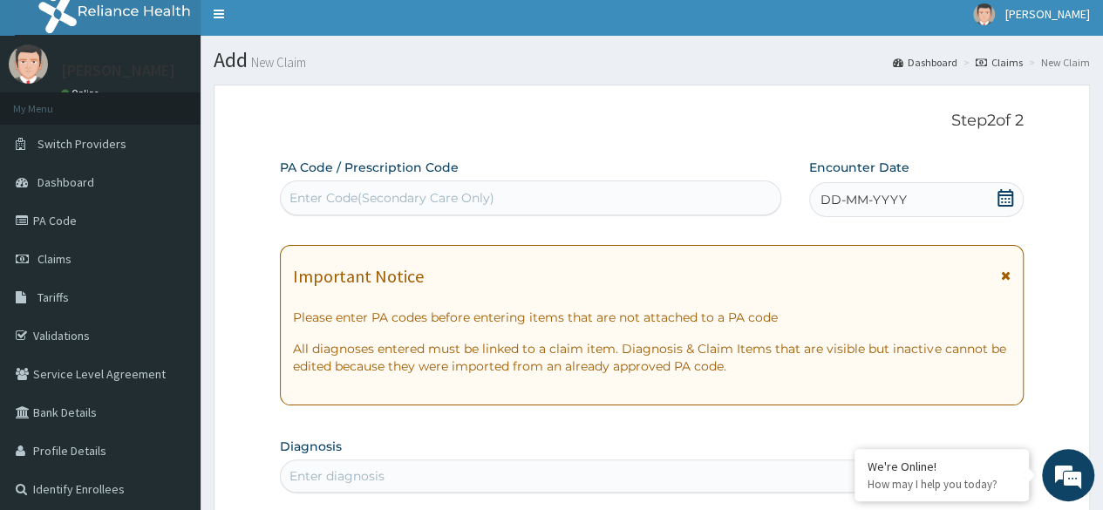
click at [1006, 193] on icon at bounding box center [1005, 197] width 17 height 17
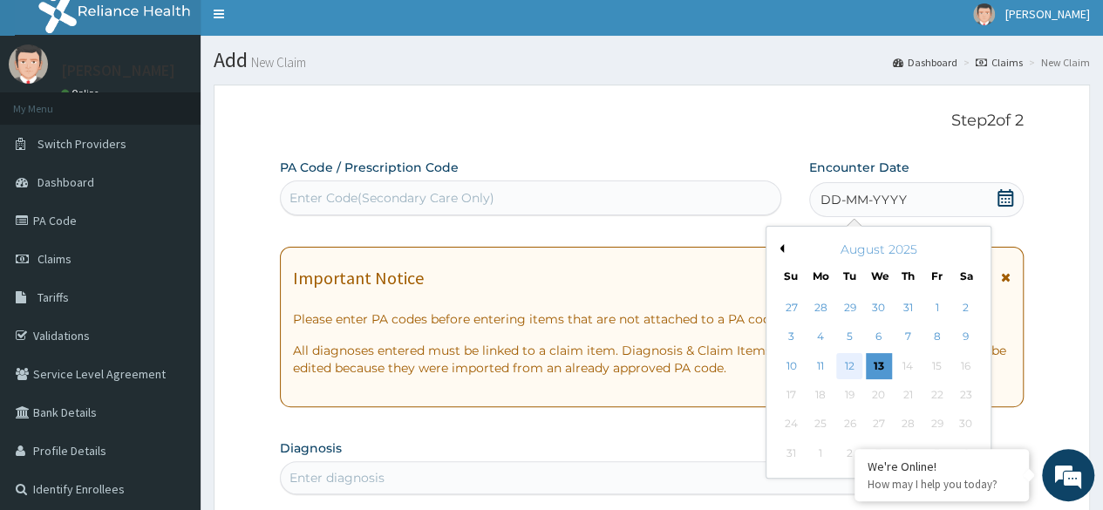
click at [848, 371] on div "12" at bounding box center [849, 366] width 26 height 26
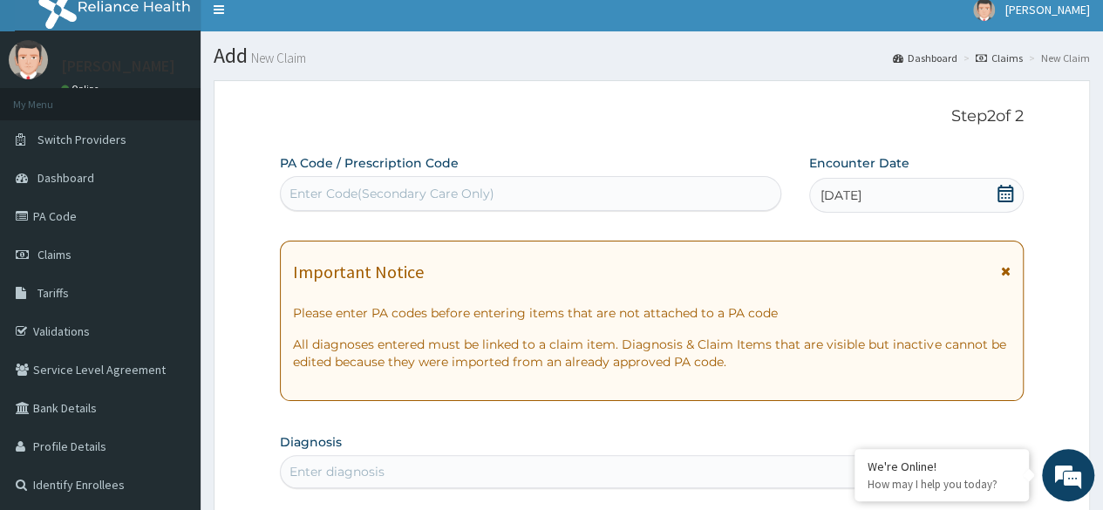
scroll to position [0, 0]
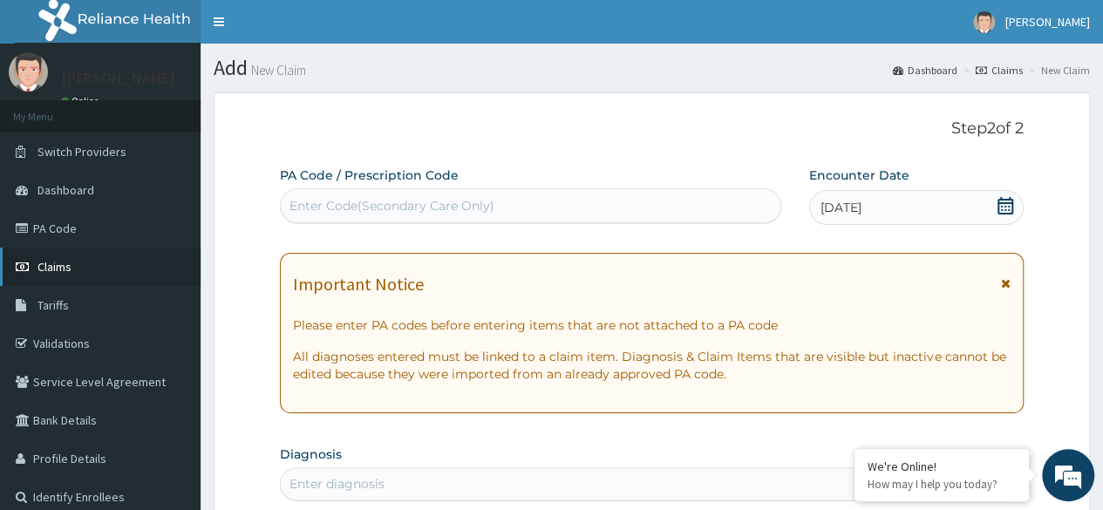
click at [61, 266] on span "Claims" at bounding box center [54, 267] width 34 height 16
click at [591, 289] on div "Important Notice" at bounding box center [652, 289] width 718 height 28
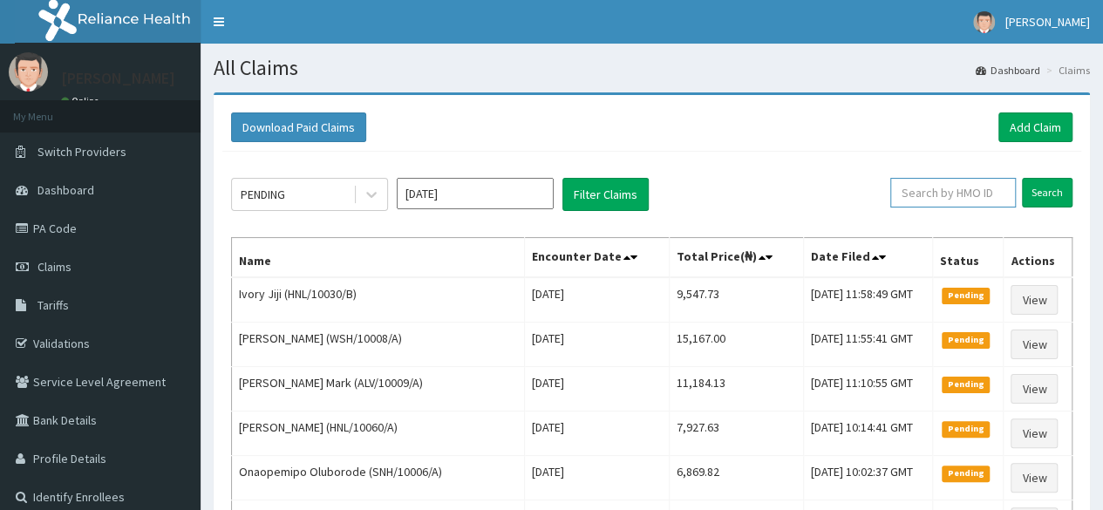
click at [918, 193] on input "text" at bounding box center [953, 193] width 126 height 30
paste input "FOI/10022/A"
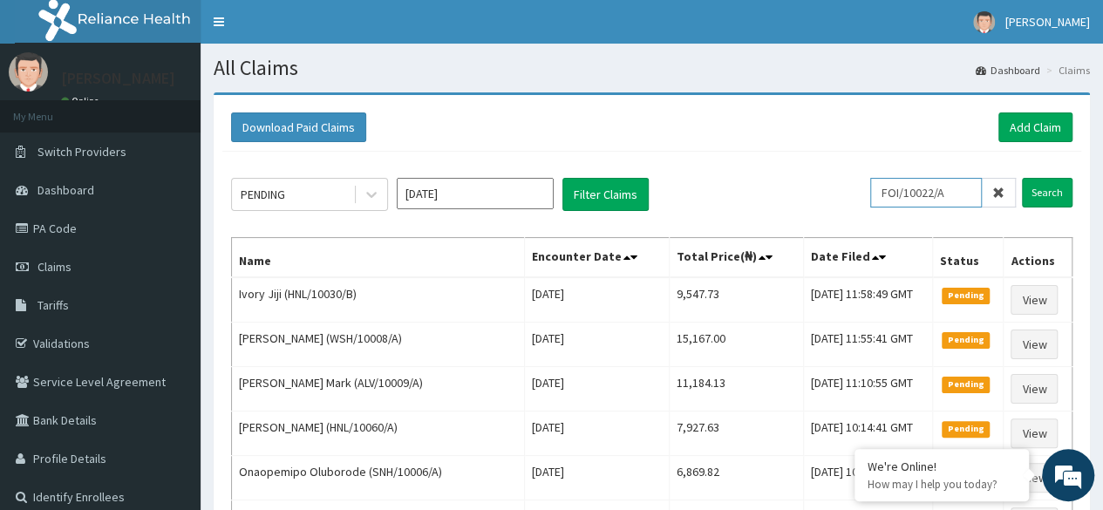
type input "FOI/10022/A"
click at [1022, 178] on input "Search" at bounding box center [1047, 193] width 51 height 30
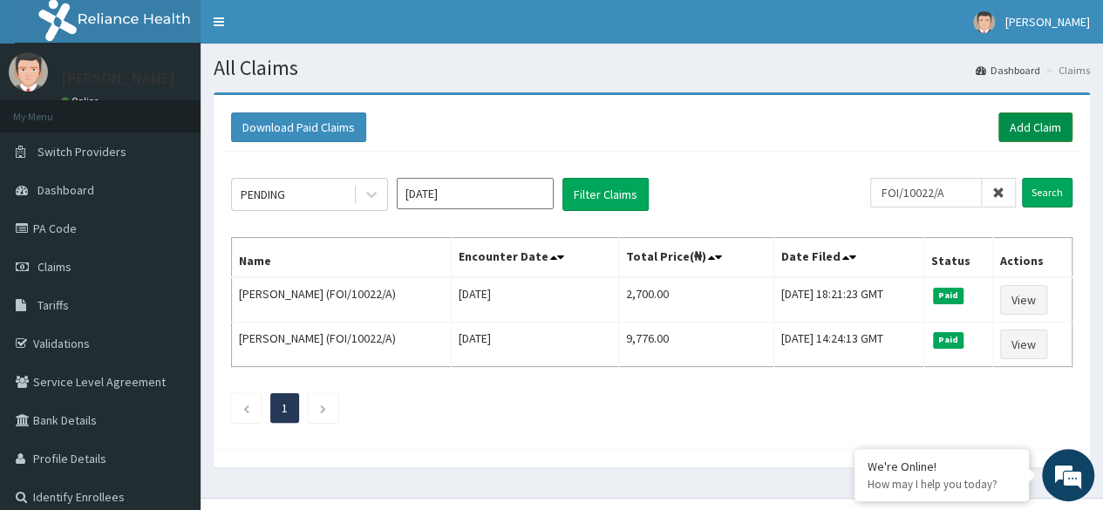
click at [1036, 128] on link "Add Claim" at bounding box center [1035, 127] width 74 height 30
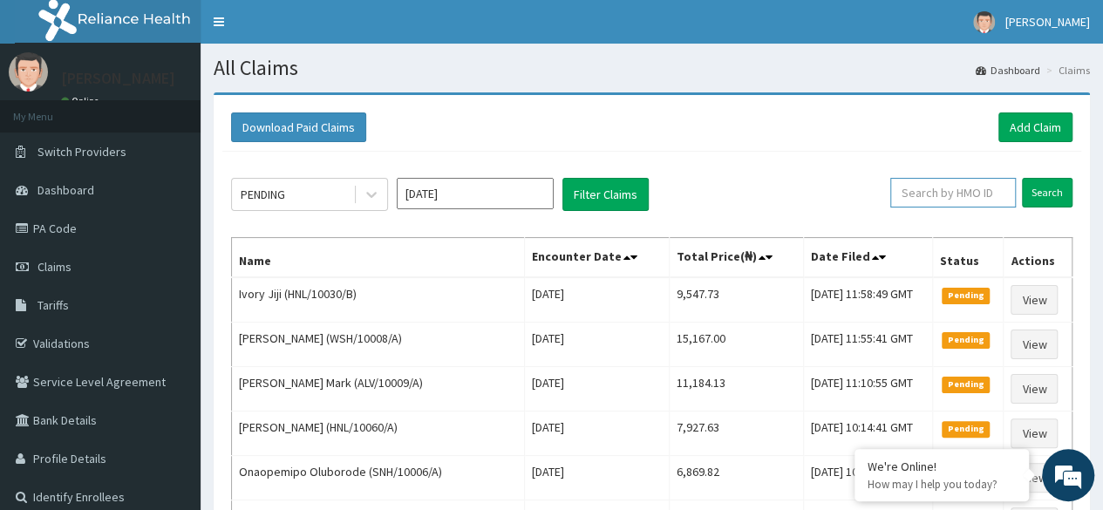
click at [943, 194] on input "text" at bounding box center [953, 193] width 126 height 30
paste input "2407490"
click at [1022, 178] on input "Search" at bounding box center [1047, 193] width 51 height 30
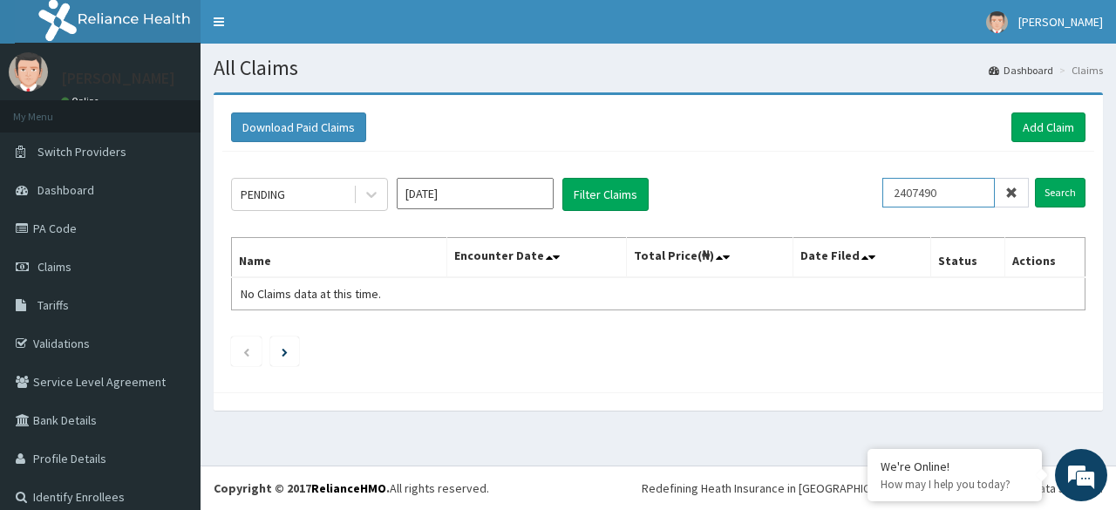
drag, startPoint x: 942, startPoint y: 189, endPoint x: 816, endPoint y: 224, distance: 130.3
click at [816, 224] on div "PENDING [DATE] Filter Claims 2407490 Search Name Encounter Date Total Price(₦) …" at bounding box center [658, 268] width 872 height 232
drag, startPoint x: 948, startPoint y: 188, endPoint x: 806, endPoint y: 207, distance: 143.3
click at [806, 207] on div "PENDING [DATE] Filter Claims 2407490 Search" at bounding box center [658, 194] width 854 height 33
paste input "FOI/10022/A"
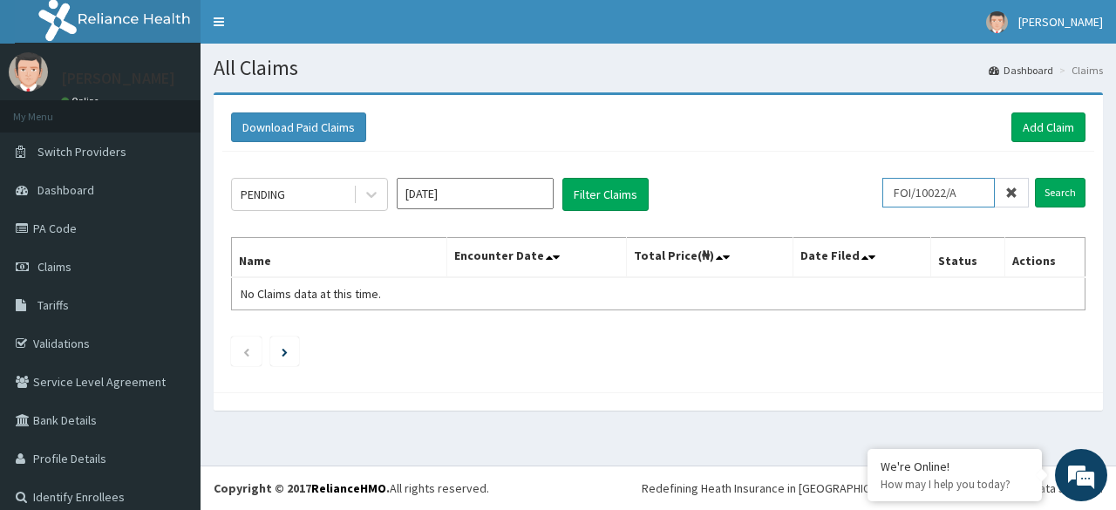
type input "FOI/10022/A"
click at [1035, 178] on input "Search" at bounding box center [1060, 193] width 51 height 30
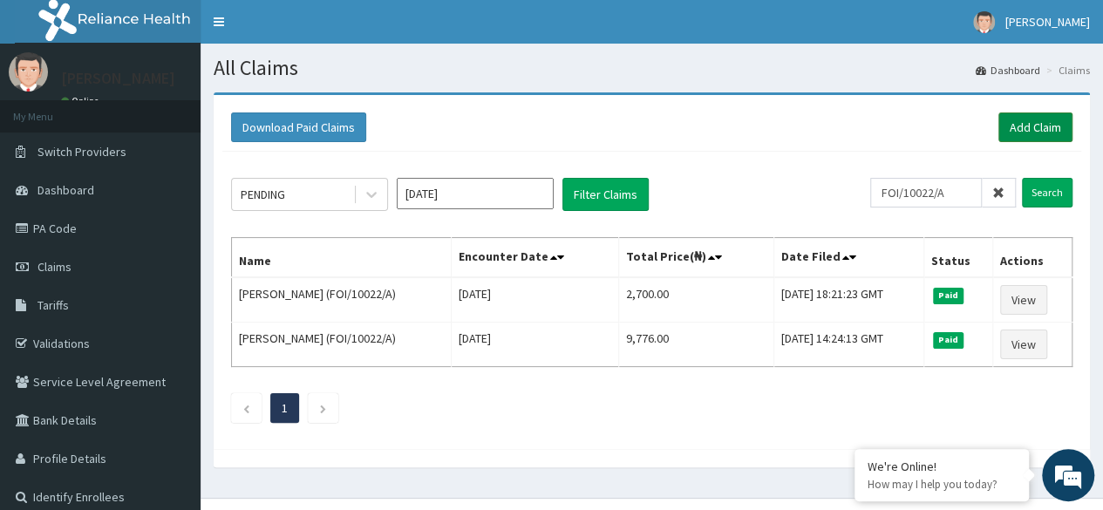
click at [1022, 132] on link "Add Claim" at bounding box center [1035, 127] width 74 height 30
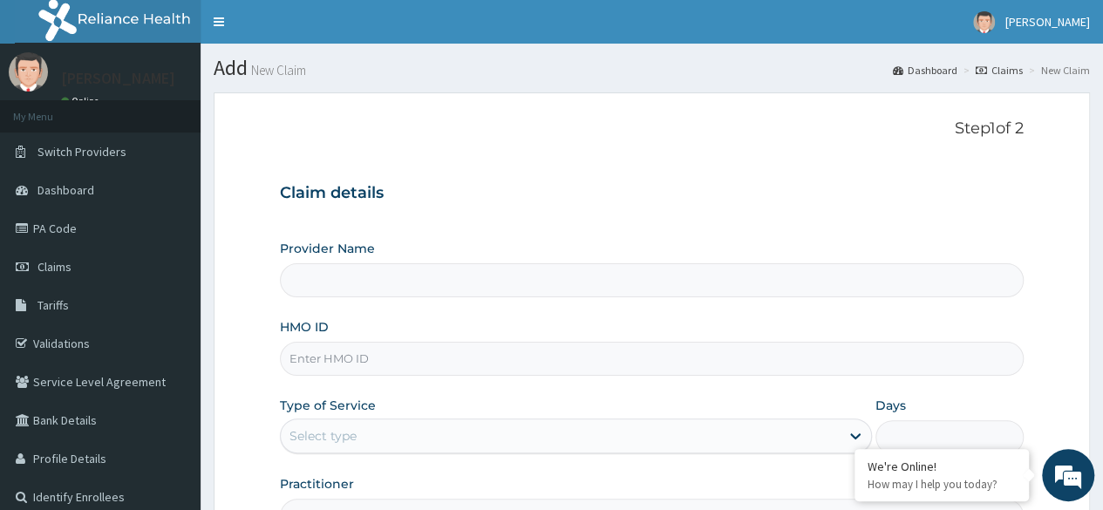
type input "Reliance Family Clinics (RFC) - [GEOGRAPHIC_DATA]"
click at [497, 365] on input "HMO ID" at bounding box center [652, 359] width 744 height 34
paste input "FOI/10022/A"
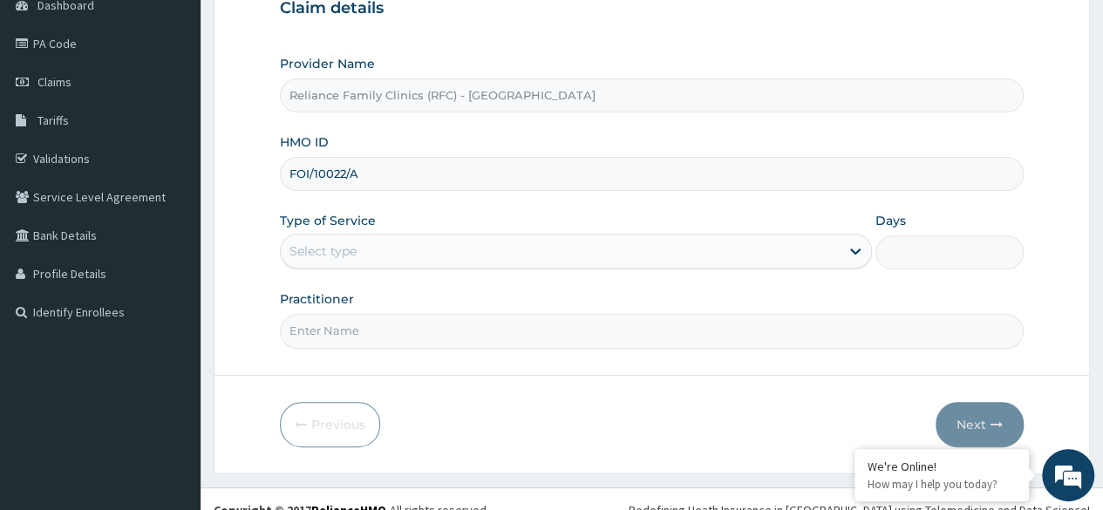
scroll to position [187, 0]
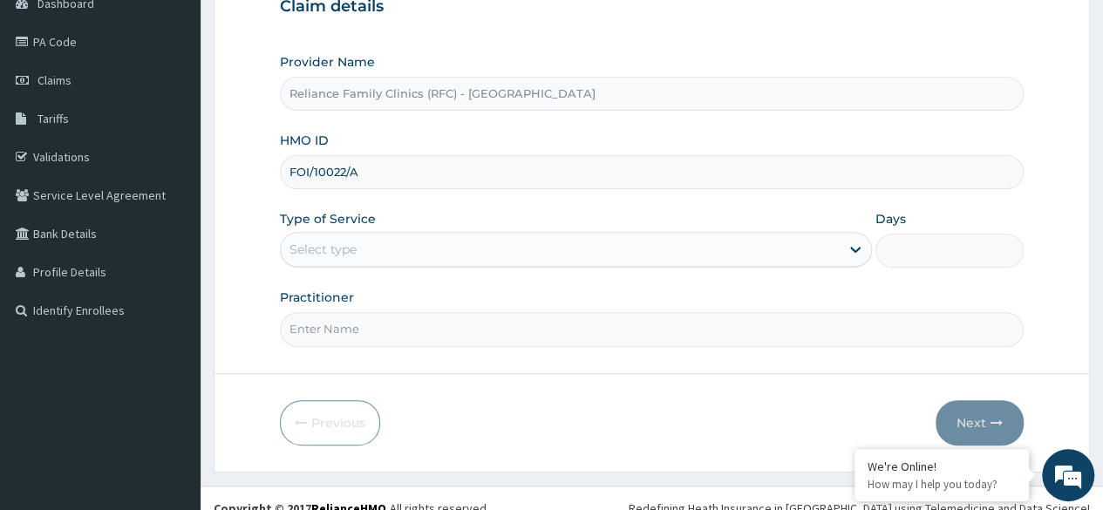
type input "FOI/10022/A"
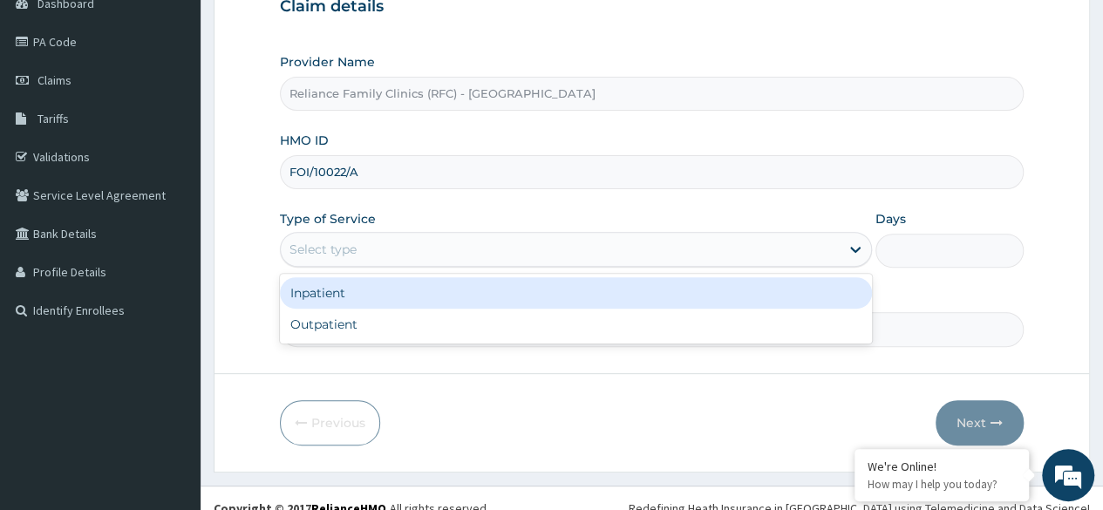
click at [692, 247] on div "Select type" at bounding box center [560, 249] width 559 height 28
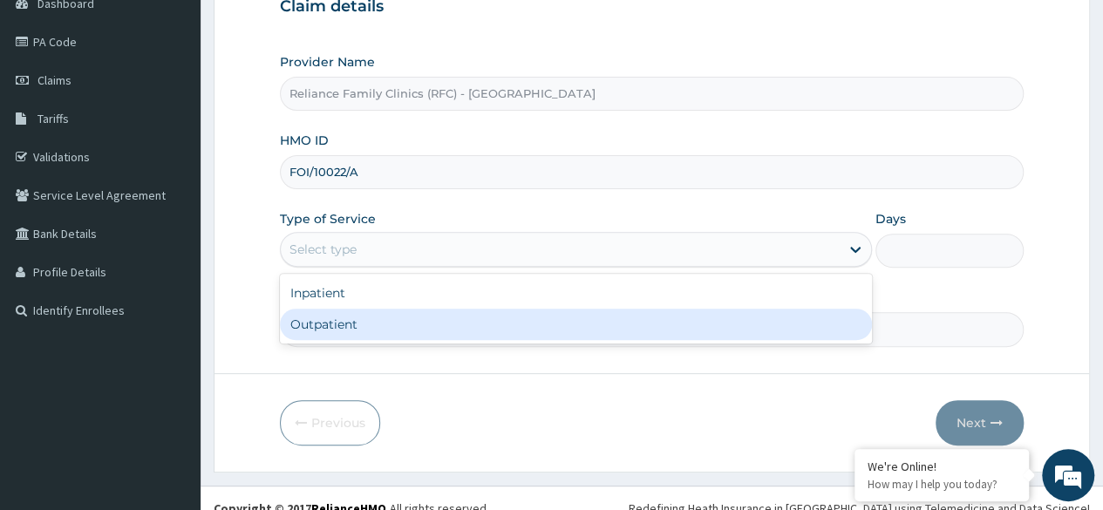
click at [565, 332] on div "Outpatient" at bounding box center [576, 324] width 592 height 31
type input "1"
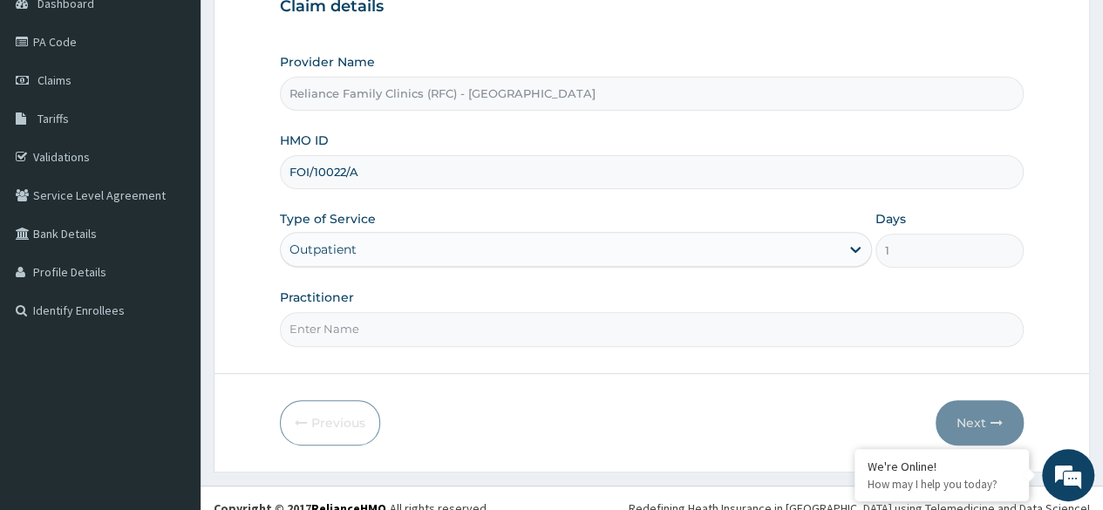
click at [497, 323] on input "Practitioner" at bounding box center [652, 329] width 744 height 34
type input "Olubunmi"
click at [980, 412] on button "Next" at bounding box center [979, 422] width 88 height 45
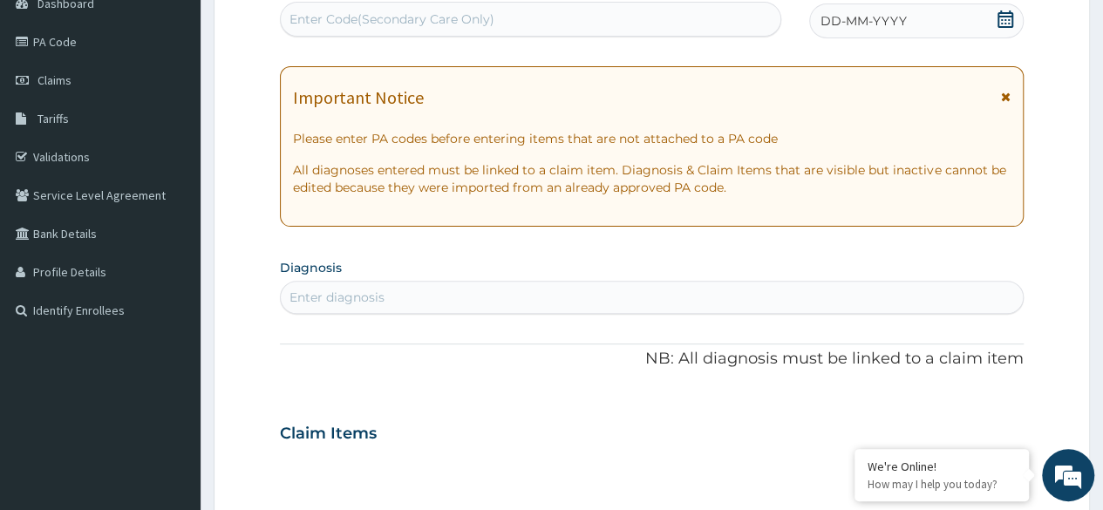
click at [998, 13] on icon at bounding box center [1005, 18] width 16 height 17
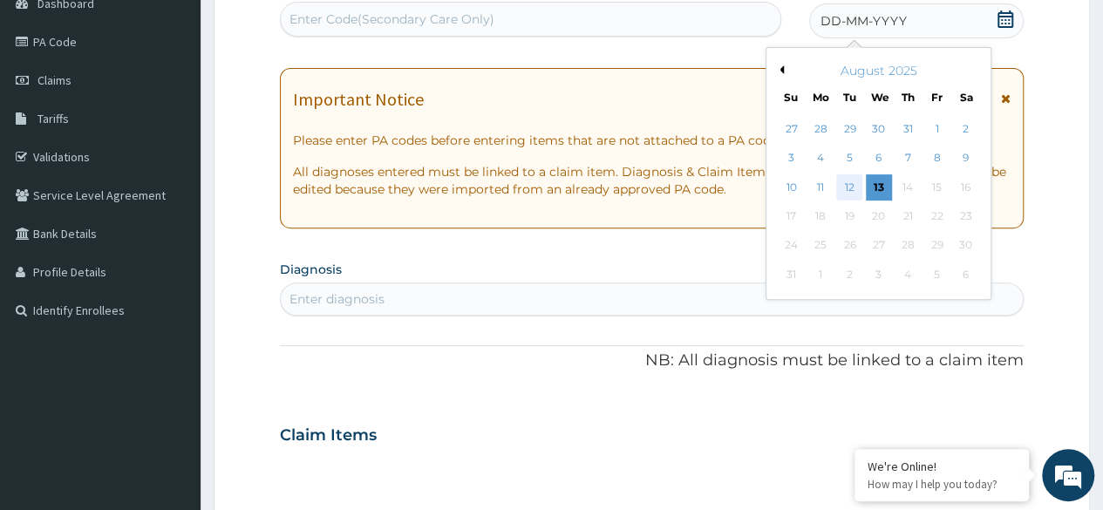
click at [851, 190] on div "12" at bounding box center [849, 187] width 26 height 26
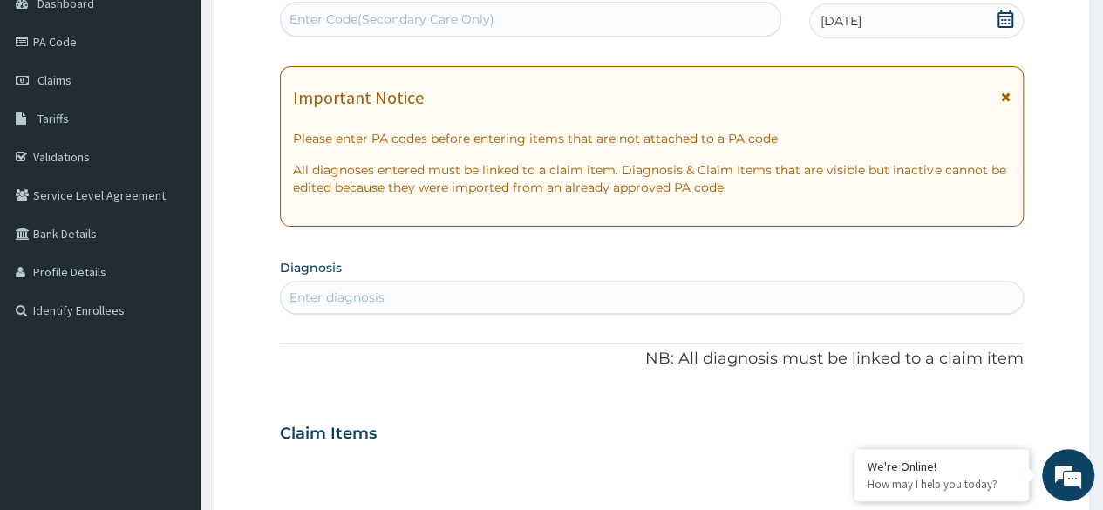
click at [395, 296] on div "Enter diagnosis" at bounding box center [652, 297] width 742 height 28
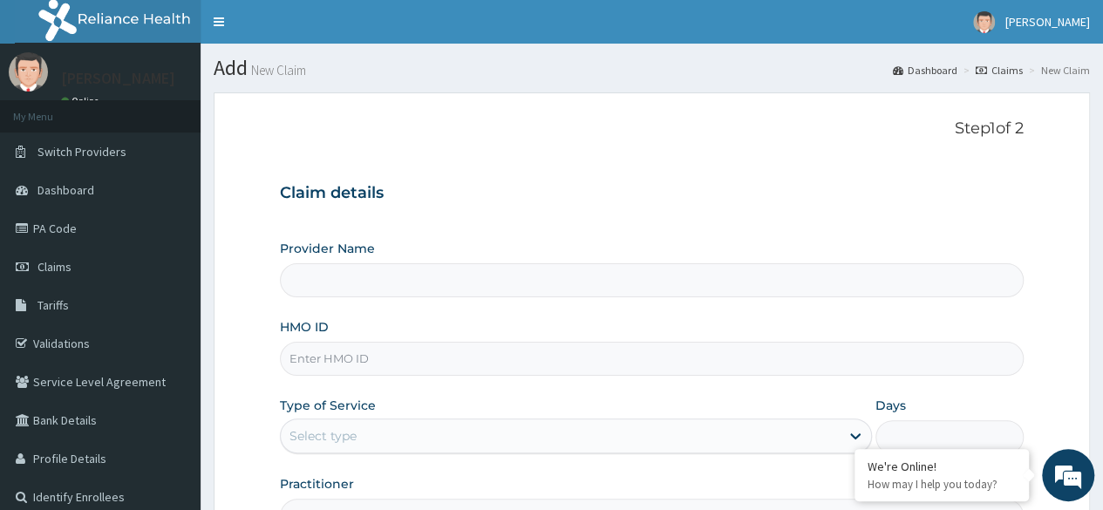
click at [344, 358] on input "HMO ID" at bounding box center [652, 359] width 744 height 34
type input "Reliance Family Clinics (RFC) - [GEOGRAPHIC_DATA]"
paste input "FOI/10022/A"
type input "FOI/10022/A"
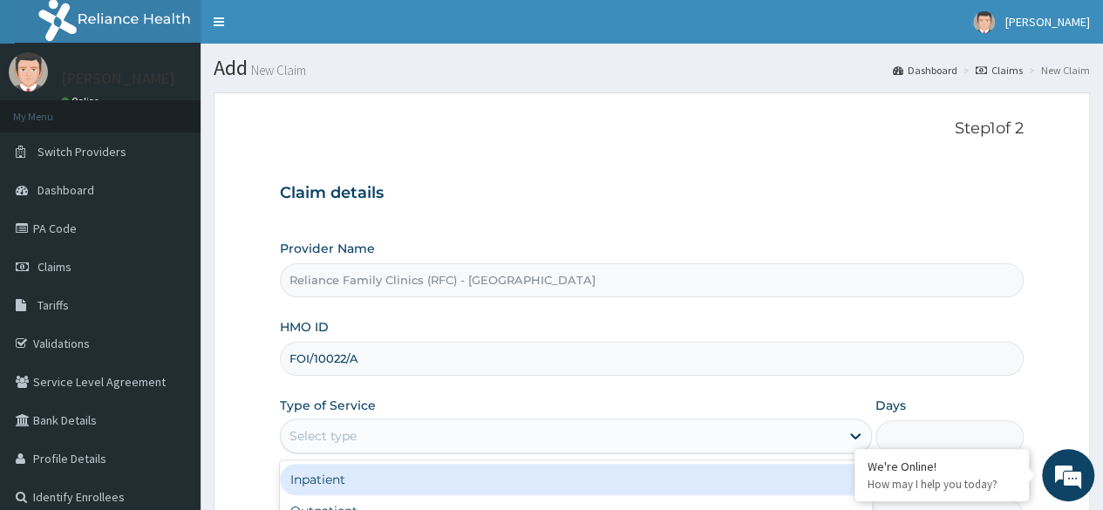
click at [571, 432] on div "Select type" at bounding box center [560, 436] width 559 height 28
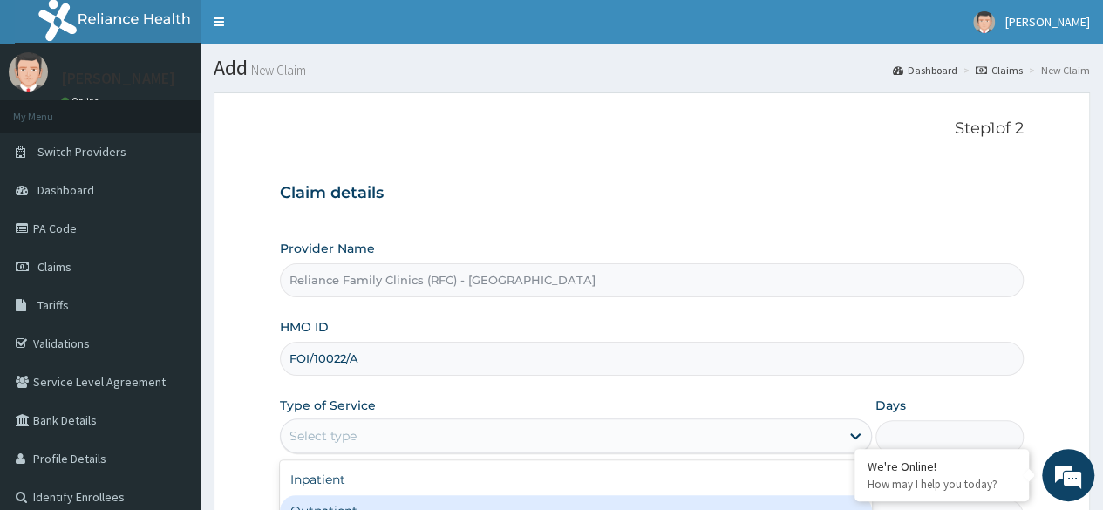
click at [455, 503] on div "Outpatient" at bounding box center [576, 510] width 592 height 31
type input "1"
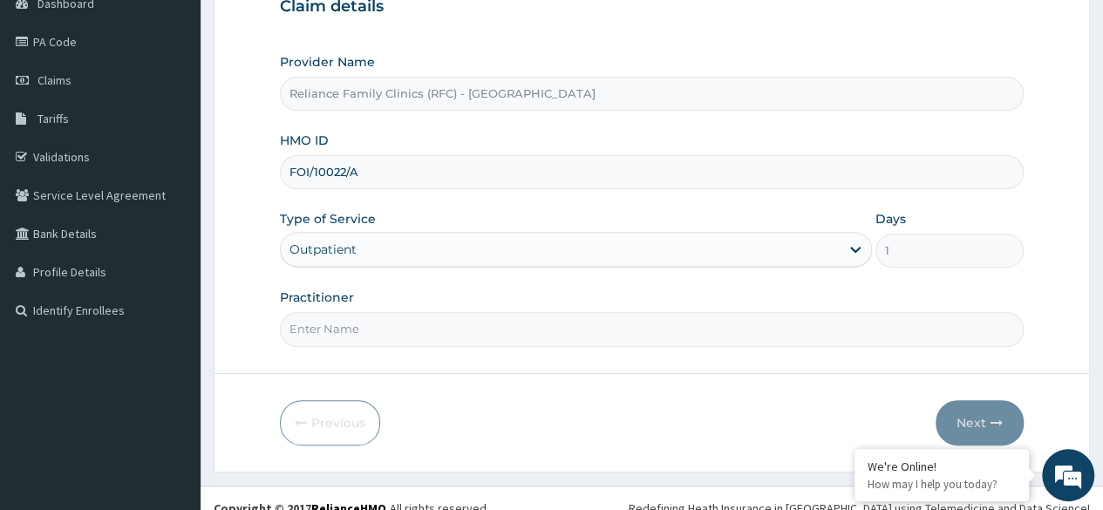
scroll to position [202, 0]
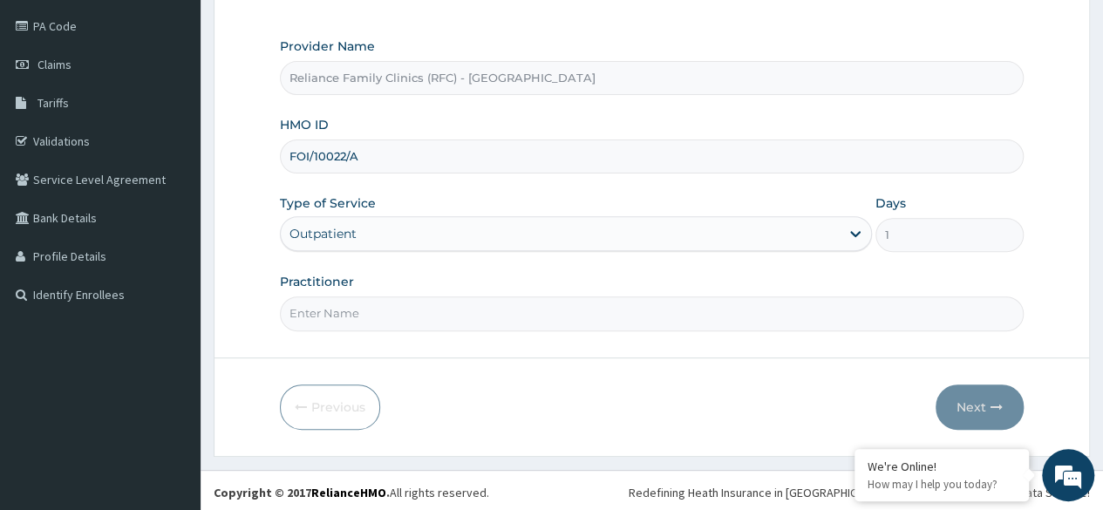
click at [509, 312] on input "Practitioner" at bounding box center [652, 313] width 744 height 34
type input "olubunmi"
click at [969, 405] on button "Next" at bounding box center [979, 406] width 88 height 45
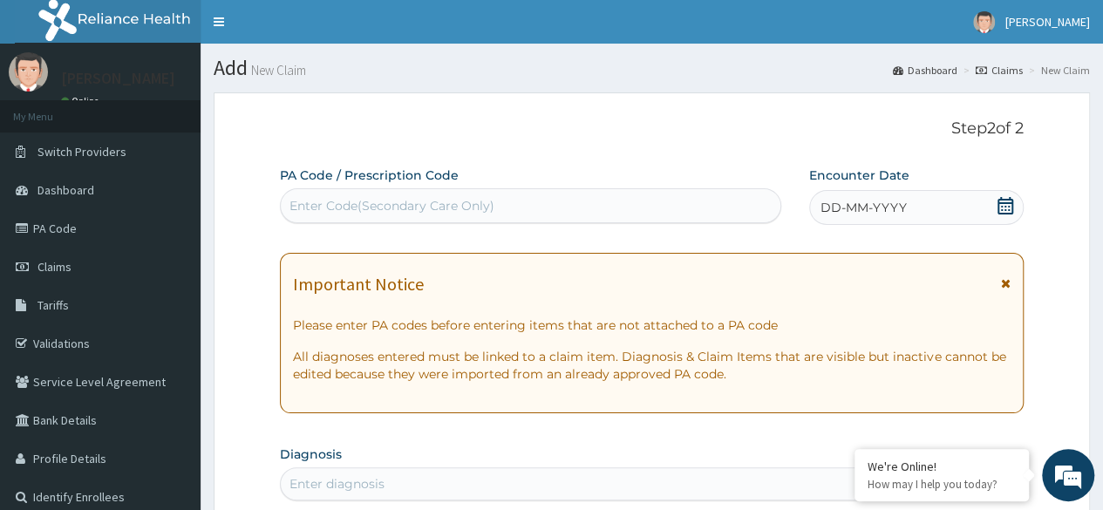
click at [1004, 208] on icon at bounding box center [1005, 205] width 17 height 17
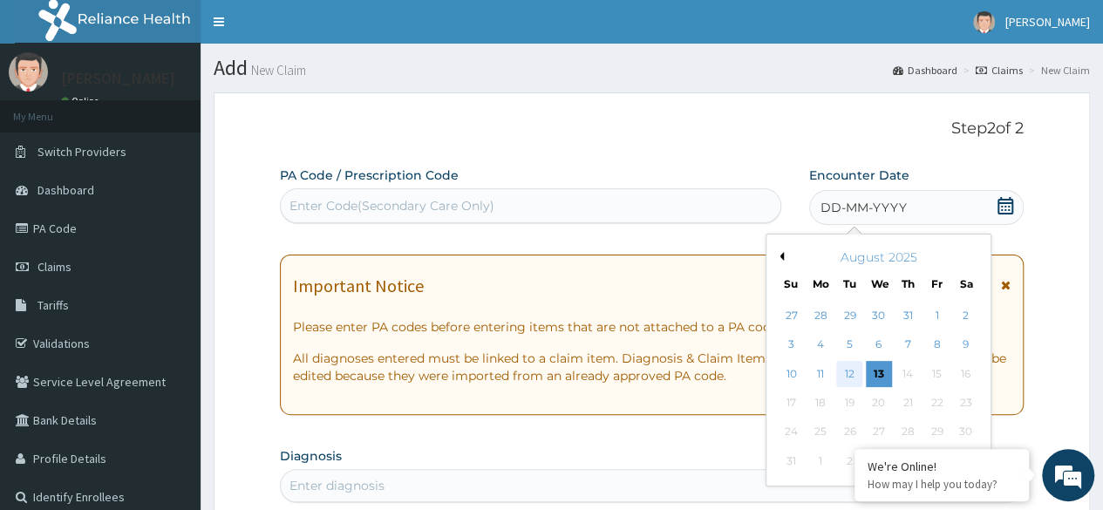
click at [854, 374] on div "12" at bounding box center [849, 374] width 26 height 26
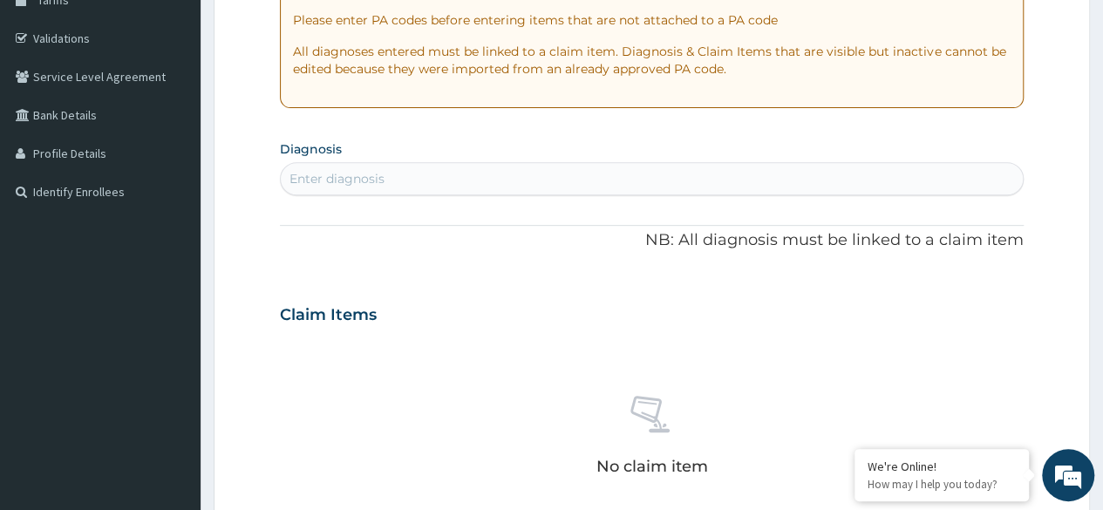
scroll to position [321, 0]
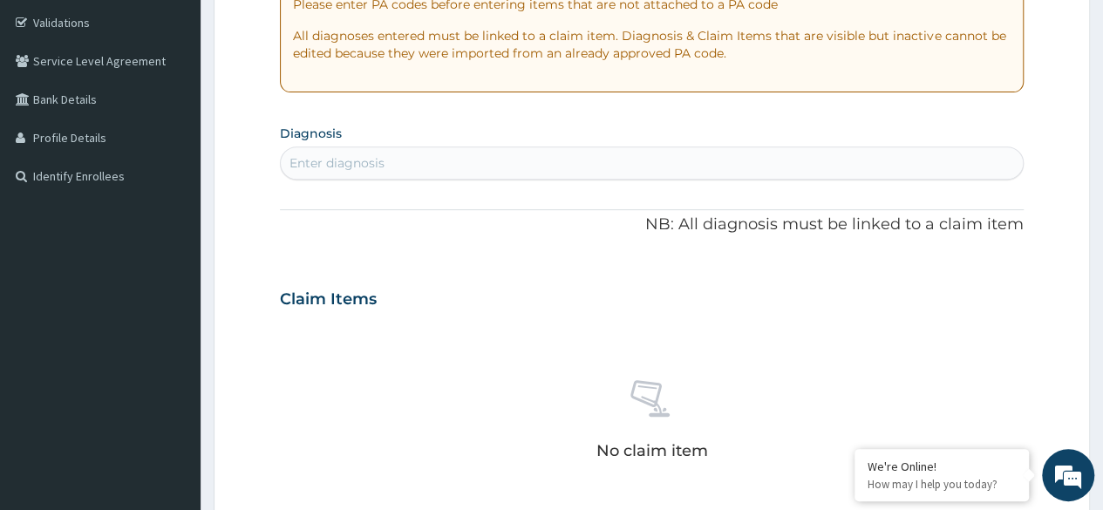
click at [619, 154] on div "Enter diagnosis" at bounding box center [652, 163] width 742 height 28
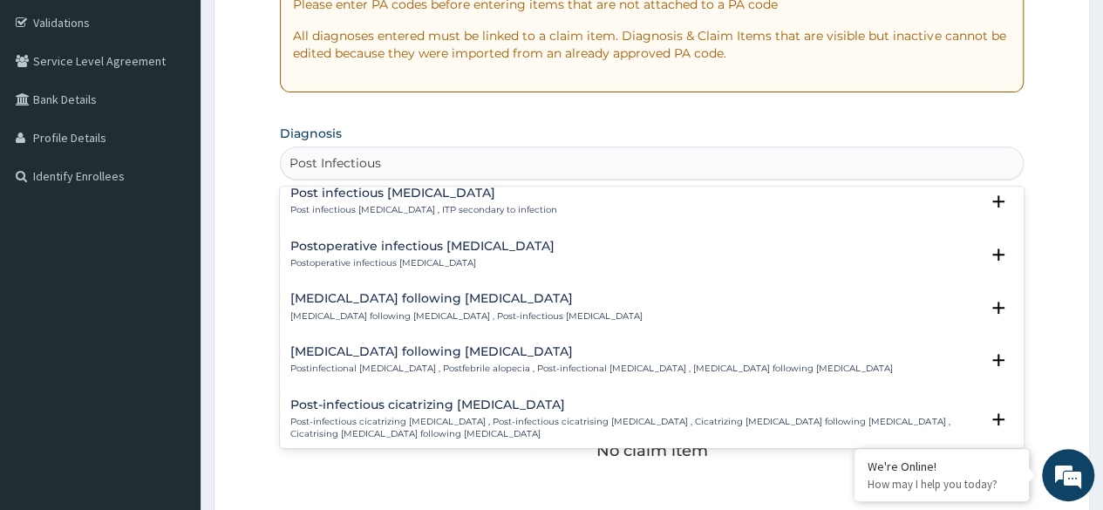
scroll to position [898, 0]
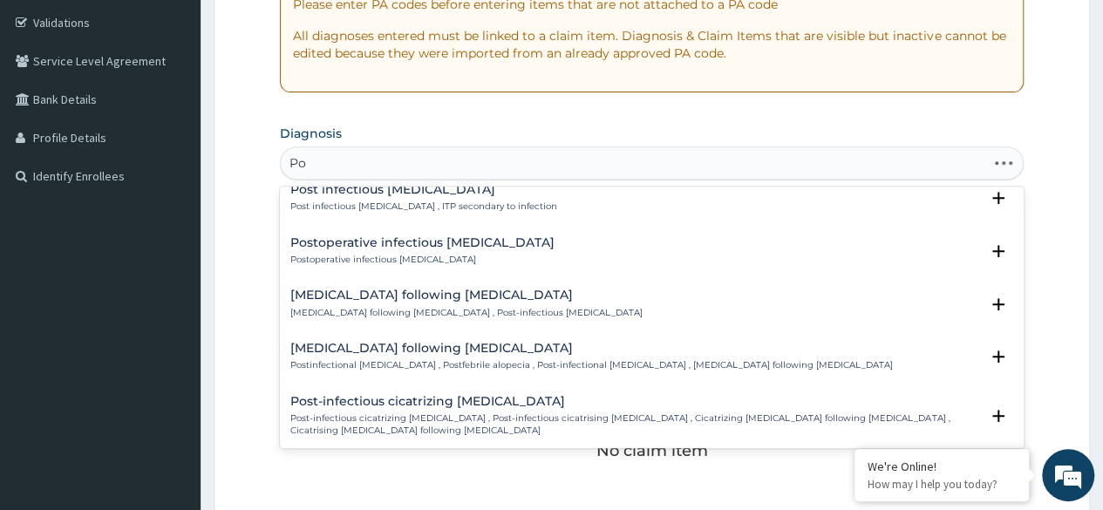
type input "P"
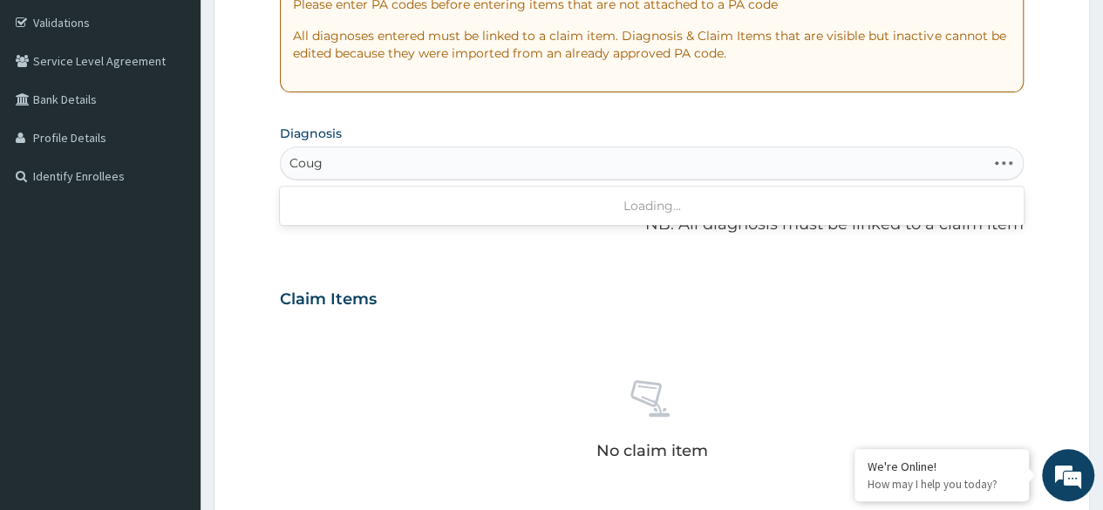
type input "Cough"
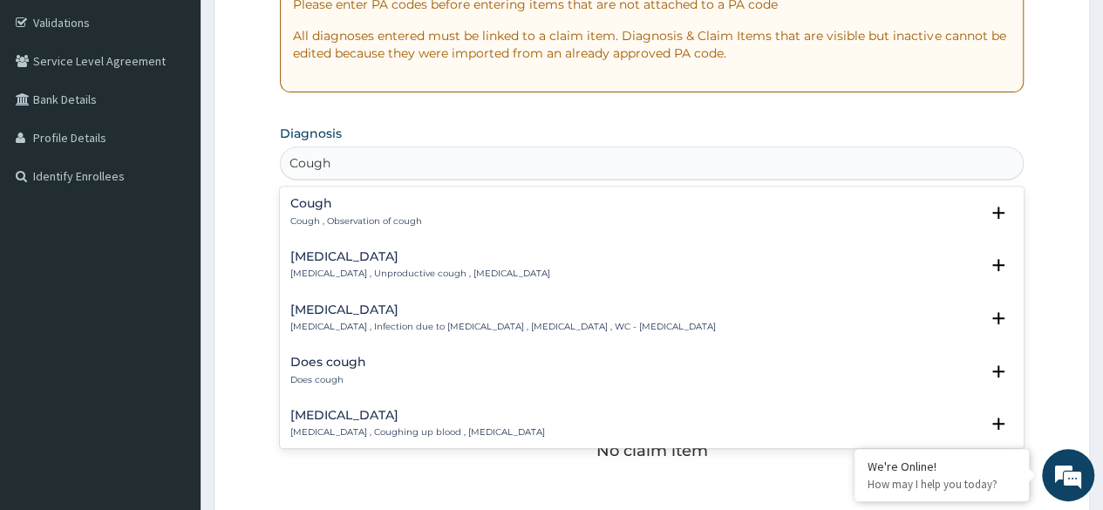
click at [488, 217] on div "Cough Cough , Observation of cough" at bounding box center [651, 212] width 723 height 31
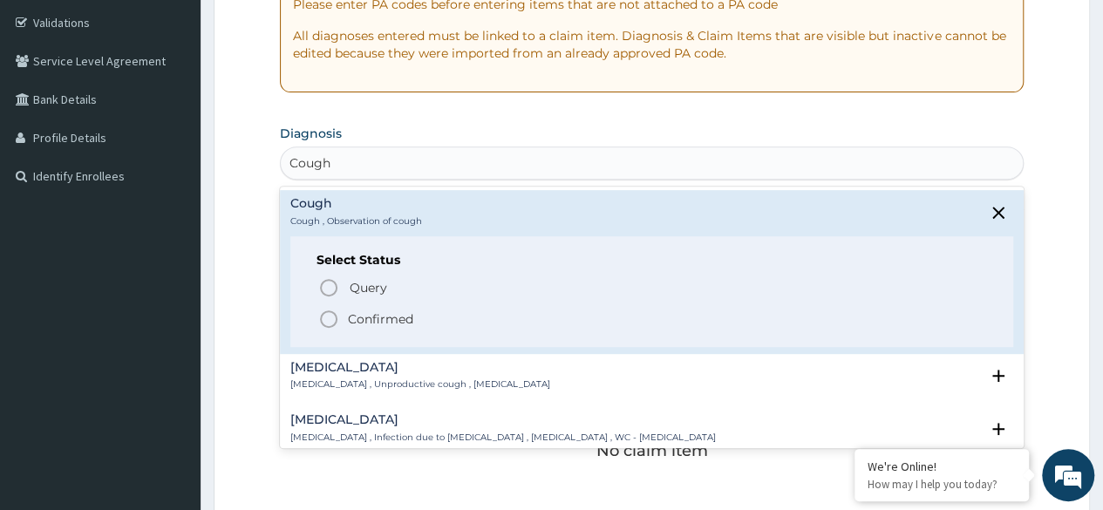
click at [386, 313] on p "Confirmed" at bounding box center [380, 318] width 65 height 17
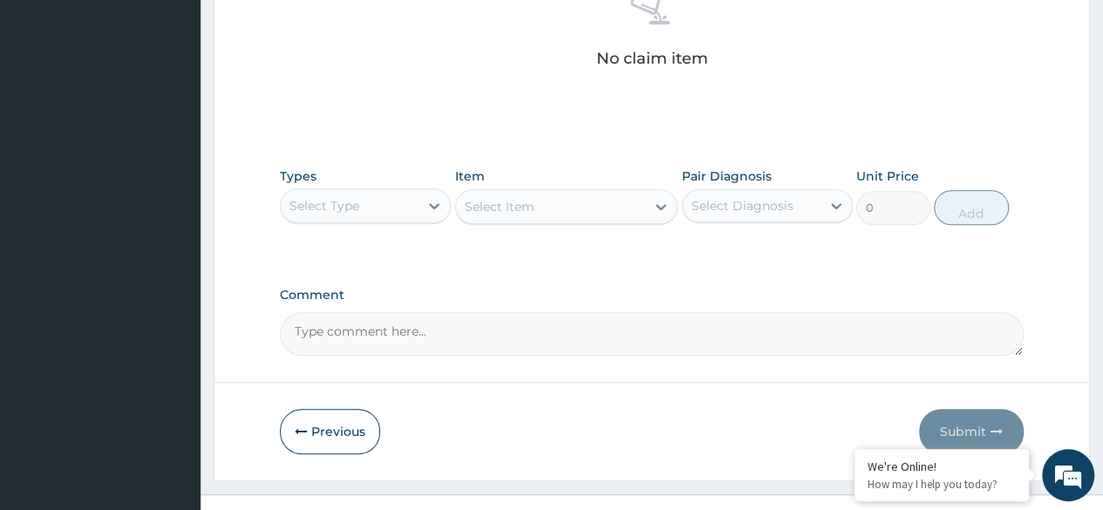
scroll to position [721, 0]
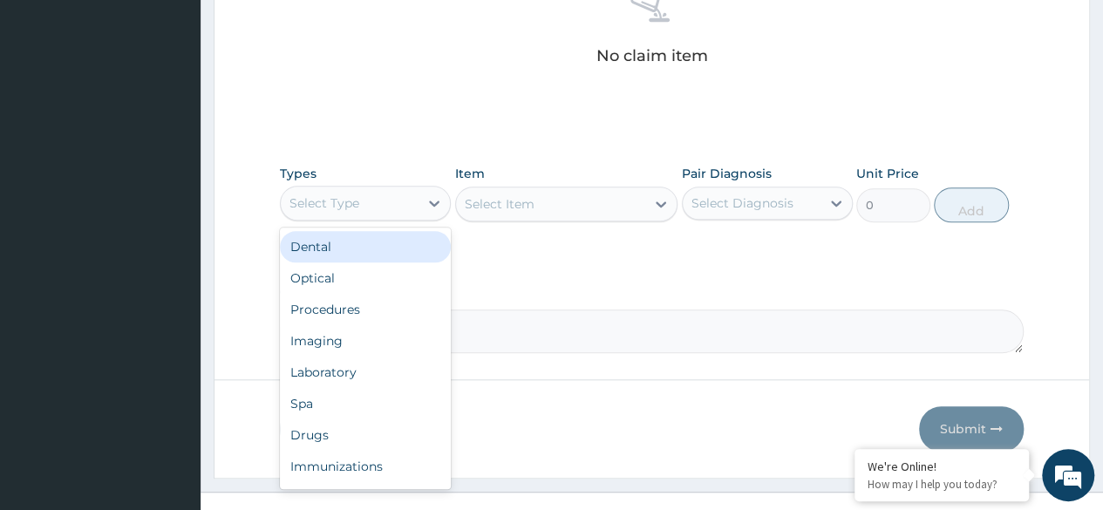
click at [328, 203] on div "Select Type" at bounding box center [324, 202] width 70 height 17
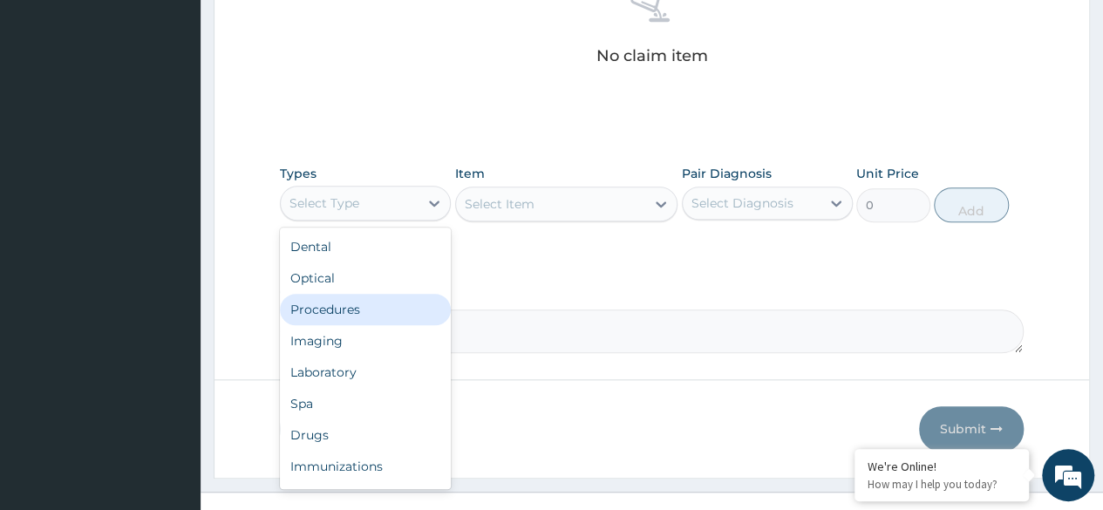
click at [340, 307] on div "Procedures" at bounding box center [365, 309] width 171 height 31
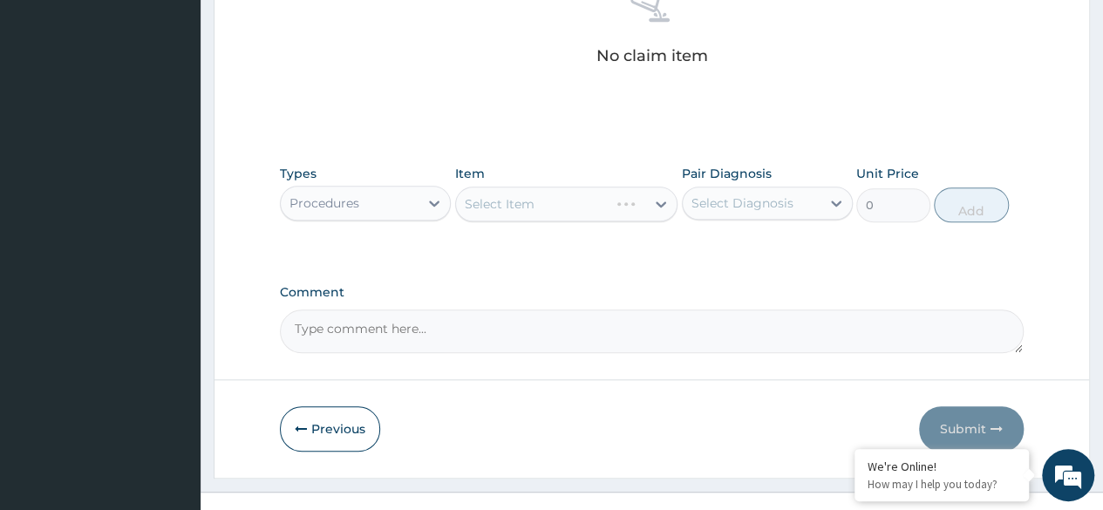
click at [595, 174] on div "Item Select Item" at bounding box center [566, 194] width 223 height 58
click at [747, 207] on div "Select Diagnosis" at bounding box center [742, 202] width 102 height 17
click at [704, 243] on div "Cough" at bounding box center [767, 248] width 171 height 36
checkbox input "true"
click at [612, 200] on div "Select Item" at bounding box center [566, 204] width 223 height 35
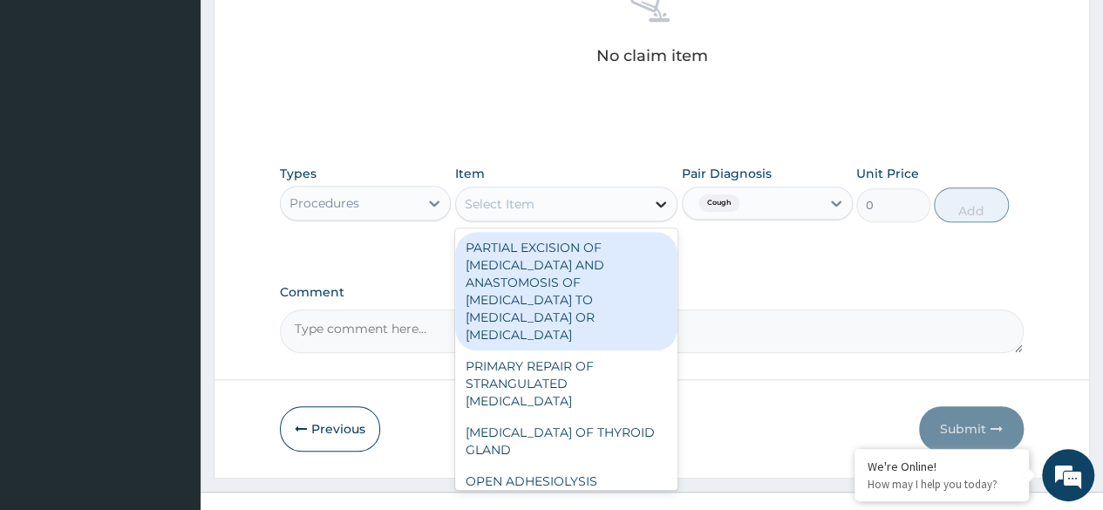
click at [648, 201] on div at bounding box center [660, 203] width 31 height 31
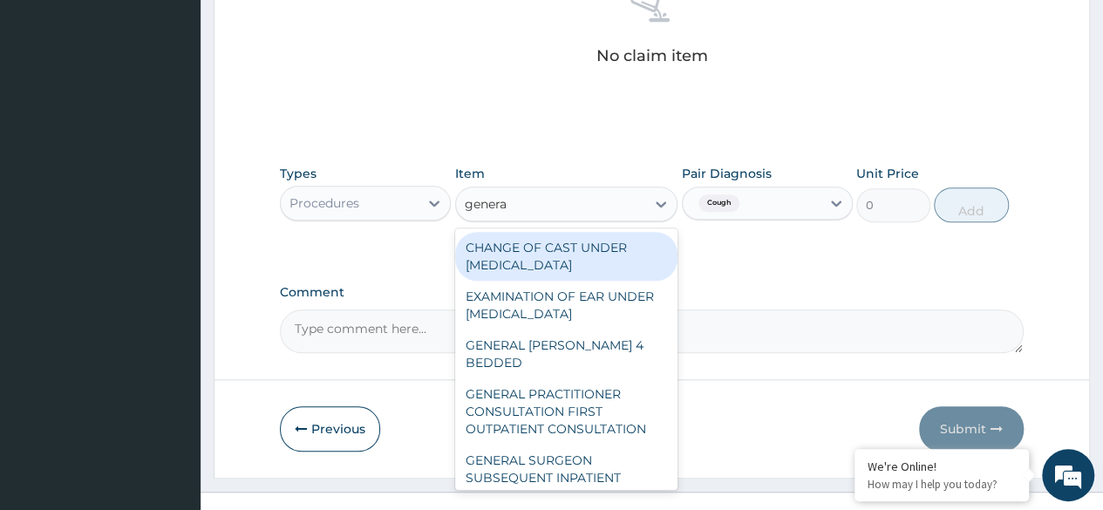
type input "general"
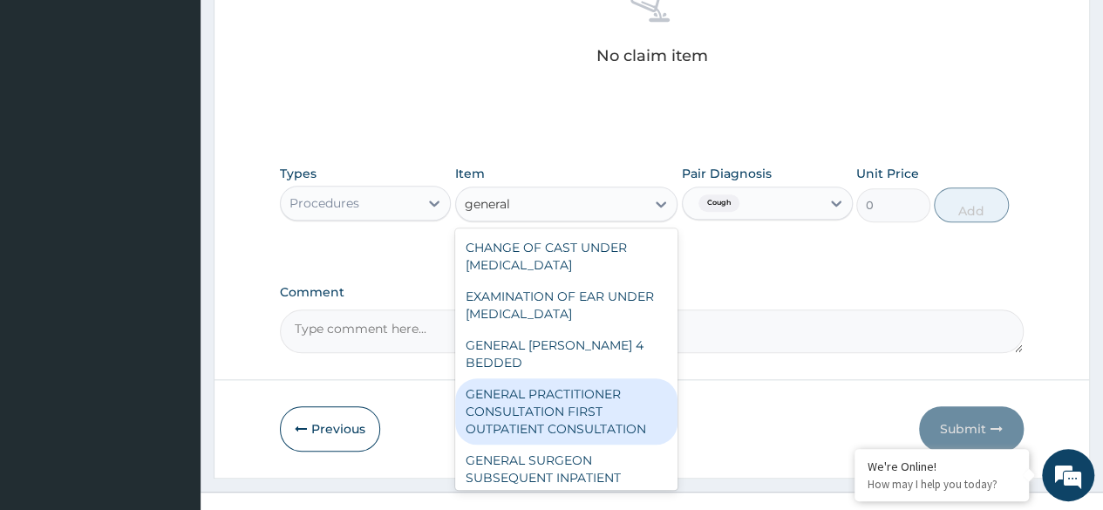
click at [615, 400] on div "GENERAL PRACTITIONER CONSULTATION FIRST OUTPATIENT CONSULTATION" at bounding box center [566, 411] width 223 height 66
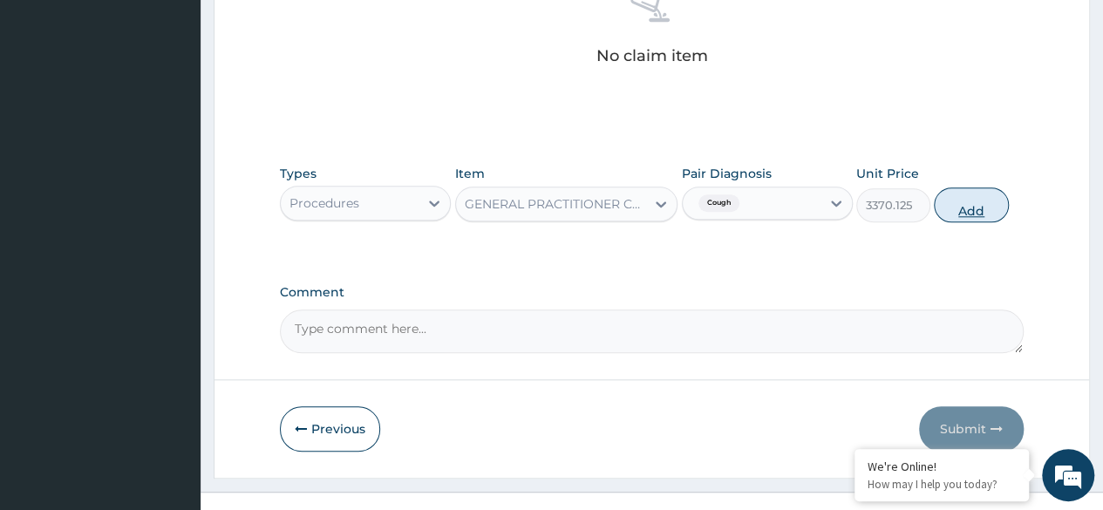
click at [957, 208] on button "Add" at bounding box center [971, 204] width 74 height 35
type input "0"
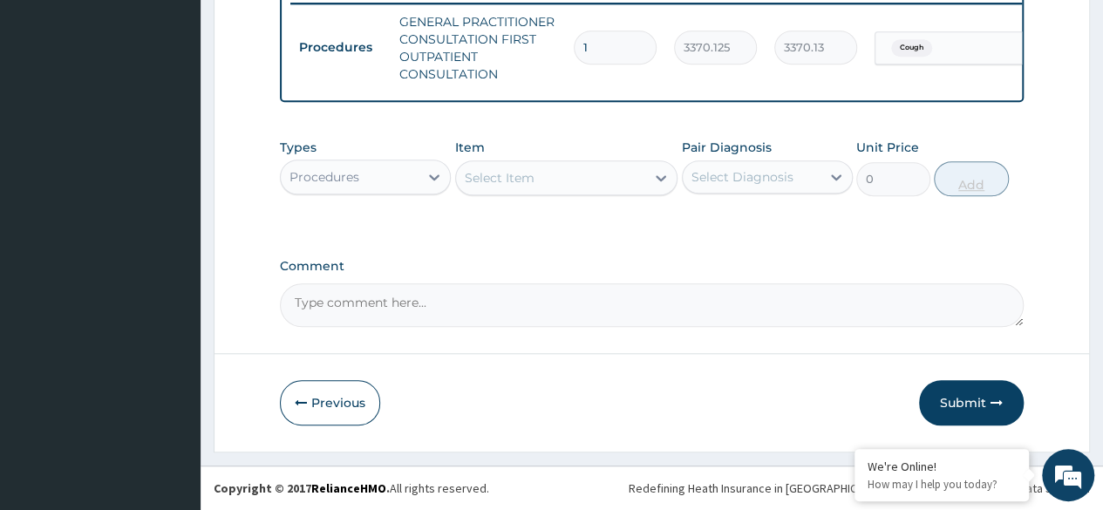
scroll to position [701, 0]
click at [409, 175] on div "Procedures" at bounding box center [350, 177] width 138 height 28
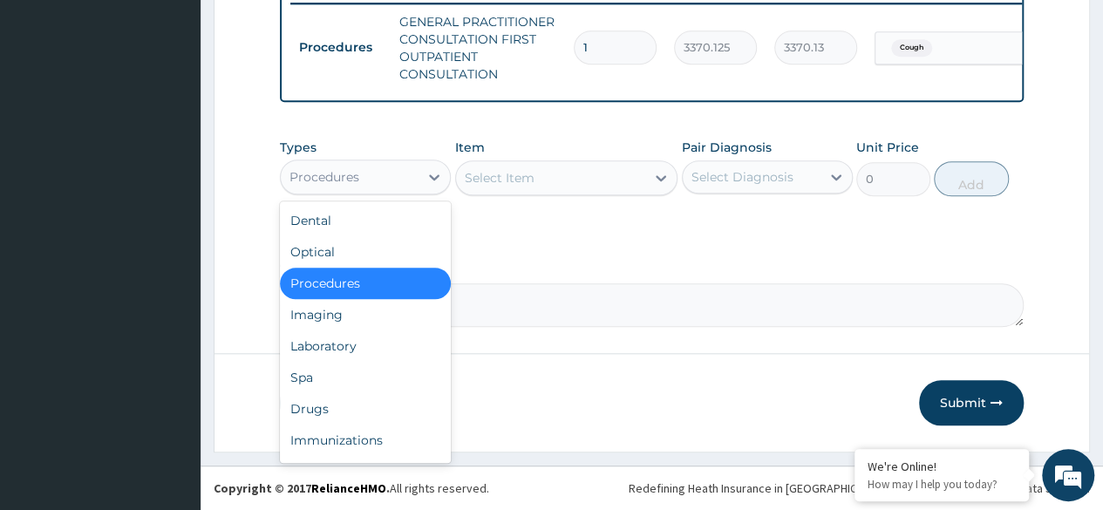
click at [418, 180] on div "Procedures" at bounding box center [350, 177] width 138 height 28
click at [359, 416] on div "Drugs" at bounding box center [365, 408] width 171 height 31
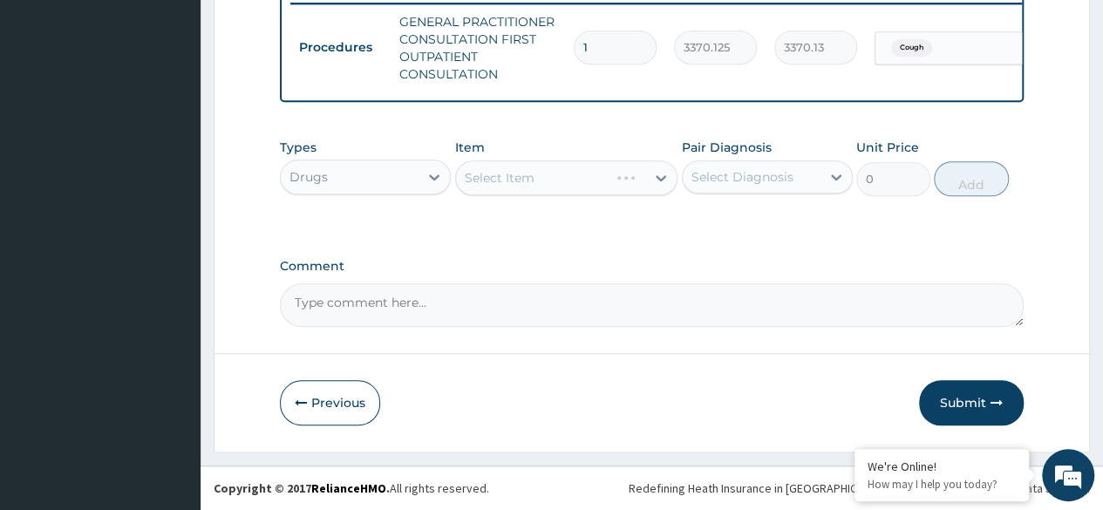
click at [743, 181] on div "Select Diagnosis" at bounding box center [742, 176] width 102 height 17
click at [715, 215] on label "Cough" at bounding box center [732, 219] width 42 height 17
checkbox input "true"
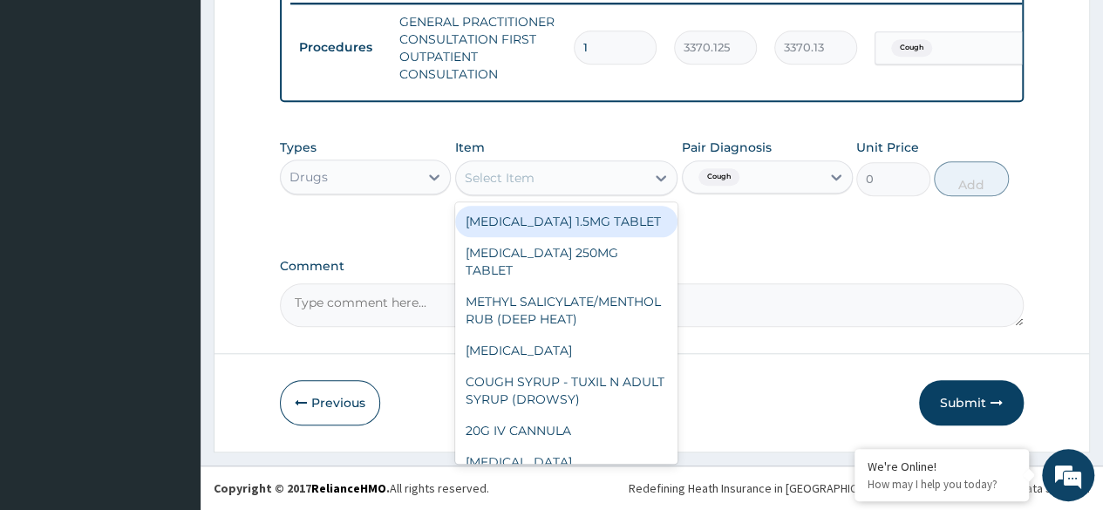
click at [650, 183] on div at bounding box center [660, 177] width 31 height 31
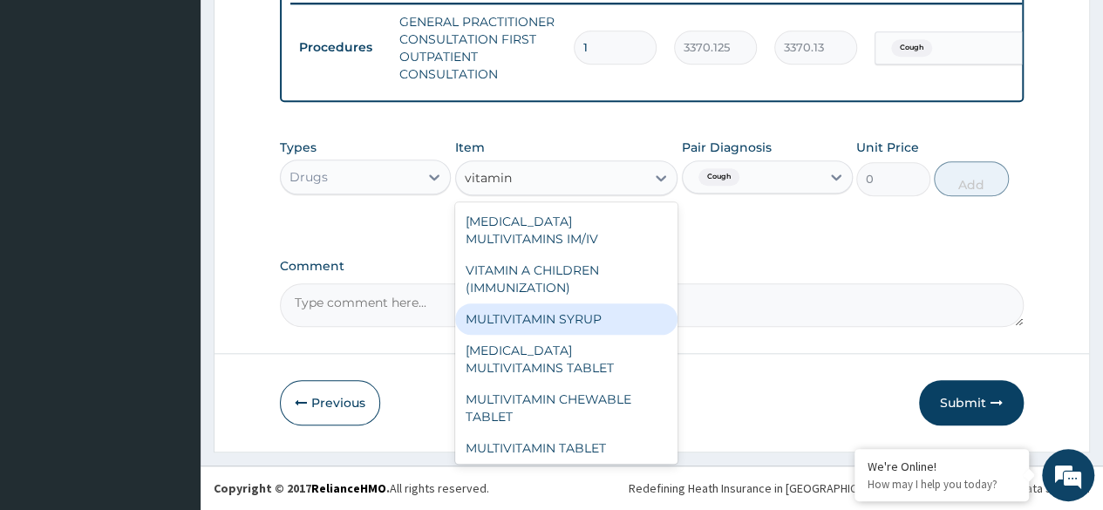
type input "vitamin c"
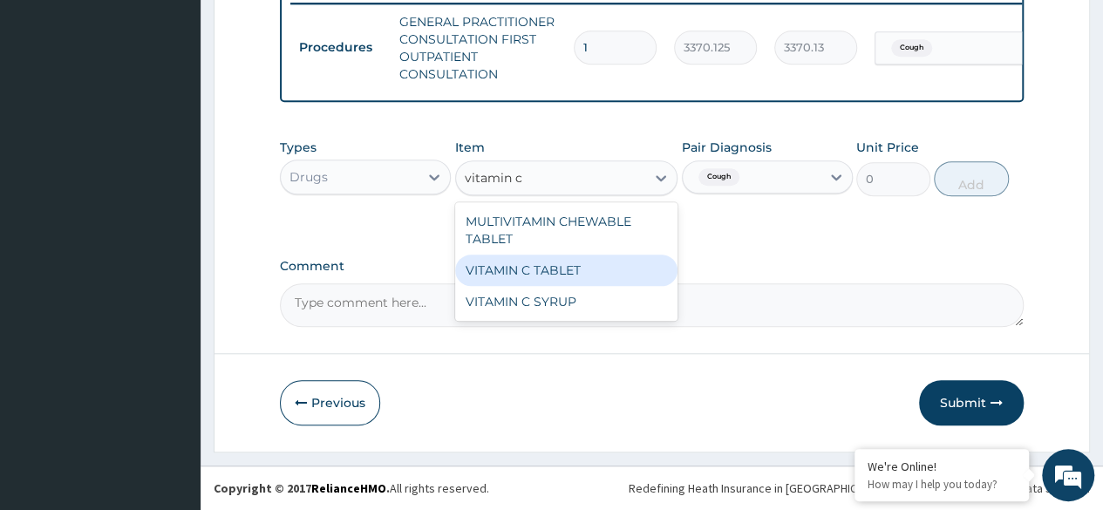
click at [589, 271] on div "VITAMIN C TABLET" at bounding box center [566, 270] width 223 height 31
click at [589, 271] on label "Comment" at bounding box center [652, 266] width 744 height 15
click at [589, 283] on textarea "Comment" at bounding box center [652, 305] width 744 height 44
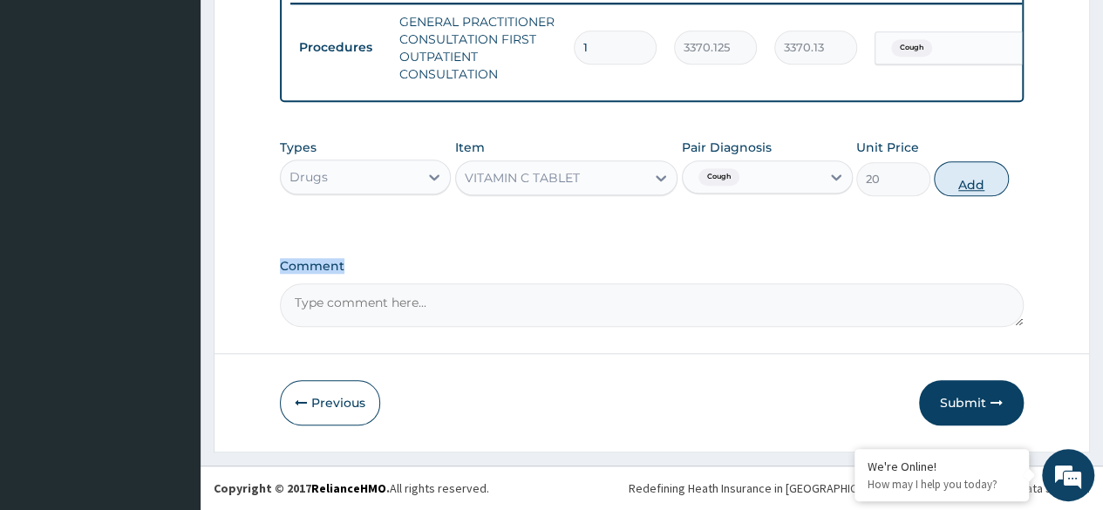
click at [969, 182] on button "Add" at bounding box center [971, 178] width 74 height 35
type input "0"
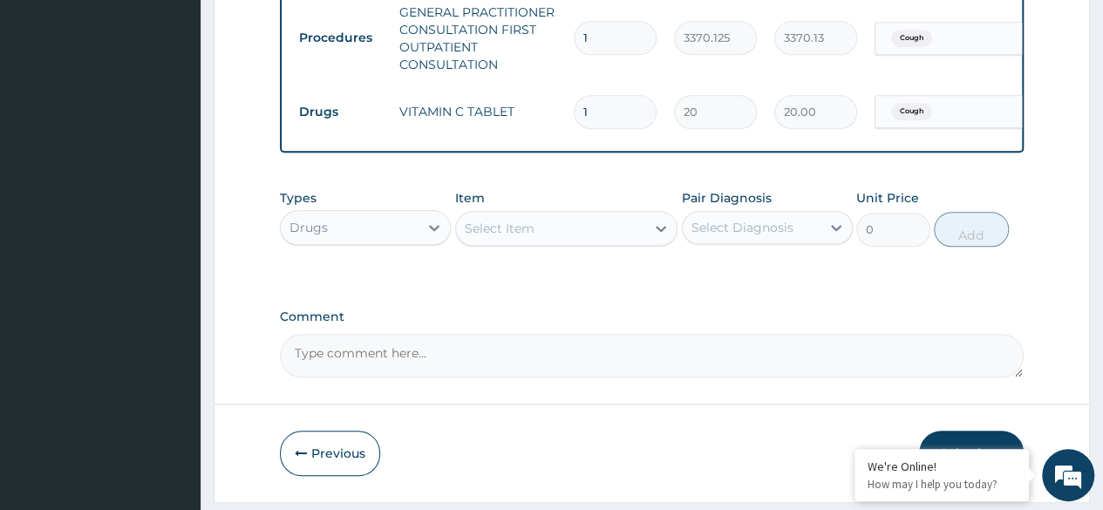
type input "17"
type input "340.00"
type input "1"
type input "20.00"
type input "0.00"
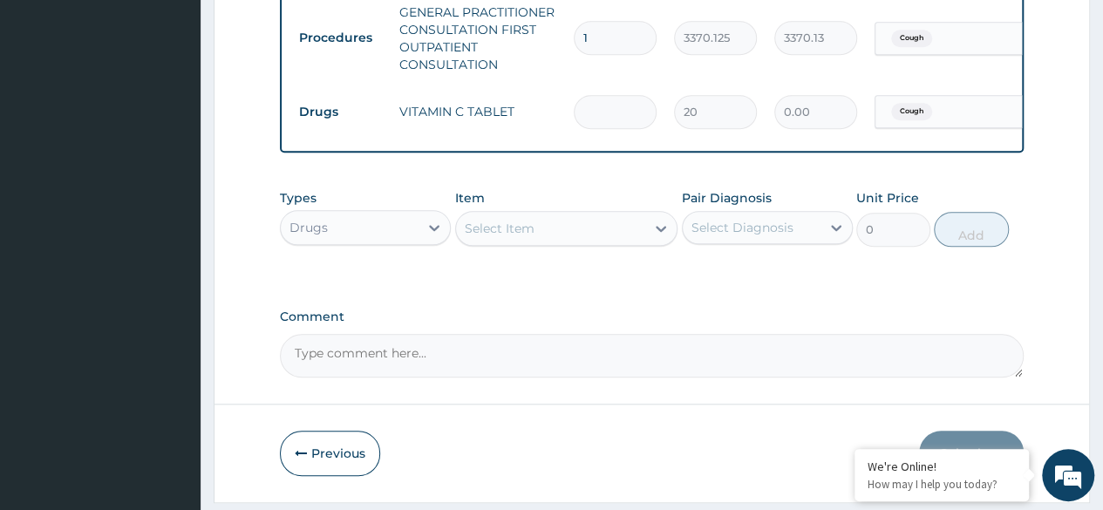
type input "7"
type input "140.00"
type input "7"
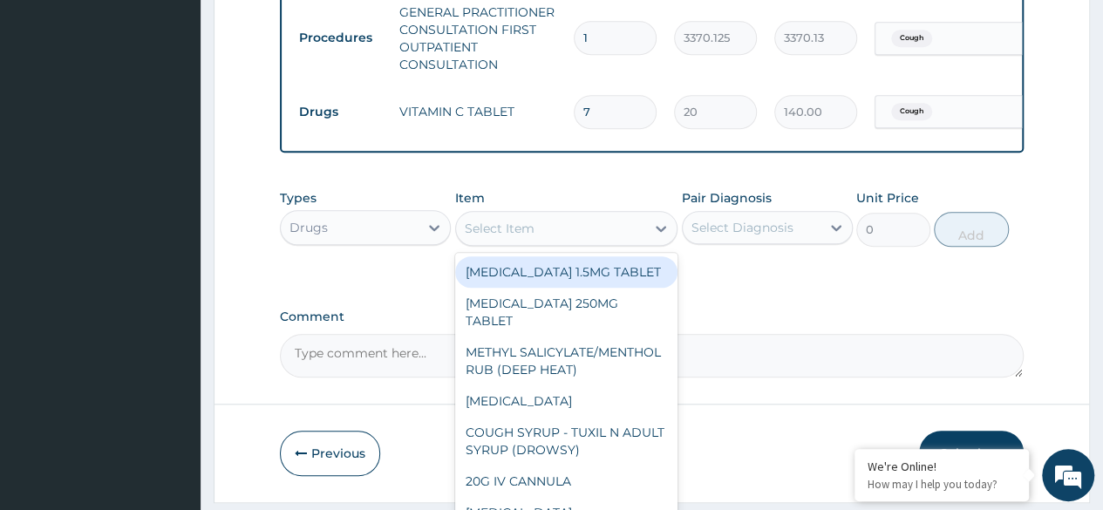
click at [525, 237] on div "Select Item" at bounding box center [500, 228] width 70 height 17
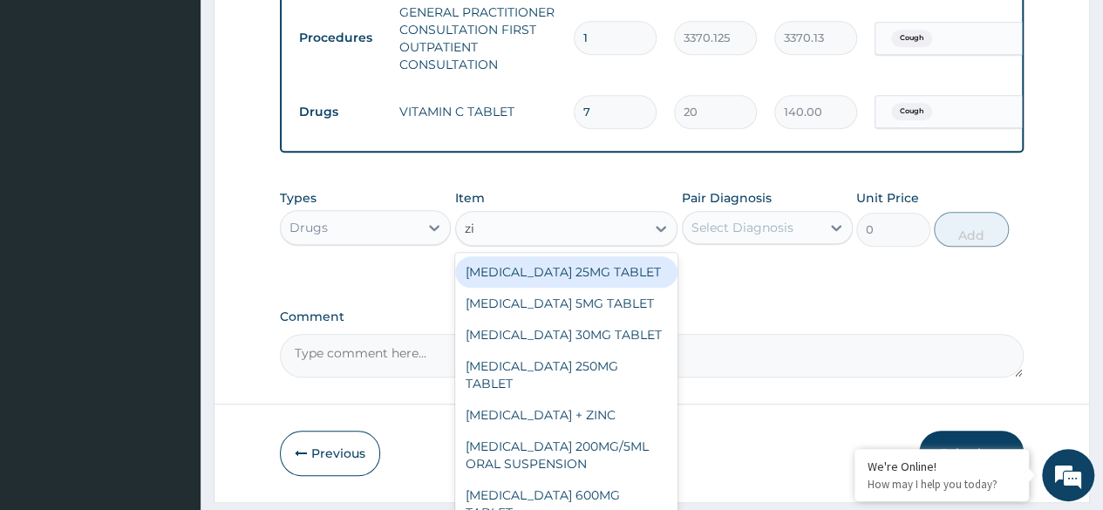
type input "zin"
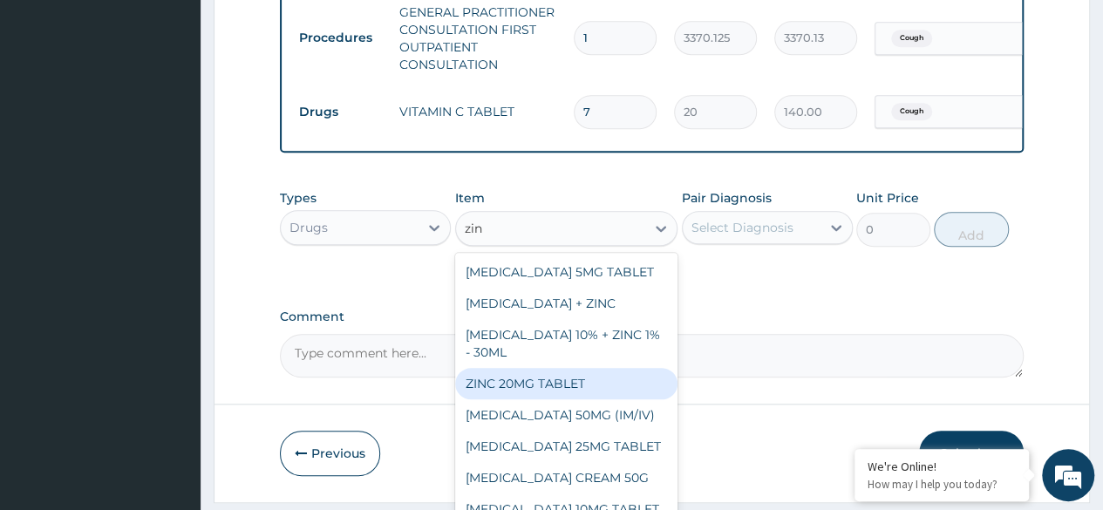
click at [525, 399] on div "ZINC 20MG TABLET" at bounding box center [566, 383] width 223 height 31
type input "50"
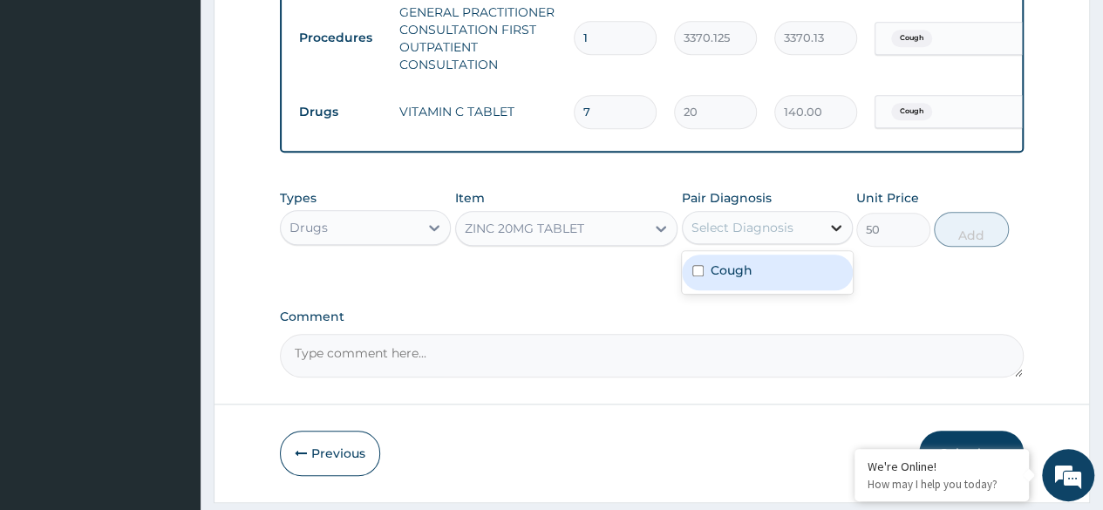
click at [831, 236] on icon at bounding box center [835, 227] width 17 height 17
click at [760, 282] on div "Cough" at bounding box center [767, 273] width 171 height 36
checkbox input "true"
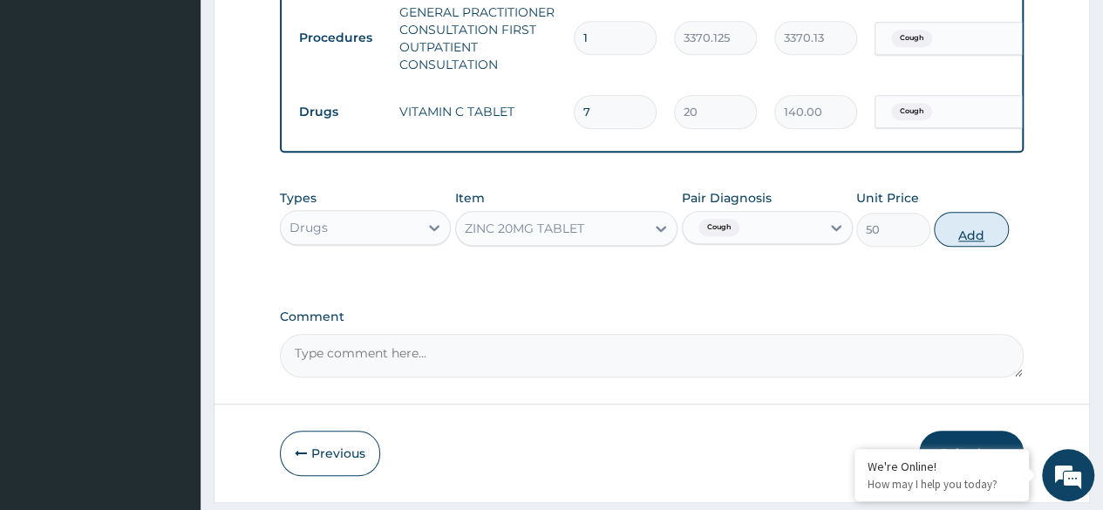
click at [974, 246] on button "Add" at bounding box center [971, 229] width 74 height 35
type input "0"
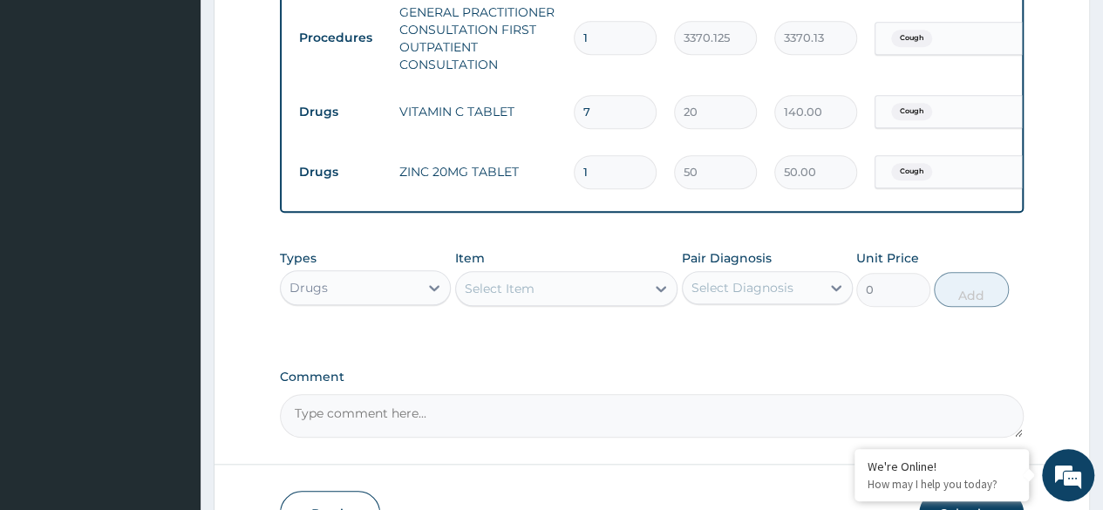
type input "0.00"
type input "1"
type input "50.00"
type input "14"
type input "700.00"
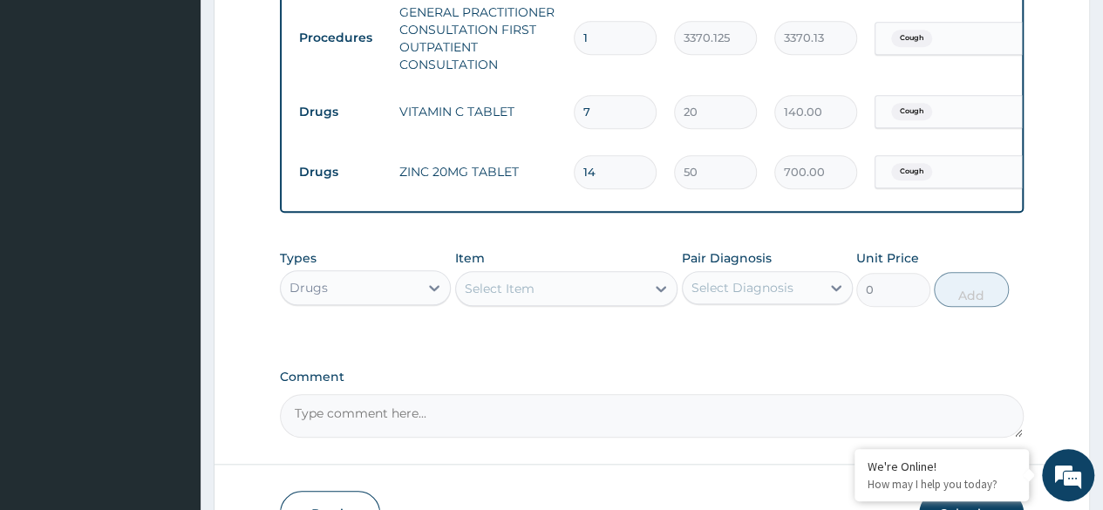
type input "14"
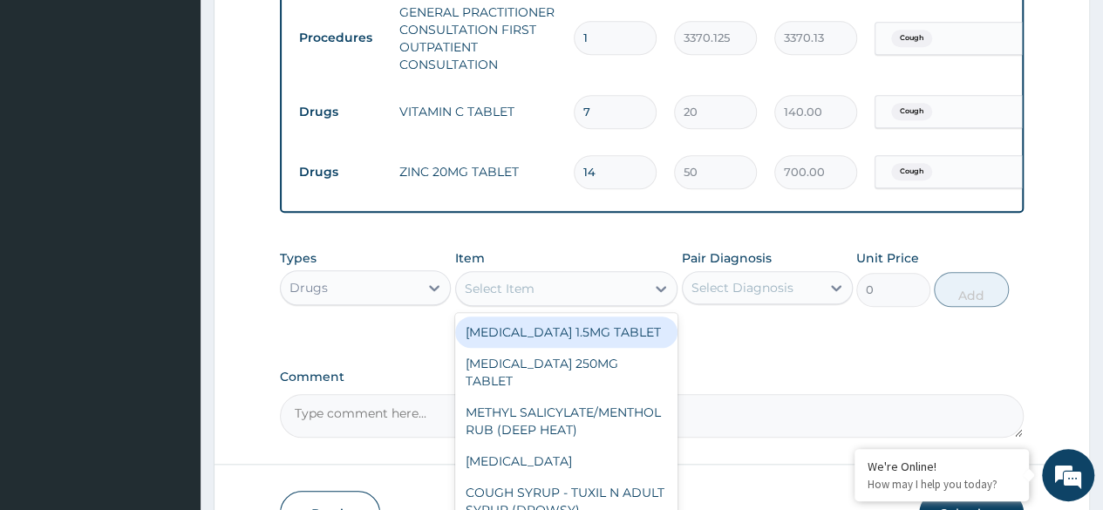
click at [509, 297] on div "Select Item" at bounding box center [500, 288] width 70 height 17
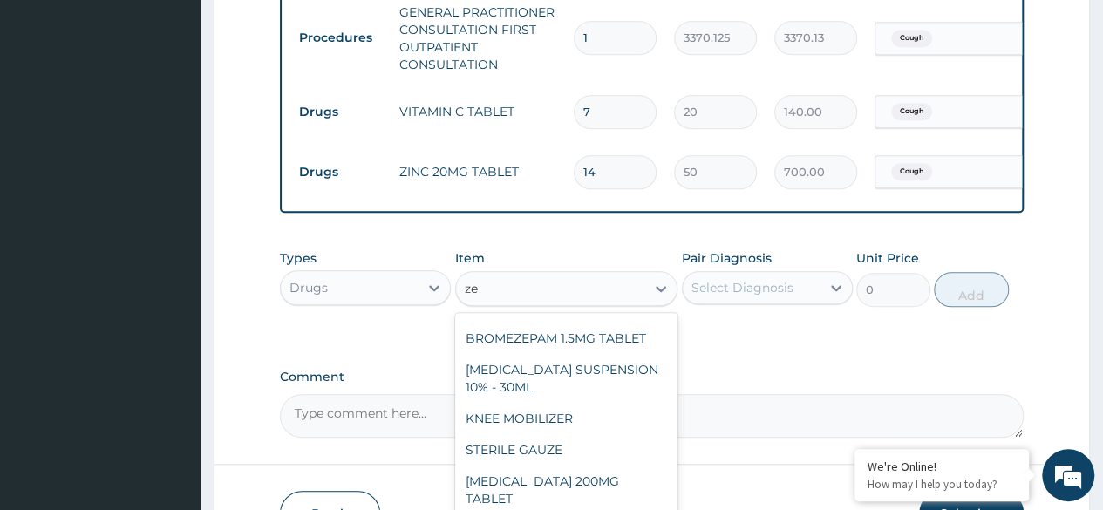
scroll to position [241, 0]
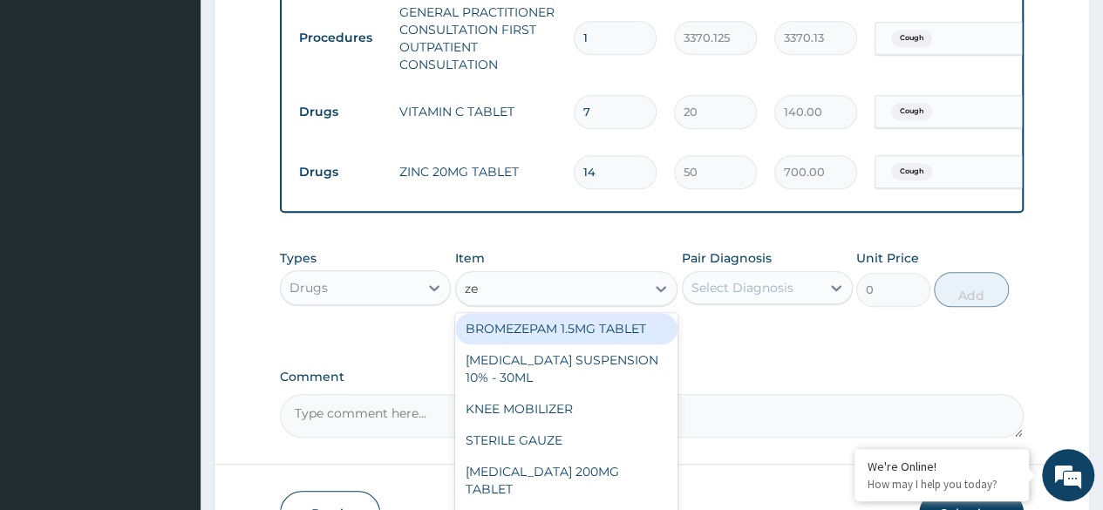
type input "ze"
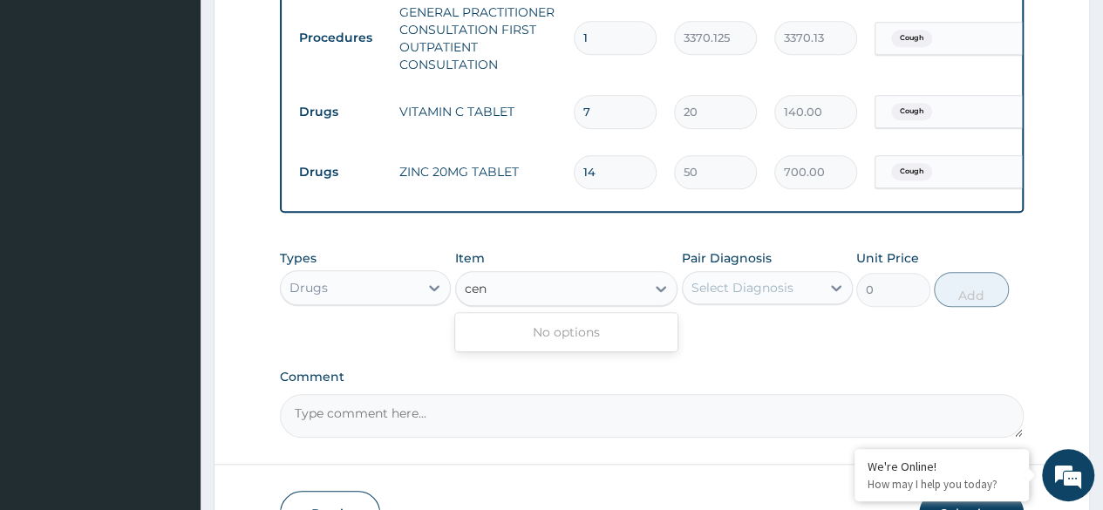
scroll to position [0, 0]
type input "cen"
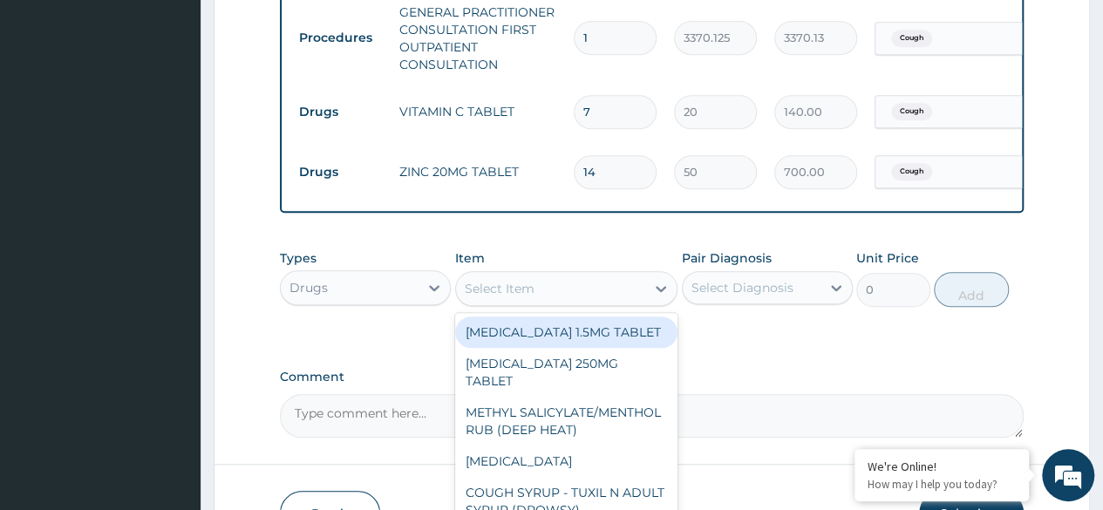
click at [520, 297] on div "Select Item" at bounding box center [500, 288] width 70 height 17
paste input "Cetirizine"
type input "Cetirizine"
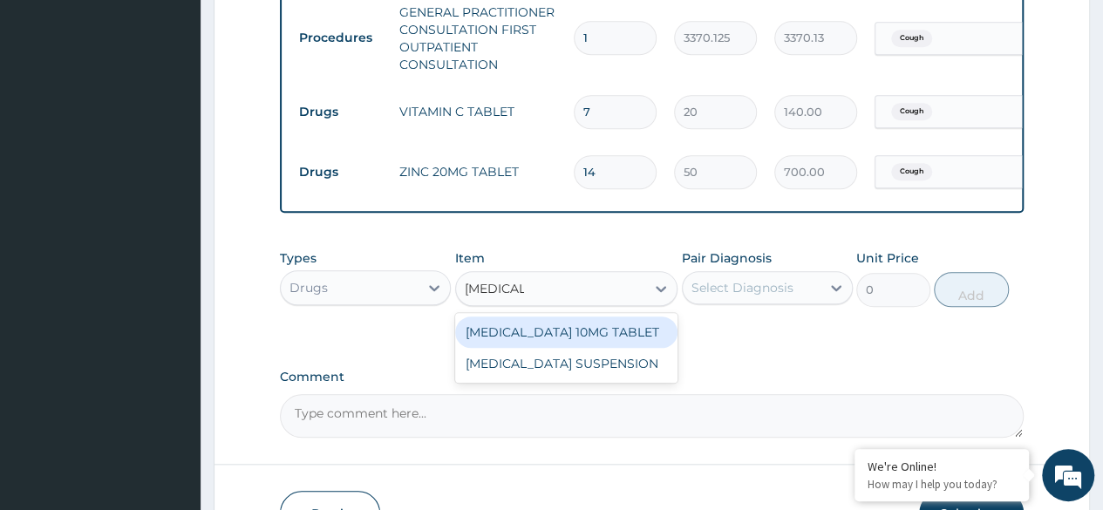
click at [536, 348] on div "CETIRIZINE 10MG TABLET" at bounding box center [566, 331] width 223 height 31
type input "115"
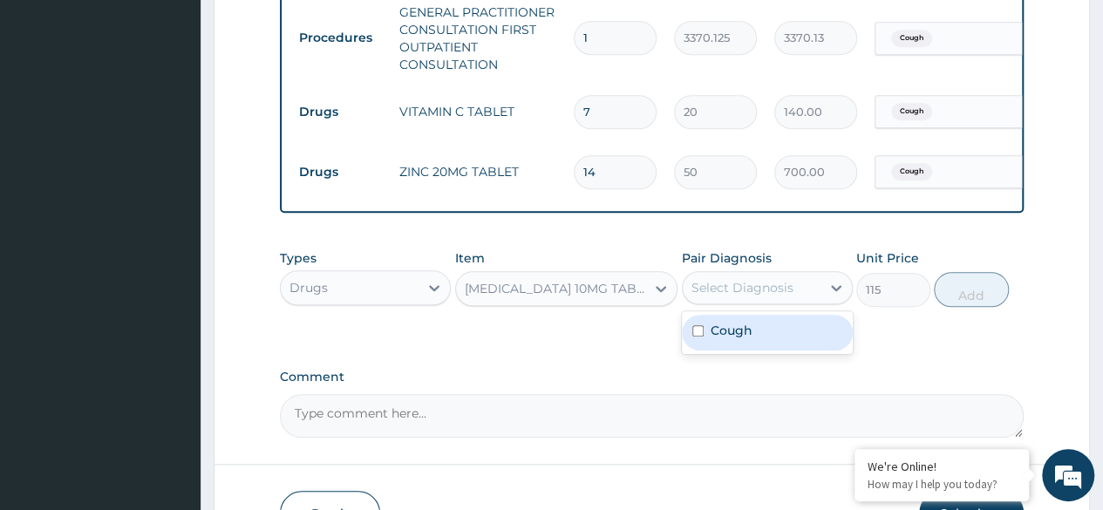
click at [819, 300] on div "Select Diagnosis" at bounding box center [752, 288] width 138 height 28
click at [741, 339] on label "Cough" at bounding box center [732, 330] width 42 height 17
checkbox input "true"
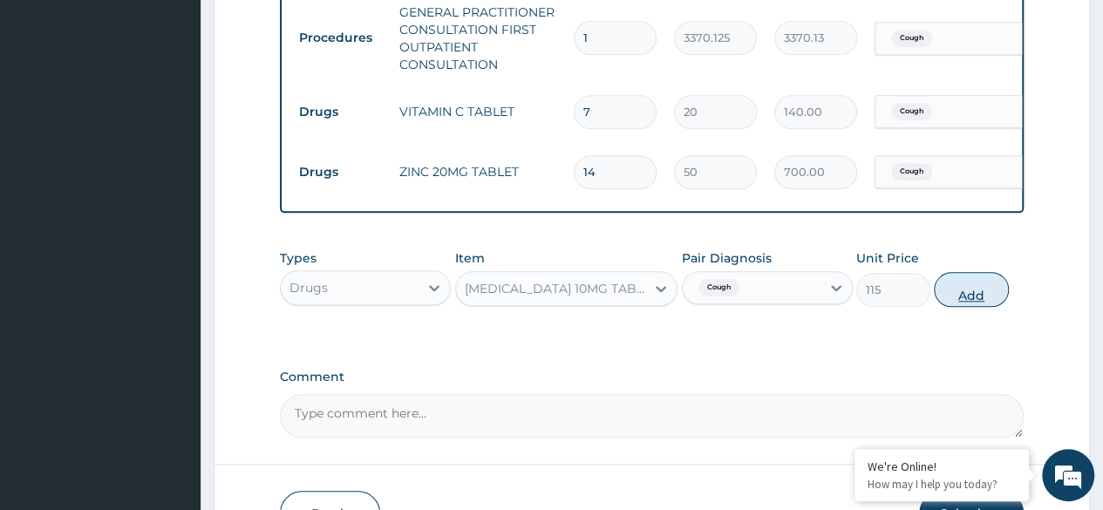
click at [966, 303] on button "Add" at bounding box center [971, 289] width 74 height 35
type input "0"
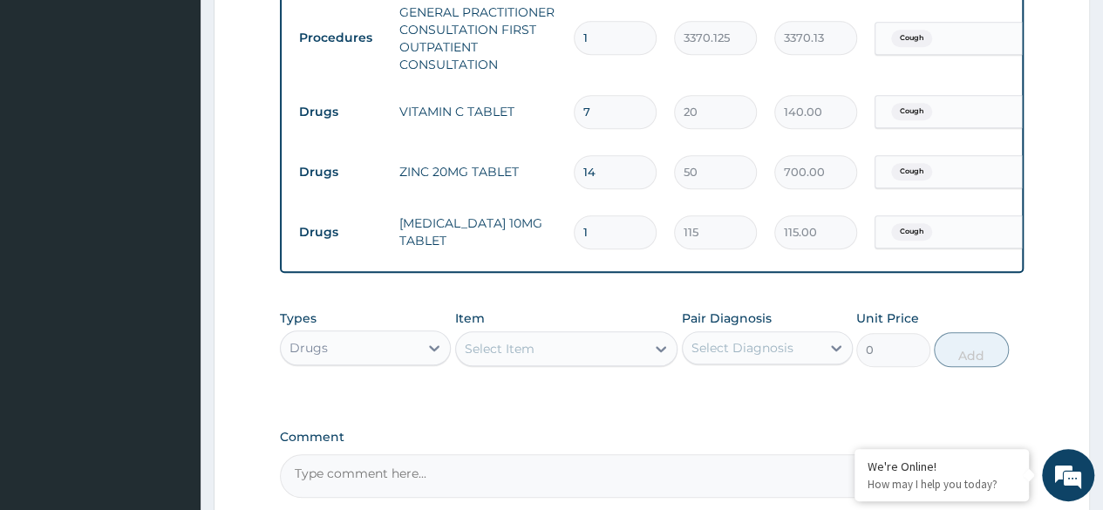
type input "0.00"
type input "5"
type input "575.00"
type input "5"
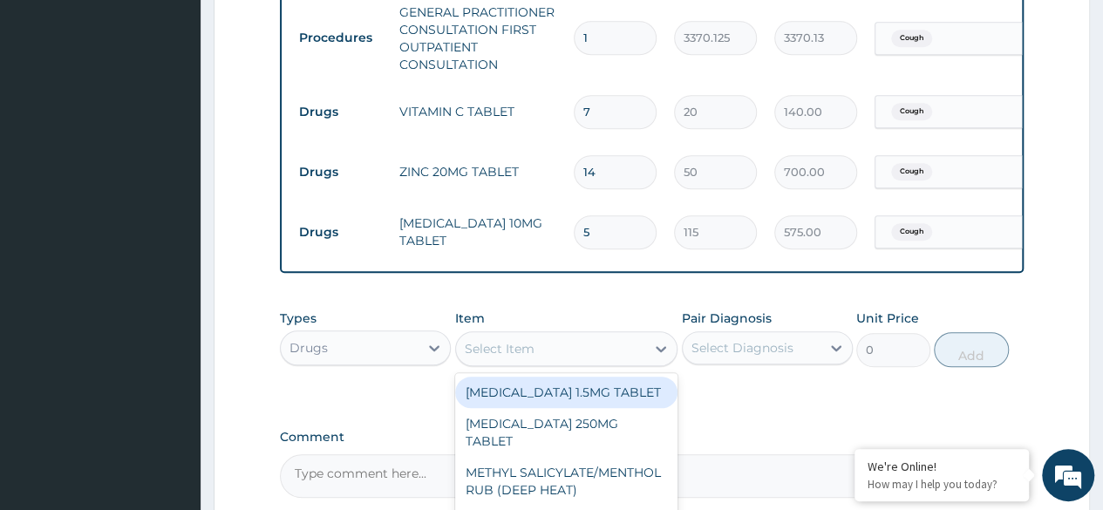
click at [591, 363] on div "Select Item" at bounding box center [551, 349] width 190 height 28
paste input "Strepsil lozenges"
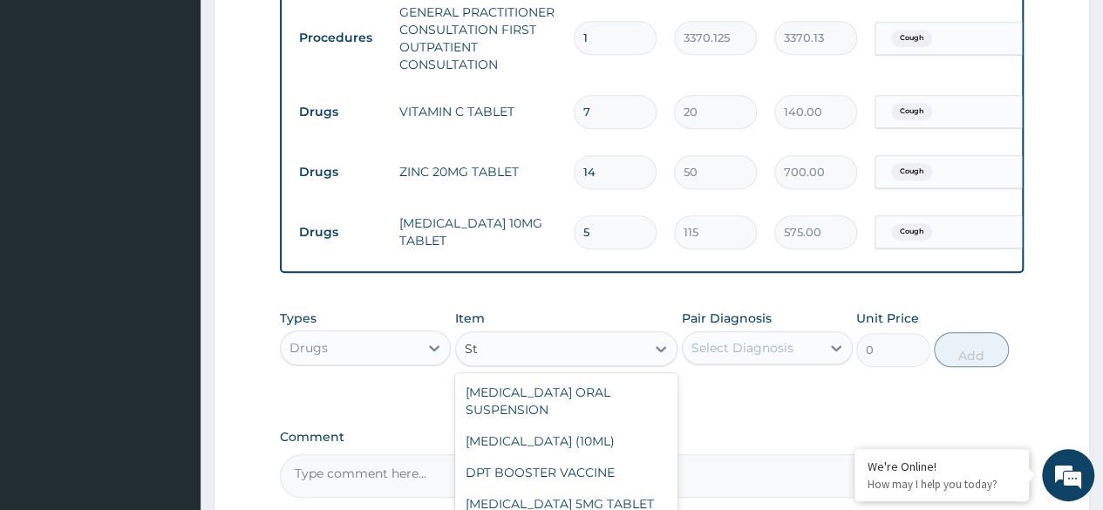
type input "S"
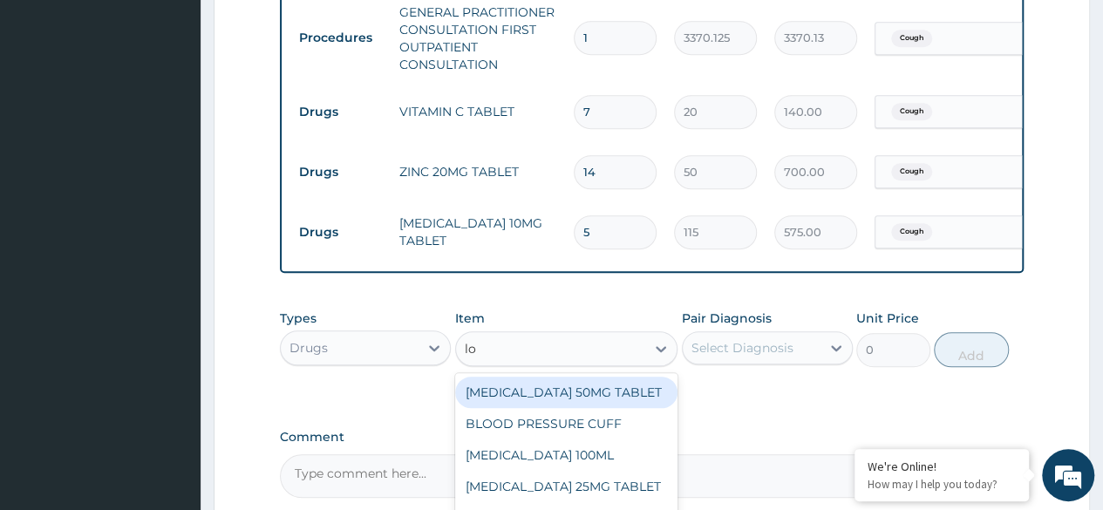
type input "loz"
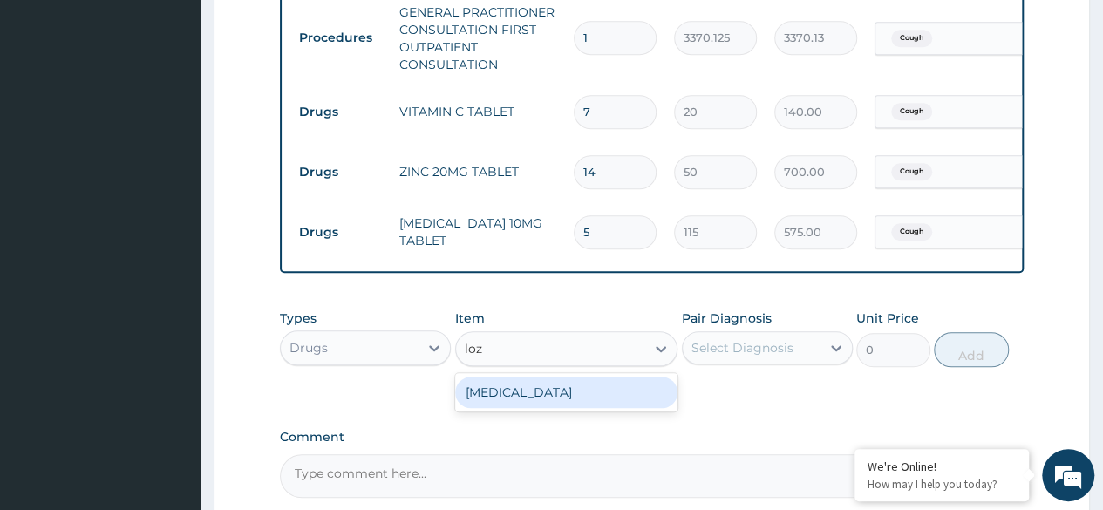
click at [533, 408] on div "THROAT LOZENGE" at bounding box center [566, 392] width 223 height 31
type input "96"
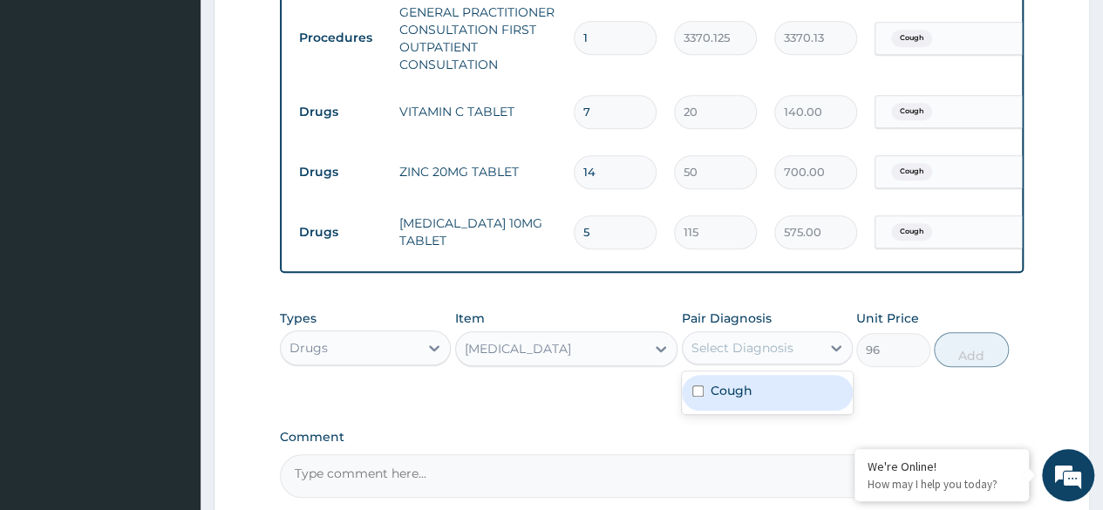
click at [752, 357] on div "Select Diagnosis" at bounding box center [742, 347] width 102 height 17
click at [717, 399] on label "Cough" at bounding box center [732, 390] width 42 height 17
checkbox input "true"
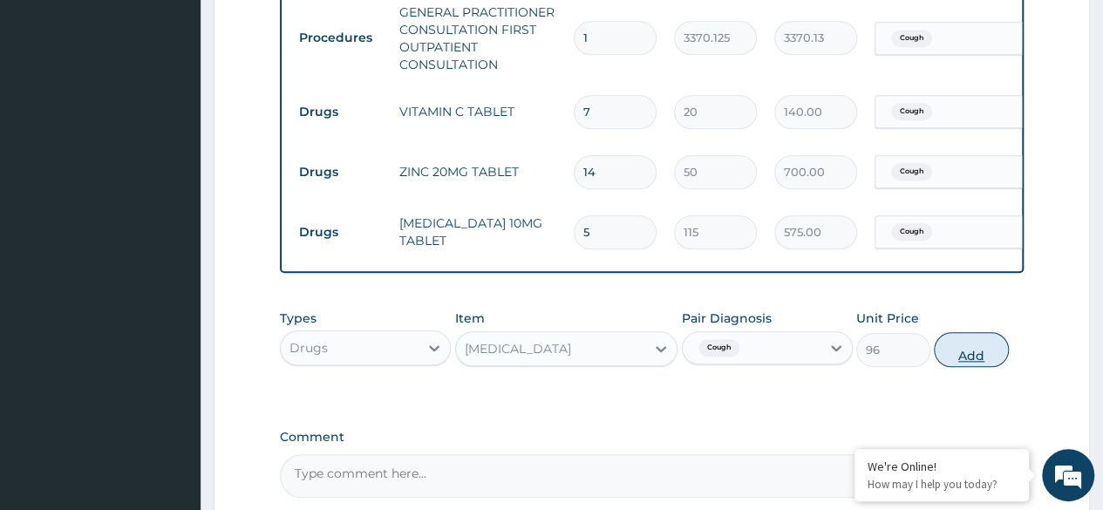
click at [963, 367] on button "Add" at bounding box center [971, 349] width 74 height 35
type input "0"
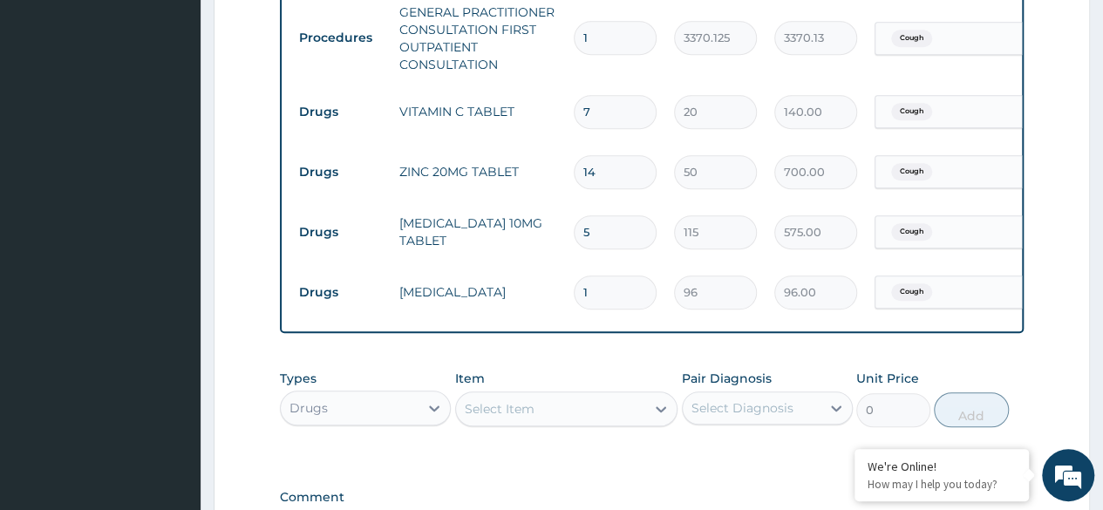
type input "16"
type input "1536.00"
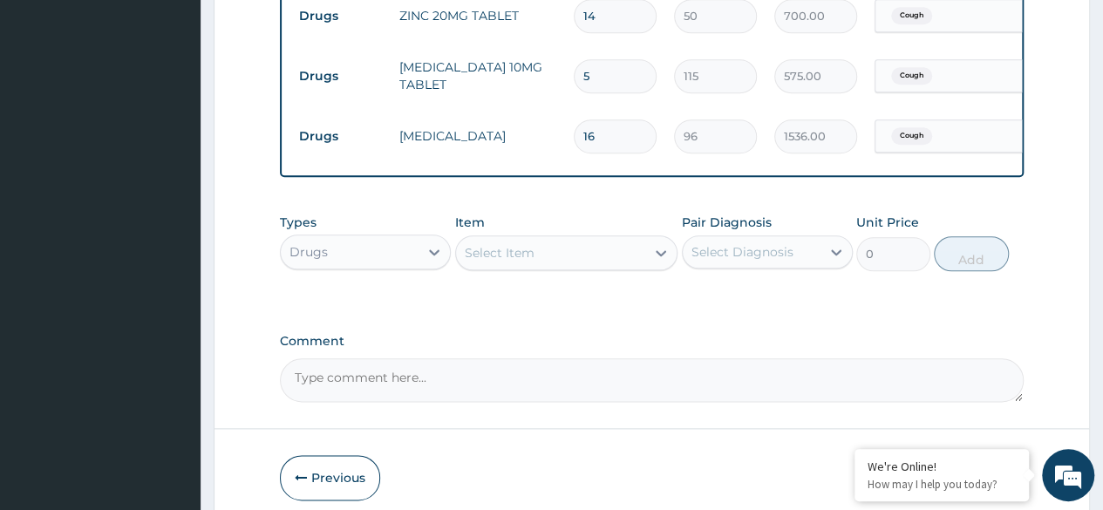
scroll to position [860, 0]
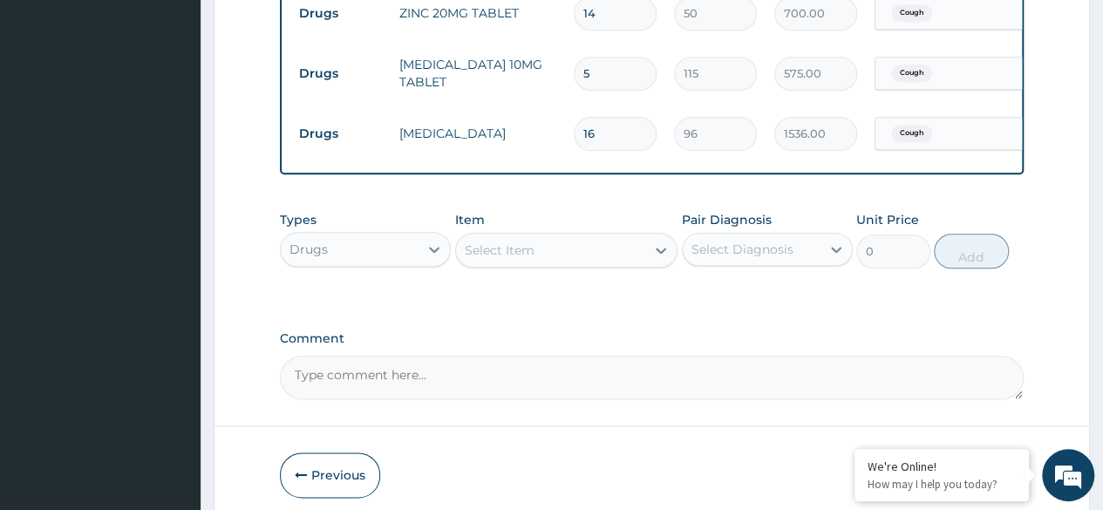
type input "16"
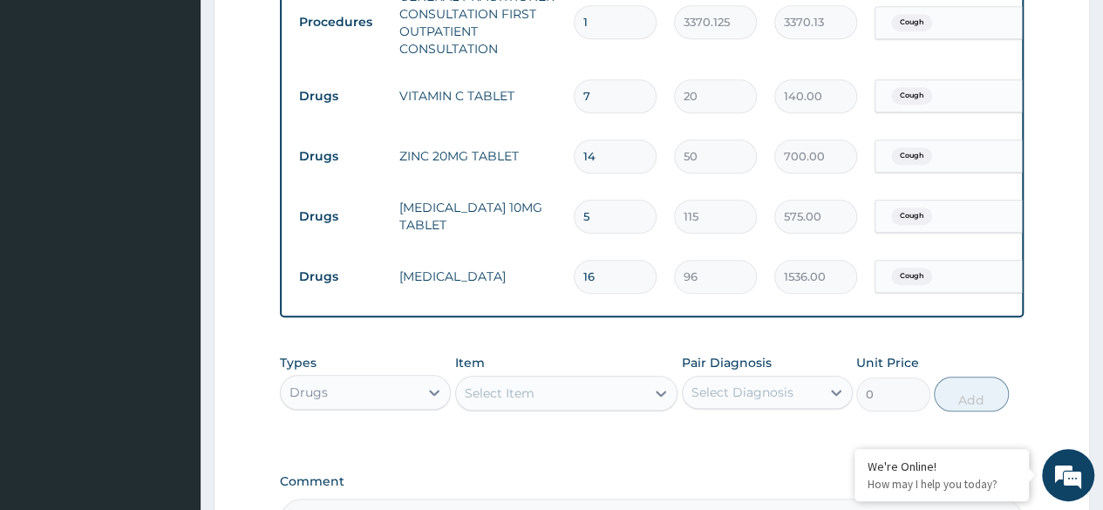
scroll to position [943, 0]
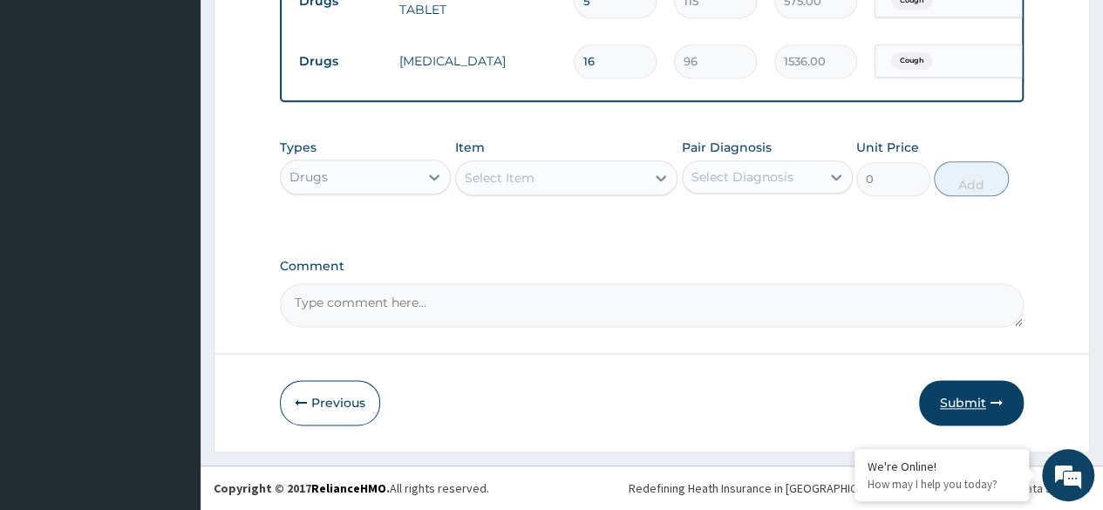
click at [959, 408] on button "Submit" at bounding box center [971, 402] width 105 height 45
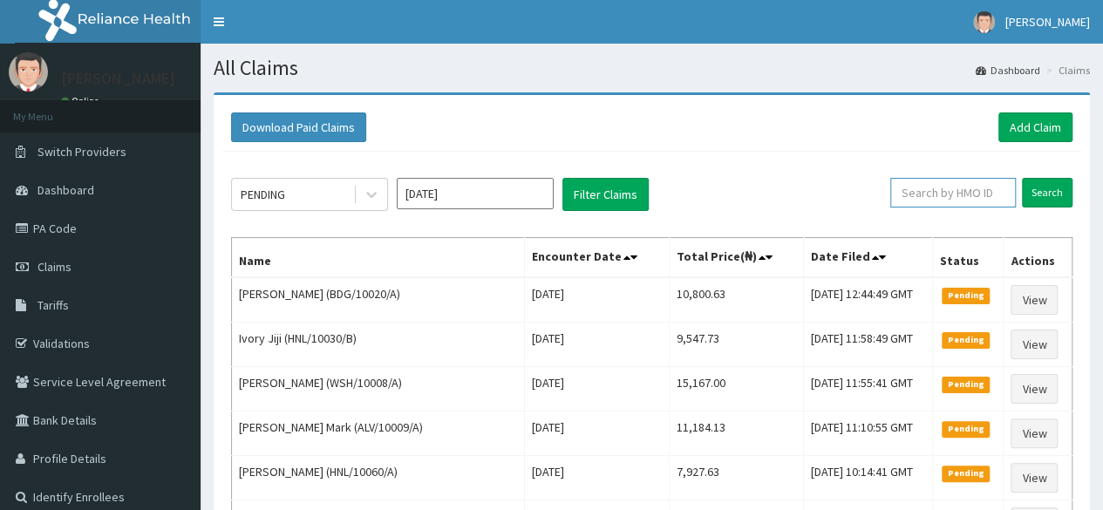
click at [933, 196] on input "text" at bounding box center [953, 193] width 126 height 30
paste input "Strepsil lozenges"
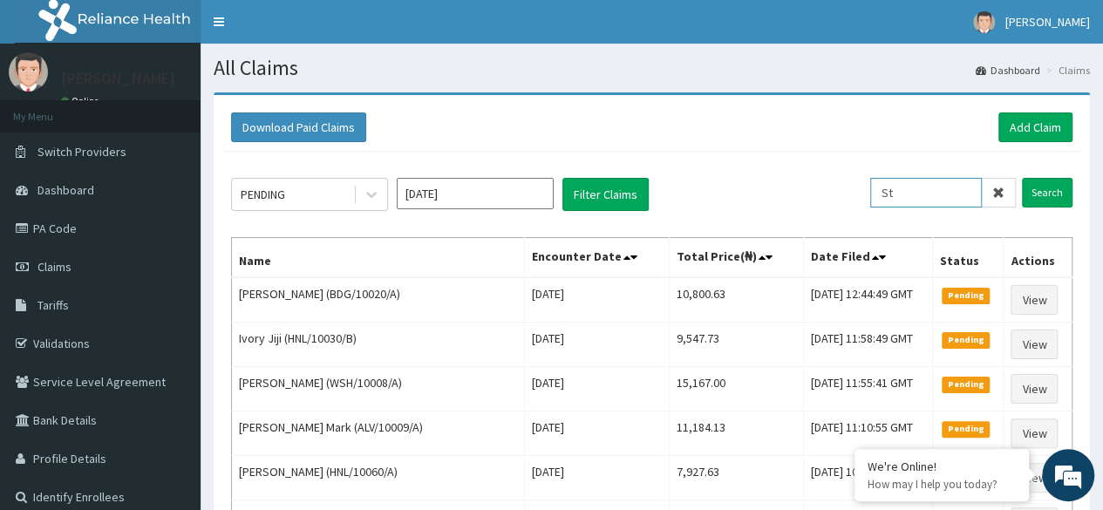
type input "S"
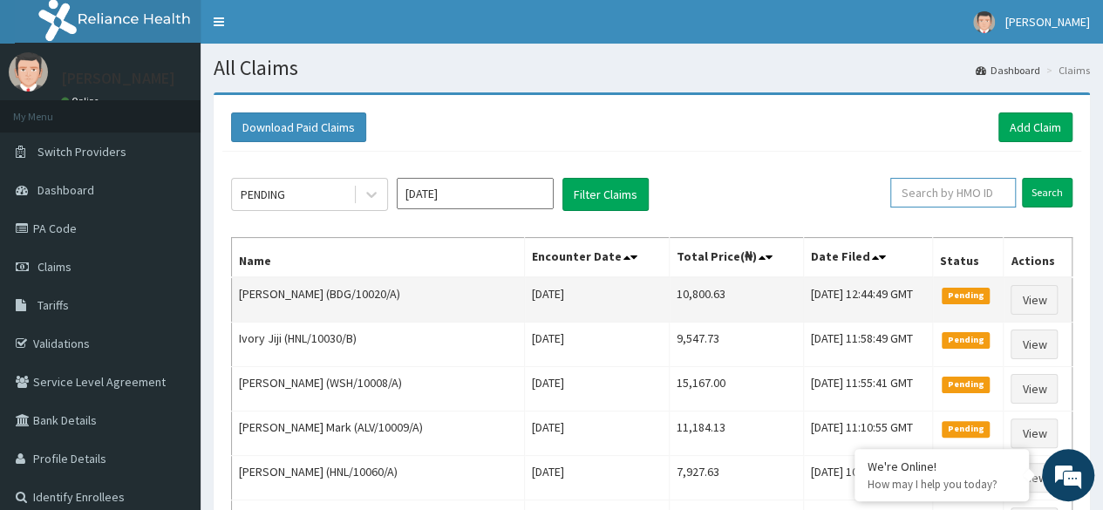
paste input "FOI/10022/A"
click at [1022, 178] on input "Search" at bounding box center [1047, 193] width 51 height 30
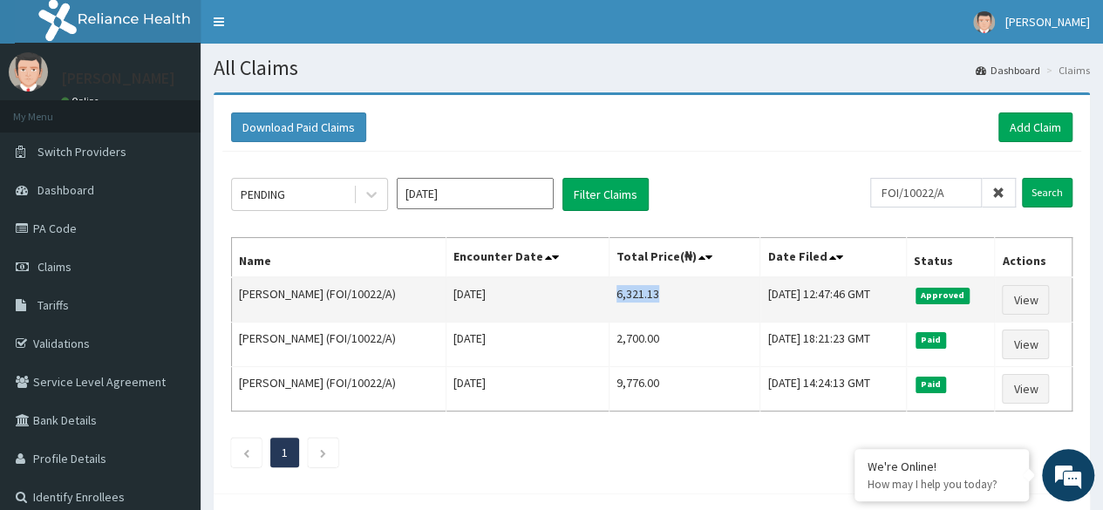
drag, startPoint x: 654, startPoint y: 294, endPoint x: 613, endPoint y: 292, distance: 41.0
click at [613, 292] on td "6,321.13" at bounding box center [684, 299] width 151 height 45
copy td "6,321.13"
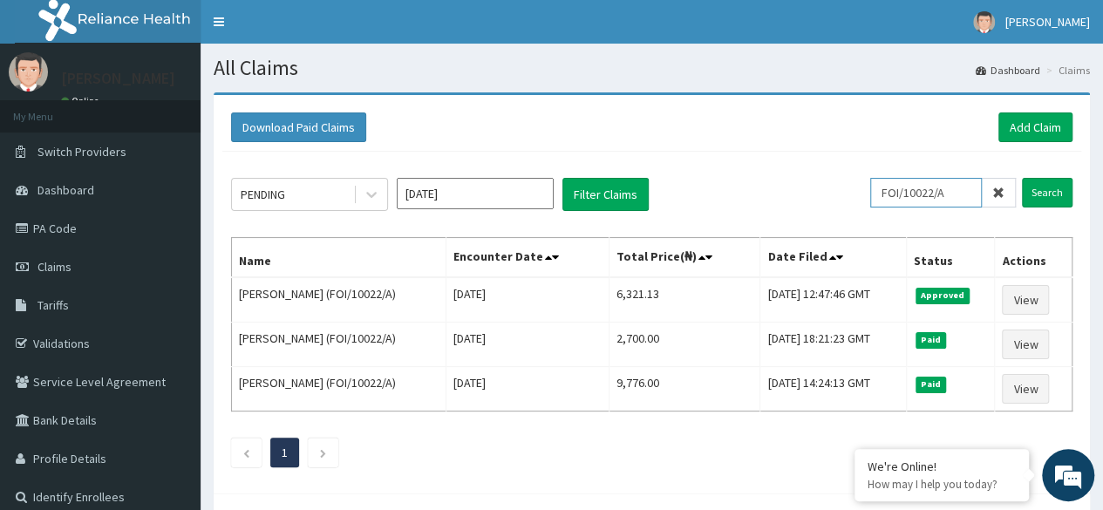
drag, startPoint x: 963, startPoint y: 191, endPoint x: 844, endPoint y: 207, distance: 119.7
click at [844, 207] on div "PENDING [DATE] Filter Claims FOI/10022/A Search" at bounding box center [651, 194] width 841 height 33
paste input "SRC/10025"
type input "SRC/10025/A"
click at [1022, 178] on input "Search" at bounding box center [1047, 193] width 51 height 30
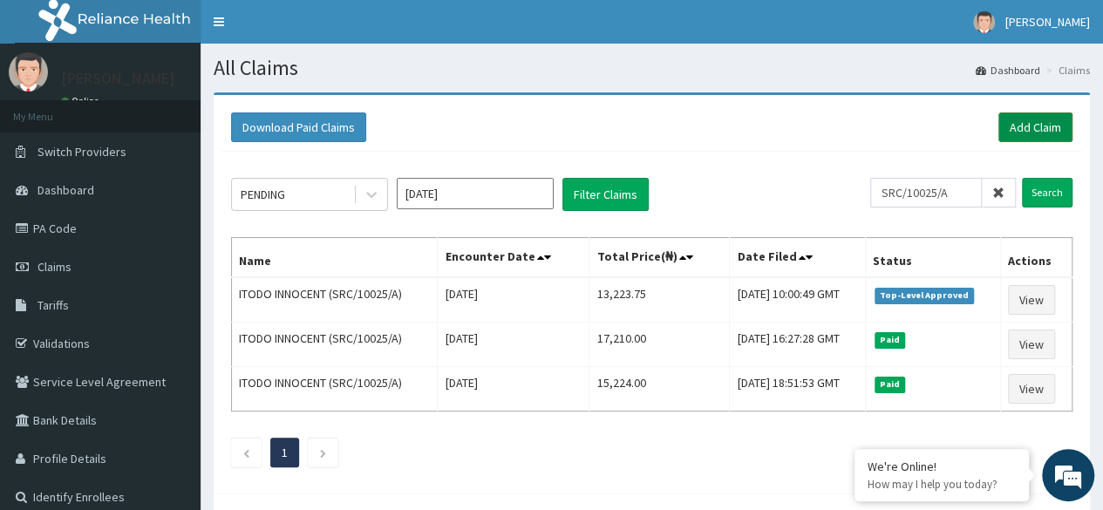
click at [1013, 119] on link "Add Claim" at bounding box center [1035, 127] width 74 height 30
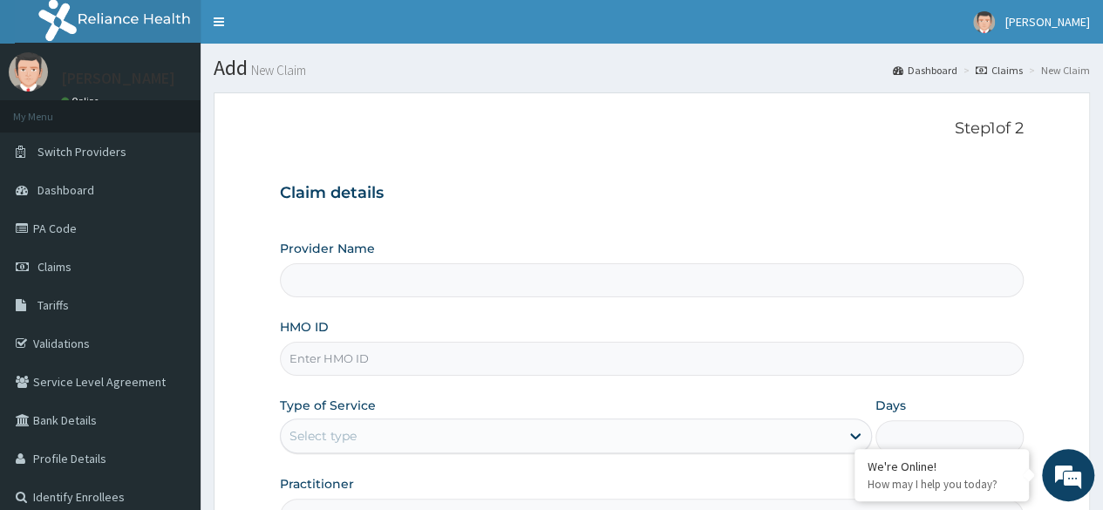
click at [504, 368] on input "HMO ID" at bounding box center [652, 359] width 744 height 34
paste input "SRC/10025/A"
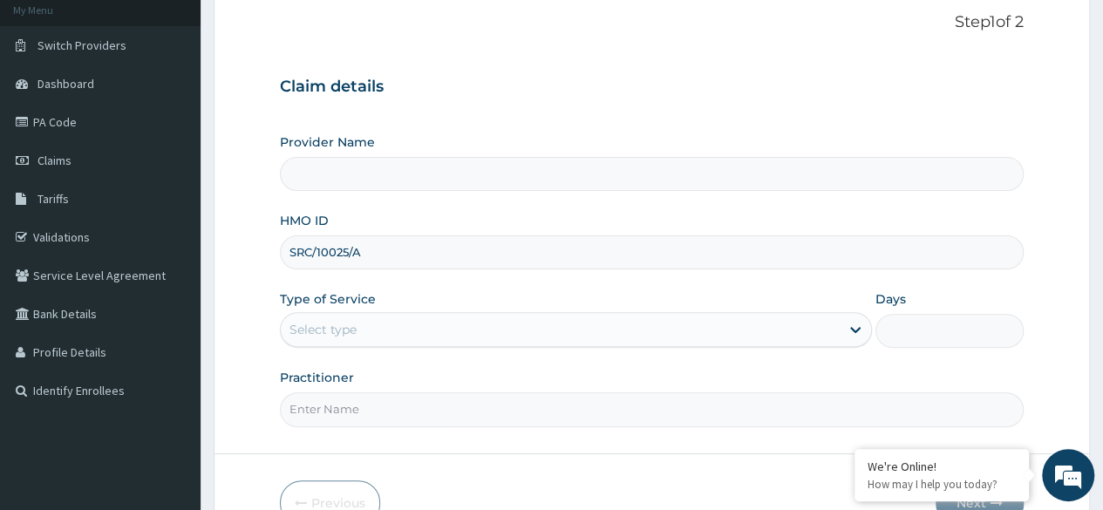
scroll to position [134, 0]
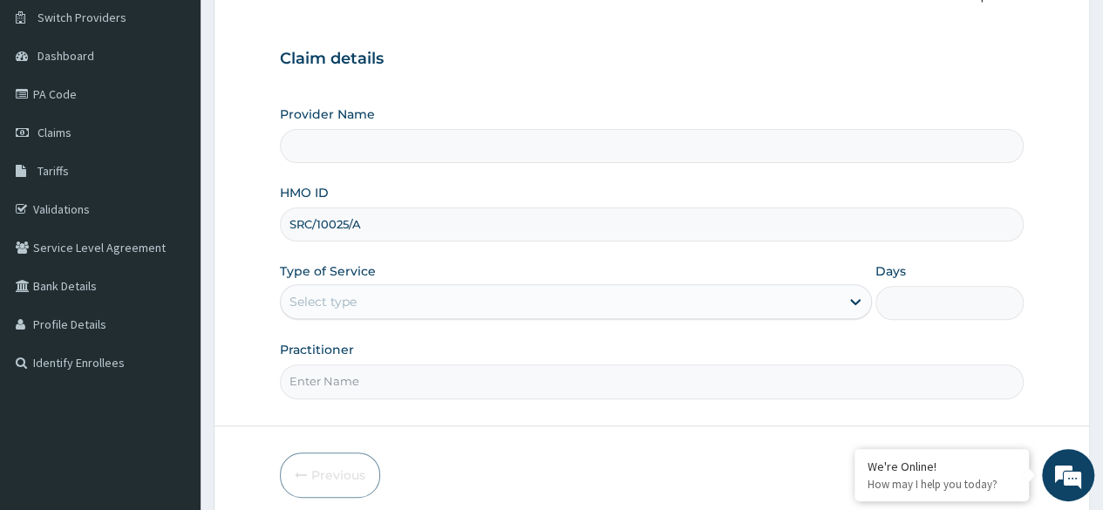
type input "SRC/10025/A"
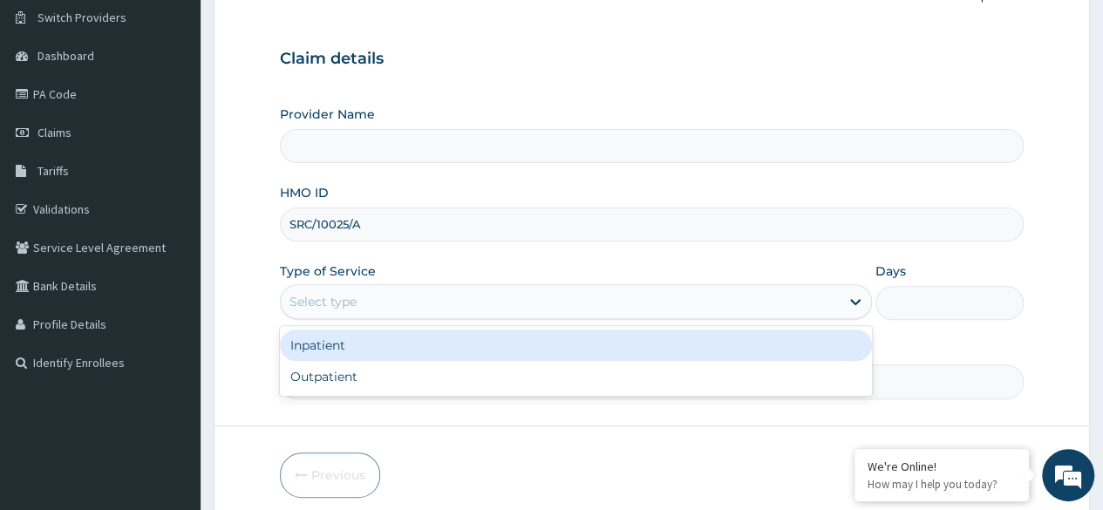
click at [758, 299] on div "Select type" at bounding box center [560, 302] width 559 height 28
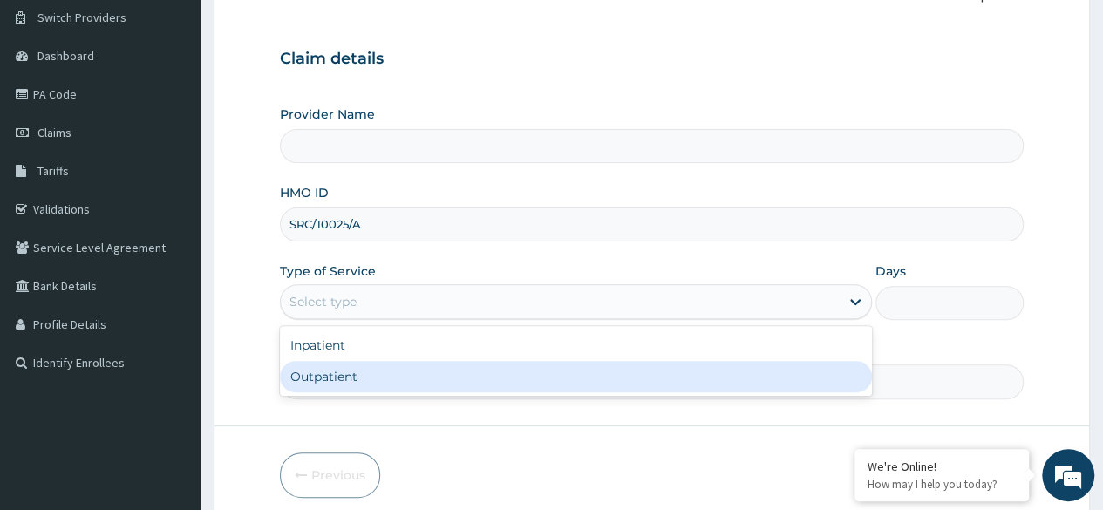
click at [609, 370] on div "Outpatient" at bounding box center [576, 376] width 592 height 31
type input "1"
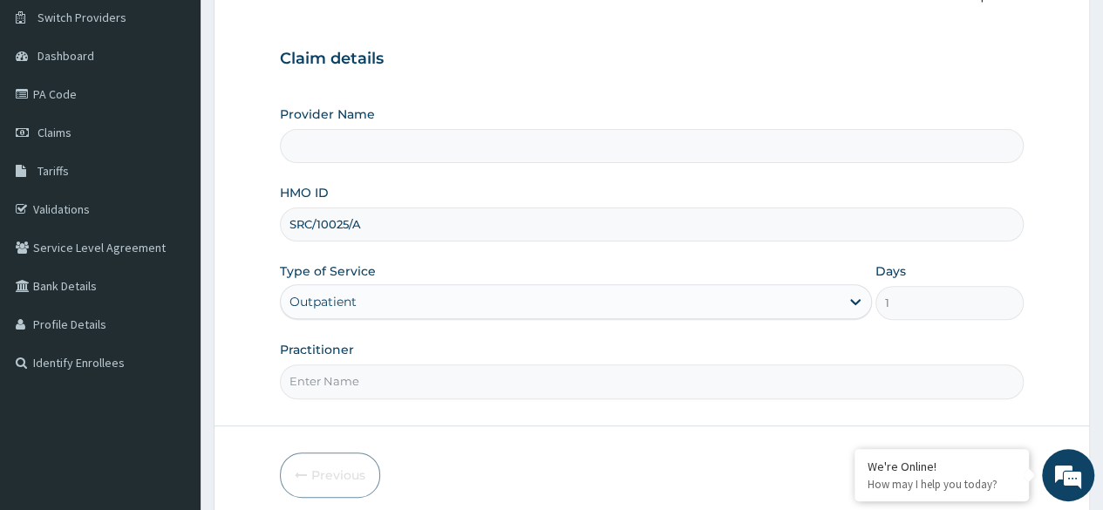
click at [474, 380] on input "Practitioner" at bounding box center [652, 381] width 744 height 34
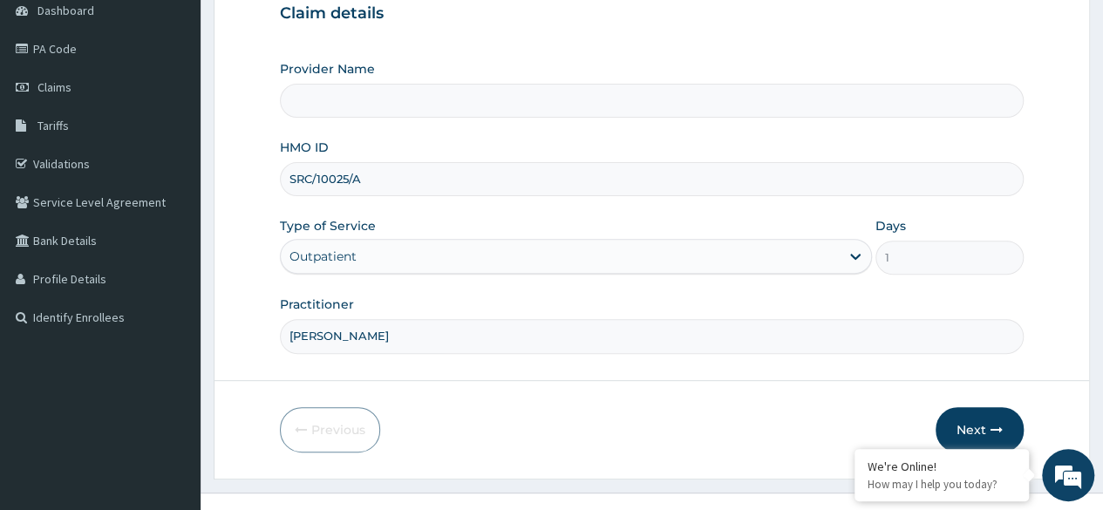
scroll to position [202, 0]
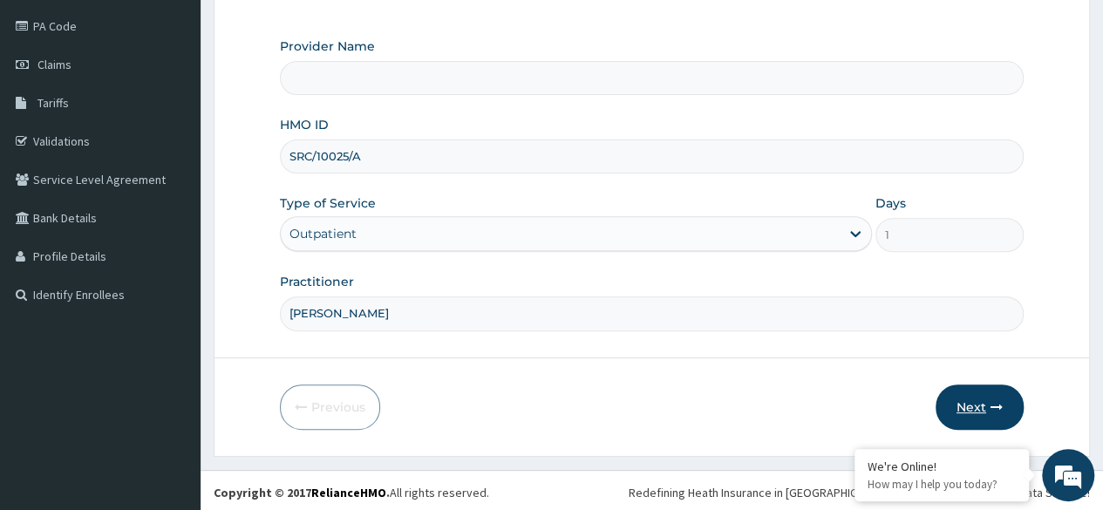
type input "[PERSON_NAME]"
click at [980, 402] on button "Next" at bounding box center [979, 406] width 88 height 45
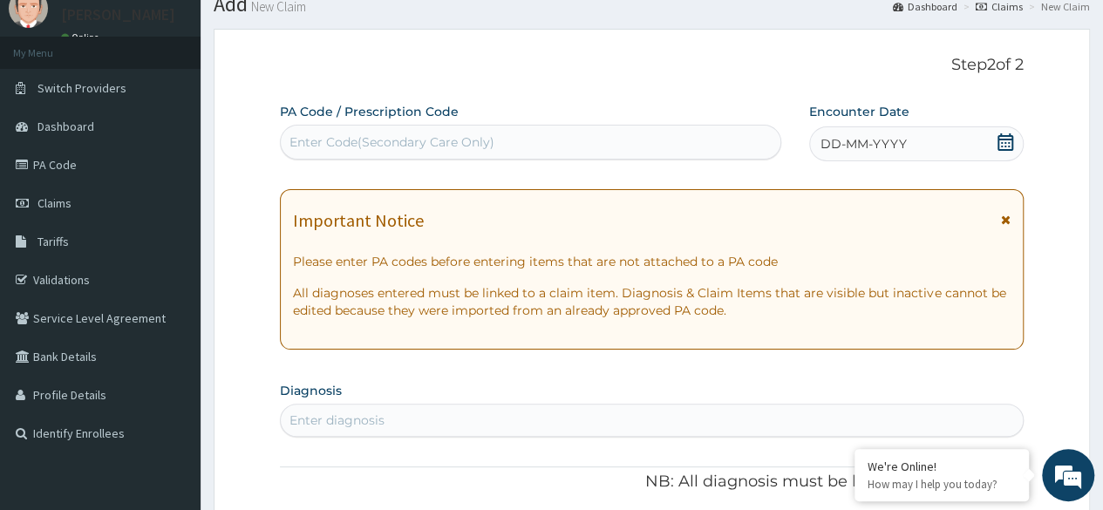
scroll to position [56, 0]
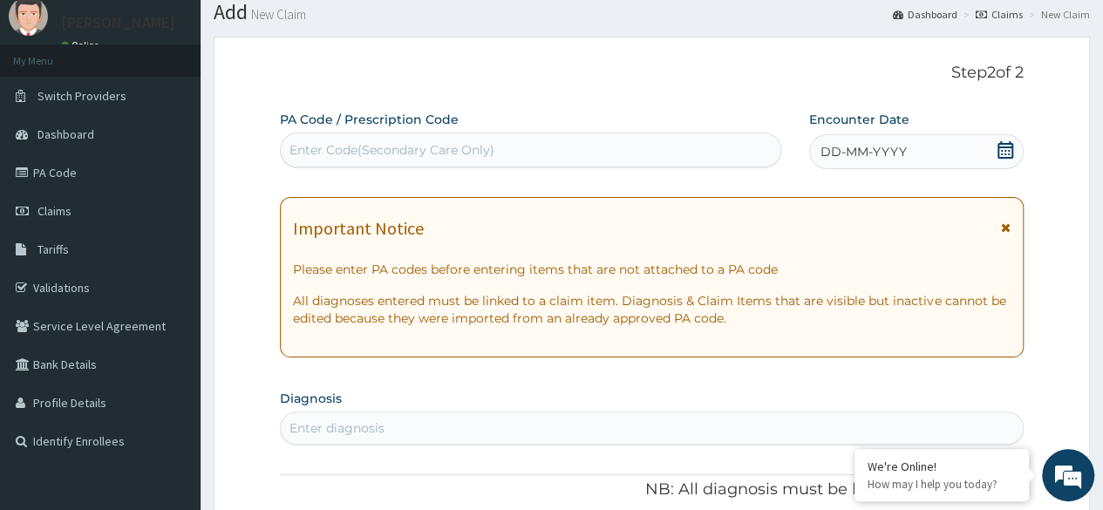
click at [1003, 151] on icon at bounding box center [1005, 149] width 17 height 17
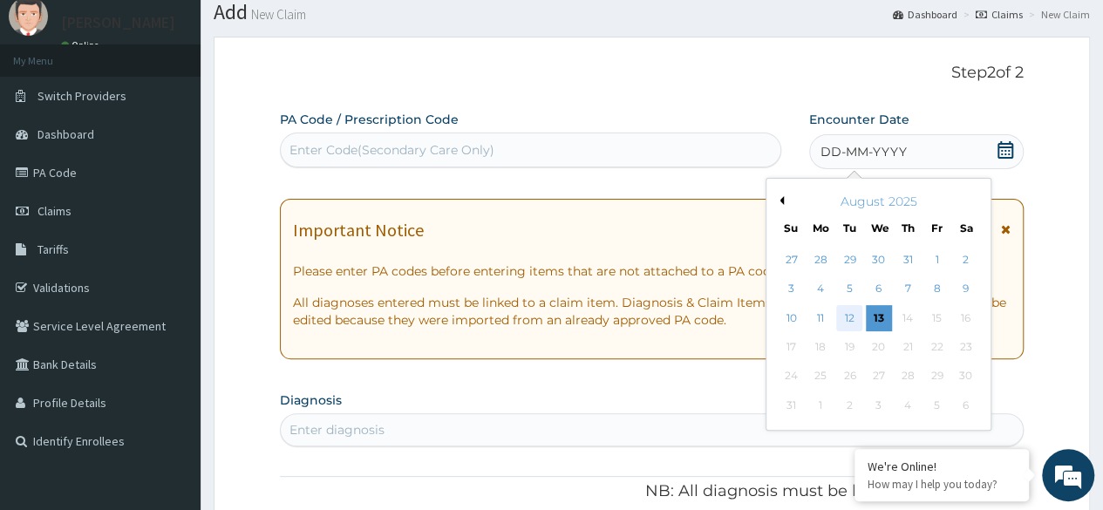
click at [857, 316] on div "12" at bounding box center [849, 318] width 26 height 26
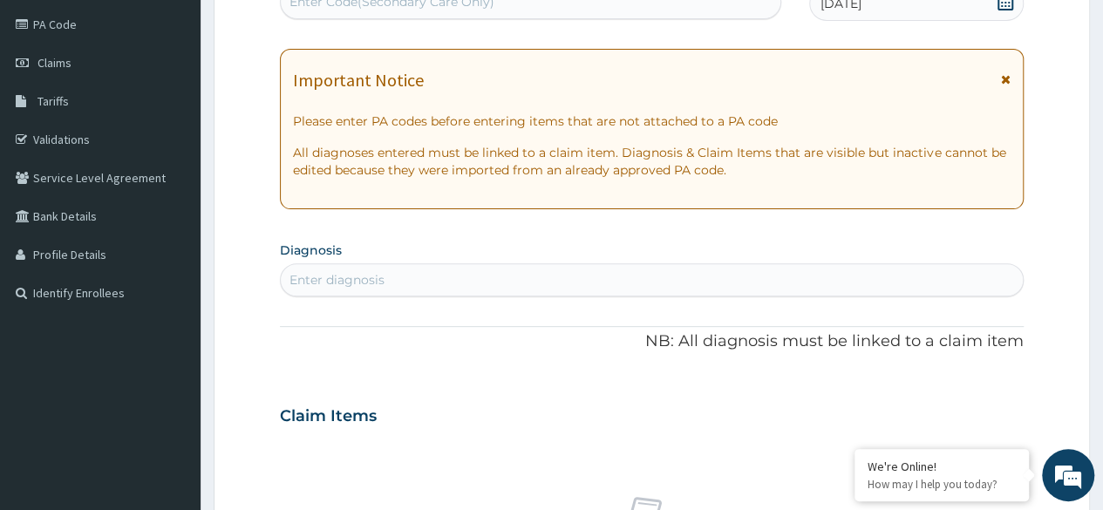
scroll to position [243, 0]
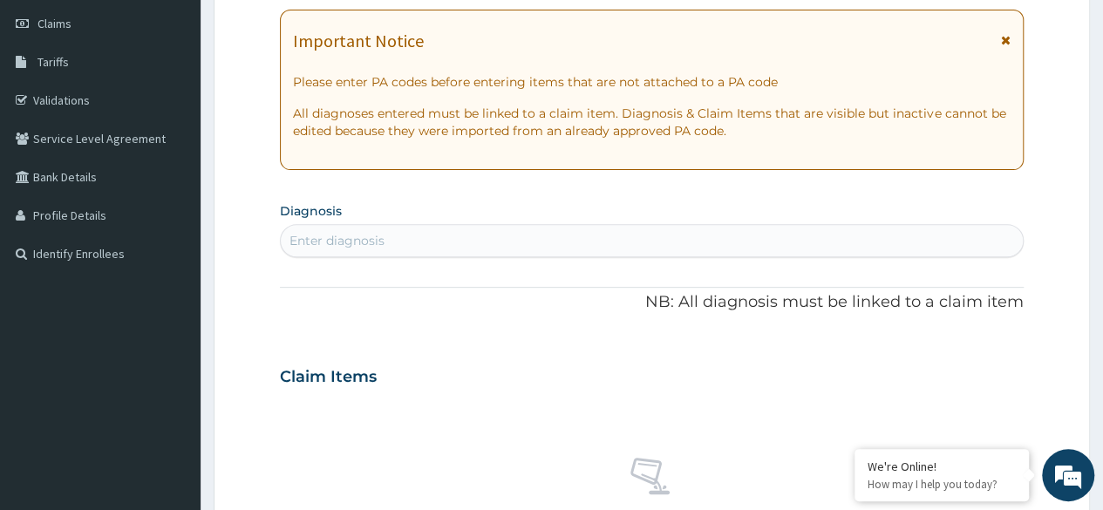
click at [756, 235] on div "Enter diagnosis" at bounding box center [652, 241] width 742 height 28
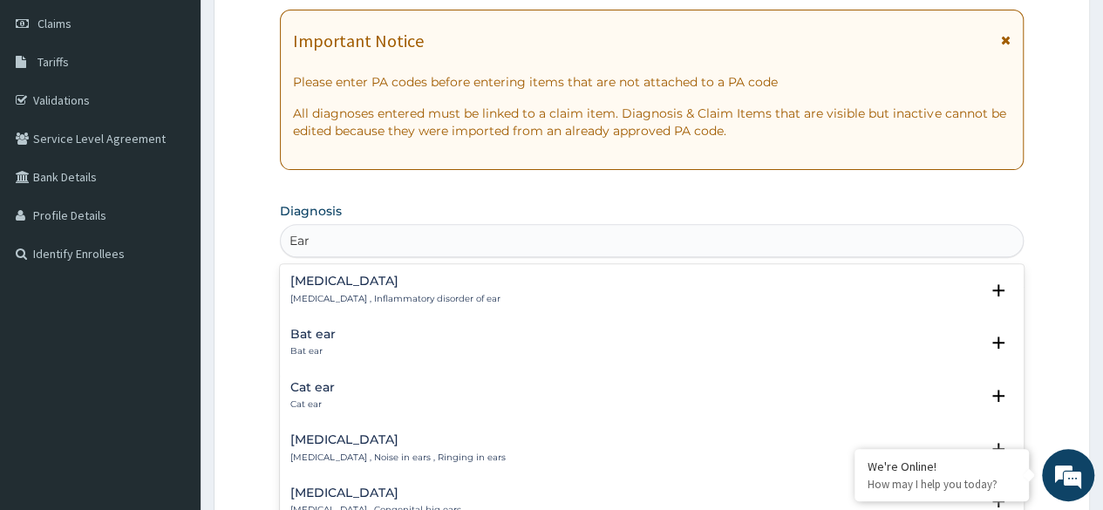
click at [400, 264] on div "Otitis Otitis , Inflammatory disorder of ear Select Status Query Query covers s…" at bounding box center [652, 395] width 744 height 262
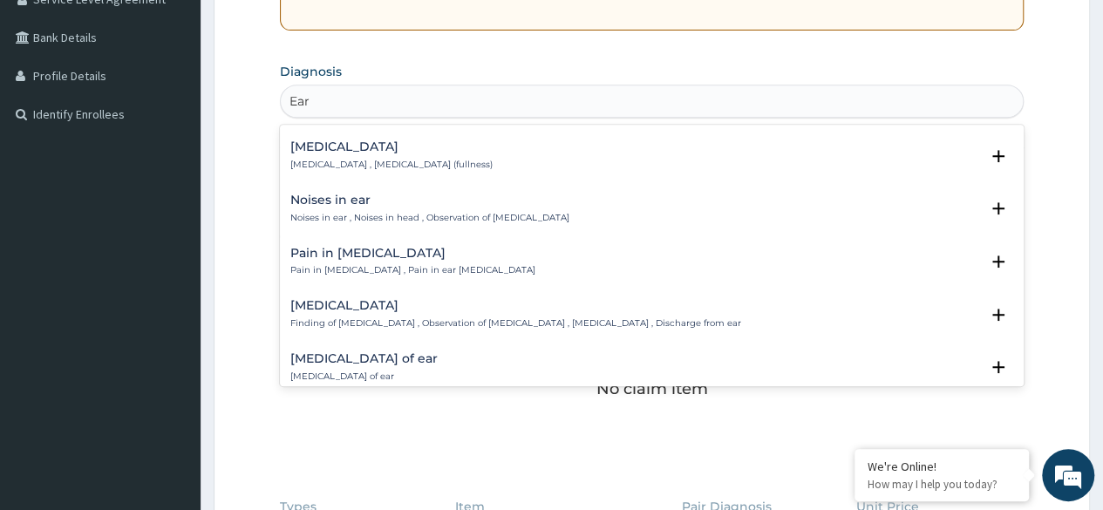
scroll to position [1382, 0]
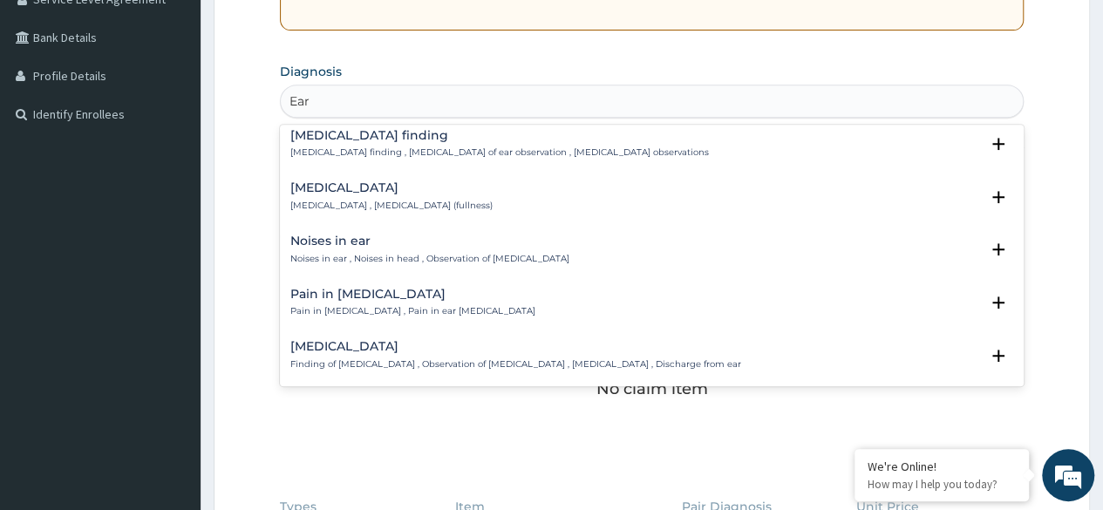
click at [520, 345] on h4 "[MEDICAL_DATA]" at bounding box center [515, 346] width 451 height 13
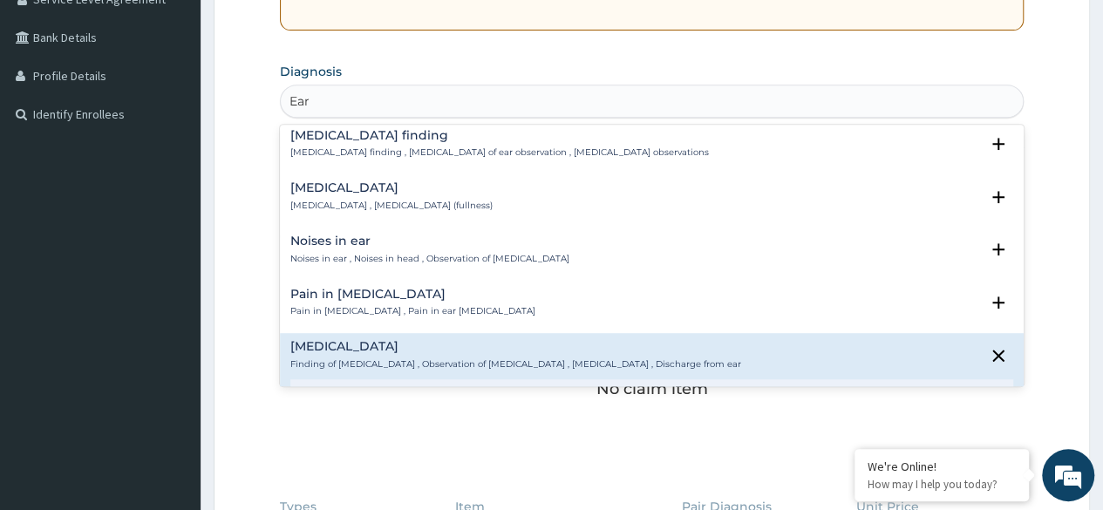
click at [442, 349] on h4 "[MEDICAL_DATA]" at bounding box center [515, 346] width 451 height 13
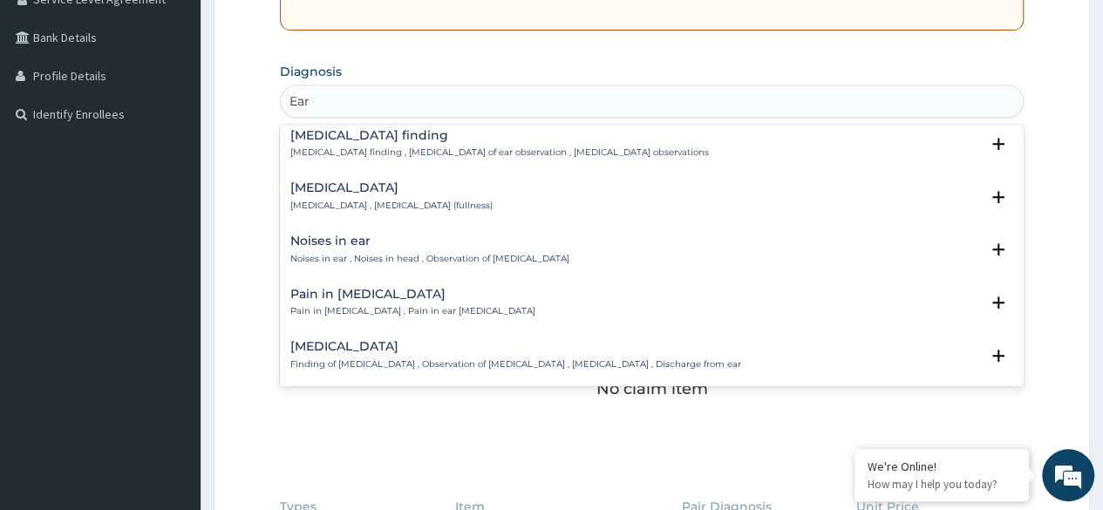
click at [442, 349] on h4 "[MEDICAL_DATA]" at bounding box center [515, 346] width 451 height 13
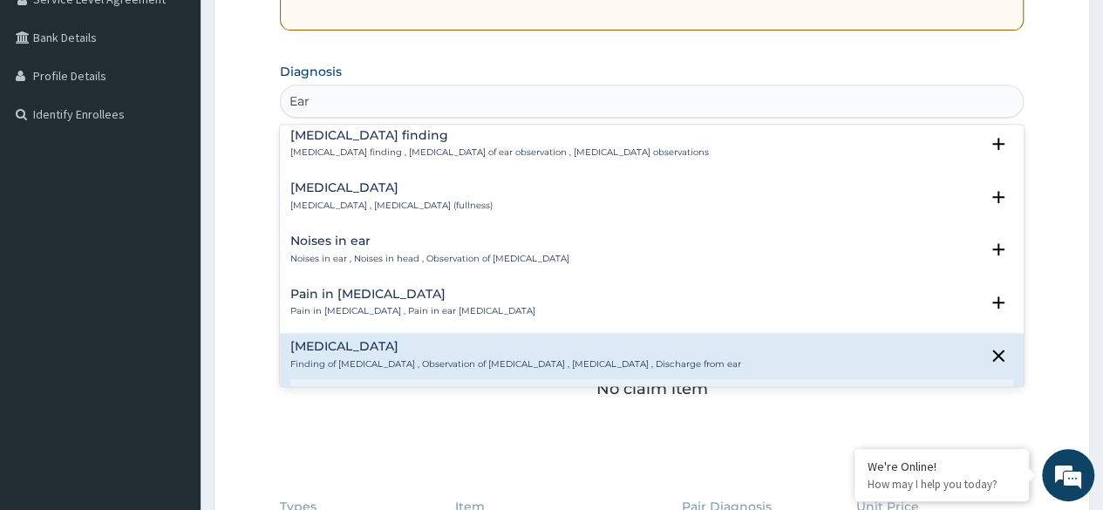
click at [442, 349] on h4 "[MEDICAL_DATA]" at bounding box center [515, 346] width 451 height 13
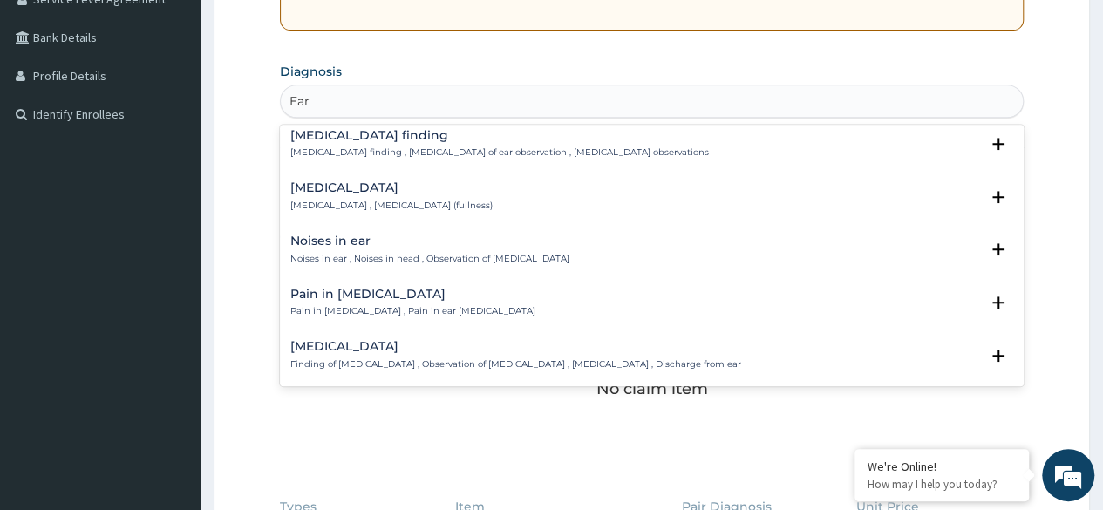
click at [363, 362] on p "Finding of [MEDICAL_DATA] , Observation of [MEDICAL_DATA] , [MEDICAL_DATA] , Di…" at bounding box center [515, 364] width 451 height 12
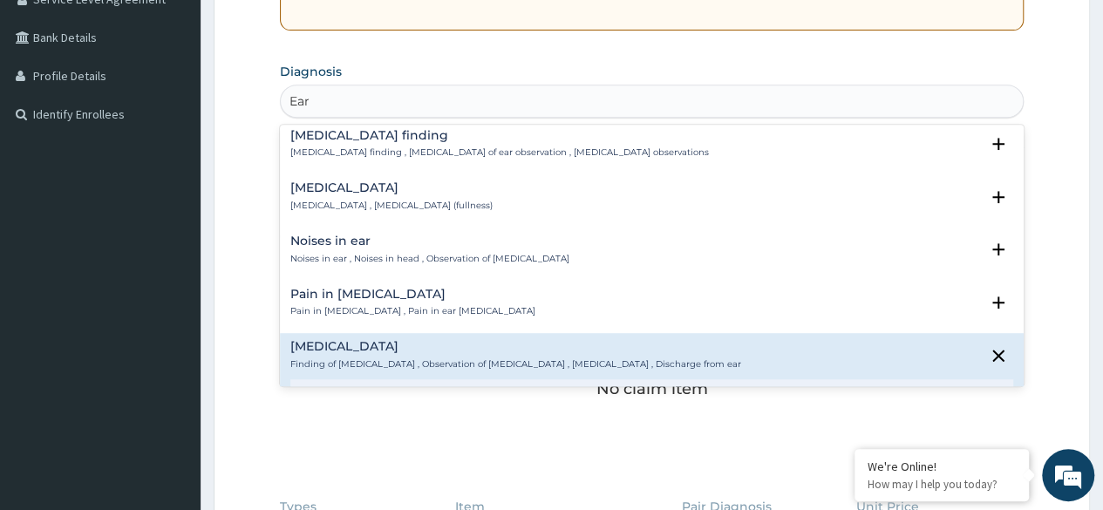
click at [363, 362] on p "Finding of [MEDICAL_DATA] , Observation of [MEDICAL_DATA] , [MEDICAL_DATA] , Di…" at bounding box center [515, 364] width 451 height 12
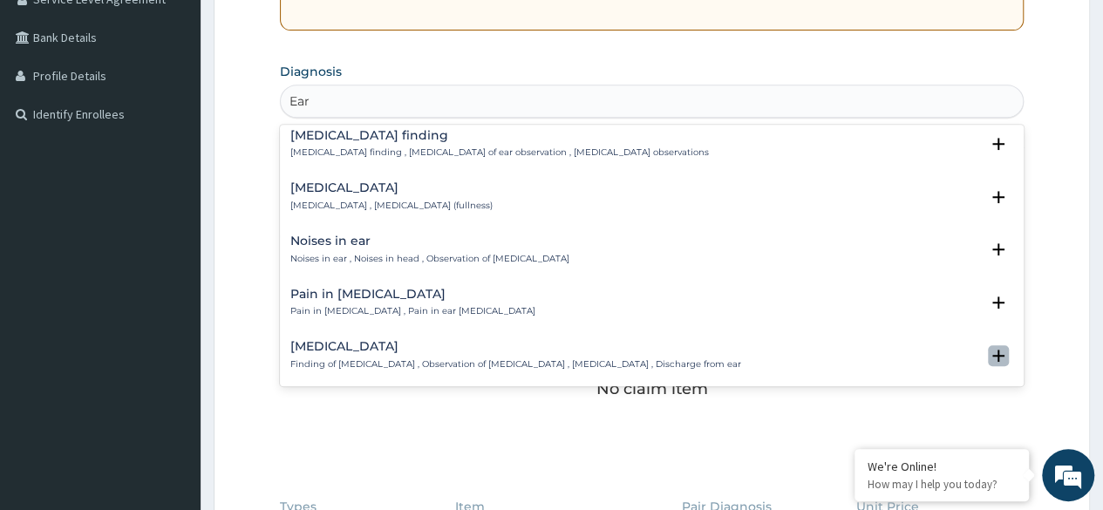
click at [992, 351] on icon "open select status" at bounding box center [998, 356] width 12 height 12
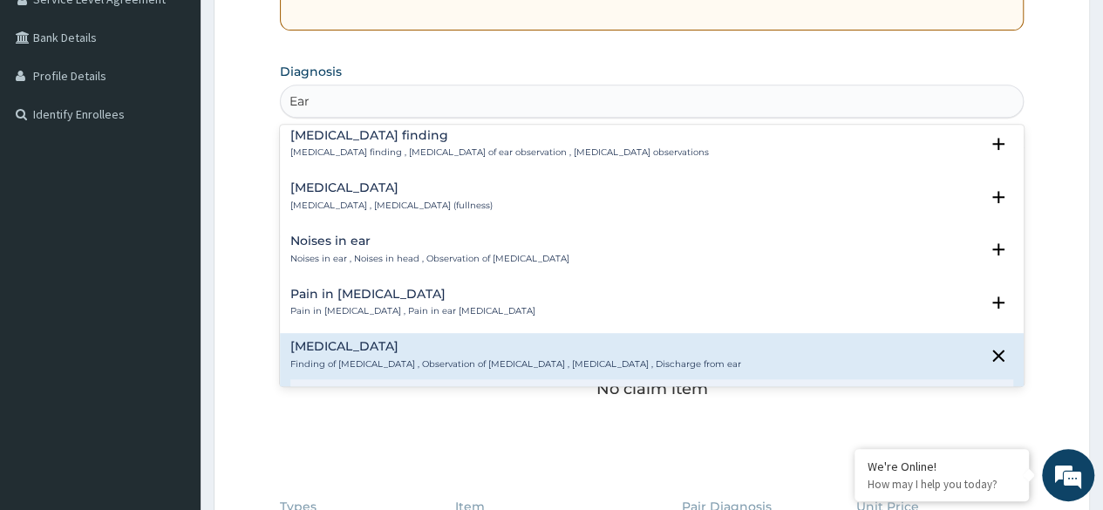
click at [537, 355] on div "Ear discharge Finding of ear discharge , Observation of ear discharge , Ear dis…" at bounding box center [515, 355] width 451 height 31
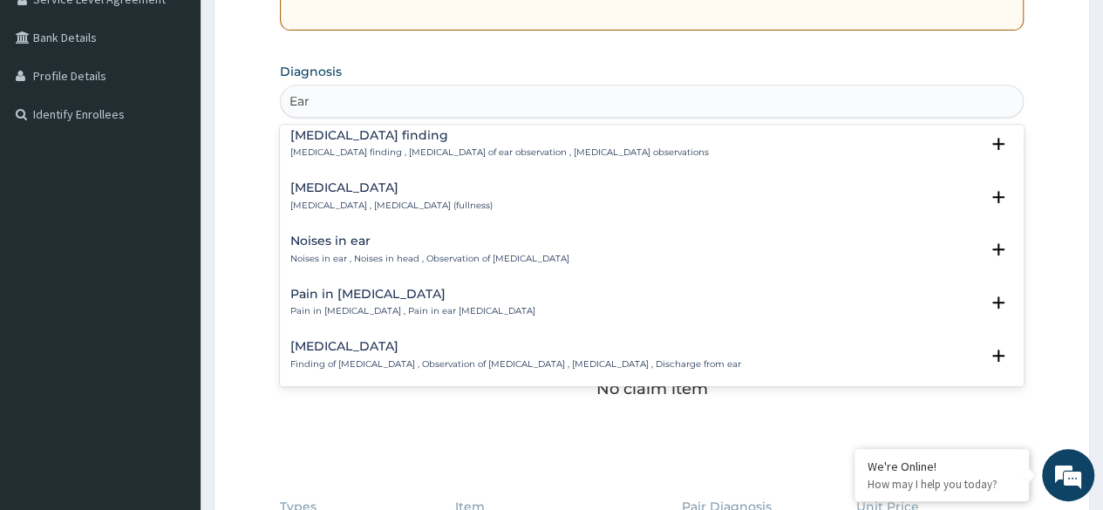
click at [537, 355] on div "Ear discharge Finding of ear discharge , Observation of ear discharge , Ear dis…" at bounding box center [515, 355] width 451 height 31
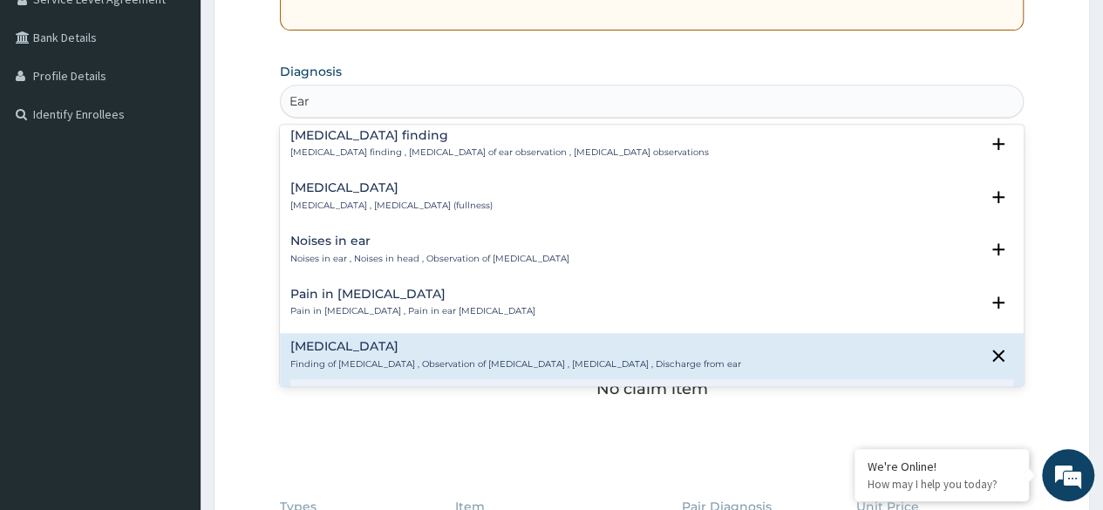
click at [352, 358] on p "Finding of [MEDICAL_DATA] , Observation of [MEDICAL_DATA] , [MEDICAL_DATA] , Di…" at bounding box center [515, 364] width 451 height 12
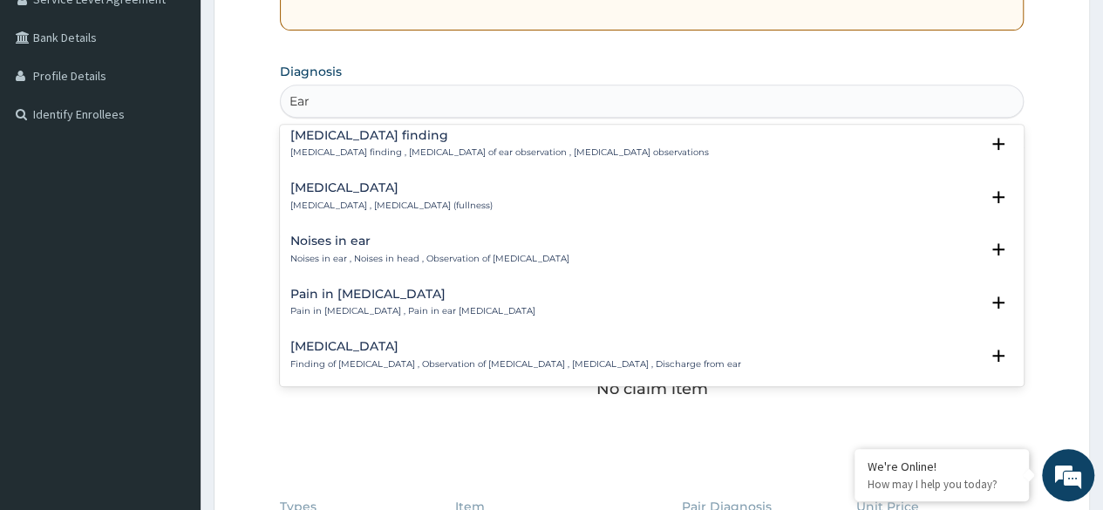
click at [352, 358] on p "Finding of [MEDICAL_DATA] , Observation of [MEDICAL_DATA] , [MEDICAL_DATA] , Di…" at bounding box center [515, 364] width 451 height 12
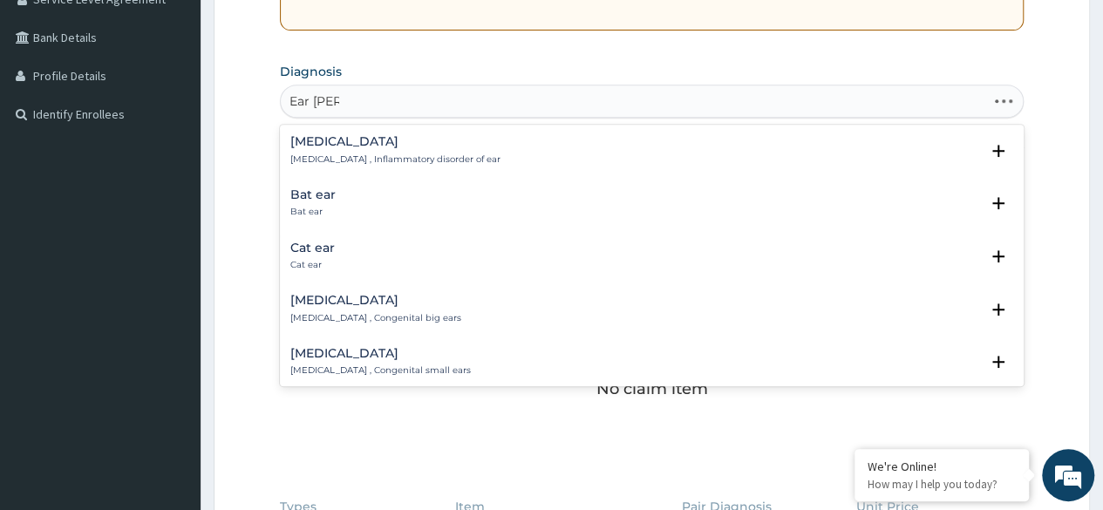
type input "Ear discha"
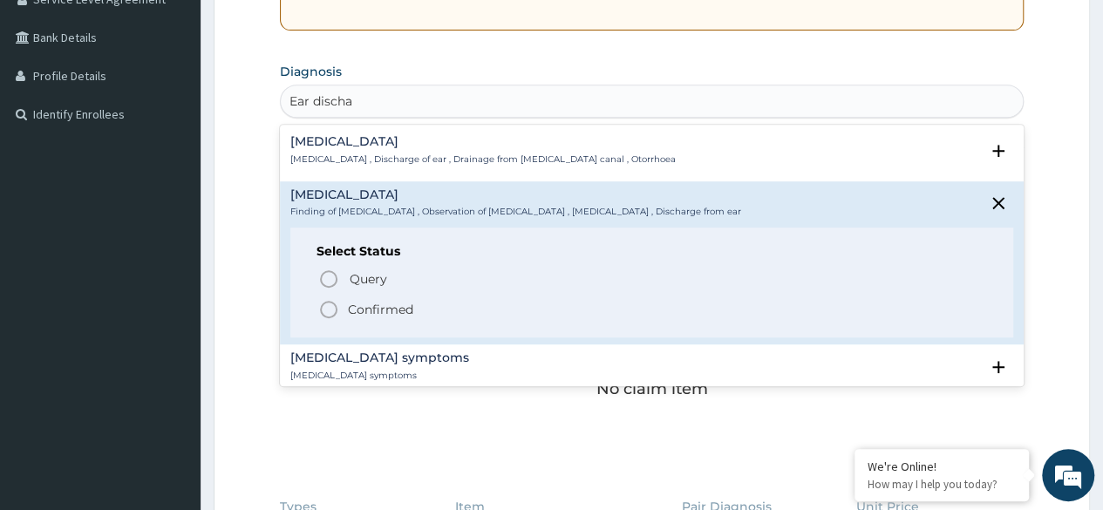
click at [330, 312] on icon "status option filled" at bounding box center [328, 309] width 21 height 21
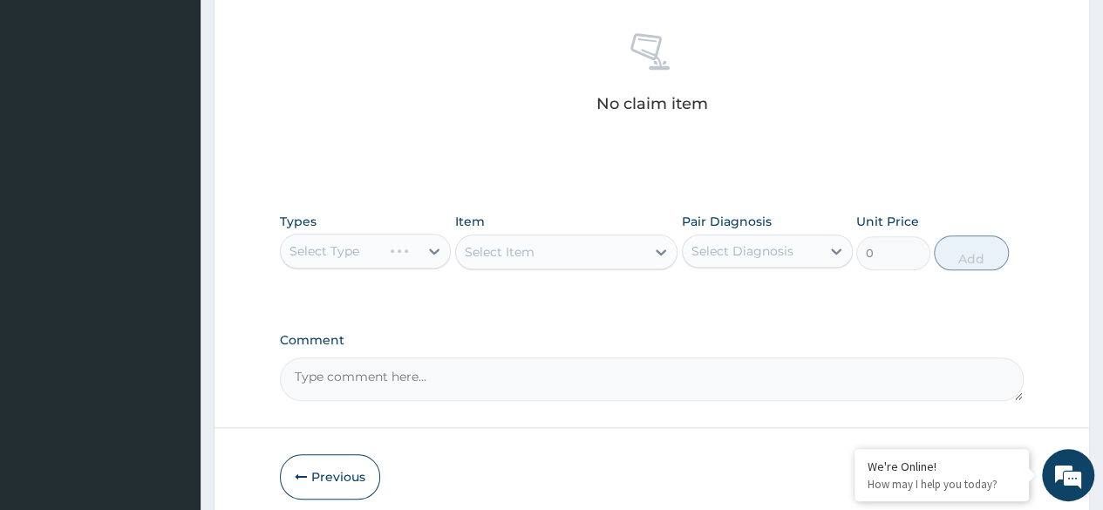
scroll to position [699, 0]
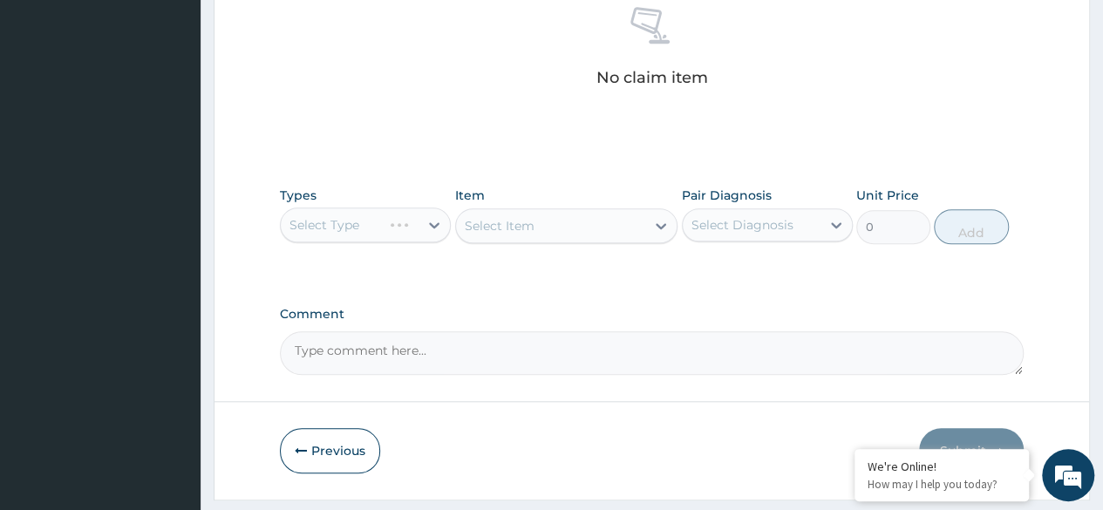
click at [813, 230] on div "Select Diagnosis" at bounding box center [752, 225] width 138 height 28
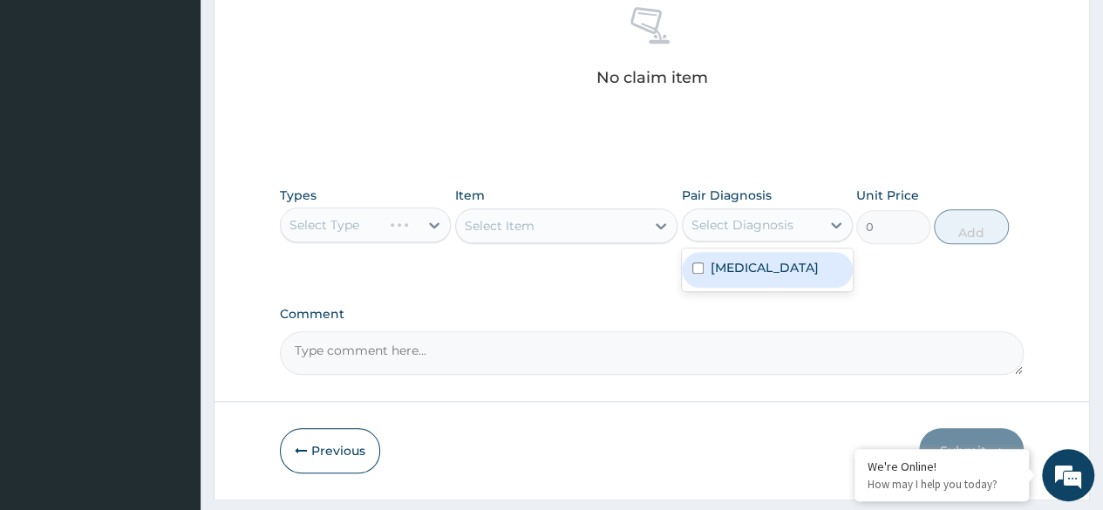
click at [696, 268] on input "checkbox" at bounding box center [697, 267] width 11 height 11
checkbox input "true"
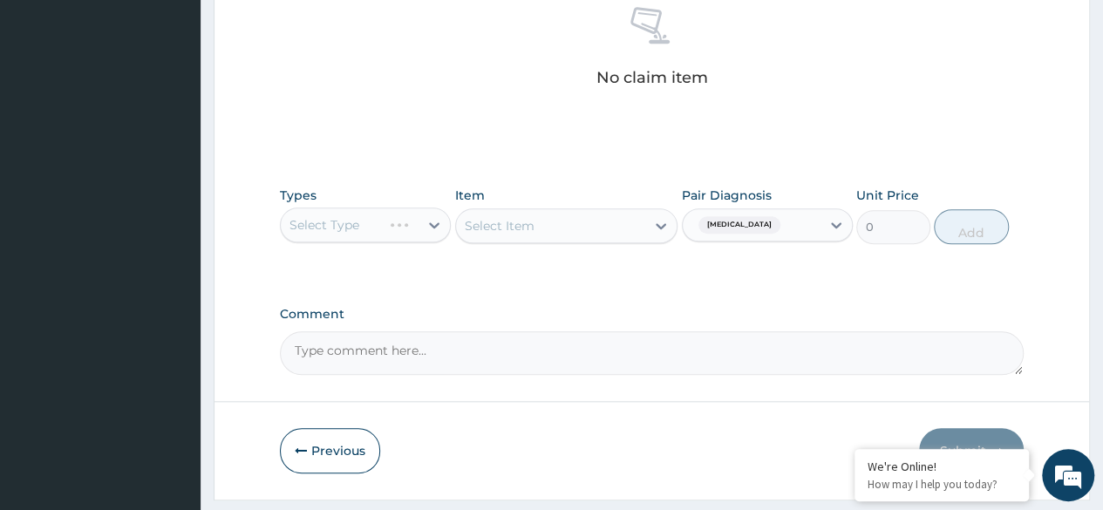
click at [412, 221] on div "Select Type" at bounding box center [365, 224] width 171 height 35
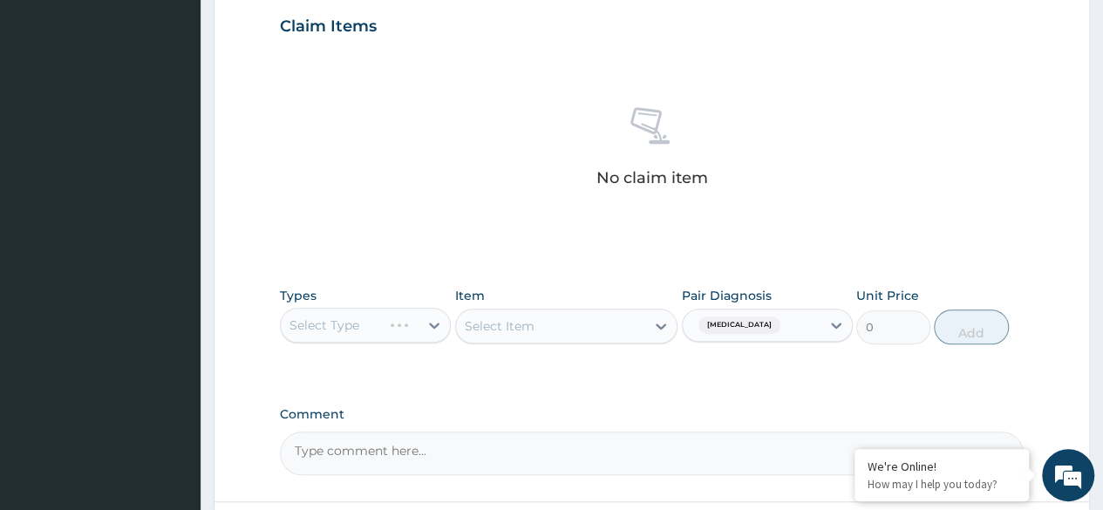
scroll to position [744, 0]
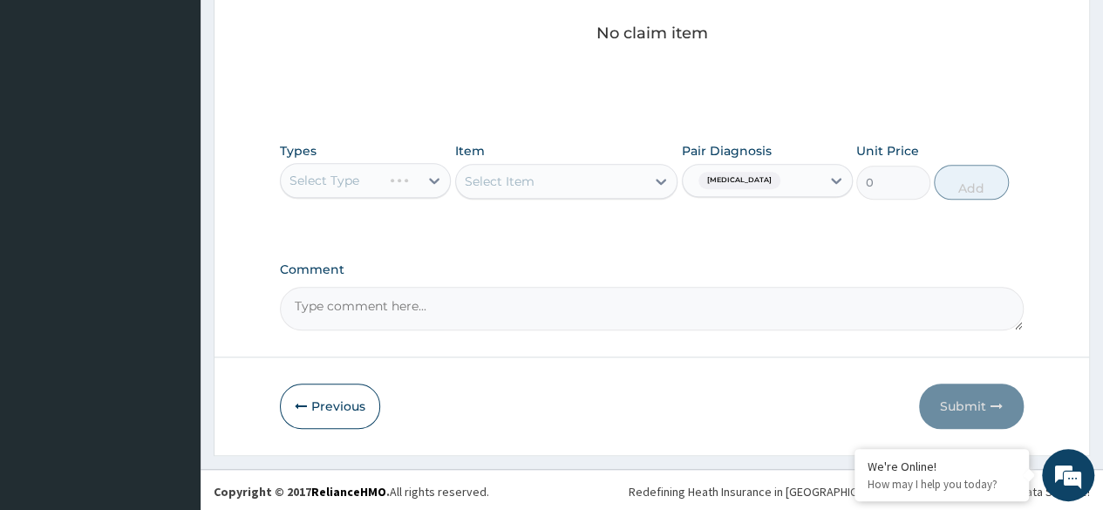
click at [439, 183] on div "Select Type" at bounding box center [365, 180] width 171 height 35
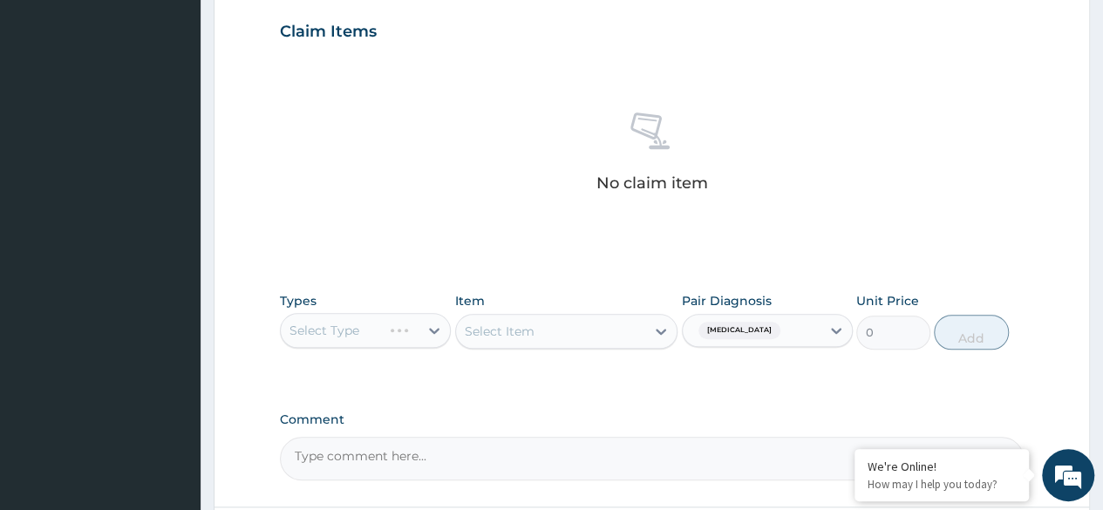
scroll to position [598, 0]
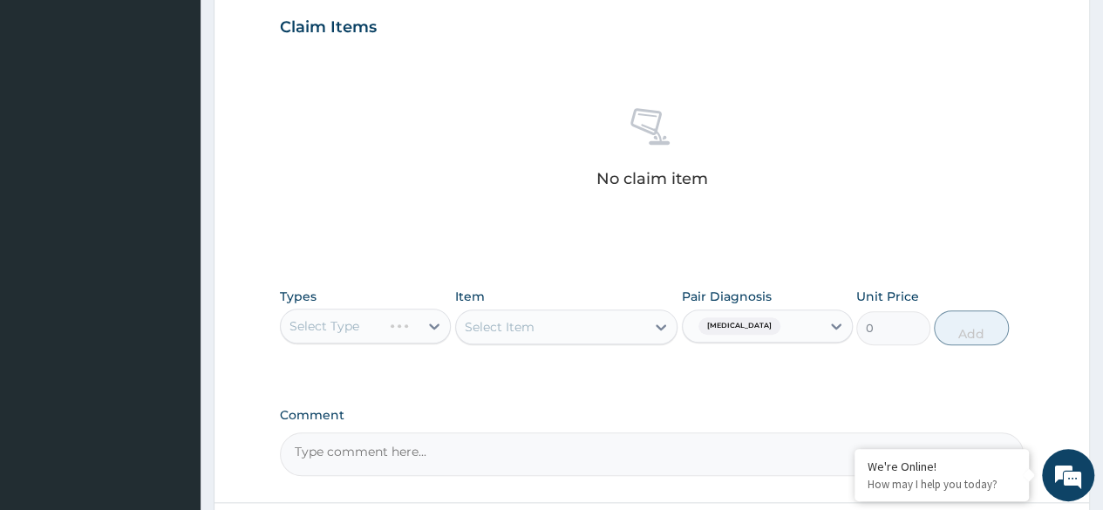
click at [661, 325] on div "Select Item" at bounding box center [566, 327] width 223 height 35
click at [432, 330] on div "Select Type" at bounding box center [365, 326] width 171 height 35
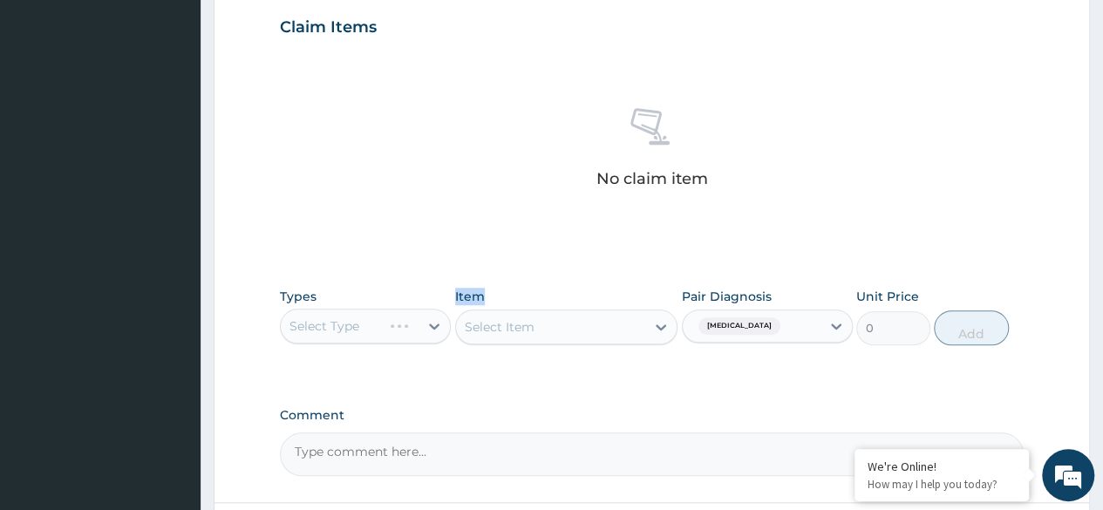
click at [432, 330] on div "Select Type" at bounding box center [365, 326] width 171 height 35
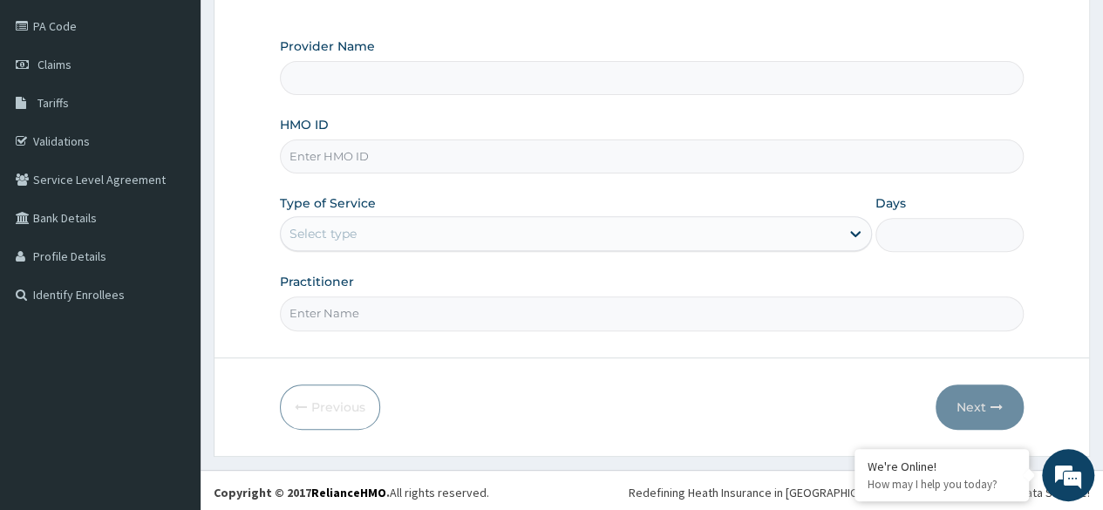
click at [391, 157] on input "HMO ID" at bounding box center [652, 156] width 744 height 34
paste input "SRC/10025/A"
type input "SRC/10025/A"
click at [331, 235] on div "Select type" at bounding box center [322, 233] width 67 height 17
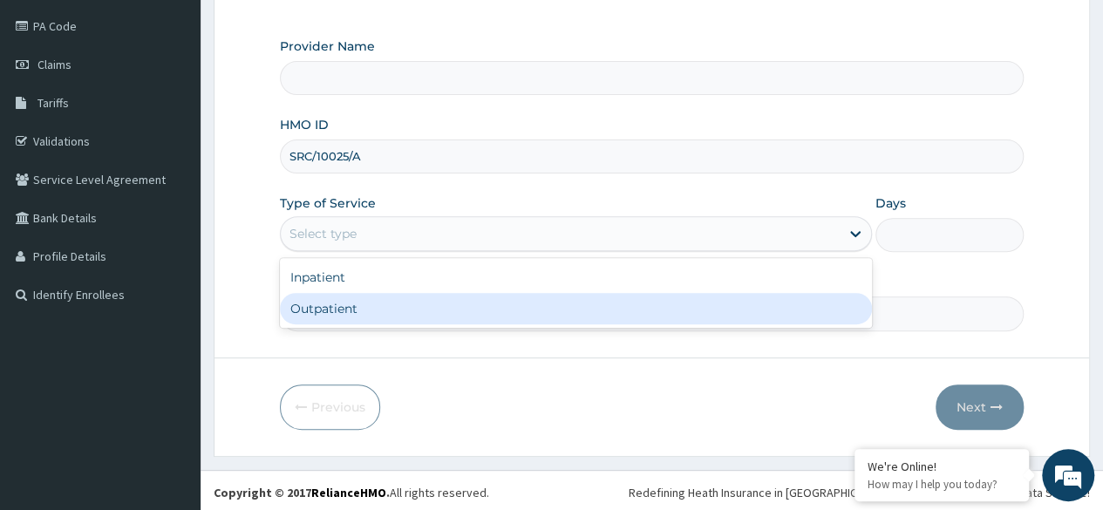
click at [326, 312] on div "Outpatient" at bounding box center [576, 308] width 592 height 31
type input "1"
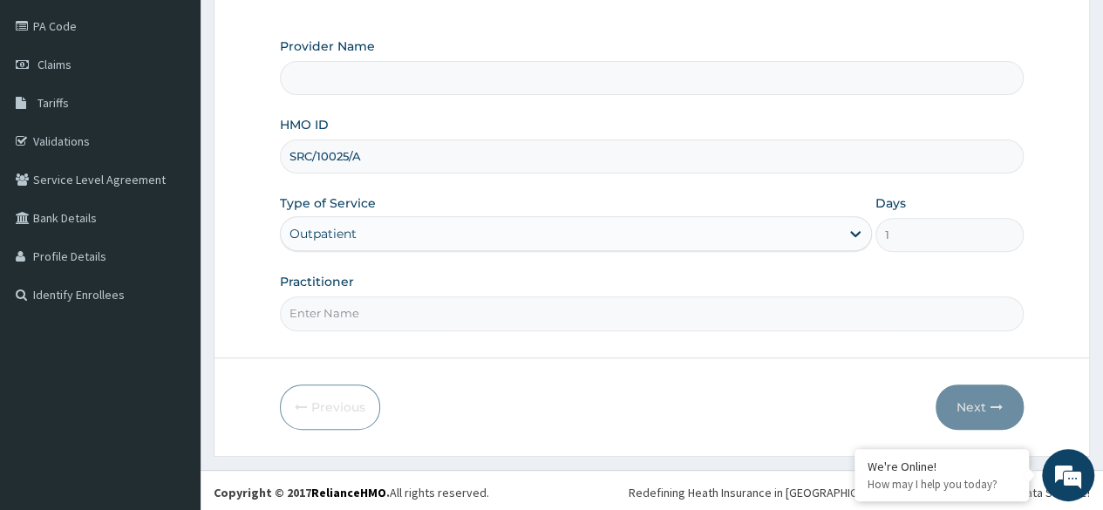
click at [315, 309] on input "Practitioner" at bounding box center [652, 313] width 744 height 34
type input "[PERSON_NAME]"
click at [974, 401] on button "Next" at bounding box center [979, 406] width 88 height 45
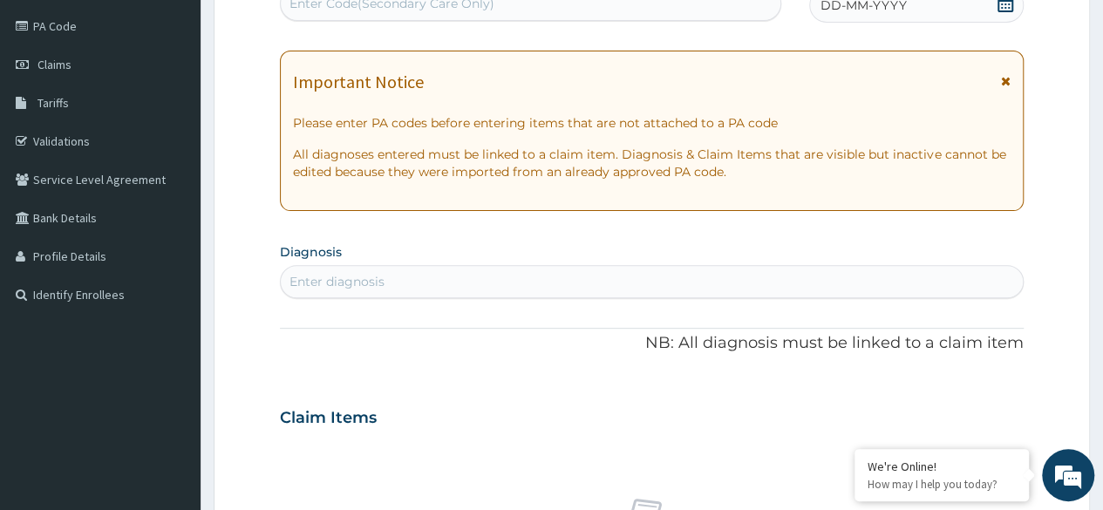
click at [629, 280] on div "Enter diagnosis" at bounding box center [652, 282] width 742 height 28
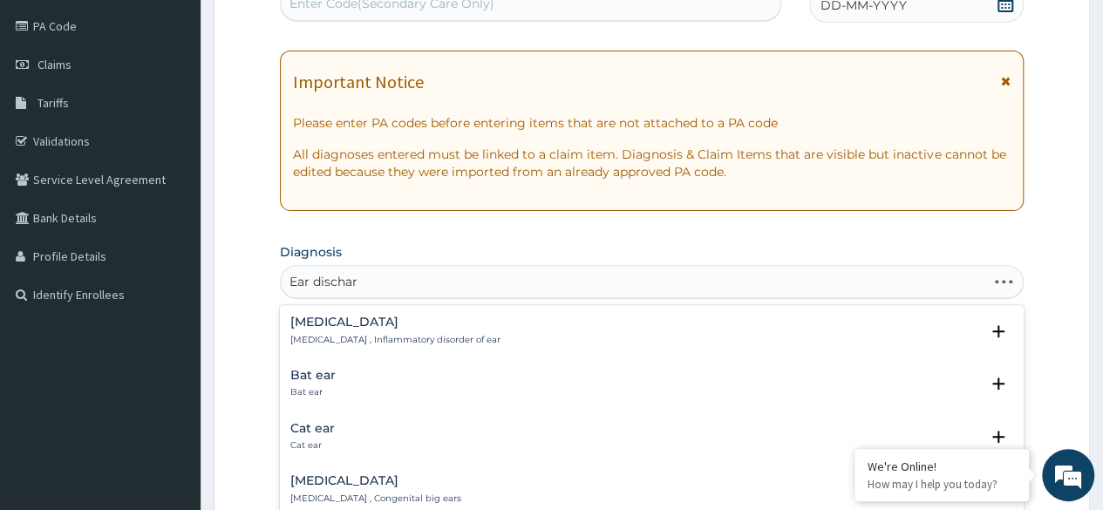
type input "Ear discharg"
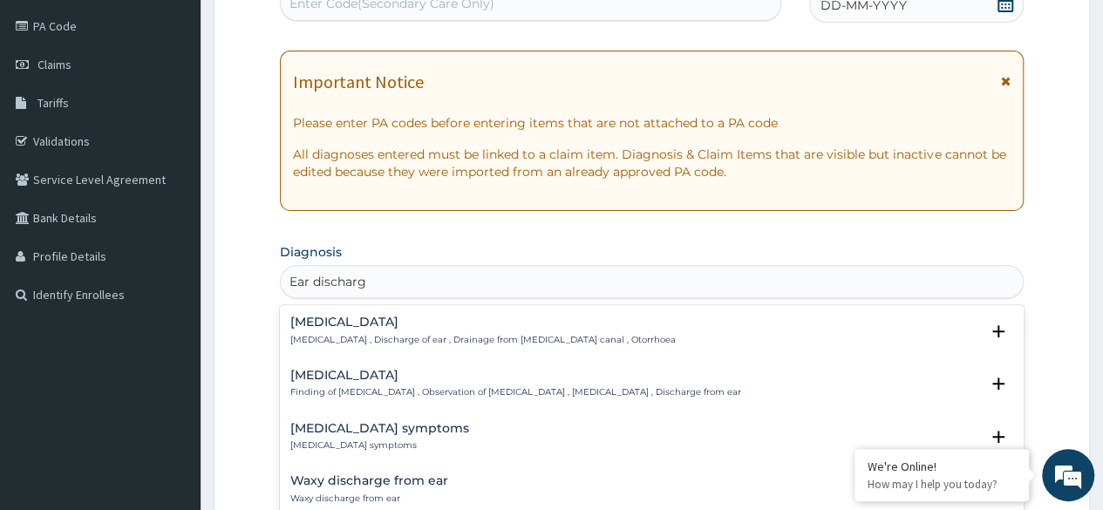
click at [372, 377] on h4 "[MEDICAL_DATA]" at bounding box center [515, 375] width 451 height 13
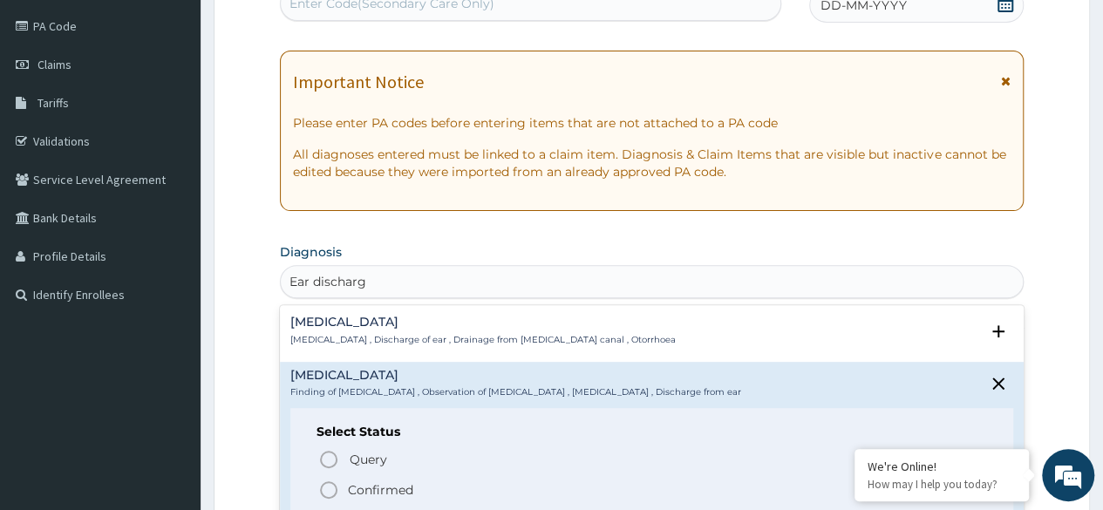
click at [332, 490] on icon "status option filled" at bounding box center [328, 490] width 21 height 21
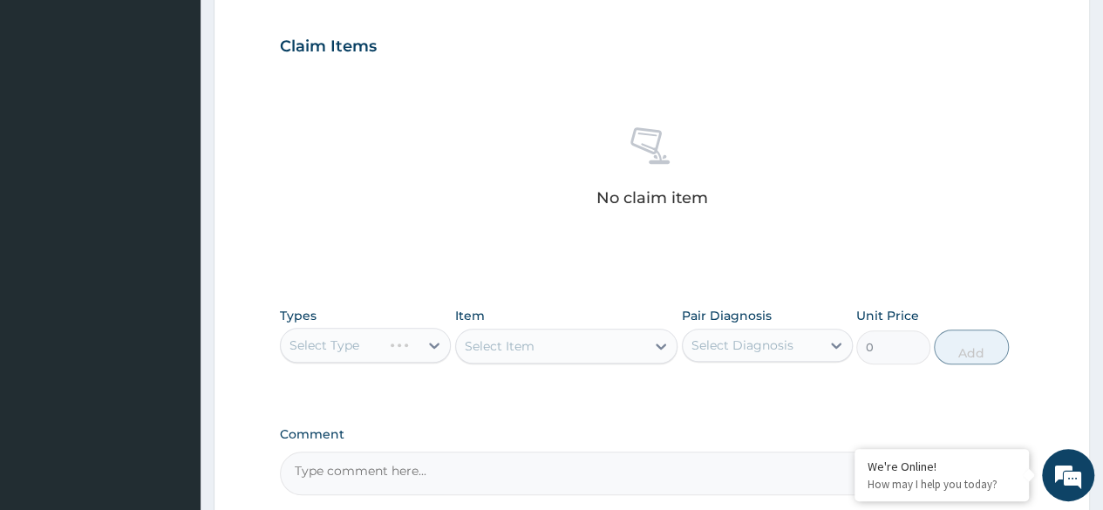
scroll to position [584, 0]
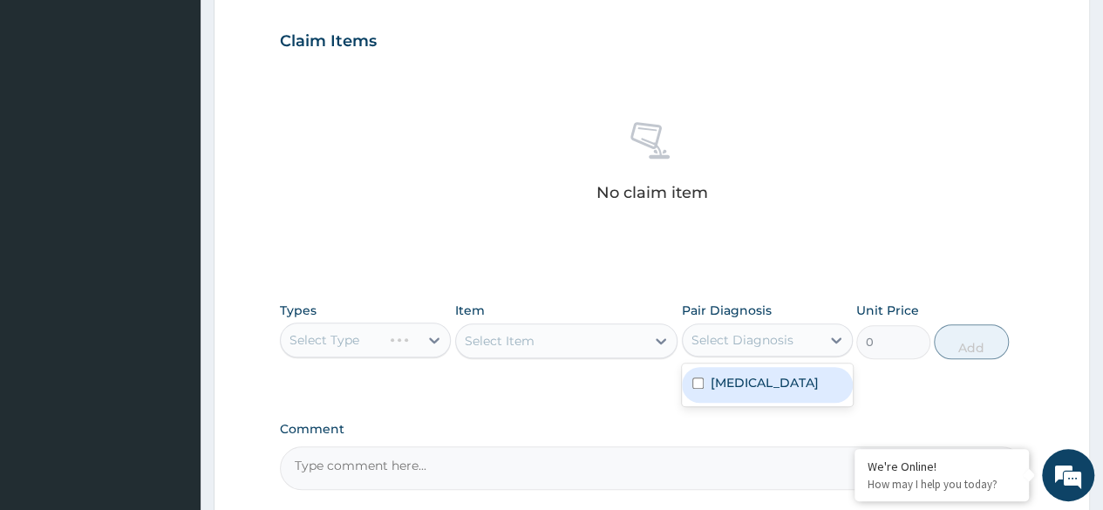
click at [785, 343] on div "Select Diagnosis" at bounding box center [742, 339] width 102 height 17
click at [692, 383] on input "checkbox" at bounding box center [697, 383] width 11 height 11
checkbox input "true"
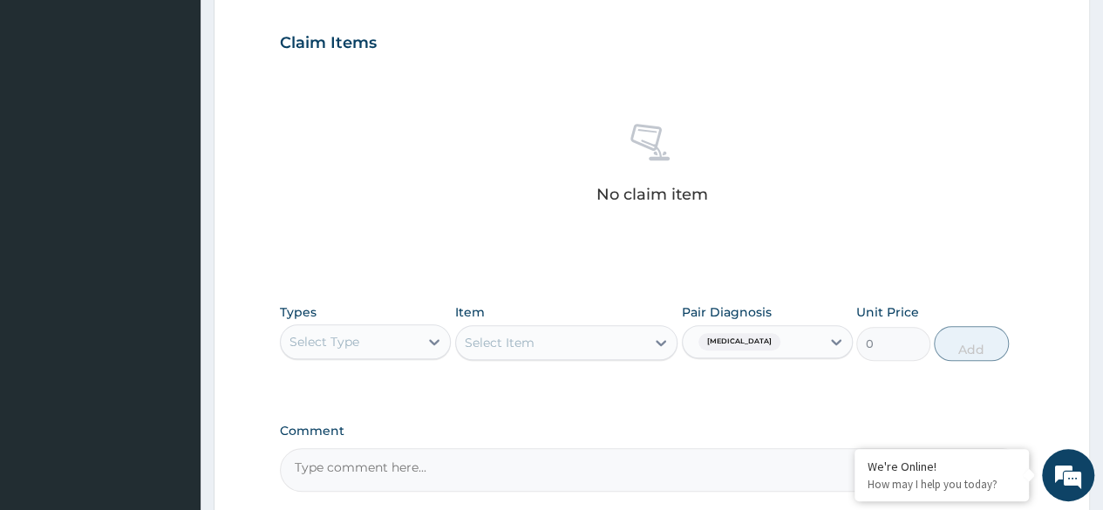
scroll to position [610, 0]
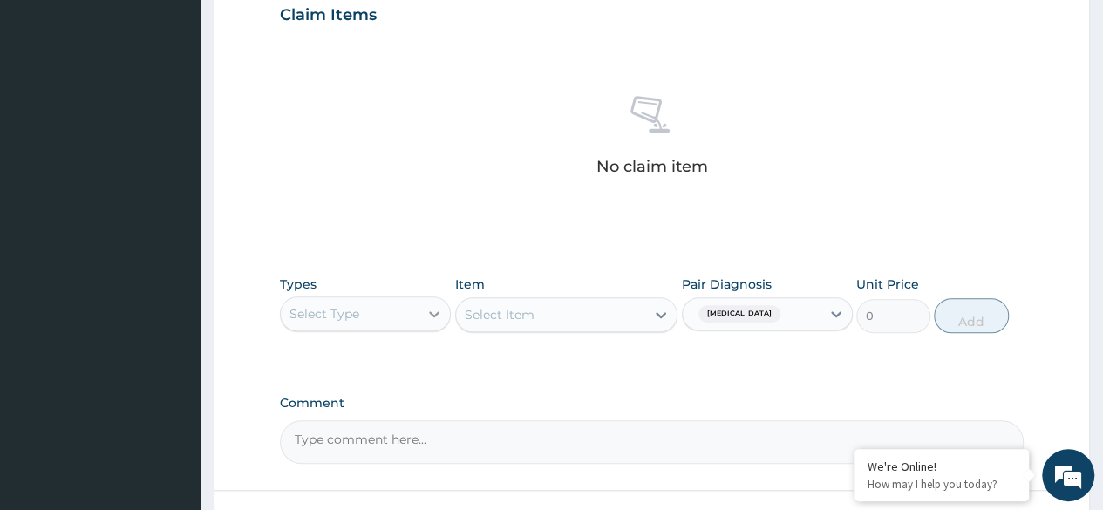
click at [432, 313] on icon at bounding box center [433, 313] width 17 height 17
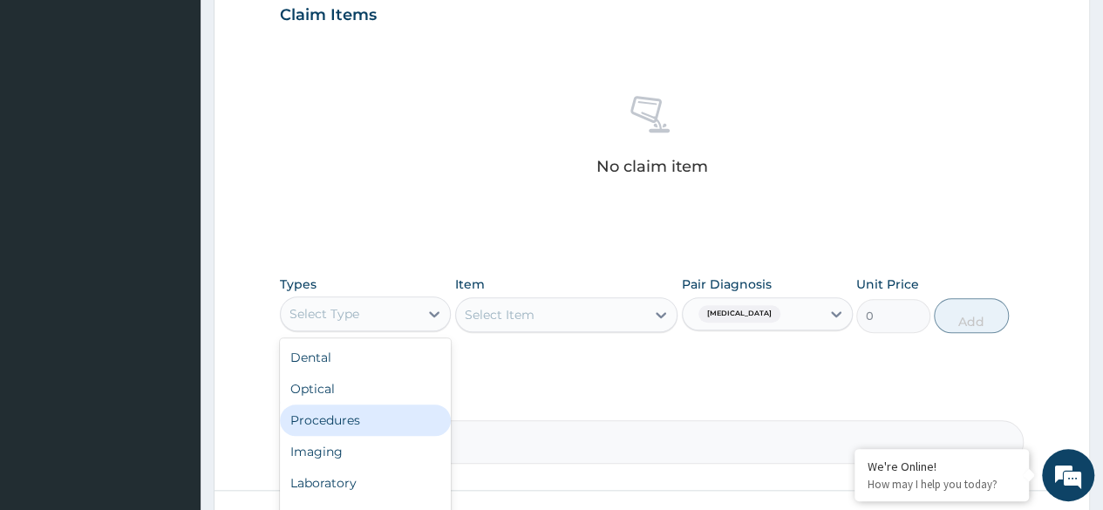
click at [380, 405] on div "Procedures" at bounding box center [365, 420] width 171 height 31
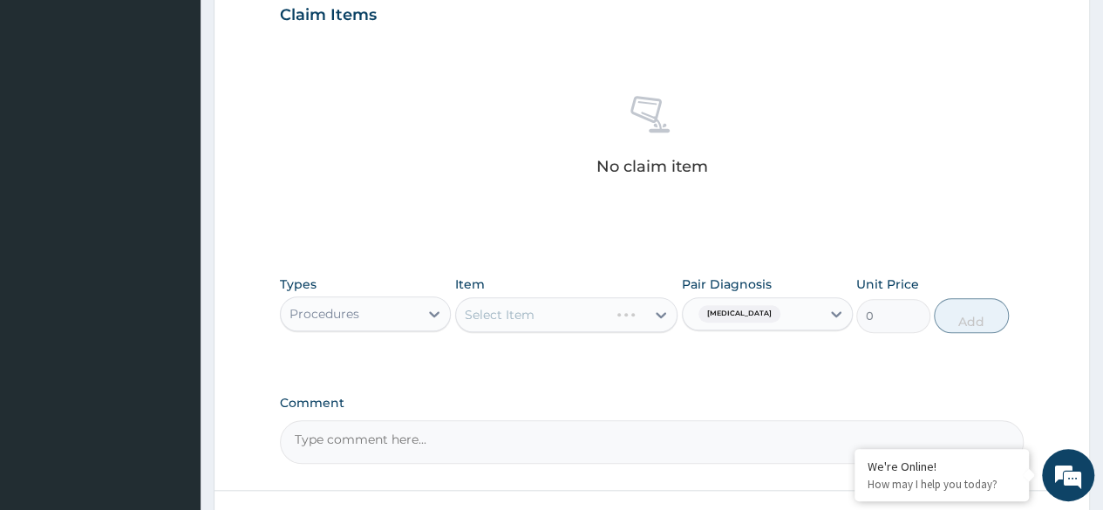
click at [616, 310] on div "Select Item" at bounding box center [566, 314] width 223 height 35
click at [659, 319] on icon at bounding box center [660, 314] width 17 height 17
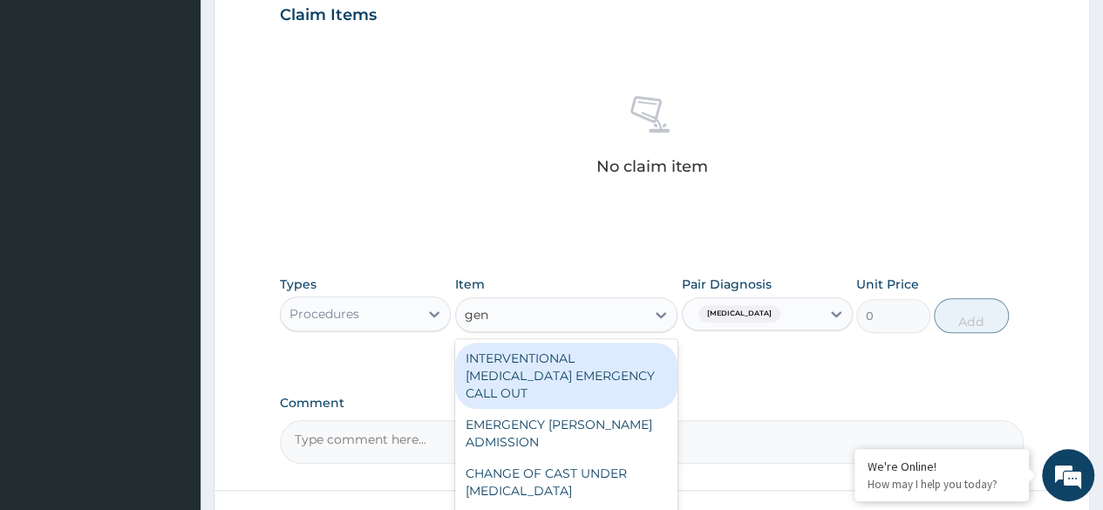
type input "gene"
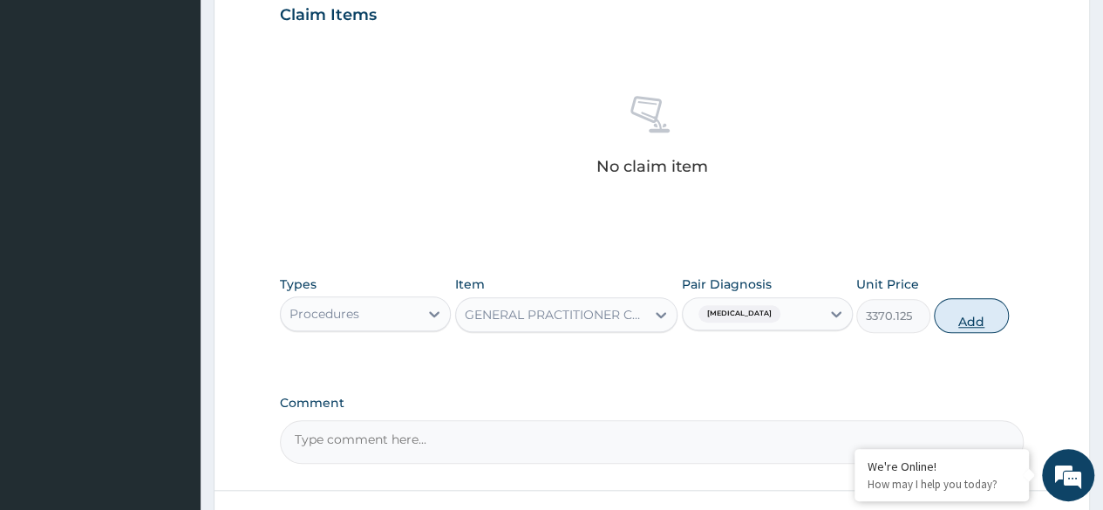
click at [964, 314] on button "Add" at bounding box center [971, 315] width 74 height 35
type input "0"
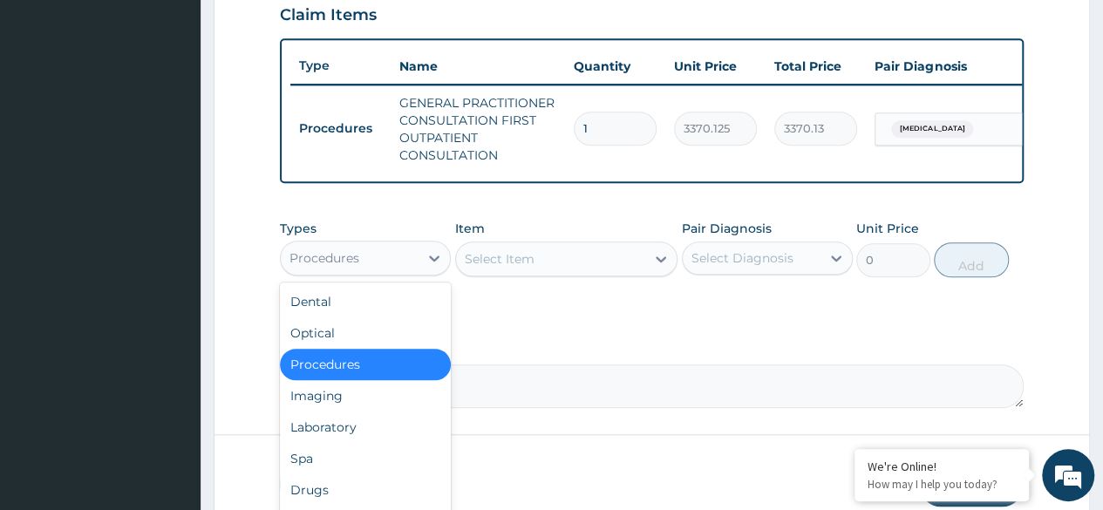
click at [410, 269] on div "Procedures" at bounding box center [350, 258] width 138 height 28
click at [350, 440] on div "Laboratory" at bounding box center [365, 427] width 171 height 31
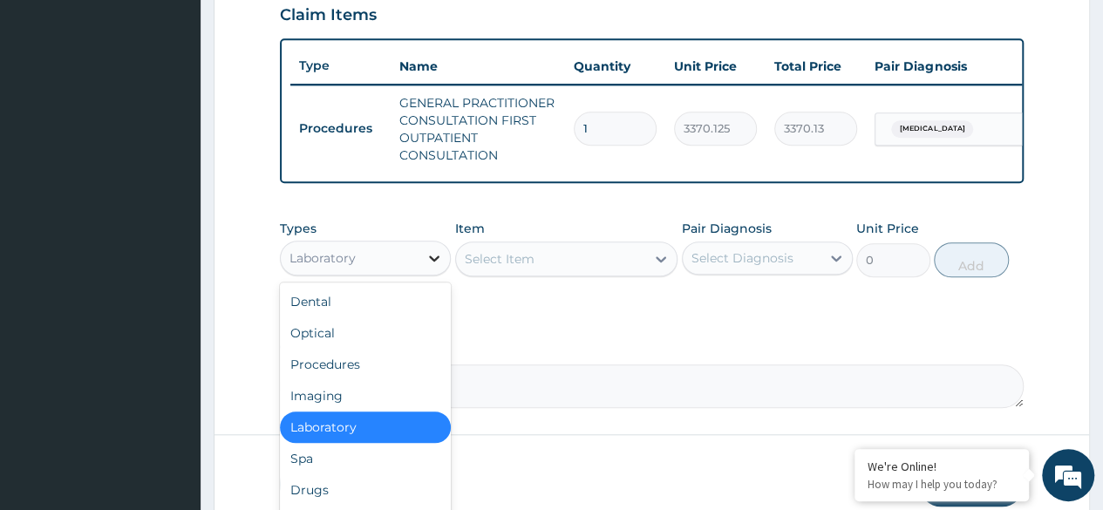
click at [428, 267] on icon at bounding box center [433, 257] width 17 height 17
click at [391, 439] on div "Laboratory" at bounding box center [365, 427] width 171 height 31
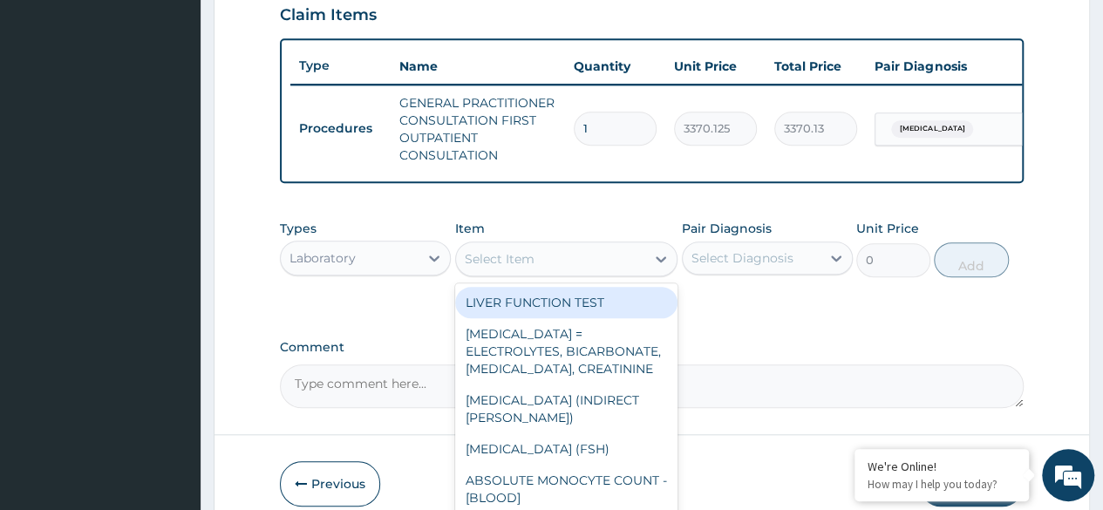
click at [605, 271] on div "Select Item" at bounding box center [551, 259] width 190 height 28
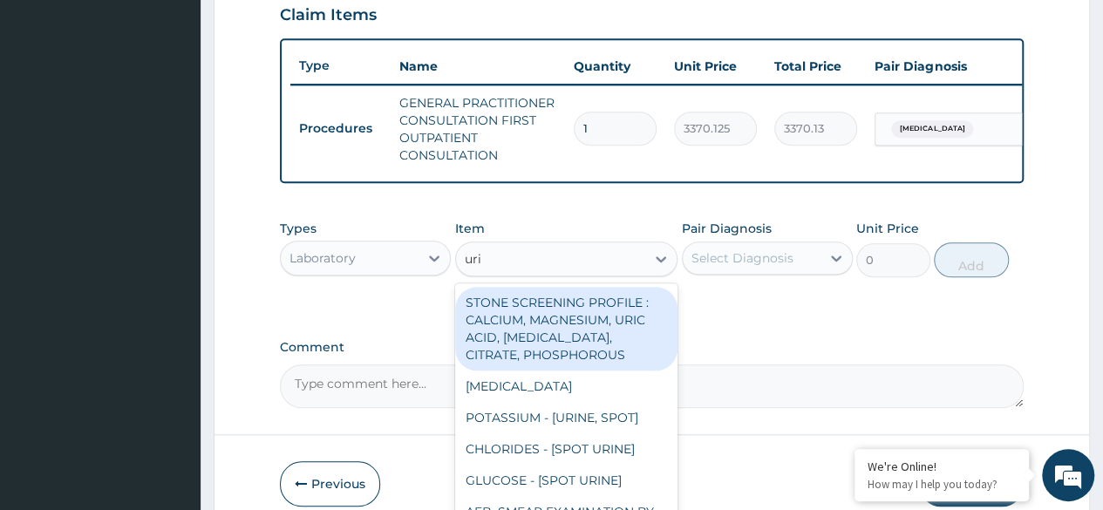
type input "urin"
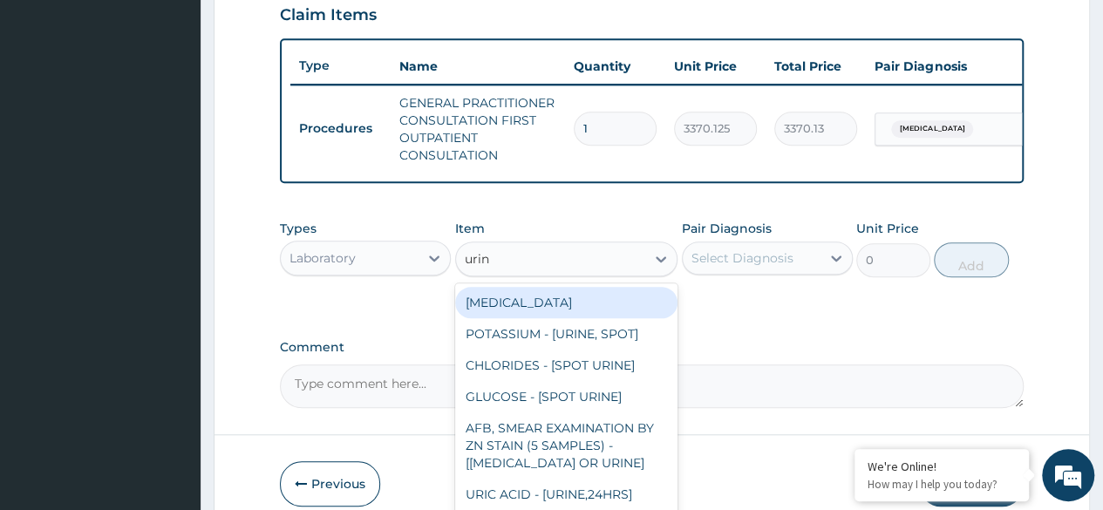
click at [544, 316] on div "[MEDICAL_DATA]" at bounding box center [566, 302] width 223 height 31
type input "1531.875"
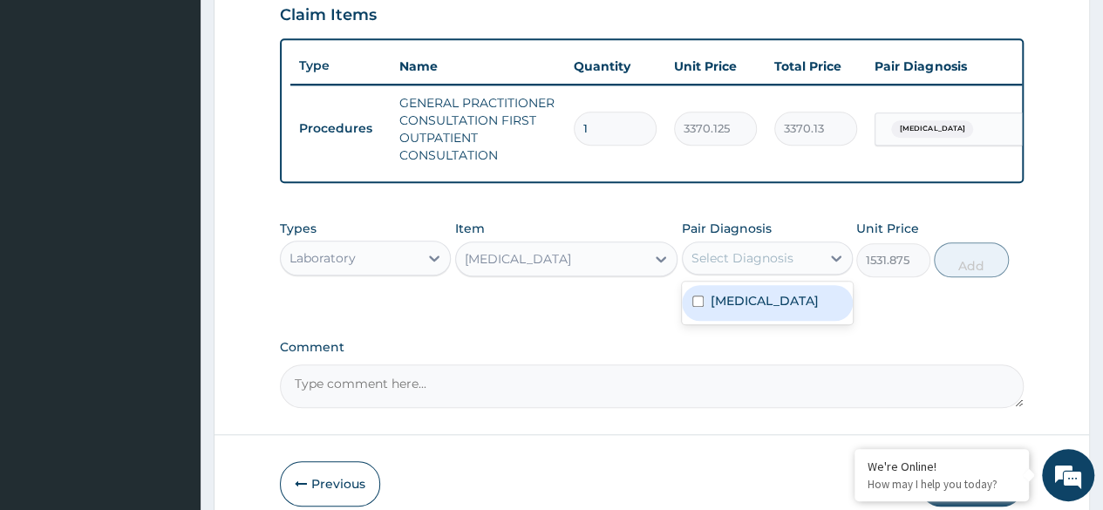
drag, startPoint x: 813, startPoint y: 280, endPoint x: 750, endPoint y: 310, distance: 69.8
click at [750, 310] on label "[MEDICAL_DATA]" at bounding box center [765, 300] width 108 height 17
checkbox input "true"
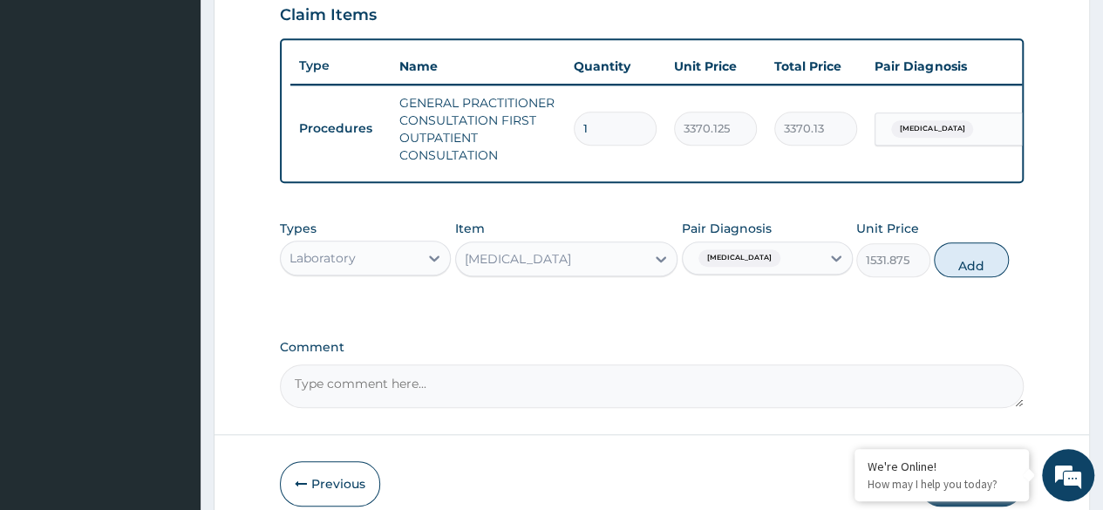
drag, startPoint x: 980, startPoint y: 274, endPoint x: 647, endPoint y: 327, distance: 337.3
click at [967, 273] on button "Add" at bounding box center [971, 259] width 74 height 35
type input "0"
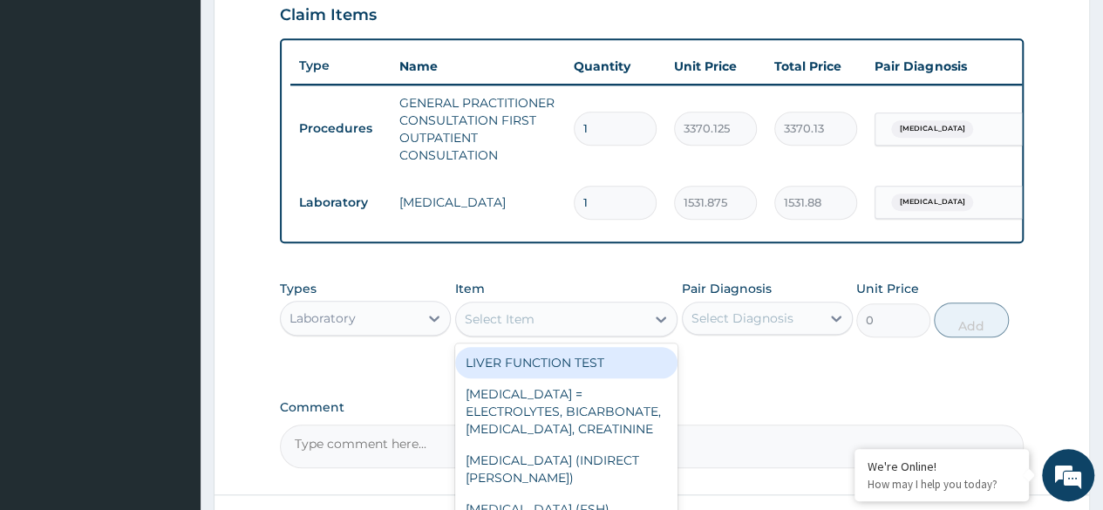
click at [561, 325] on div "Select Item" at bounding box center [551, 319] width 190 height 28
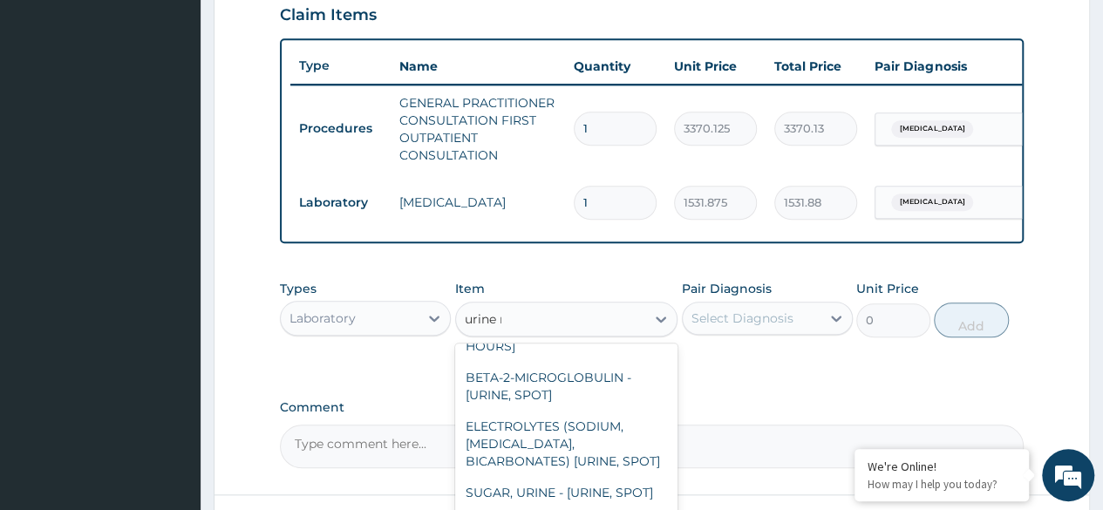
scroll to position [0, 0]
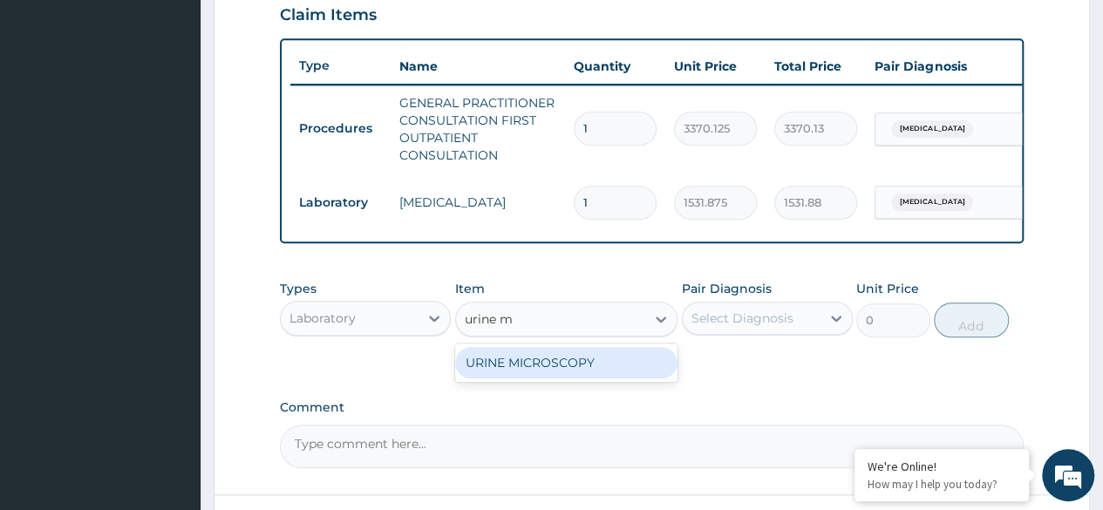
type input "urine m"
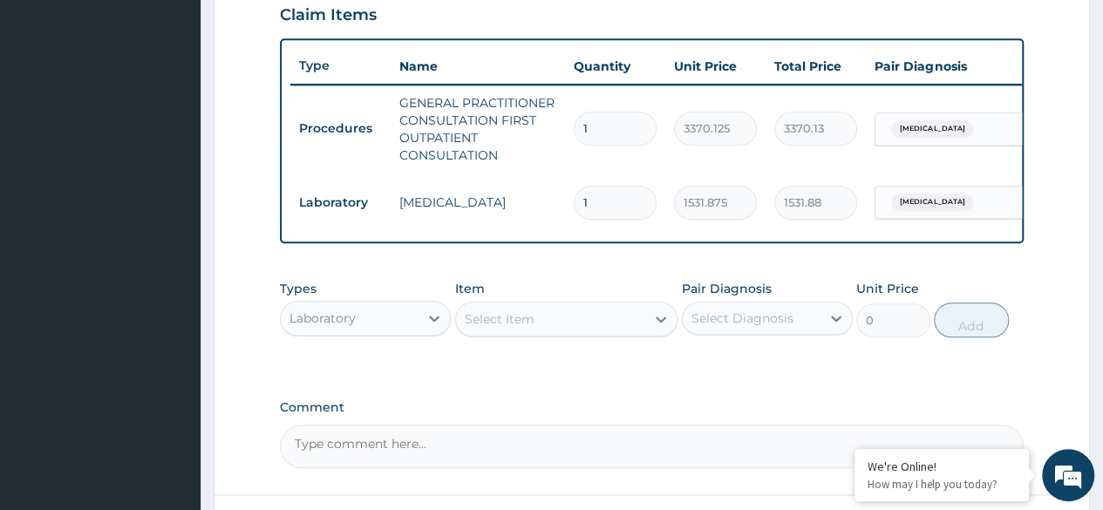
drag, startPoint x: 582, startPoint y: 379, endPoint x: 537, endPoint y: 347, distance: 55.6
drag, startPoint x: 537, startPoint y: 347, endPoint x: 733, endPoint y: 390, distance: 200.8
click at [733, 390] on div "PA Code / Prescription Code Enter Code(Secondary Care Only) Encounter Date DD-M…" at bounding box center [652, 12] width 744 height 912
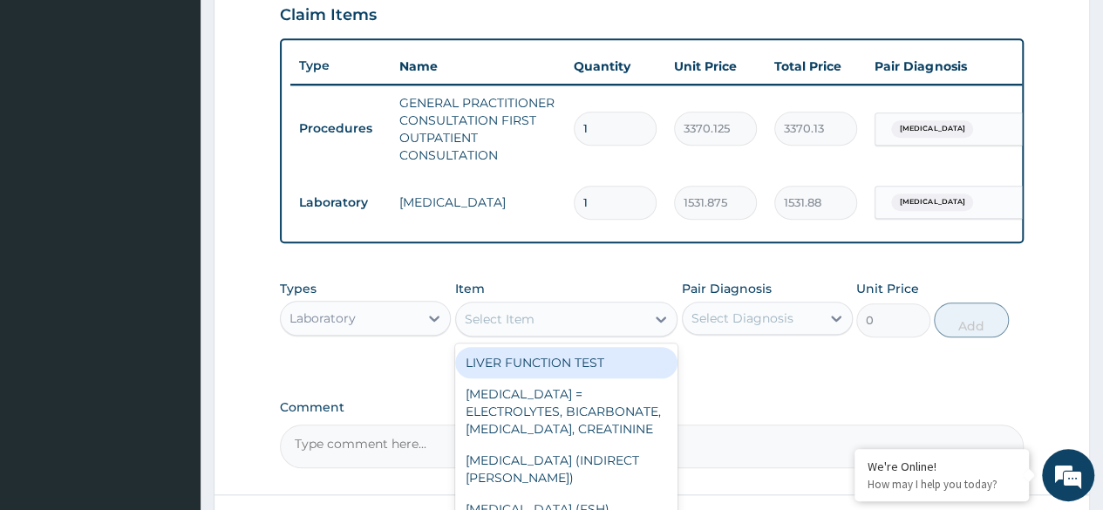
click at [545, 332] on div "Select Item" at bounding box center [551, 319] width 190 height 28
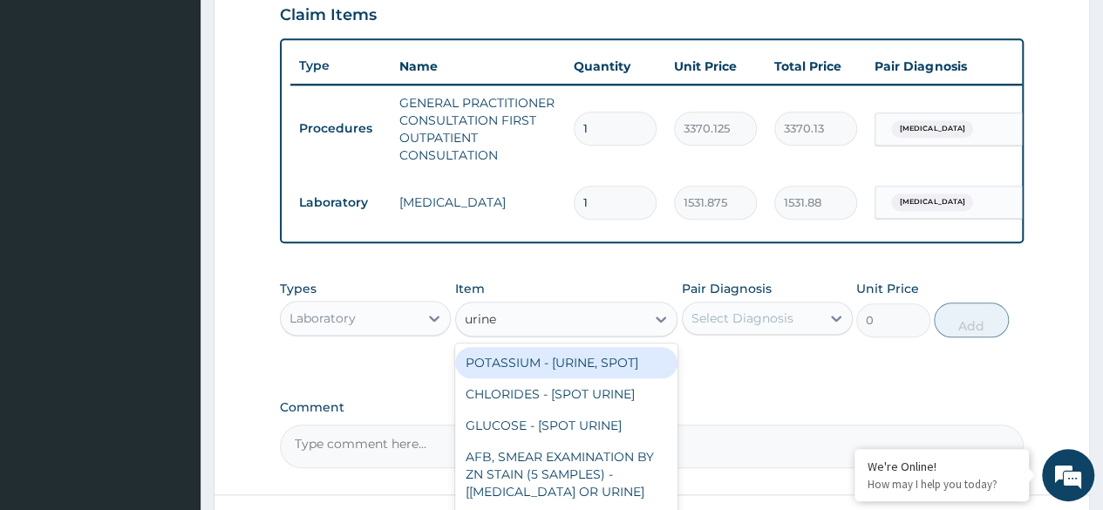
type input "urine m"
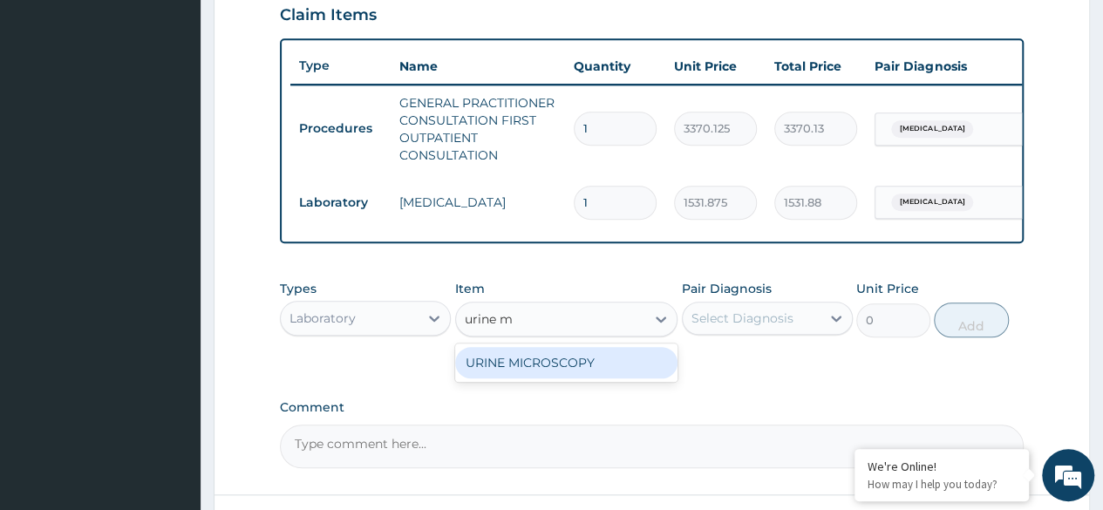
click at [521, 369] on div "URINE MICROSCOPY" at bounding box center [566, 362] width 223 height 31
type input "4595.625"
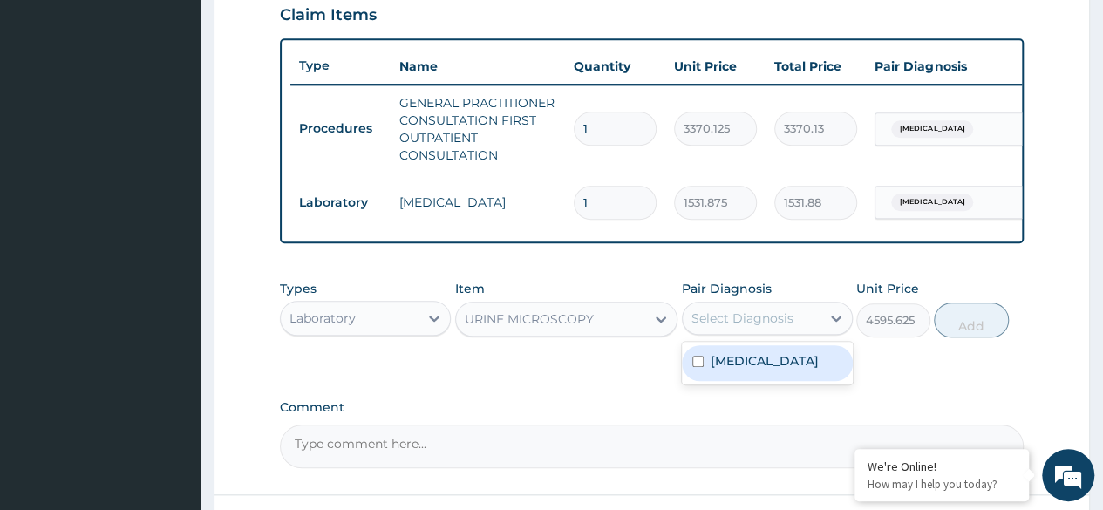
click at [804, 330] on div "Select Diagnosis" at bounding box center [752, 318] width 138 height 28
click at [748, 370] on label "[MEDICAL_DATA]" at bounding box center [765, 360] width 108 height 17
checkbox input "true"
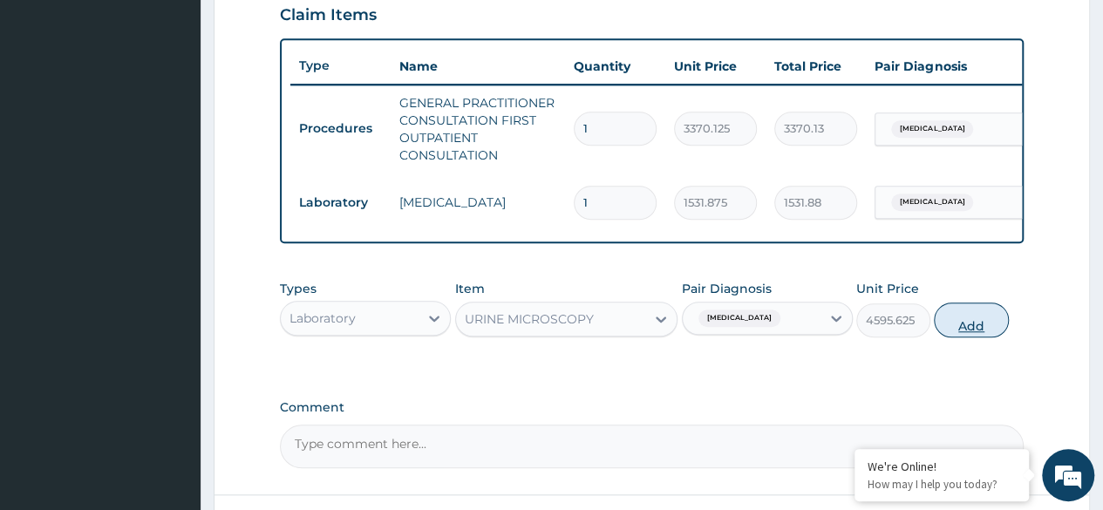
click at [976, 334] on button "Add" at bounding box center [971, 320] width 74 height 35
type input "0"
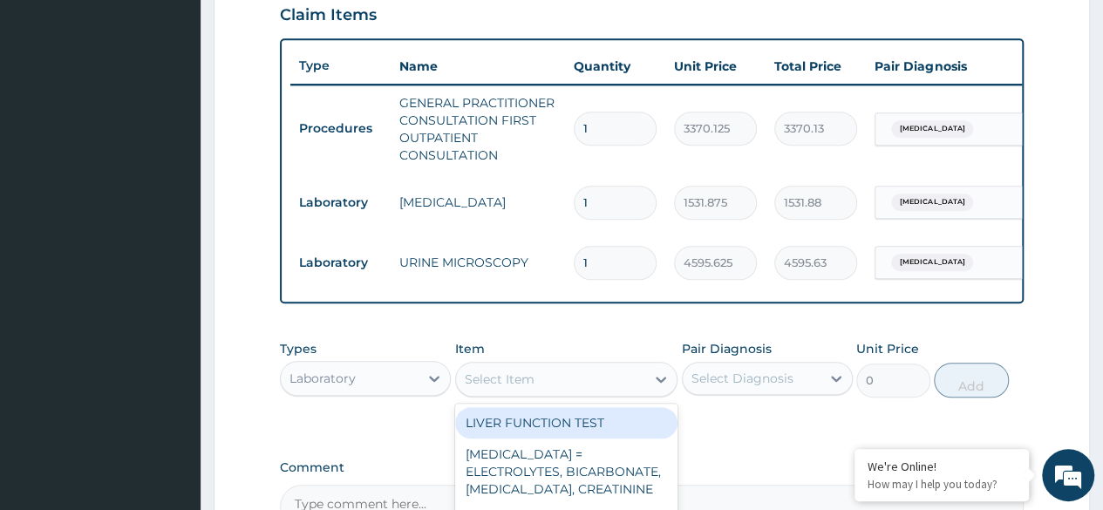
click at [497, 393] on div "Select Item" at bounding box center [551, 379] width 190 height 28
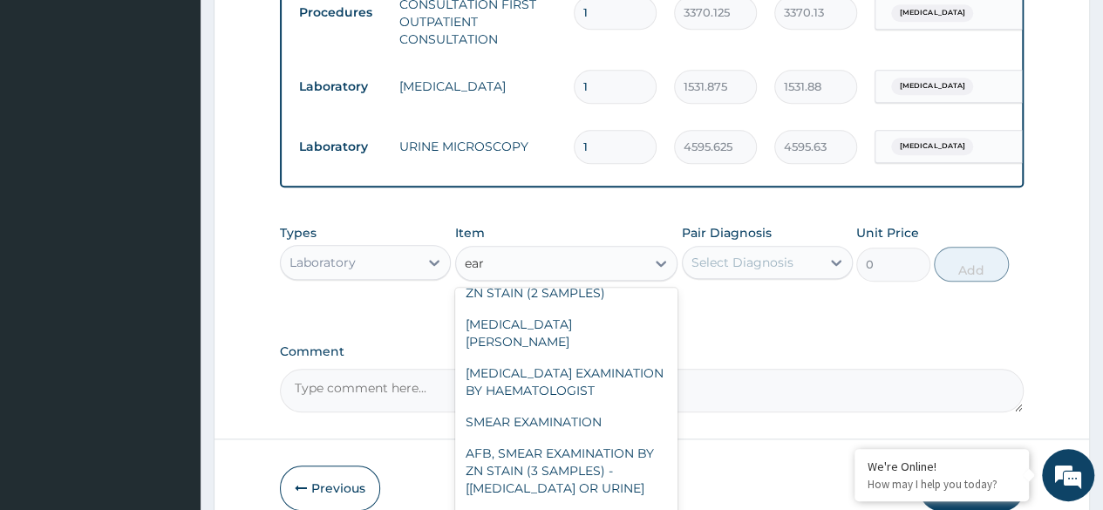
scroll to position [727, 0]
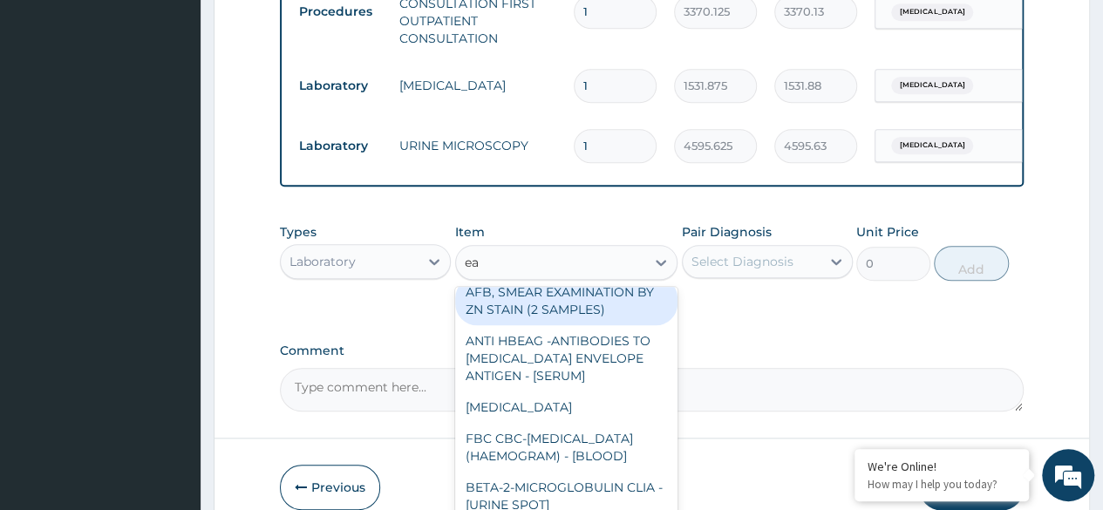
type input "e"
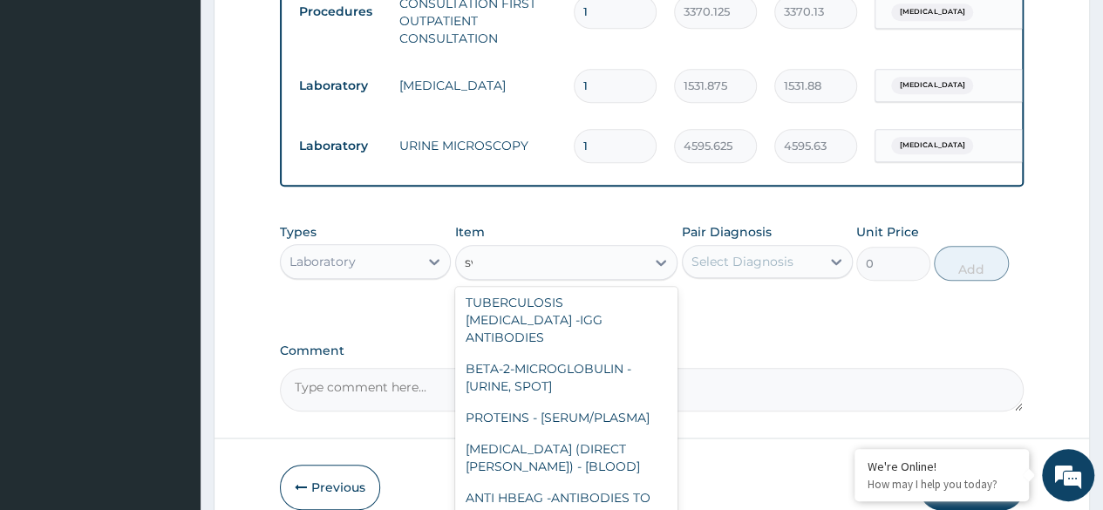
scroll to position [0, 0]
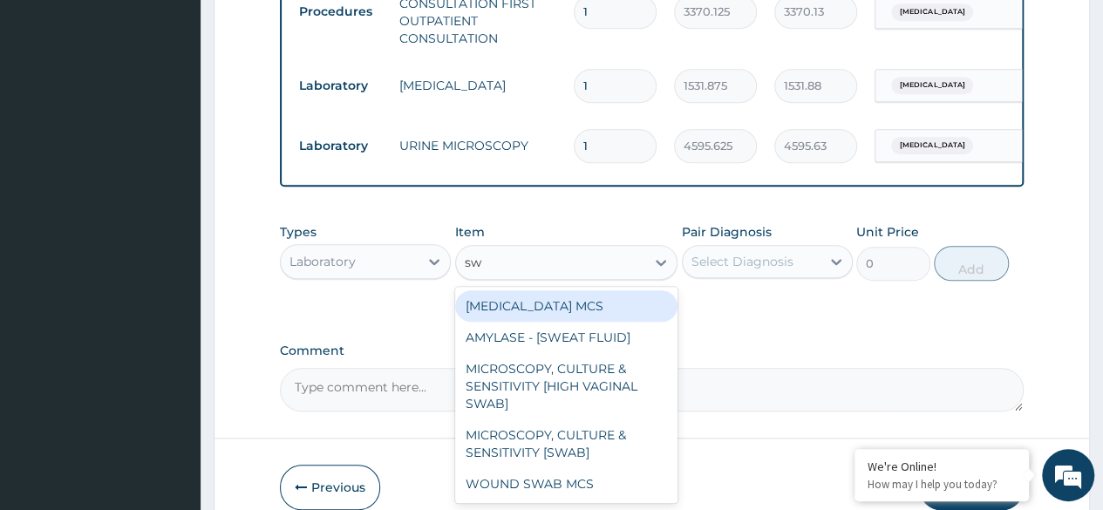
type input "swa"
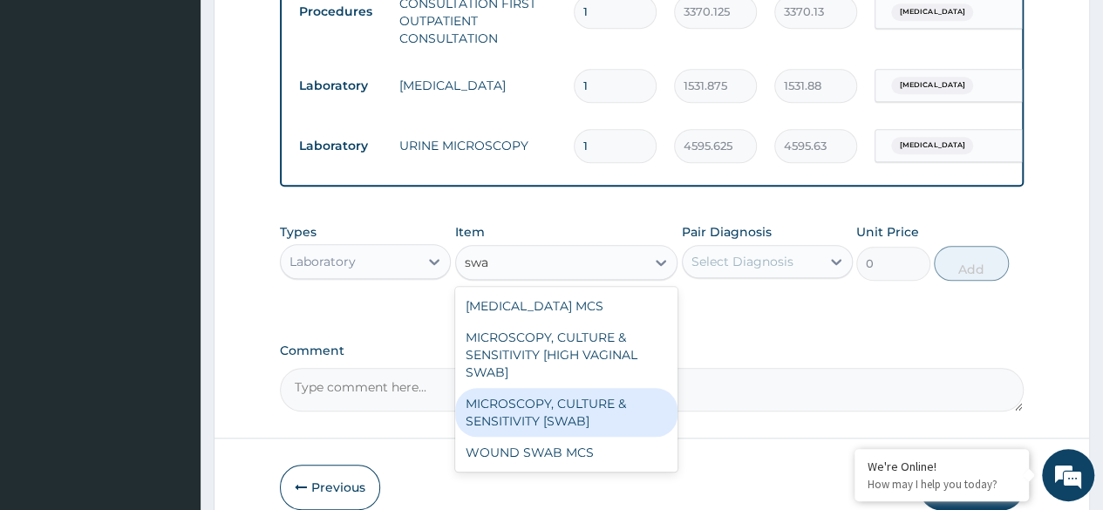
click at [533, 435] on div "MICROSCOPY, CULTURE & SENSITIVITY [SWAB]" at bounding box center [566, 412] width 223 height 49
type input "4595.625"
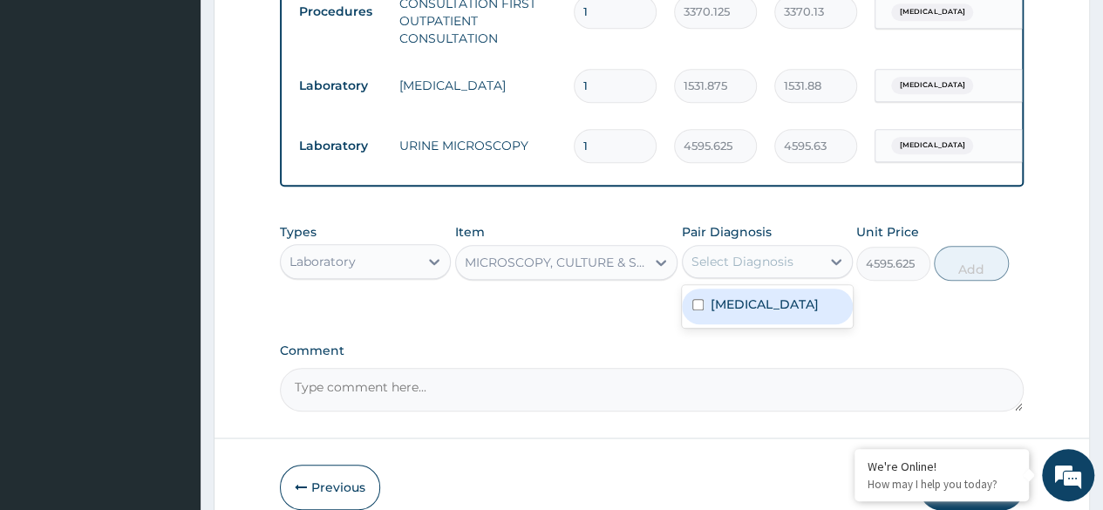
click at [806, 273] on div "Select Diagnosis" at bounding box center [752, 262] width 138 height 28
click at [738, 313] on label "Ear discharge" at bounding box center [765, 304] width 108 height 17
checkbox input "true"
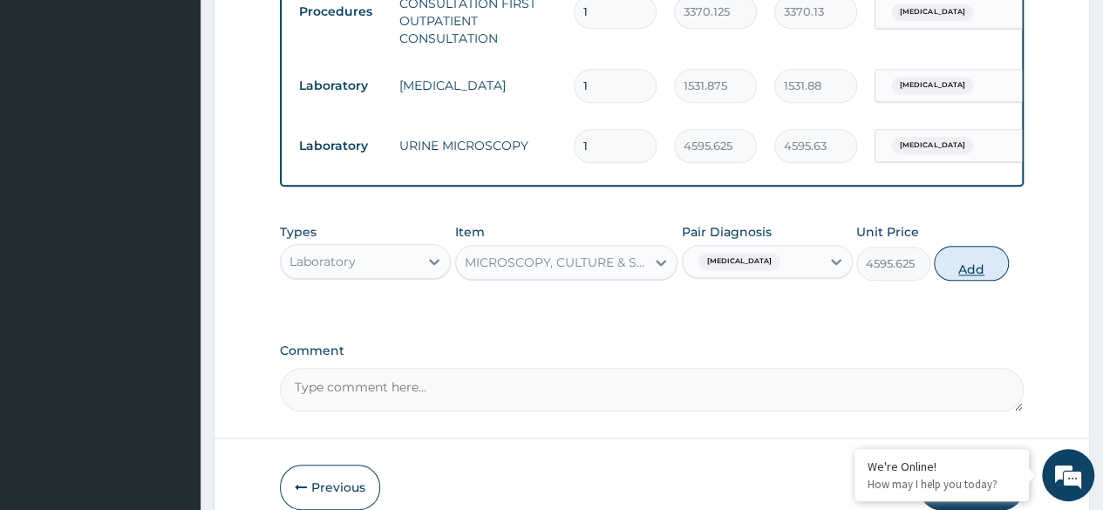
click at [976, 275] on button "Add" at bounding box center [971, 263] width 74 height 35
type input "0"
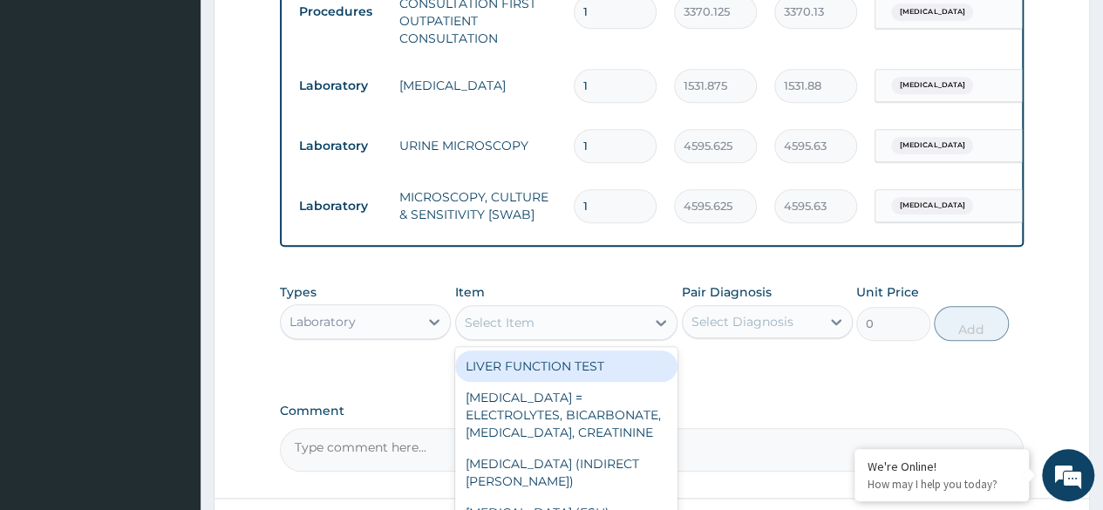
click at [536, 337] on div "Select Item" at bounding box center [551, 323] width 190 height 28
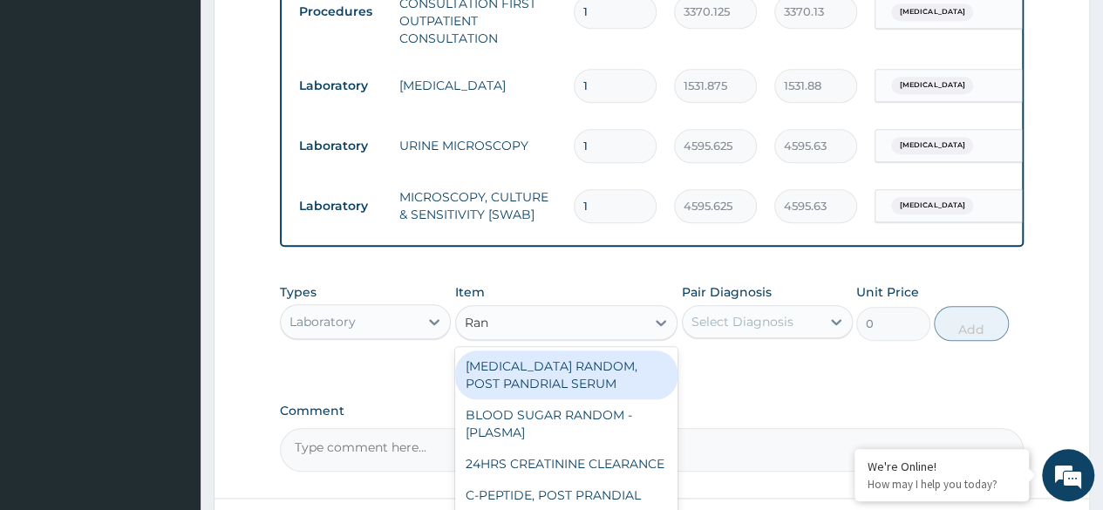
type input "Rand"
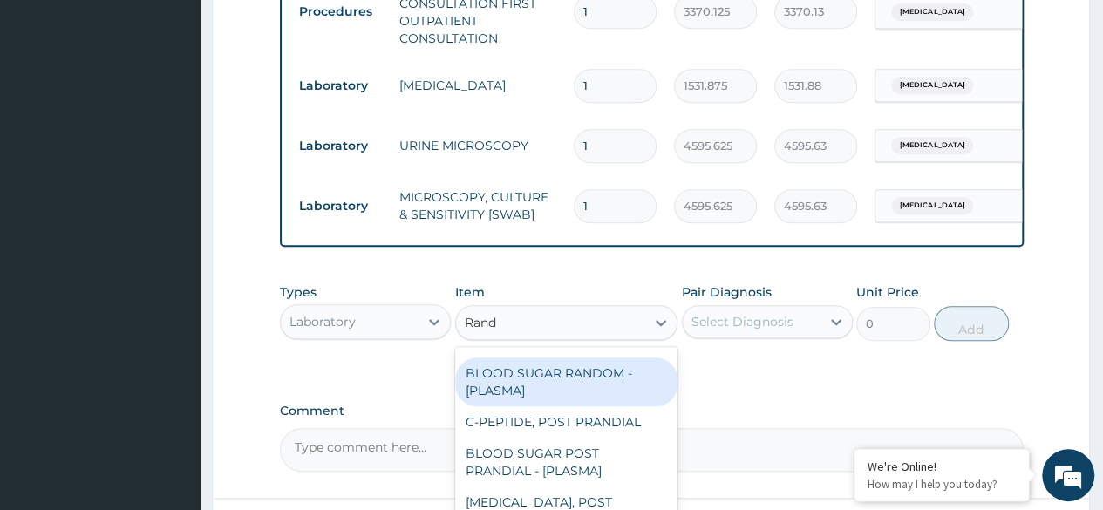
scroll to position [52, 0]
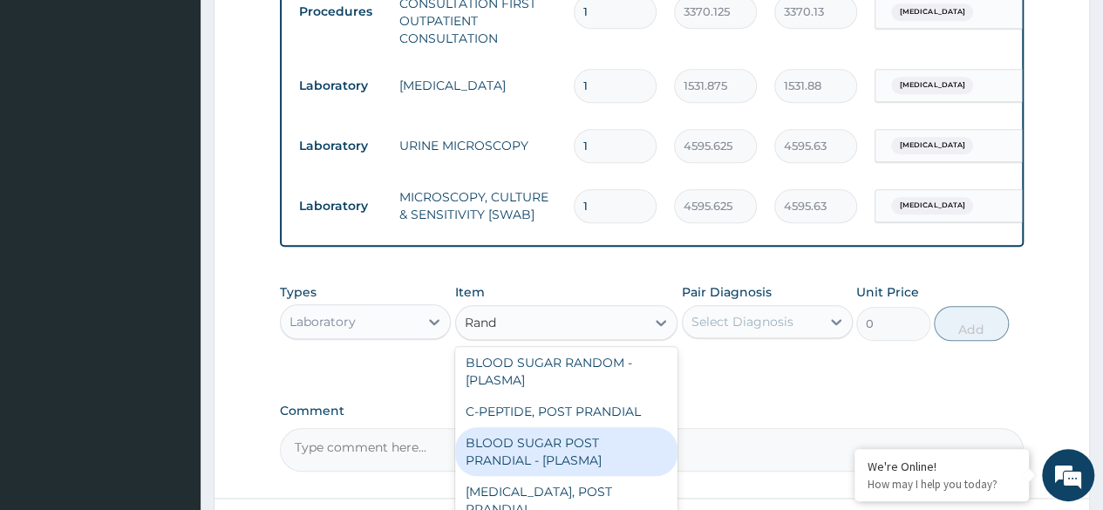
click at [542, 469] on div "BLOOD SUGAR POST PRANDIAL - [PLASMA]" at bounding box center [566, 451] width 223 height 49
type input "1800"
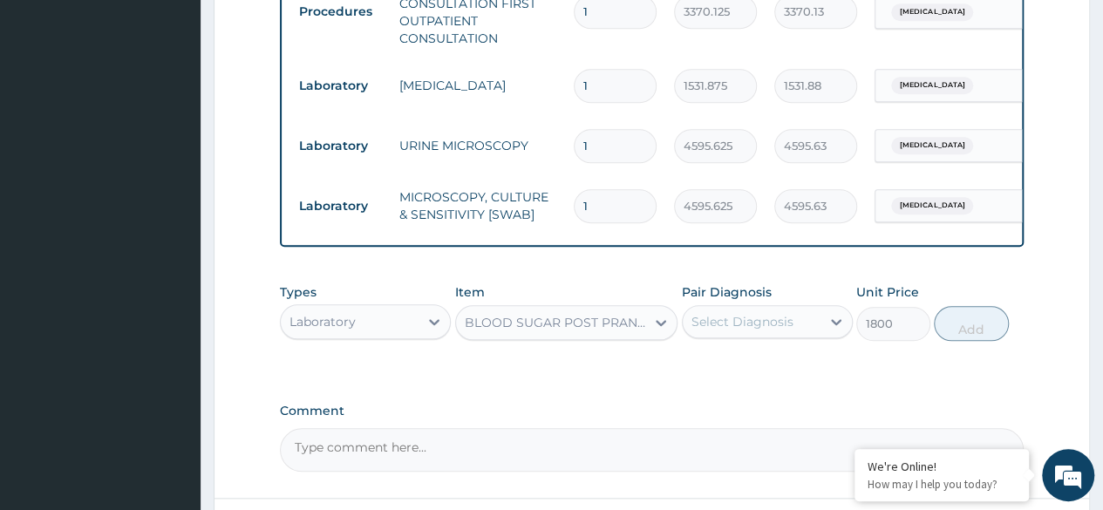
click at [610, 337] on div "BLOOD SUGAR POST PRANDIAL - [PLASMA]" at bounding box center [551, 323] width 190 height 28
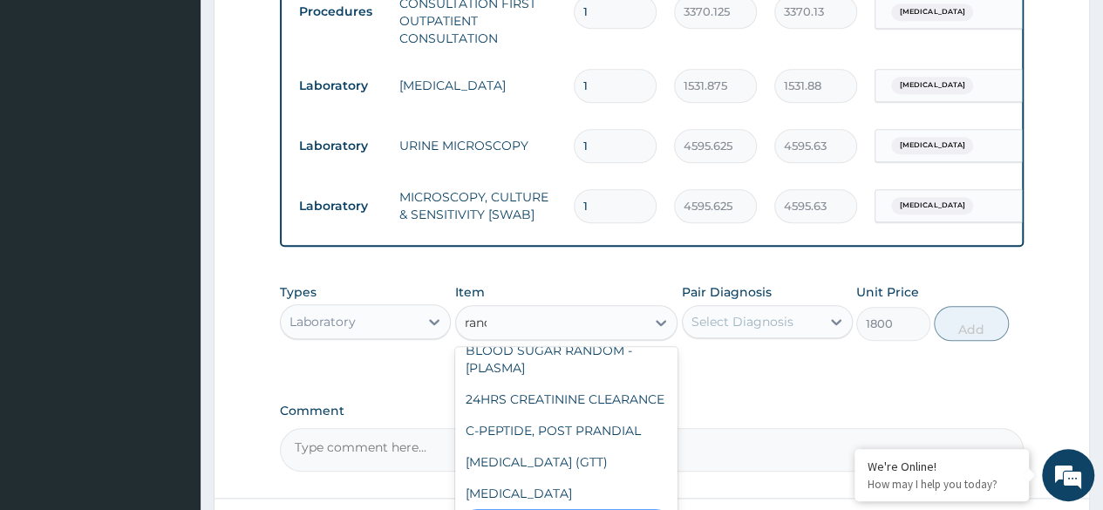
scroll to position [0, 0]
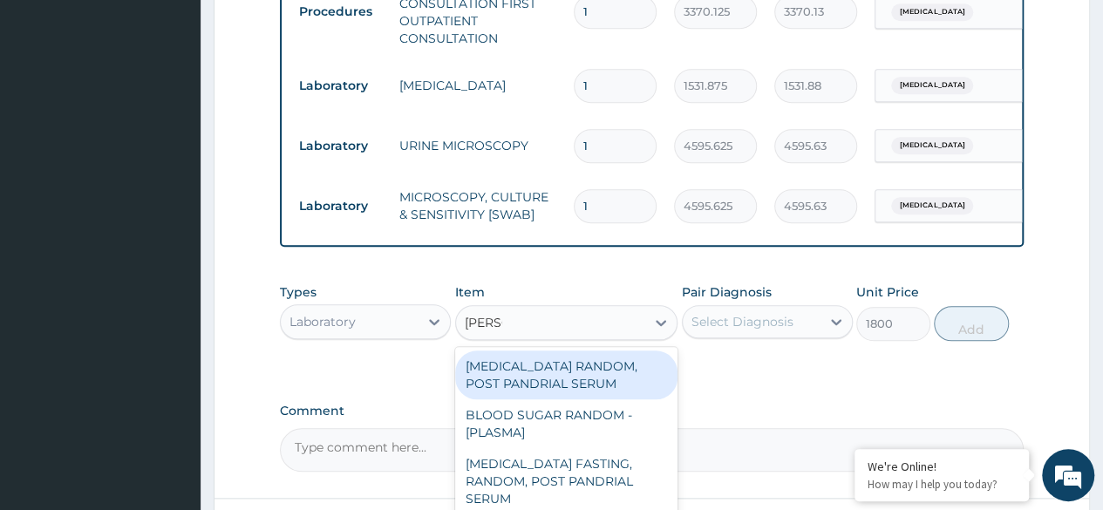
type input "random"
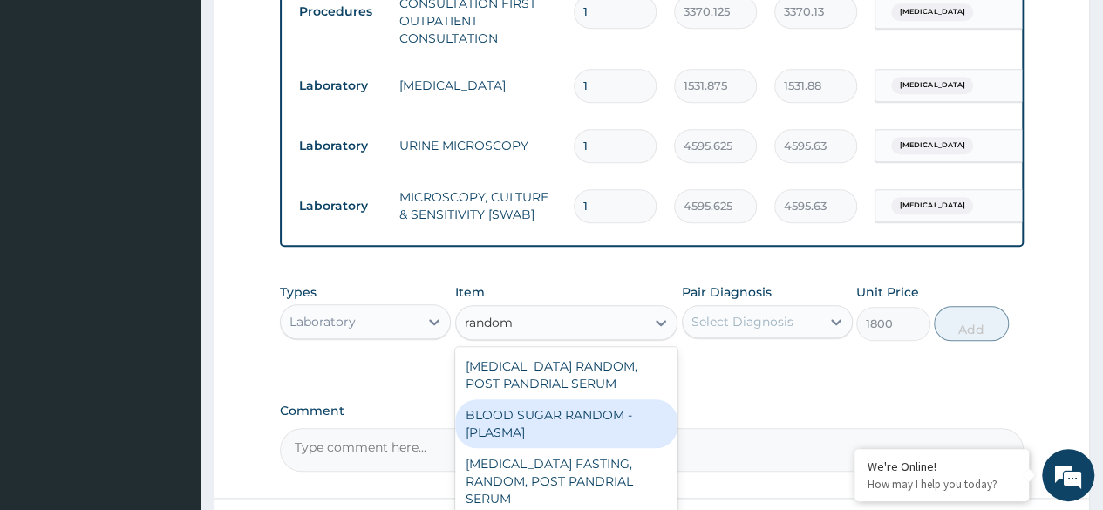
click at [575, 431] on div "BLOOD SUGAR RANDOM - [PLASMA]" at bounding box center [566, 423] width 223 height 49
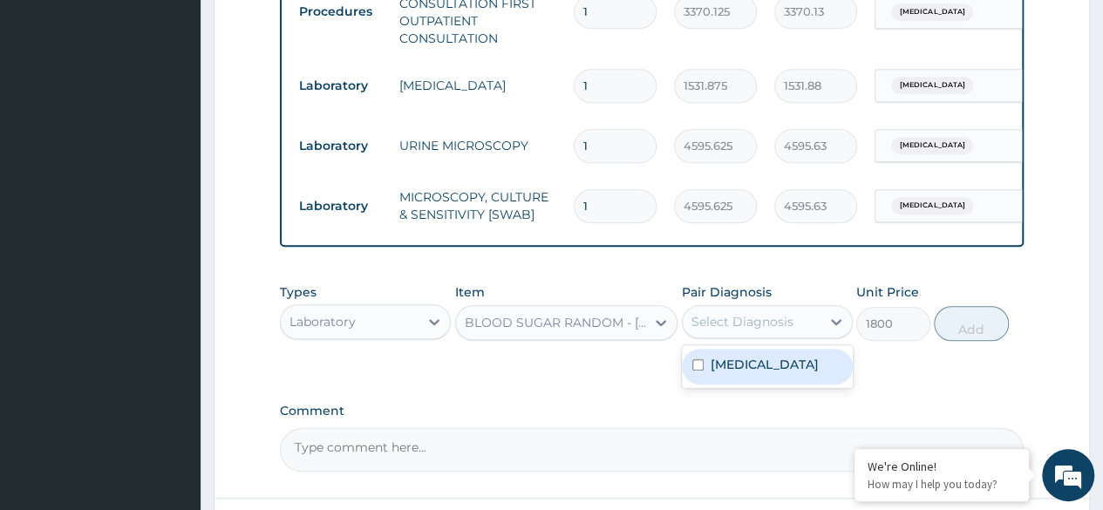
click at [769, 336] on div "Select Diagnosis" at bounding box center [752, 322] width 138 height 28
click at [738, 373] on label "Ear discharge" at bounding box center [765, 364] width 108 height 17
checkbox input "true"
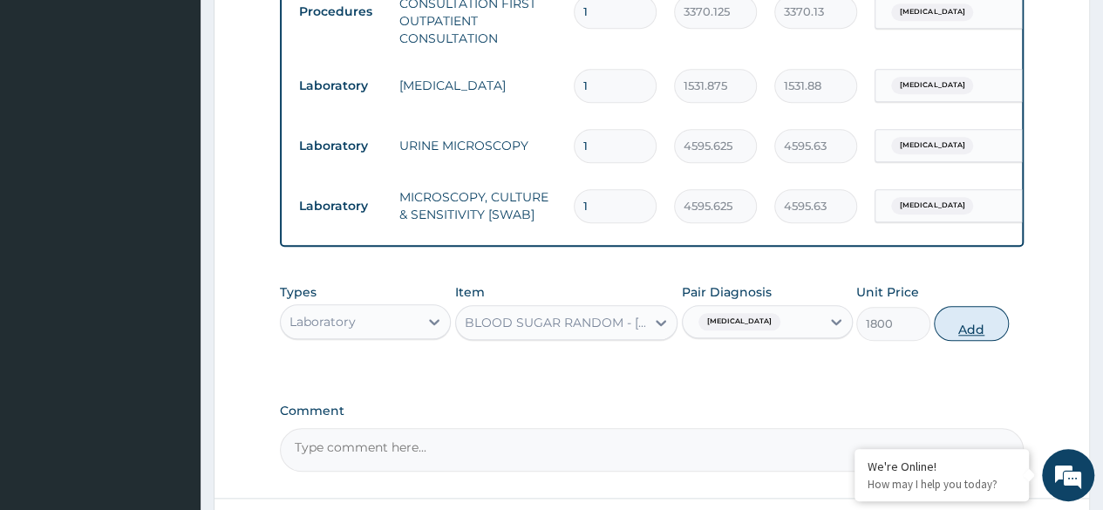
click at [971, 337] on button "Add" at bounding box center [971, 323] width 74 height 35
type input "0"
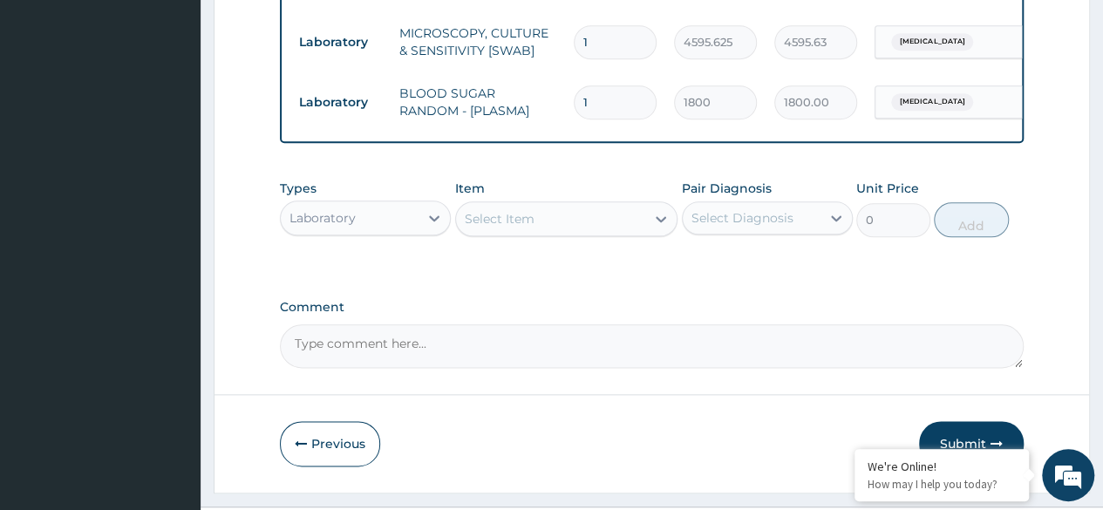
scroll to position [943, 0]
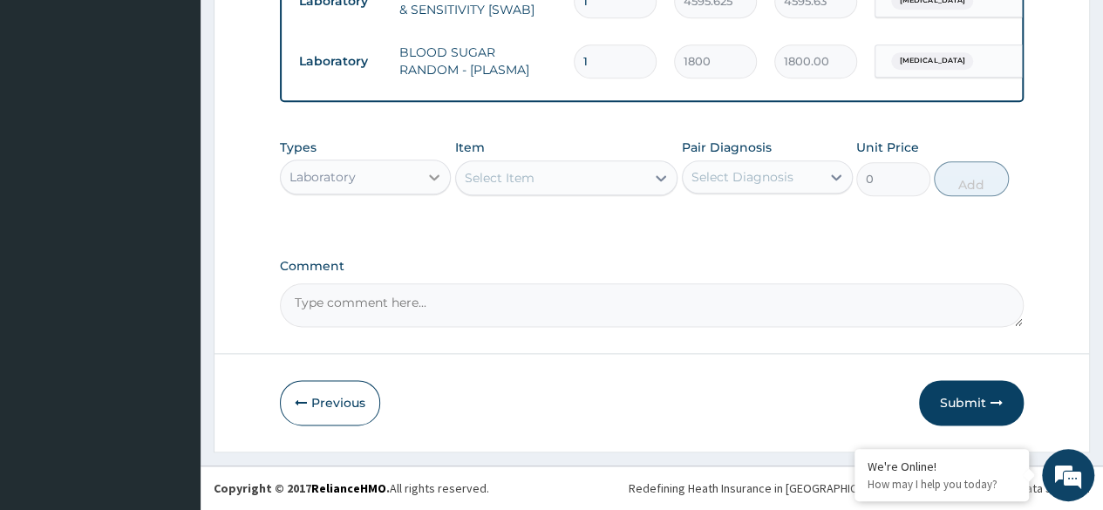
click at [418, 180] on div at bounding box center [433, 176] width 31 height 31
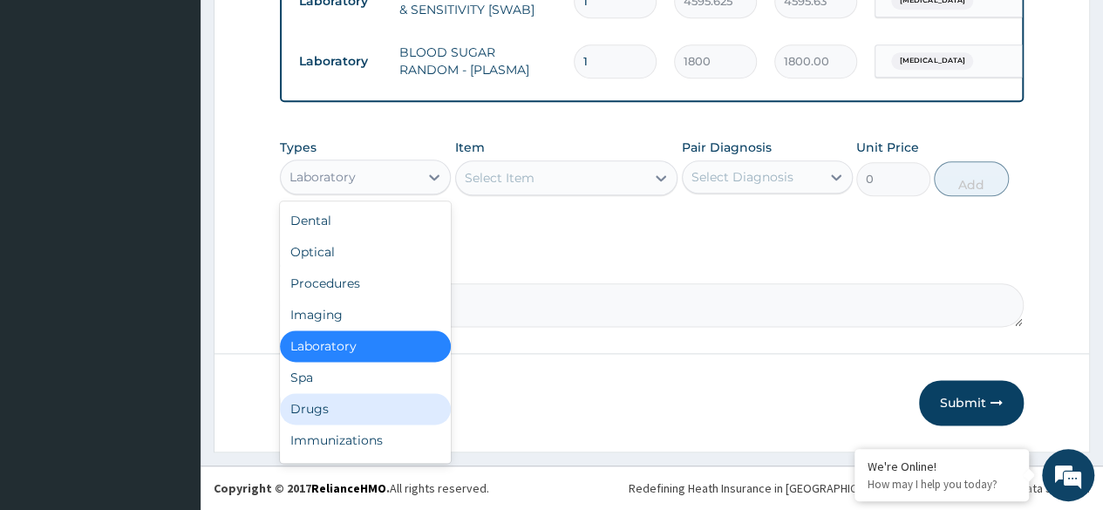
click at [330, 414] on div "Drugs" at bounding box center [365, 408] width 171 height 31
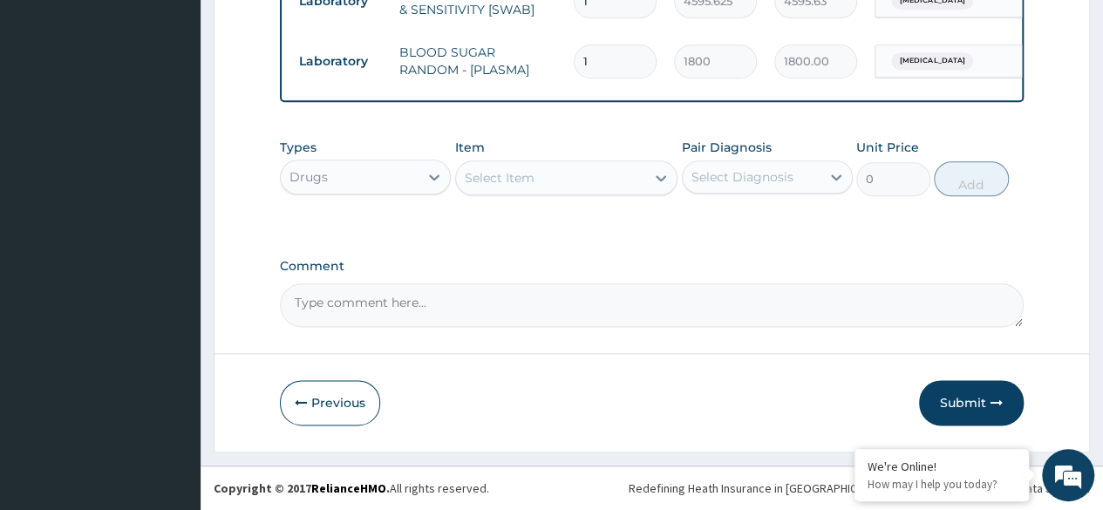
click at [520, 182] on div "Select Item" at bounding box center [500, 177] width 70 height 17
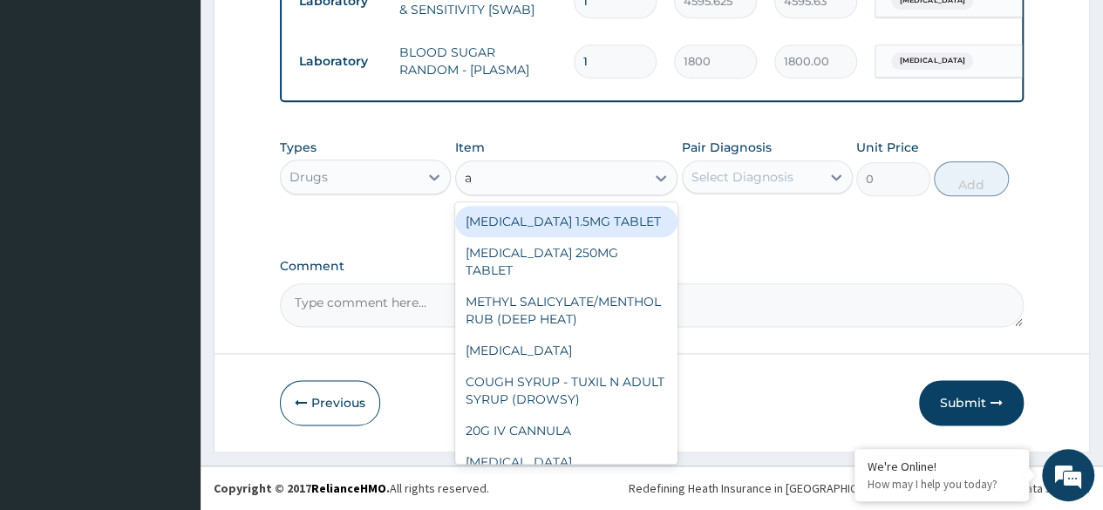
type input "a"
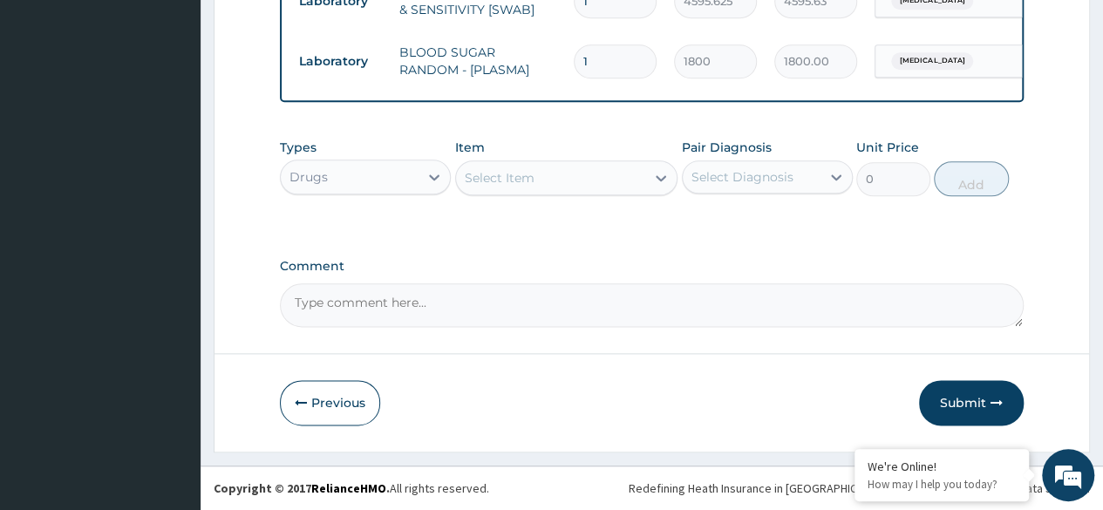
paste input "AUGMENTIN"
type input "A"
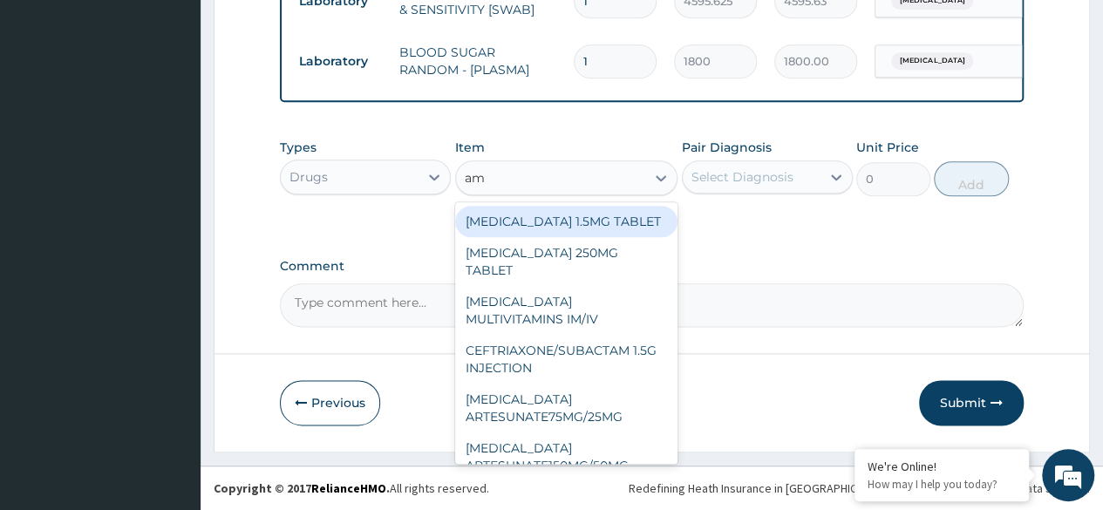
type input "amo"
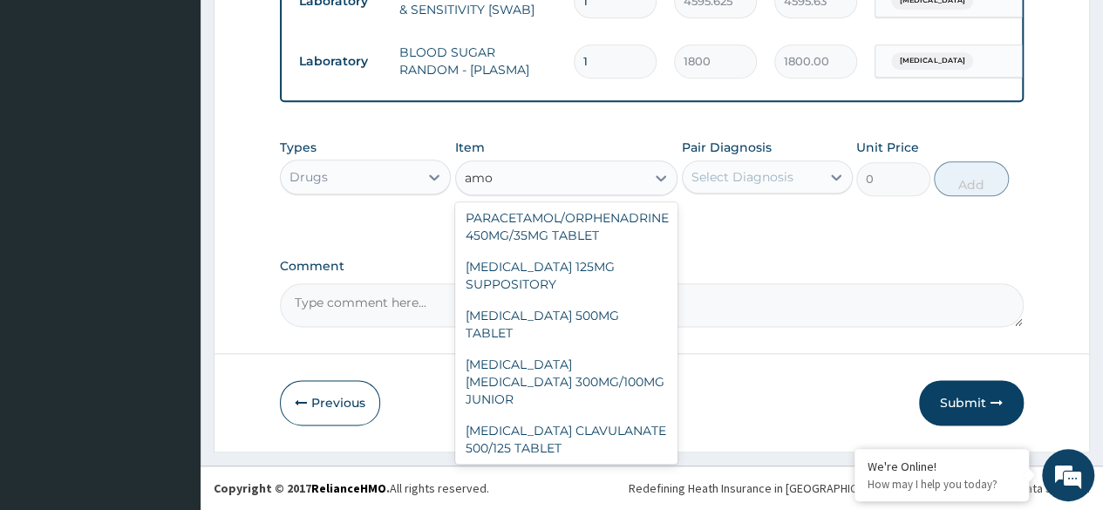
scroll to position [384, 0]
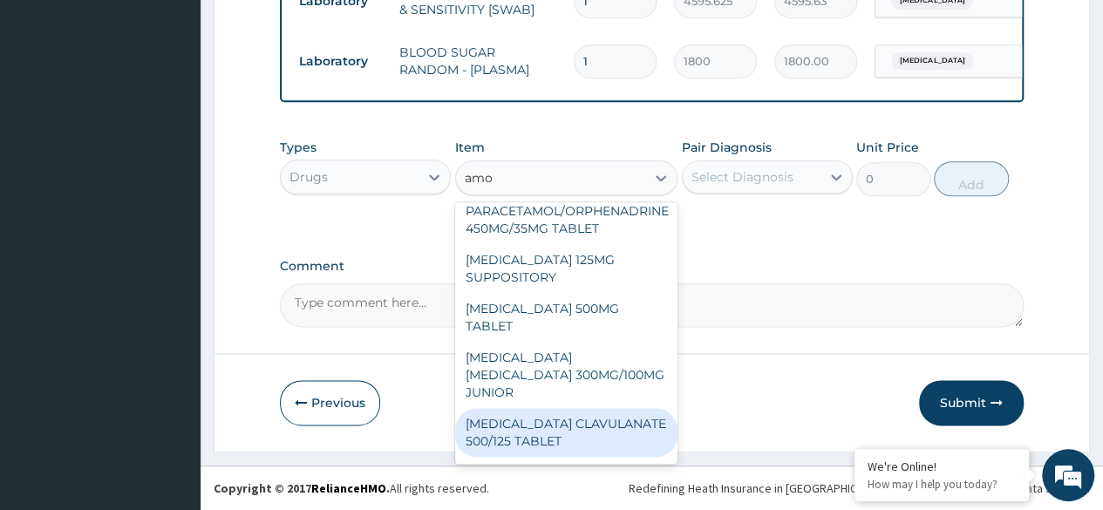
click at [582, 408] on div "AMOXICILLIN CLAVULANATE 500/125 TABLET" at bounding box center [566, 432] width 223 height 49
type input "414"
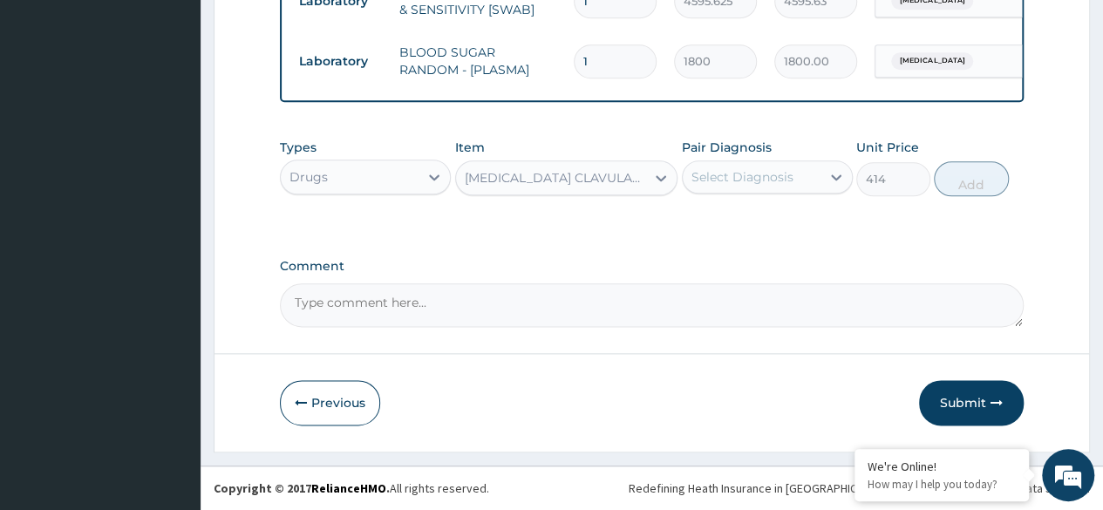
click at [799, 173] on div "Select Diagnosis" at bounding box center [752, 177] width 138 height 28
click at [738, 228] on label "Ear discharge" at bounding box center [765, 219] width 108 height 17
checkbox input "true"
click at [968, 186] on button "Add" at bounding box center [971, 178] width 74 height 35
type input "0"
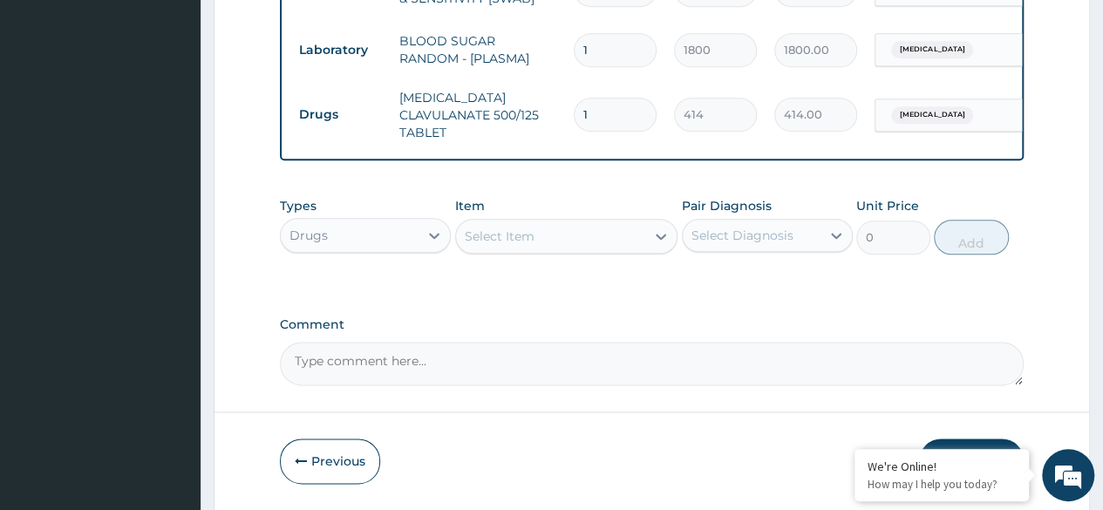
type input "14"
type input "5796.00"
type input "14"
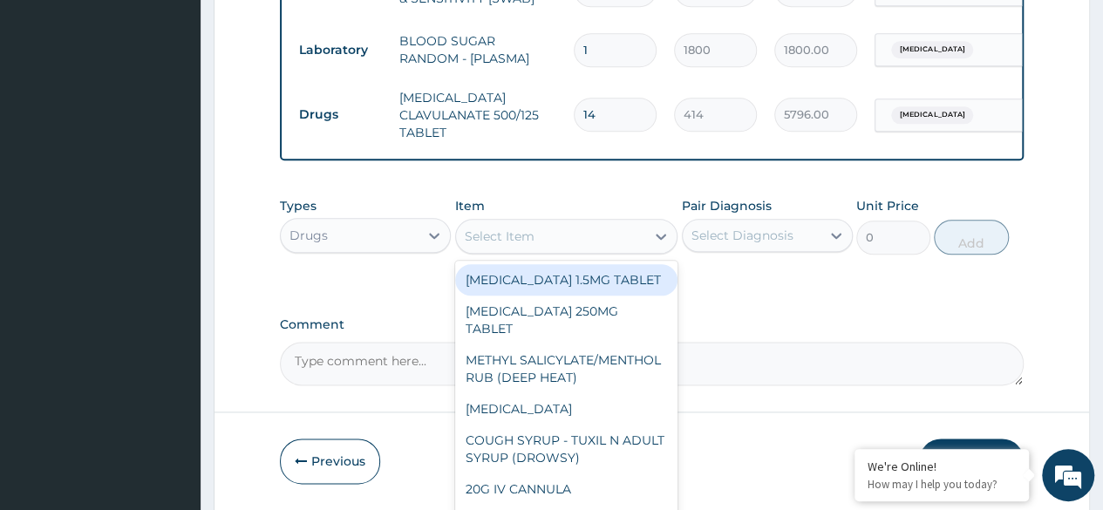
click at [525, 245] on div "Select Item" at bounding box center [500, 236] width 70 height 17
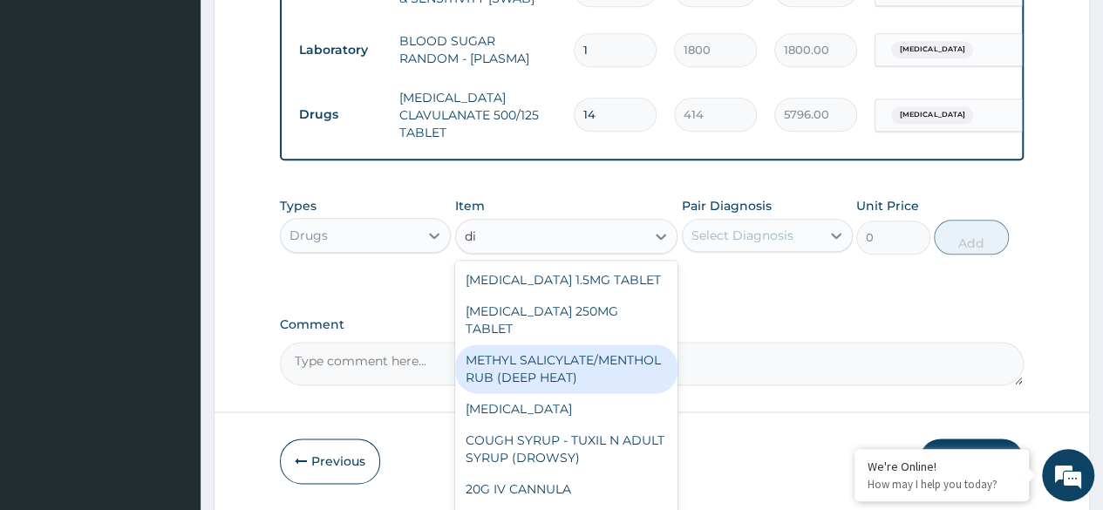
type input "dic"
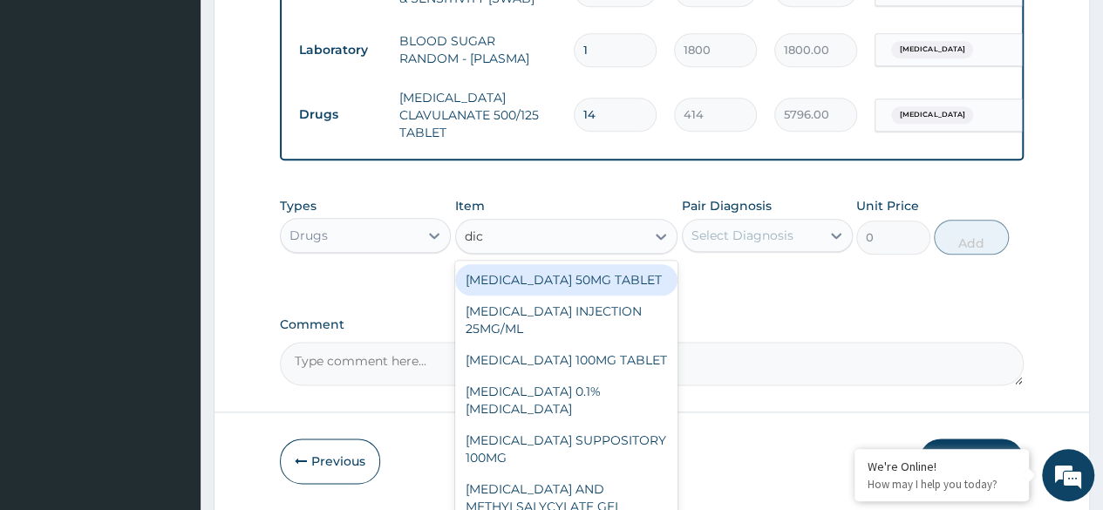
click at [556, 292] on div "DICLOFENAC 50MG TABLET" at bounding box center [566, 279] width 223 height 31
type input "80"
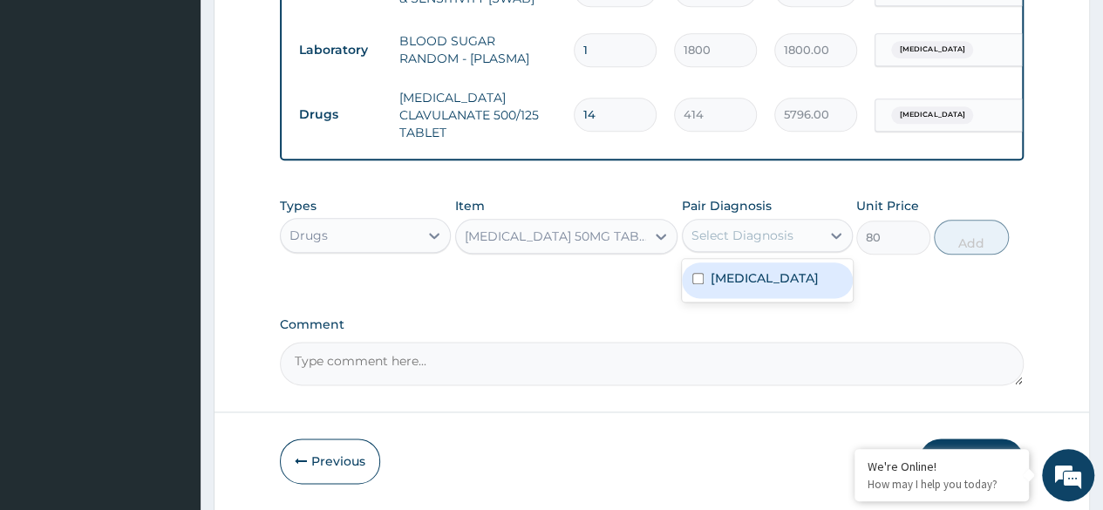
click at [814, 247] on div "Select Diagnosis" at bounding box center [752, 235] width 138 height 28
click at [758, 298] on div "Ear discharge" at bounding box center [767, 280] width 171 height 36
checkbox input "true"
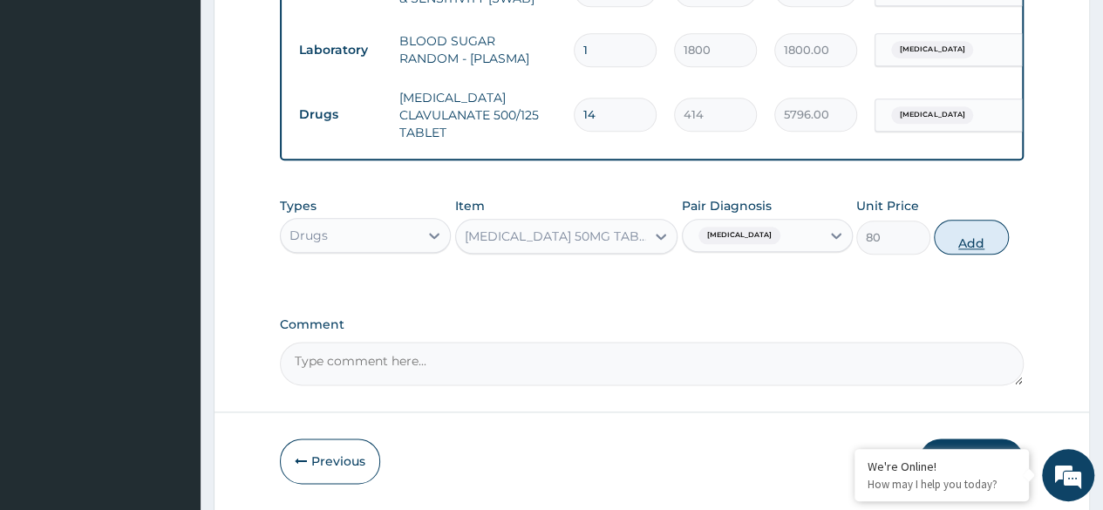
click at [969, 255] on button "Add" at bounding box center [971, 237] width 74 height 35
type input "0"
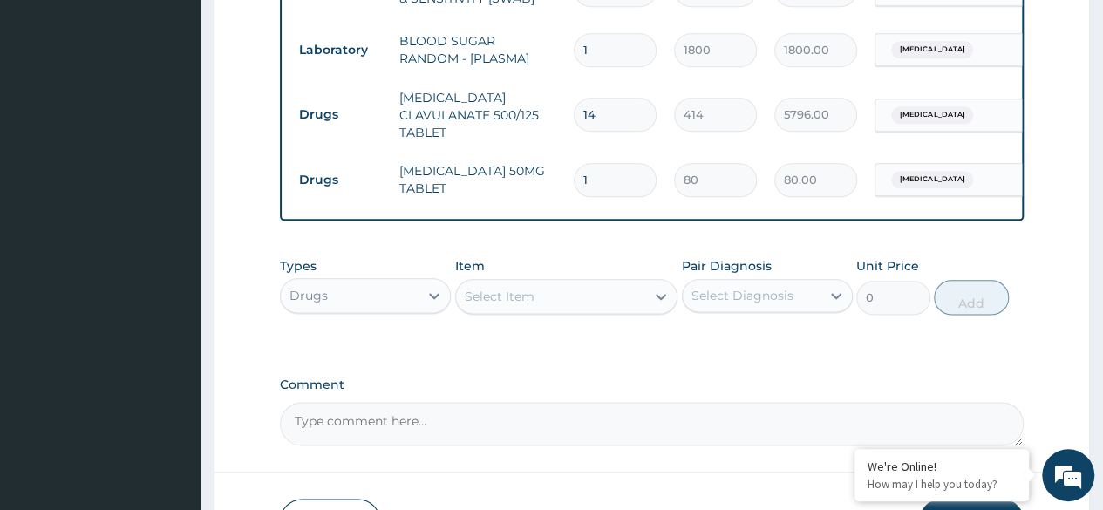
type input "10"
type input "800.00"
type input "10"
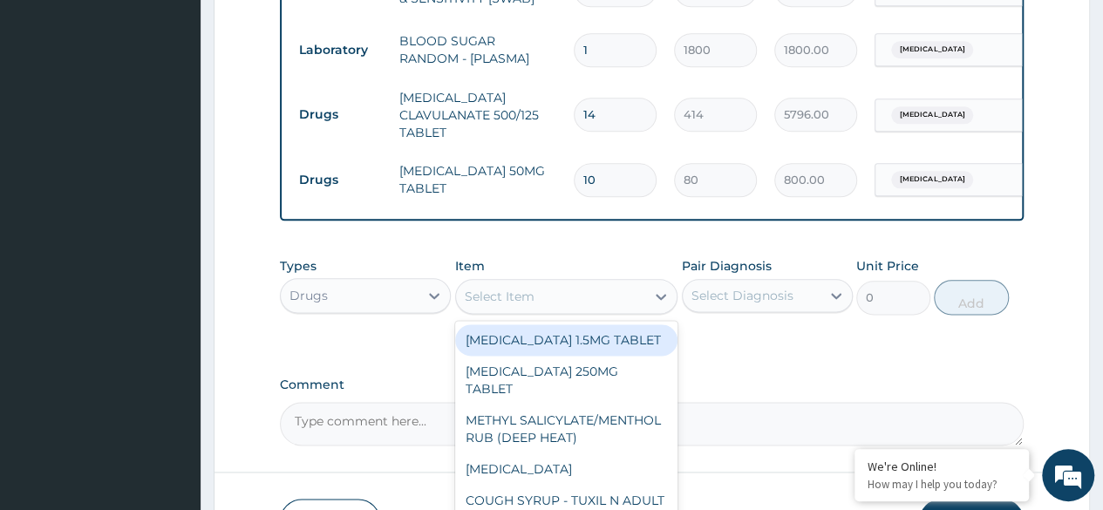
click at [513, 305] on div "Select Item" at bounding box center [500, 296] width 70 height 17
paste input "PREDNISOLONE"
type input "PREDNISOLONE"
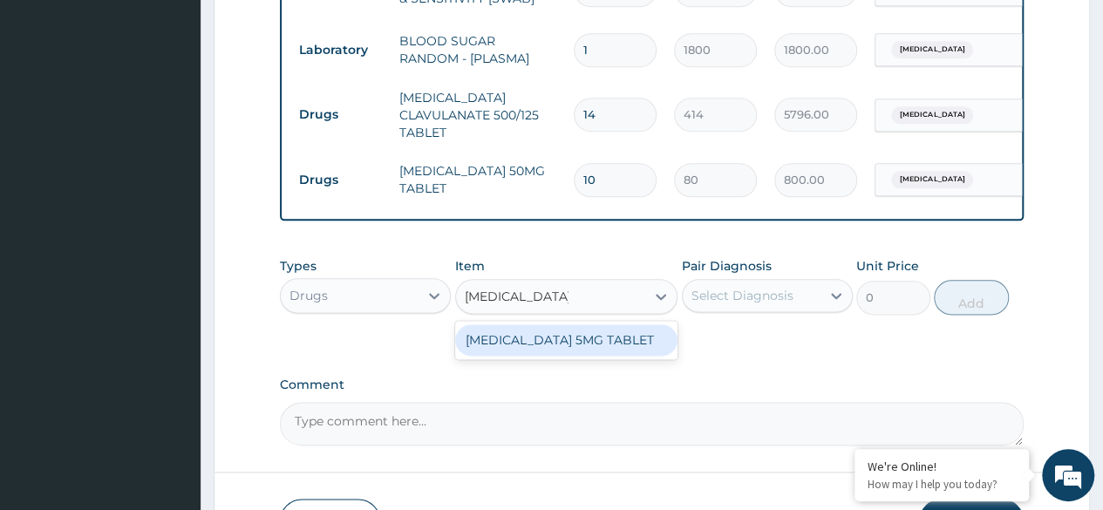
click at [519, 352] on div "PREDNISOLONE 5MG TABLET" at bounding box center [566, 339] width 223 height 31
type input "51.59999847412109"
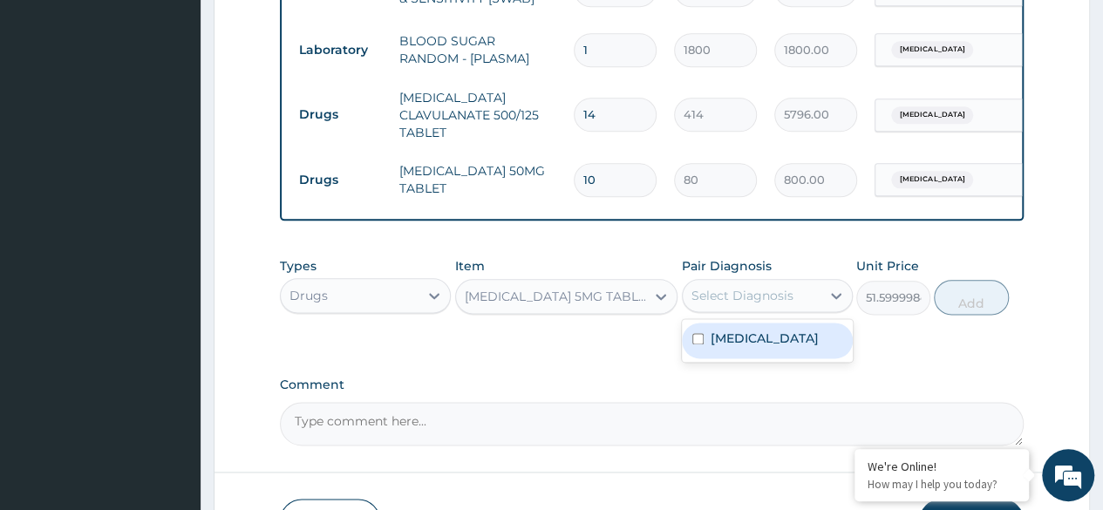
drag, startPoint x: 795, startPoint y: 312, endPoint x: 726, endPoint y: 357, distance: 82.5
click at [726, 347] on label "Ear discharge" at bounding box center [765, 338] width 108 height 17
checkbox input "true"
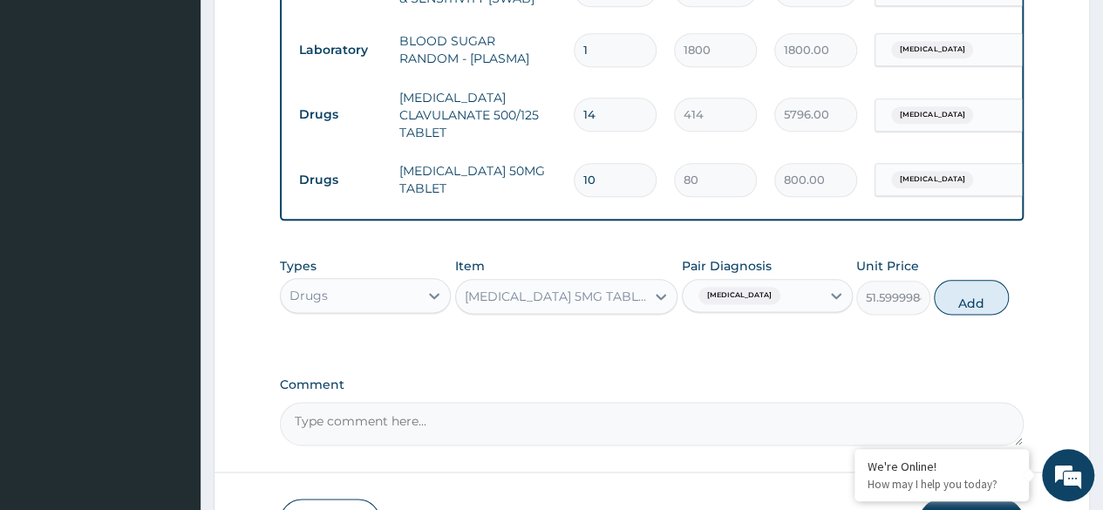
drag, startPoint x: 969, startPoint y: 318, endPoint x: 1012, endPoint y: 360, distance: 59.8
click at [1012, 350] on div "Types Drugs Item PREDNISOLONE 5MG TABLET Pair Diagnosis Ear discharge Unit Pric…" at bounding box center [652, 298] width 744 height 101
click at [958, 315] on button "Add" at bounding box center [971, 297] width 74 height 35
type input "0"
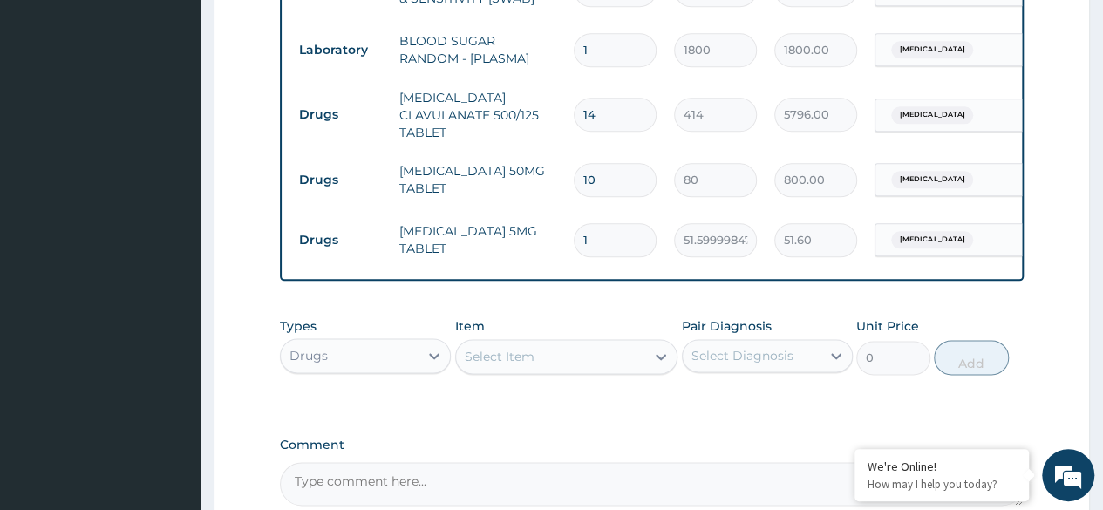
type input "0.00"
type input "5"
type input "258.00"
type input "5"
drag, startPoint x: 1106, startPoint y: 297, endPoint x: 1035, endPoint y: 391, distance: 117.0
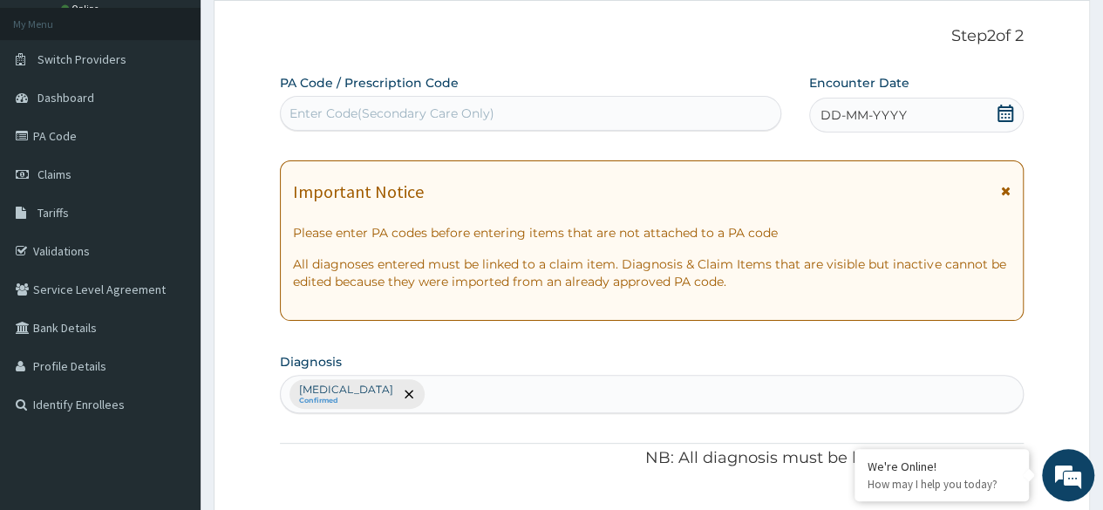
scroll to position [94, 0]
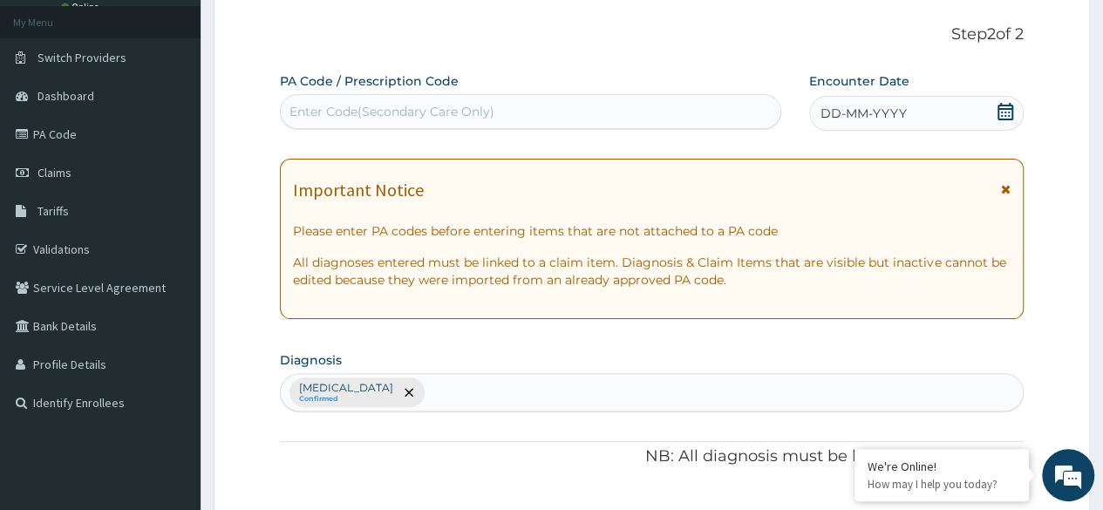
click at [1008, 110] on icon at bounding box center [1005, 111] width 17 height 17
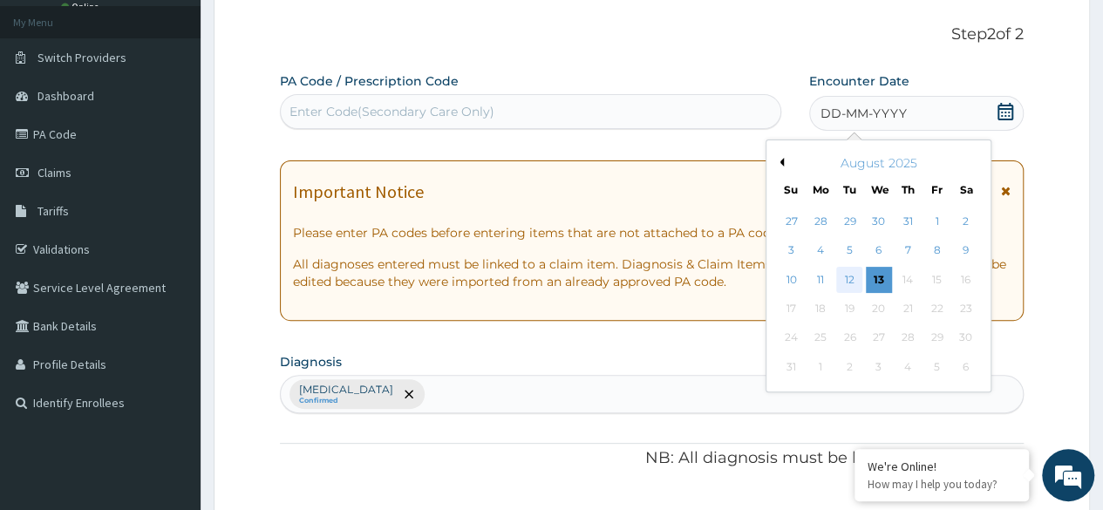
click at [853, 276] on div "12" at bounding box center [849, 280] width 26 height 26
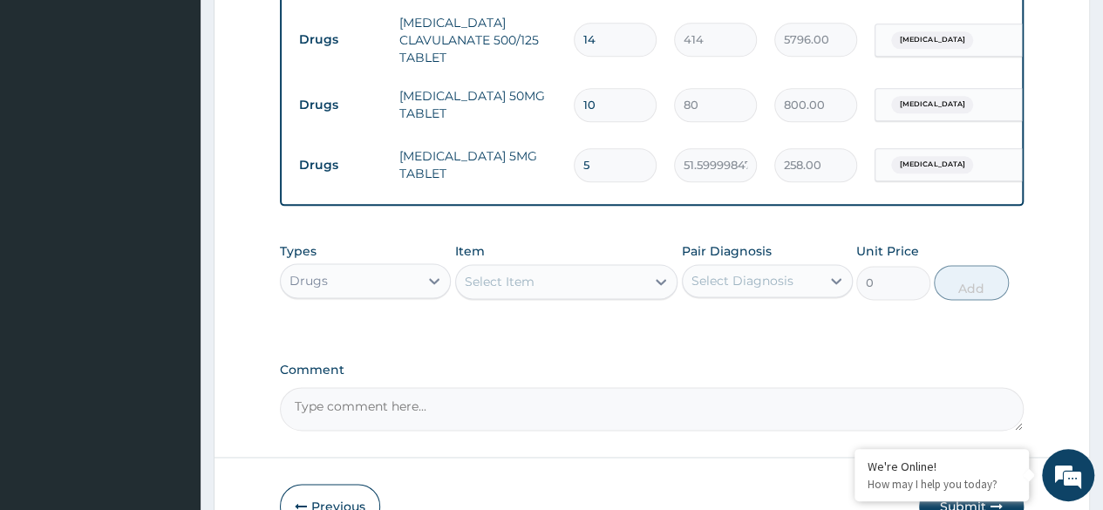
scroll to position [1133, 0]
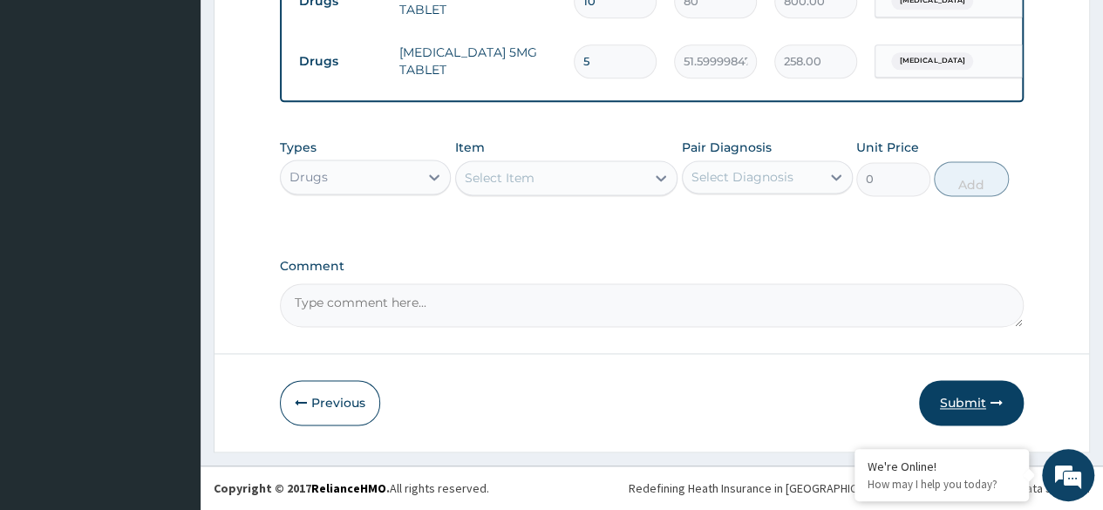
click at [958, 397] on button "Submit" at bounding box center [971, 402] width 105 height 45
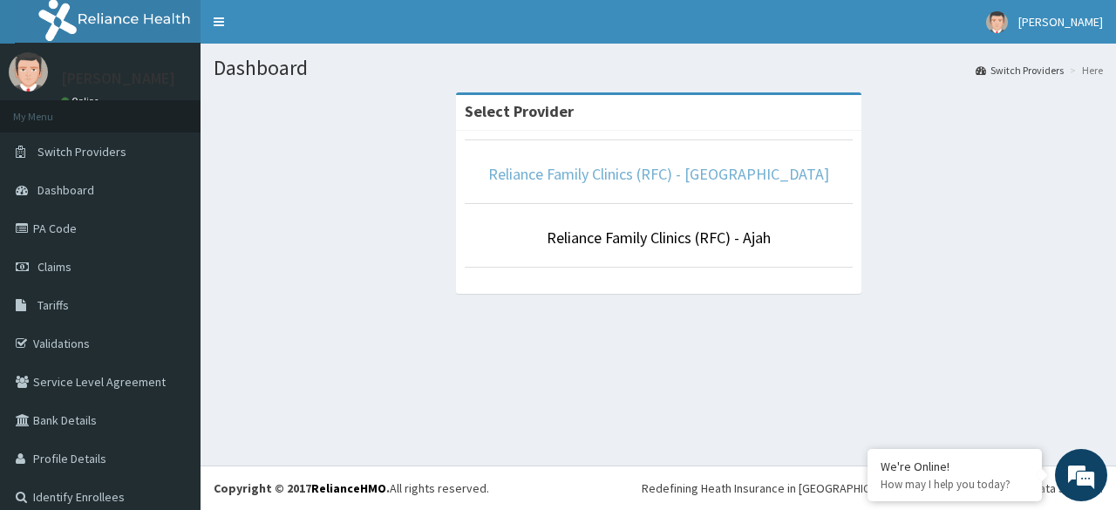
click at [636, 170] on link "Reliance Family Clinics (RFC) - [GEOGRAPHIC_DATA]" at bounding box center [658, 174] width 341 height 20
click at [582, 179] on link "Reliance Family Clinics (RFC) - [GEOGRAPHIC_DATA]" at bounding box center [658, 174] width 341 height 20
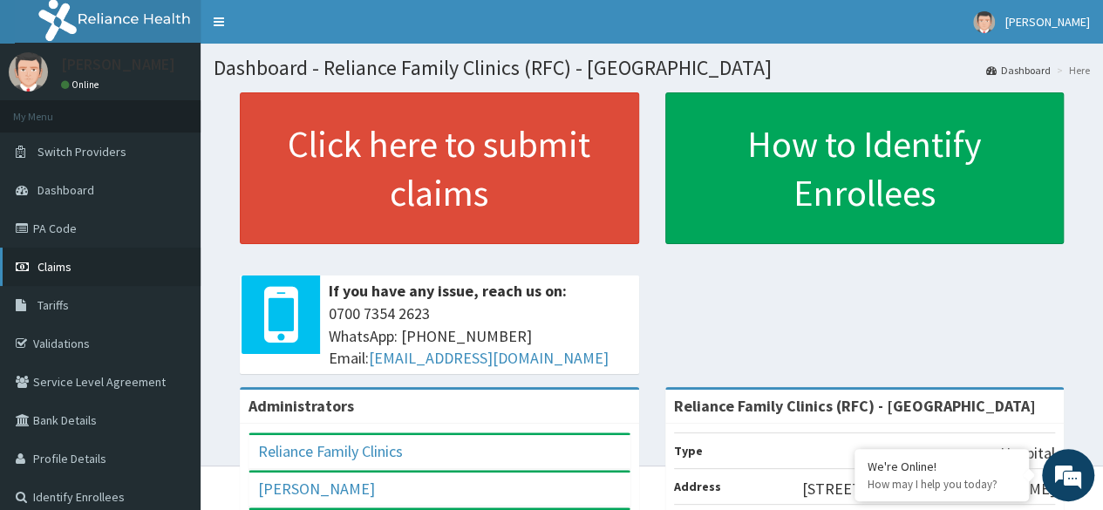
click at [58, 263] on span "Claims" at bounding box center [54, 267] width 34 height 16
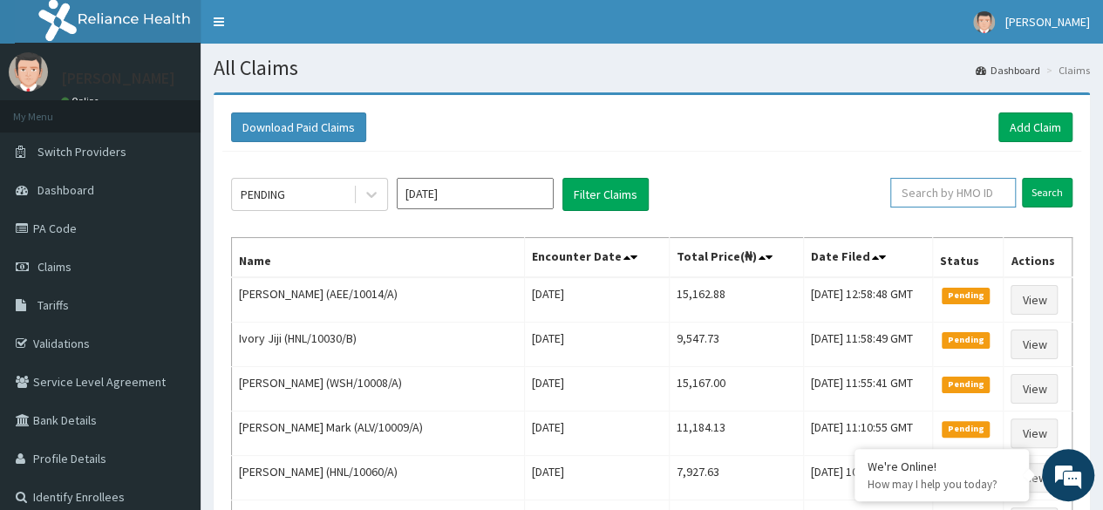
click at [930, 189] on input "text" at bounding box center [953, 193] width 126 height 30
paste input "D8QorrzgD6"
type input "D"
paste input "SRC/10025/A"
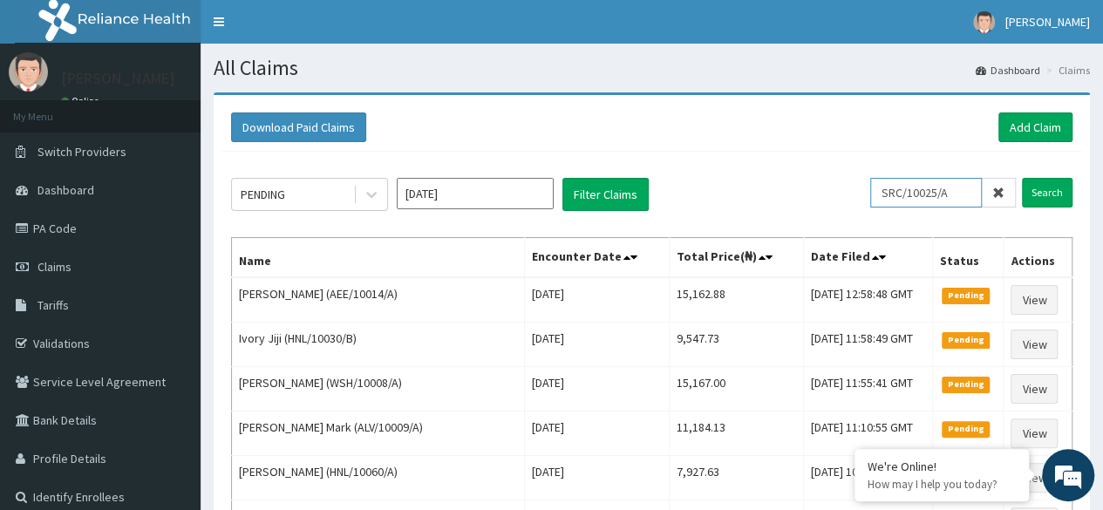
click at [1022, 178] on input "Search" at bounding box center [1047, 193] width 51 height 30
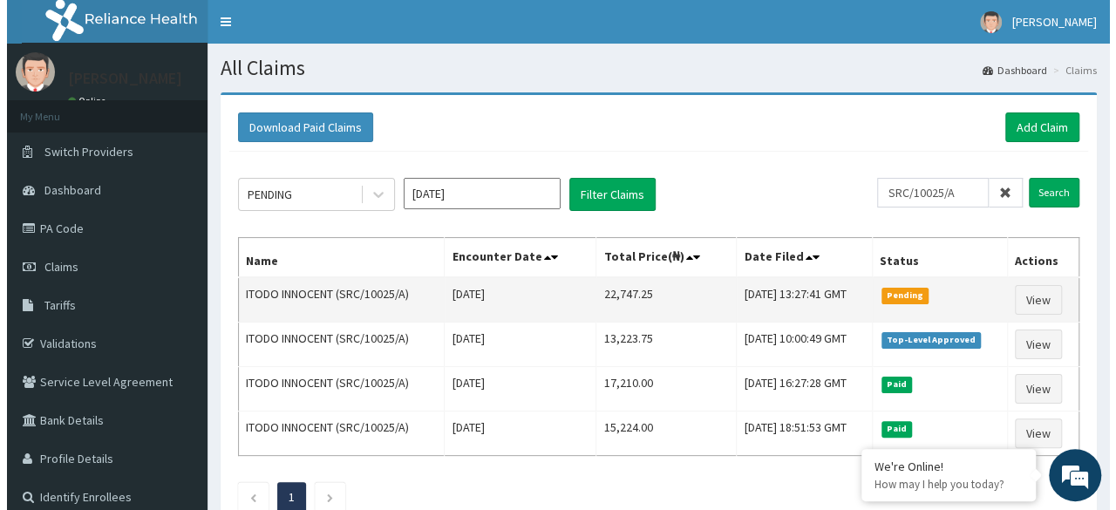
scroll to position [0, 0]
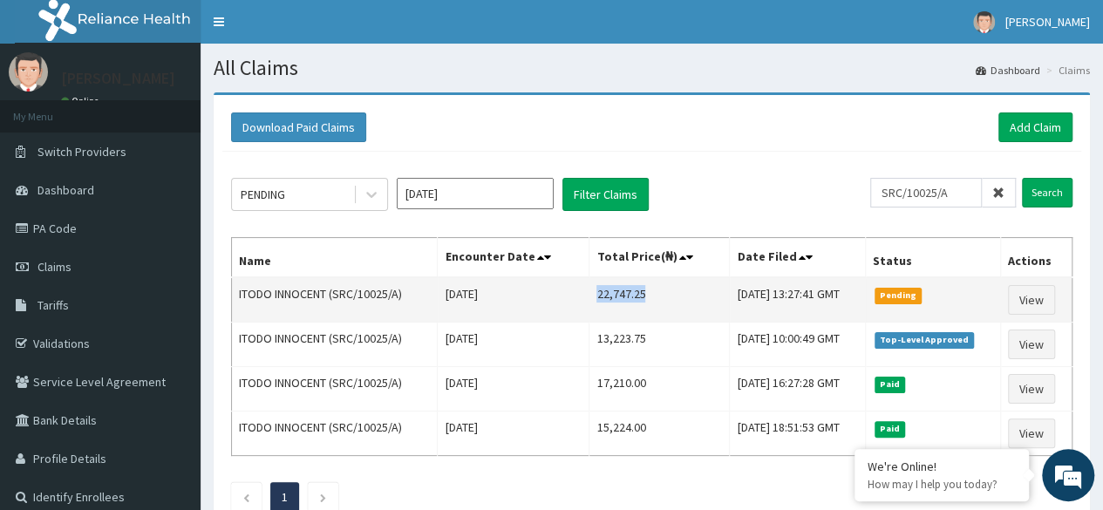
drag, startPoint x: 628, startPoint y: 293, endPoint x: 577, endPoint y: 287, distance: 50.9
click at [589, 287] on td "22,747.25" at bounding box center [659, 299] width 140 height 45
copy td "22,747.25"
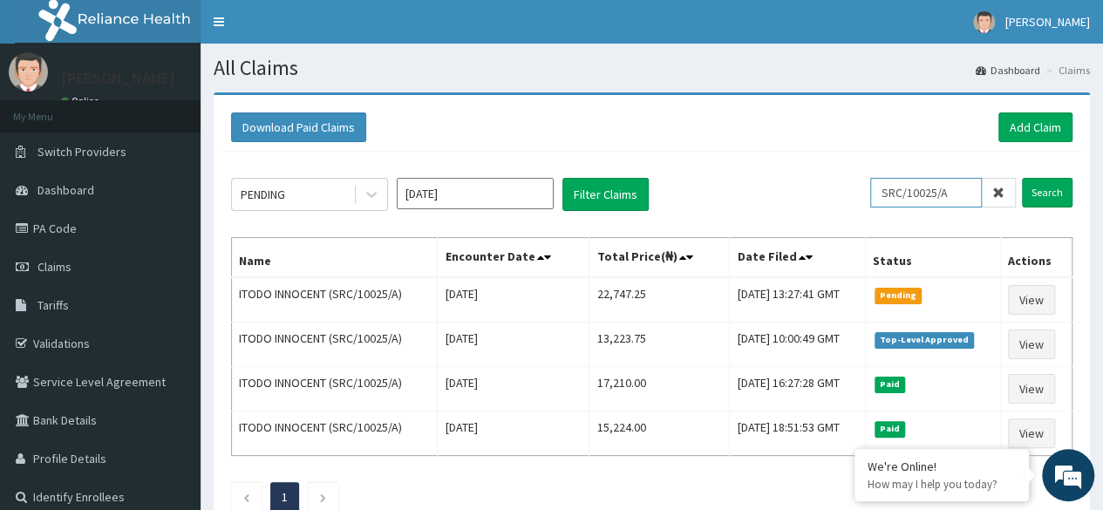
click at [951, 187] on input "SRC/10025/A" at bounding box center [926, 193] width 112 height 30
paste input "DTN/10625/A"
type input "DTN/10625/A"
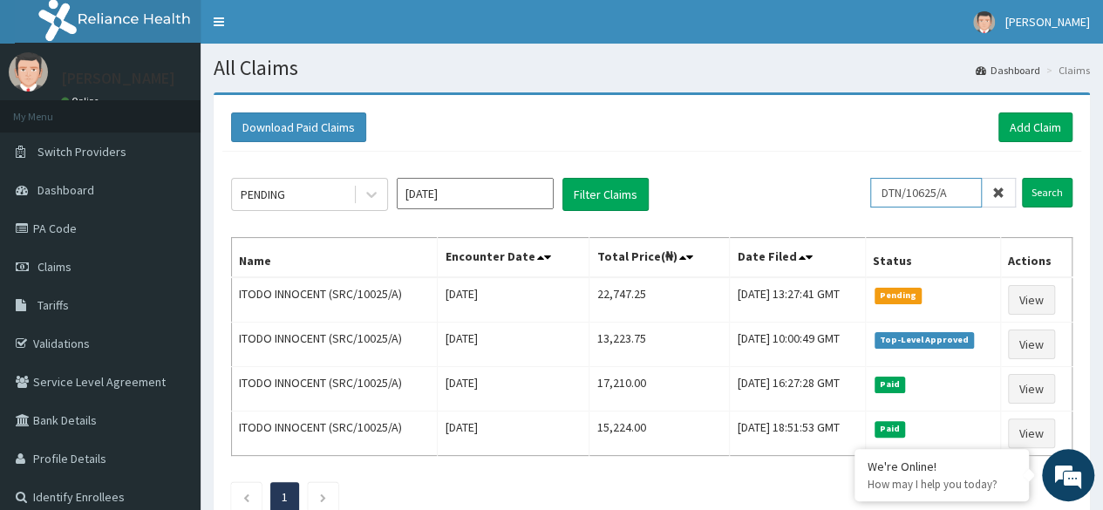
click at [1022, 178] on input "Search" at bounding box center [1047, 193] width 51 height 30
